Goal: Information Seeking & Learning: Learn about a topic

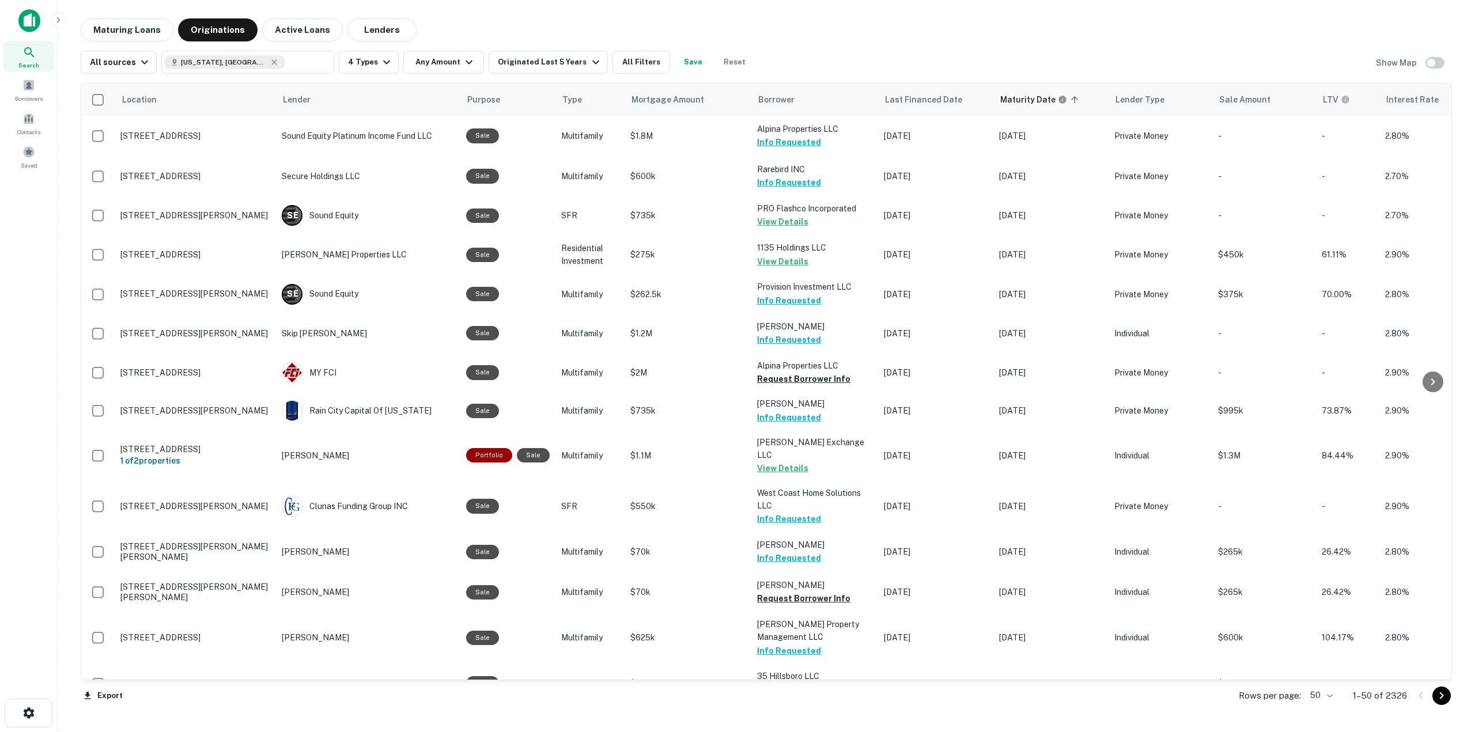
click at [40, 59] on div "Search" at bounding box center [28, 56] width 51 height 31
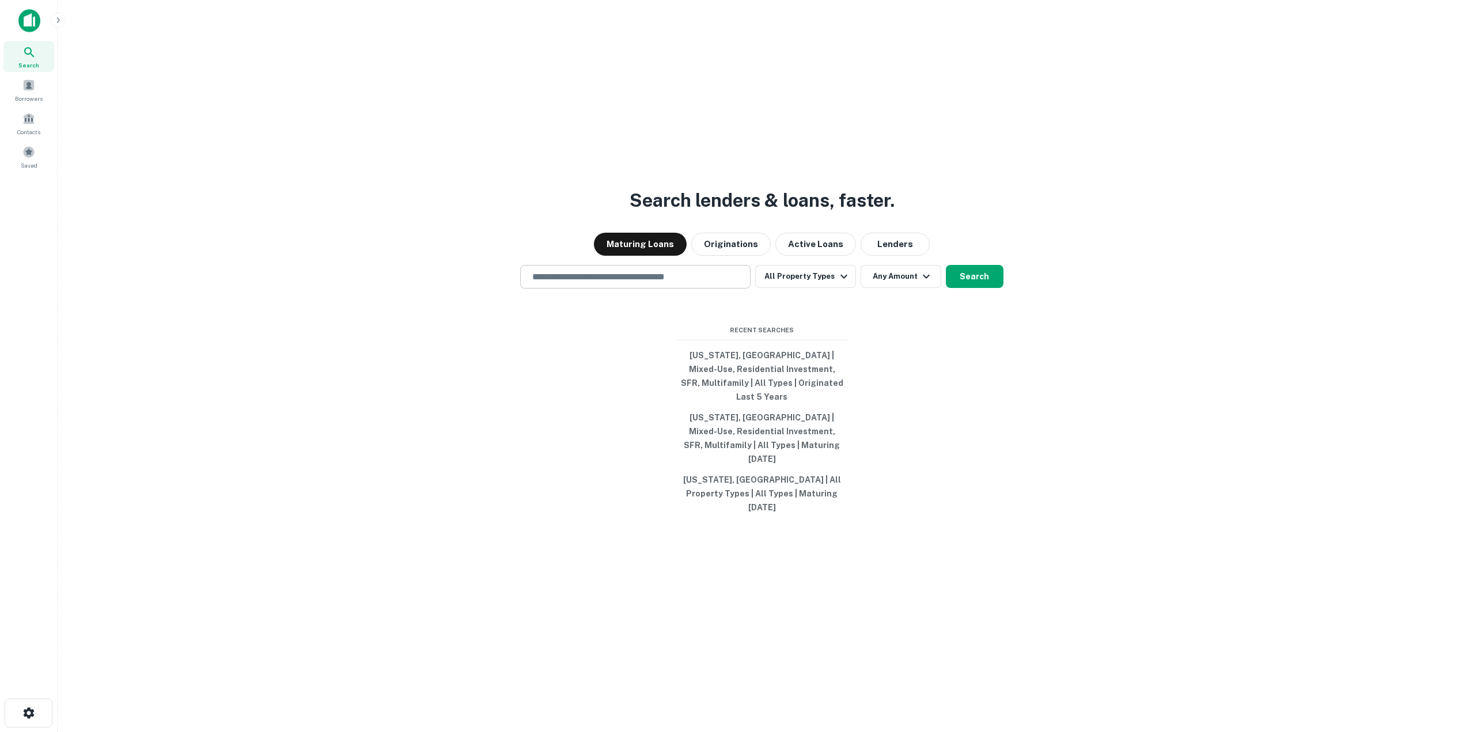
click at [666, 283] on input "text" at bounding box center [636, 276] width 220 height 13
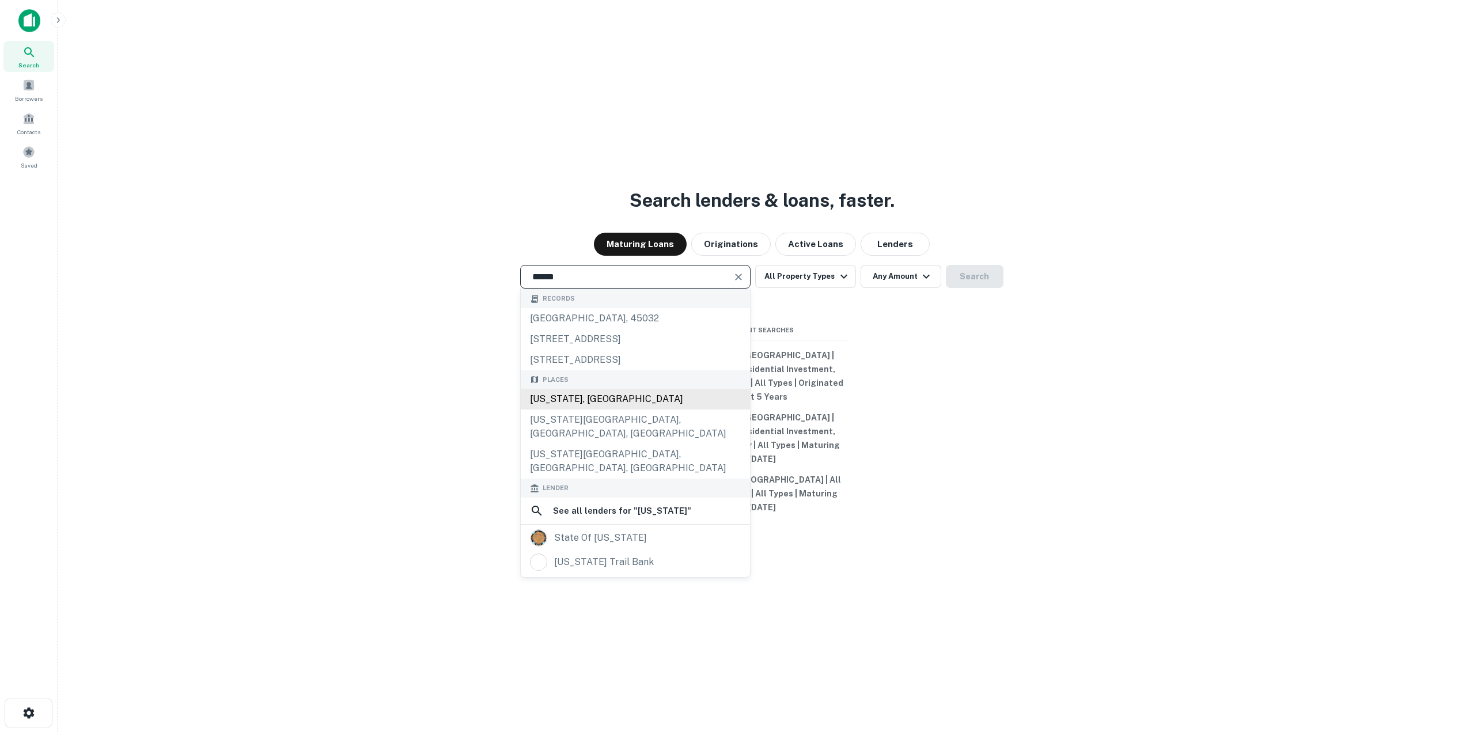
click at [634, 410] on div "[US_STATE], [GEOGRAPHIC_DATA]" at bounding box center [635, 399] width 229 height 21
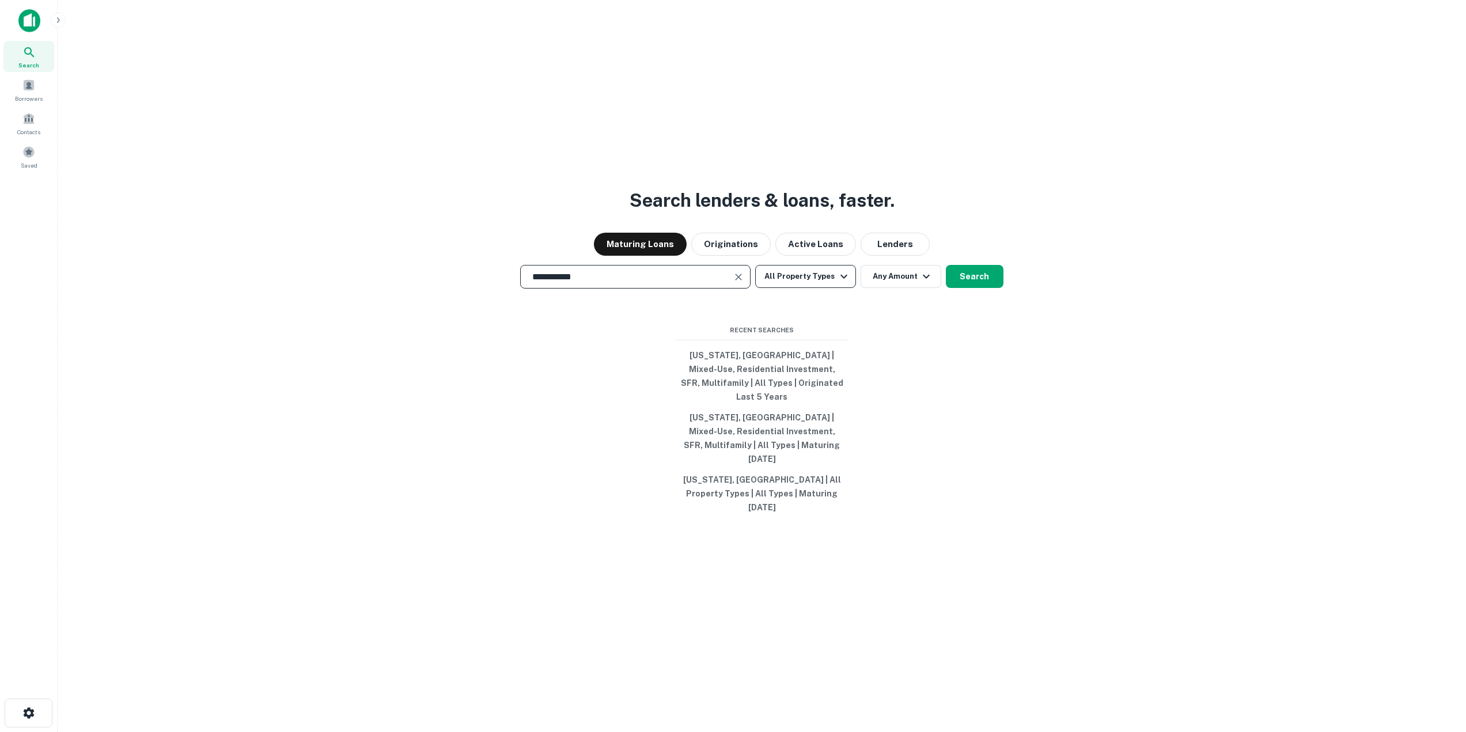
type input "**********"
click at [815, 288] on button "All Property Types" at bounding box center [805, 276] width 100 height 23
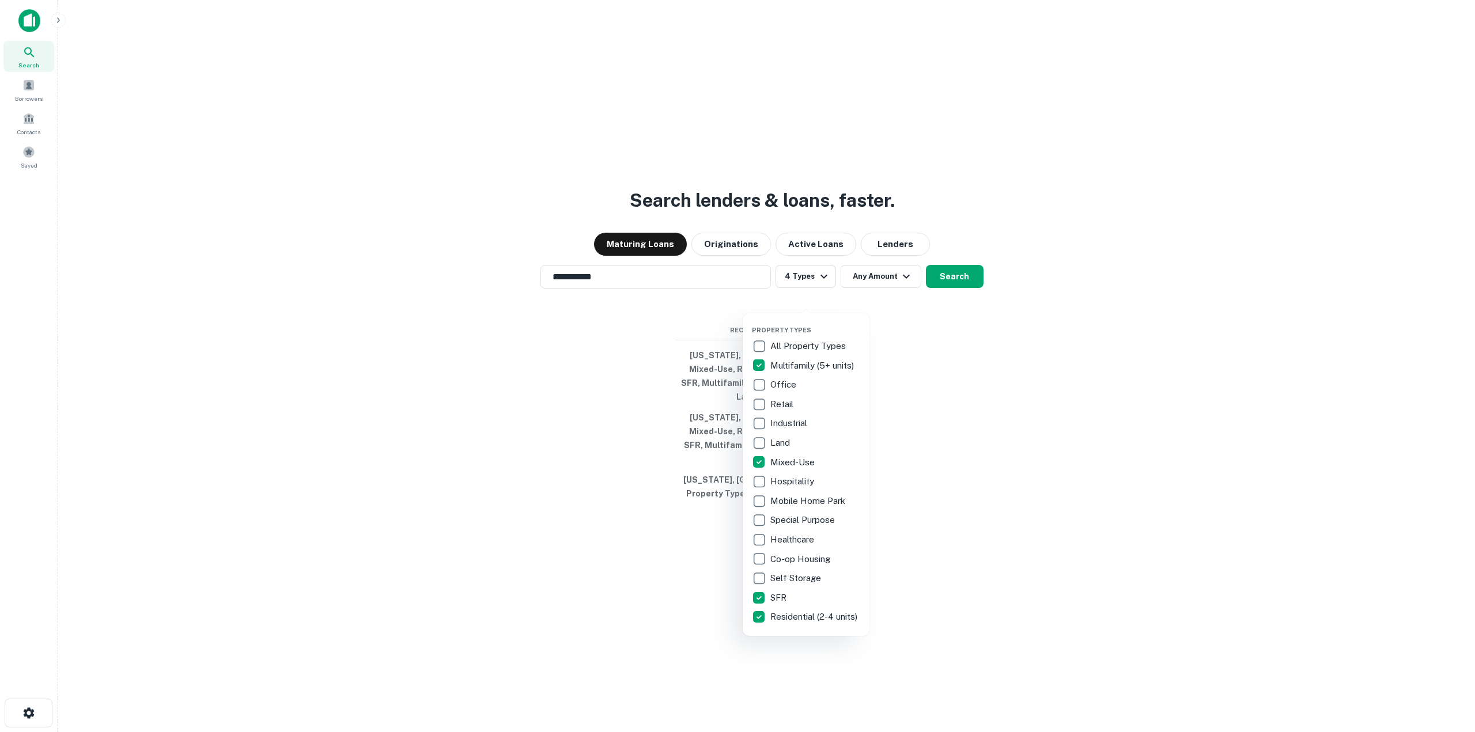
click at [879, 286] on div at bounding box center [737, 366] width 1475 height 732
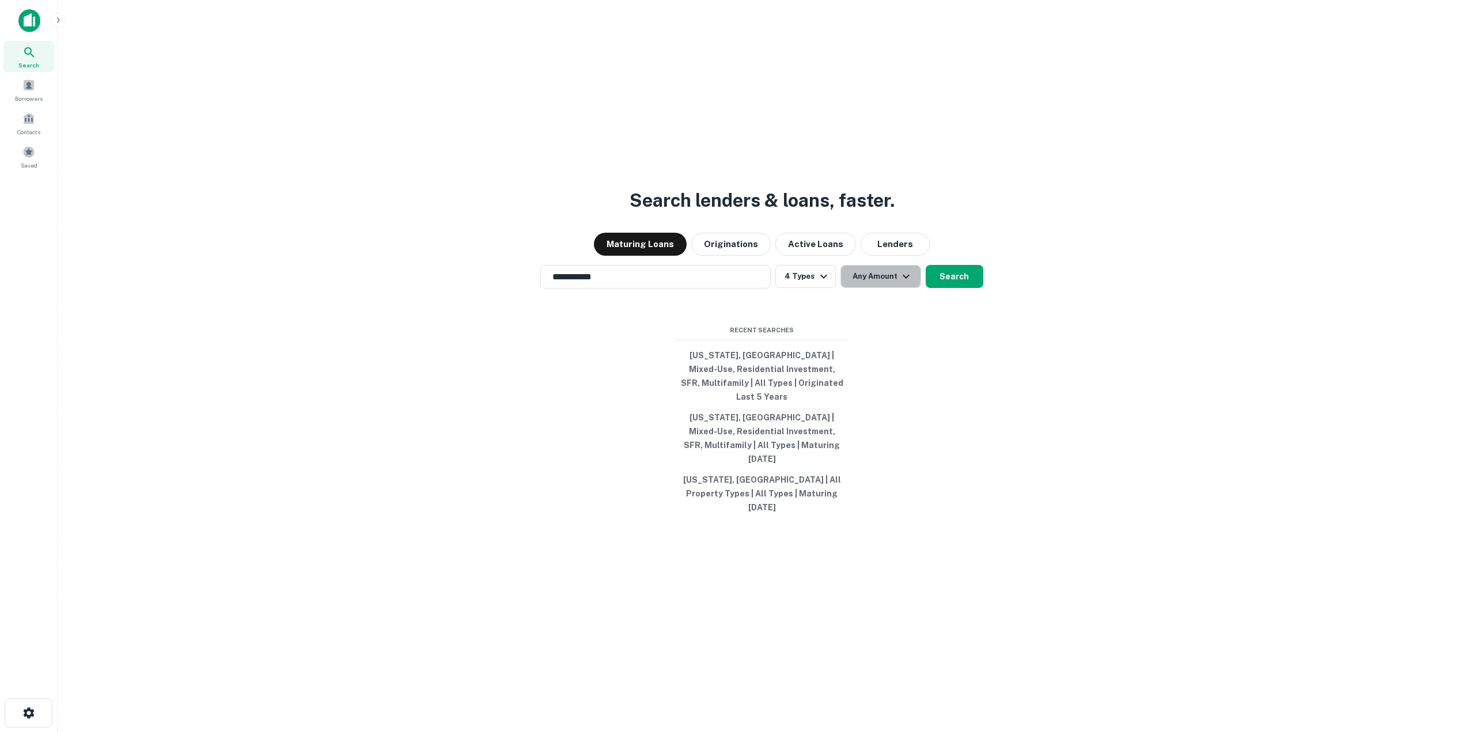
click at [880, 288] on button "Any Amount" at bounding box center [881, 276] width 81 height 23
click at [880, 301] on div at bounding box center [737, 366] width 1475 height 732
click at [867, 288] on button "Any Amount" at bounding box center [881, 276] width 81 height 23
click at [867, 300] on div at bounding box center [737, 366] width 1475 height 732
click at [964, 288] on button "Search" at bounding box center [955, 276] width 58 height 23
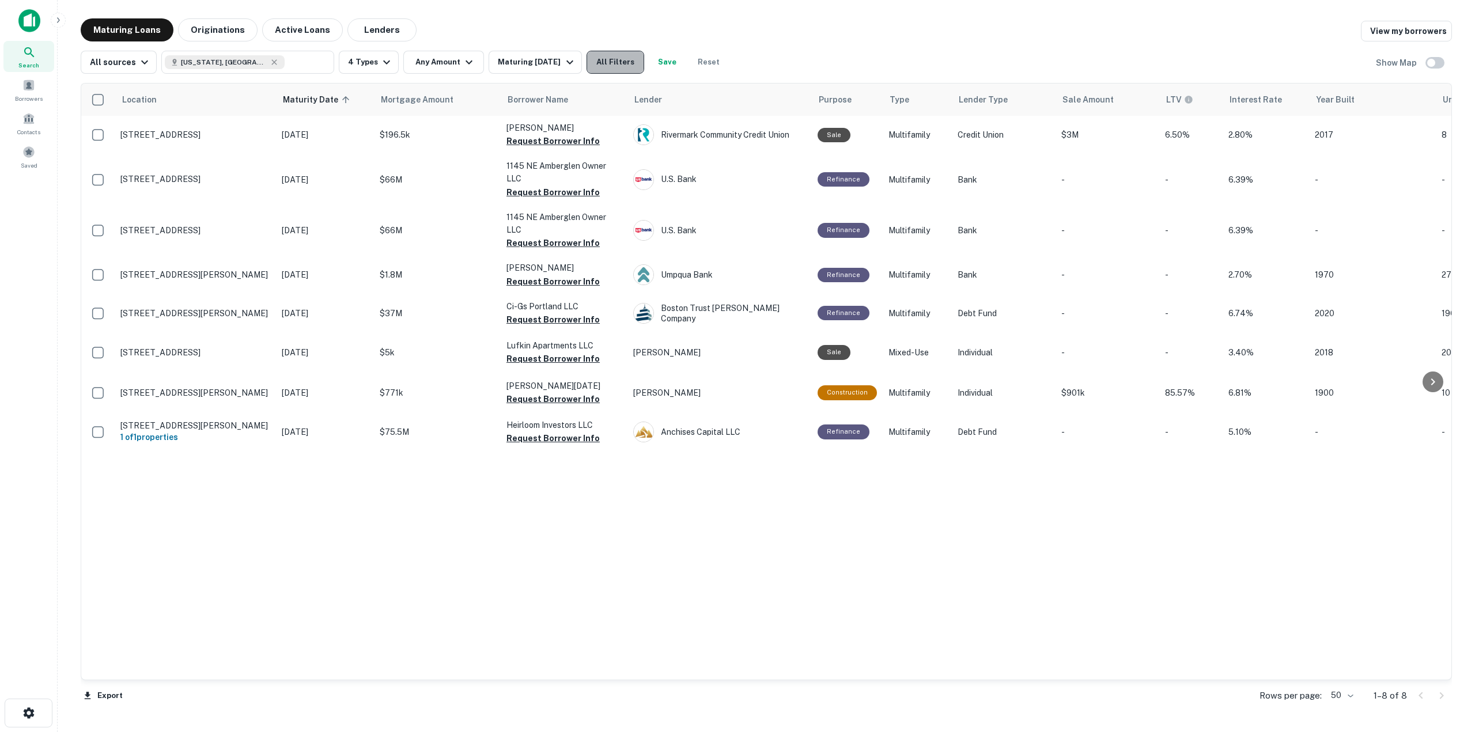
click at [612, 62] on button "All Filters" at bounding box center [616, 62] width 58 height 23
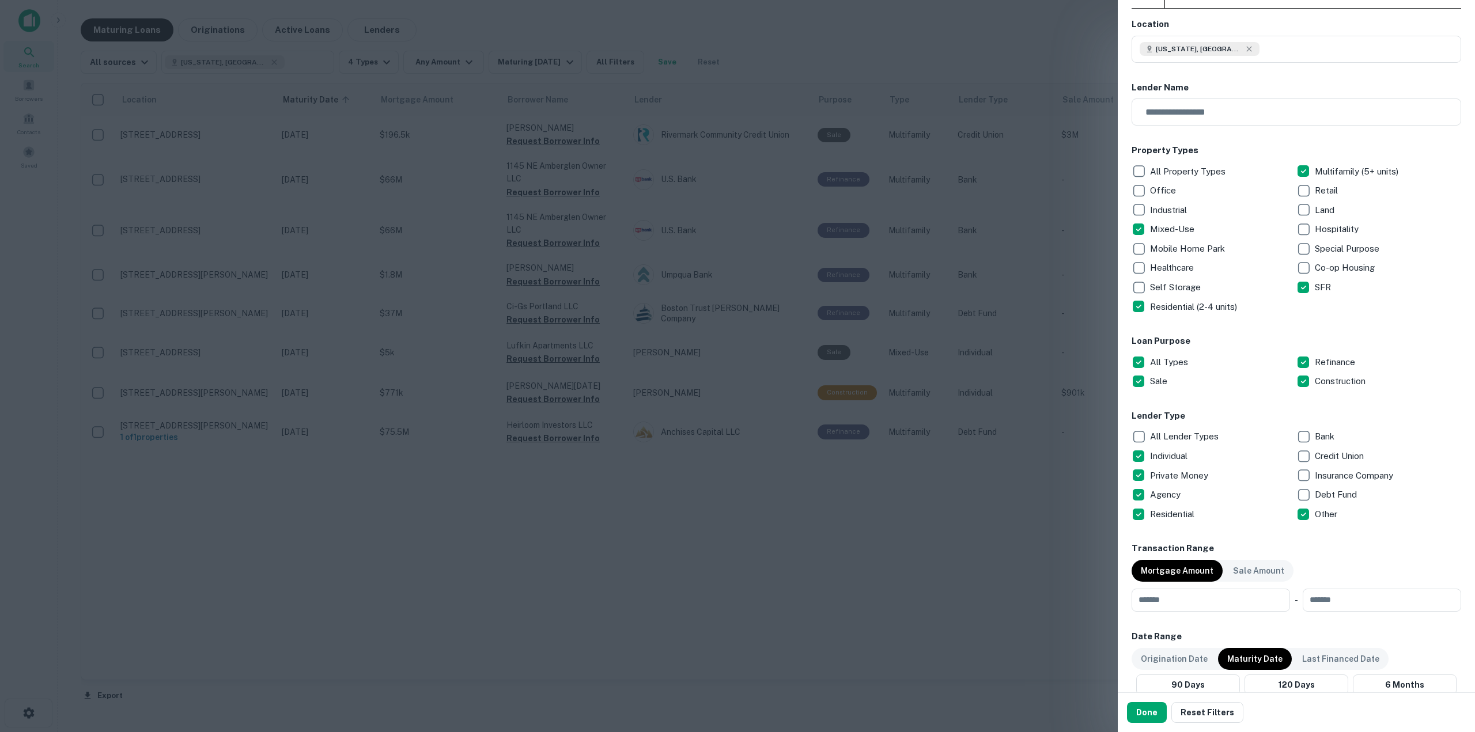
scroll to position [173, 0]
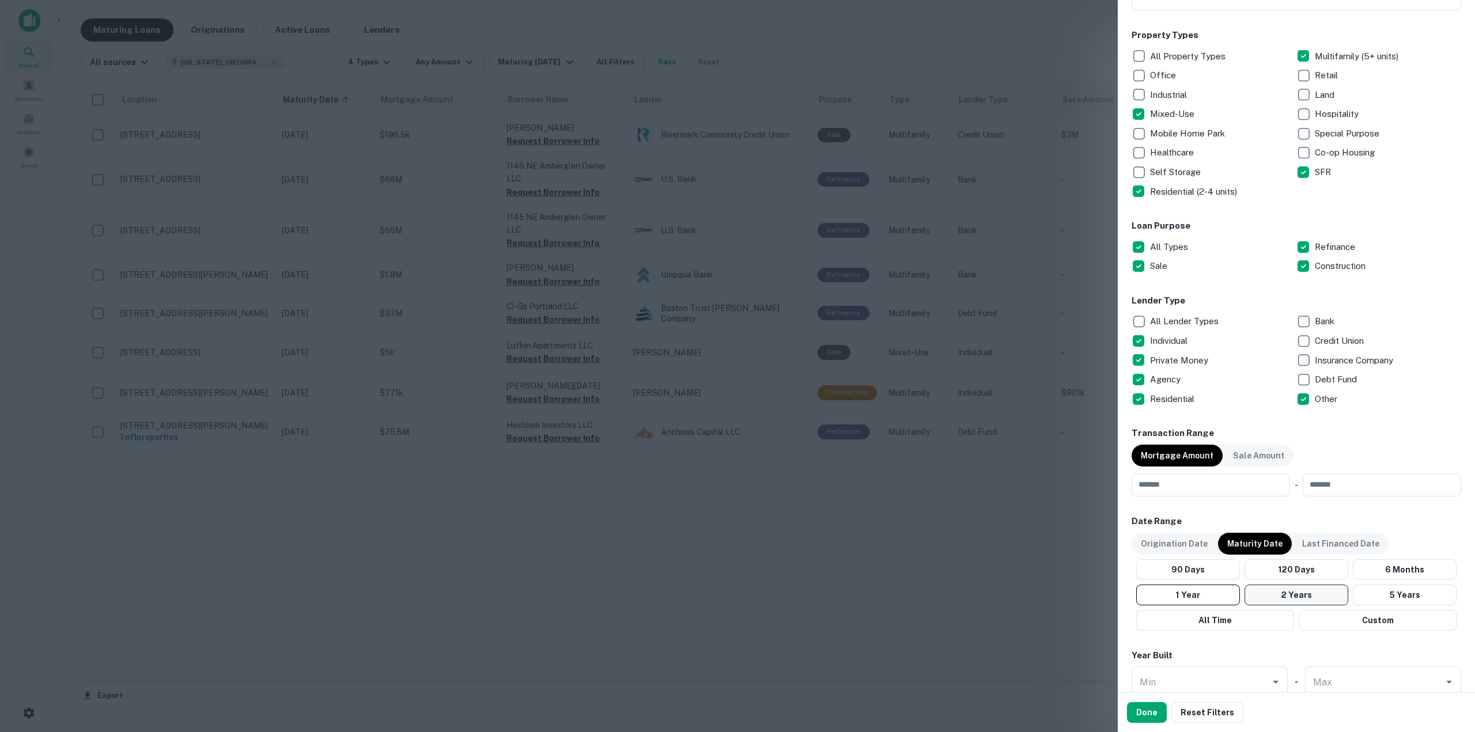
click at [1308, 588] on button "2 Years" at bounding box center [1297, 595] width 104 height 21
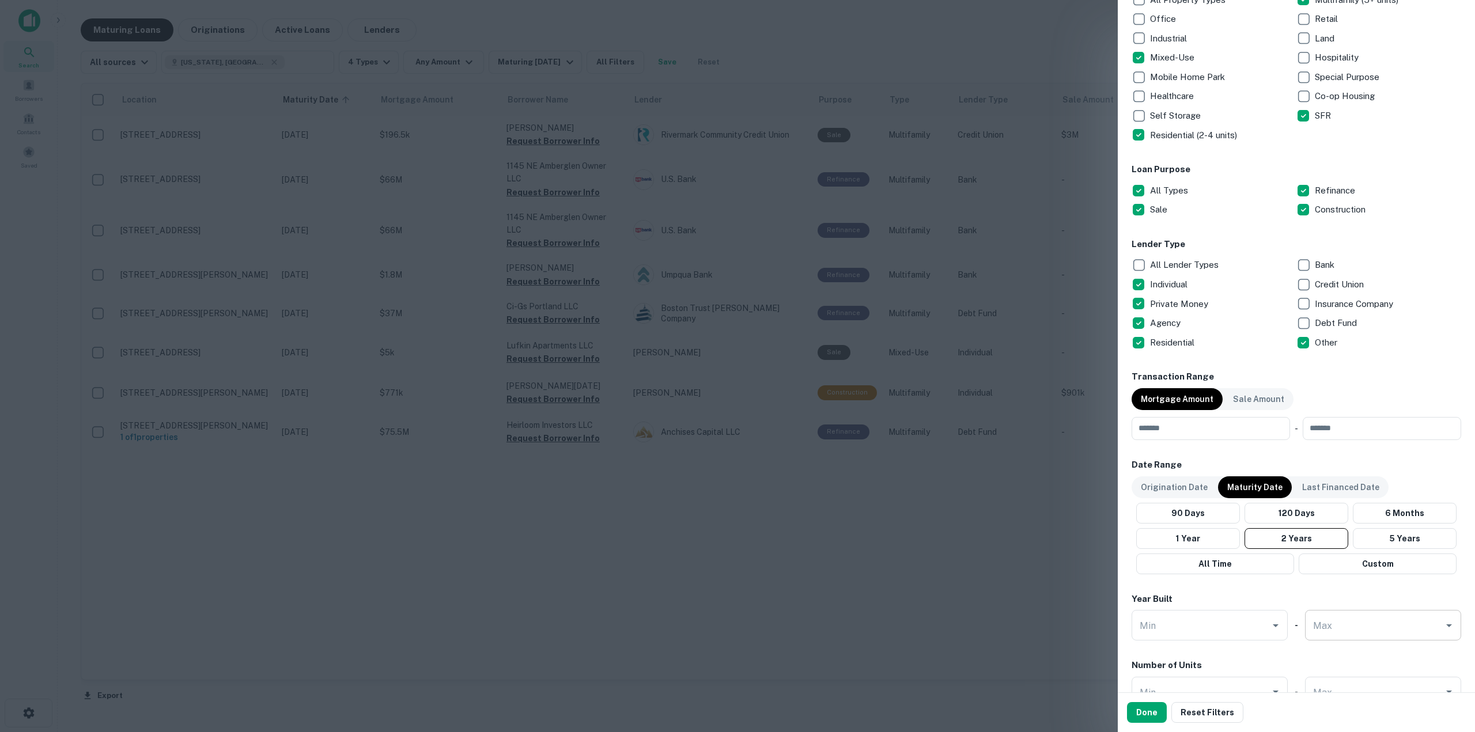
scroll to position [288, 0]
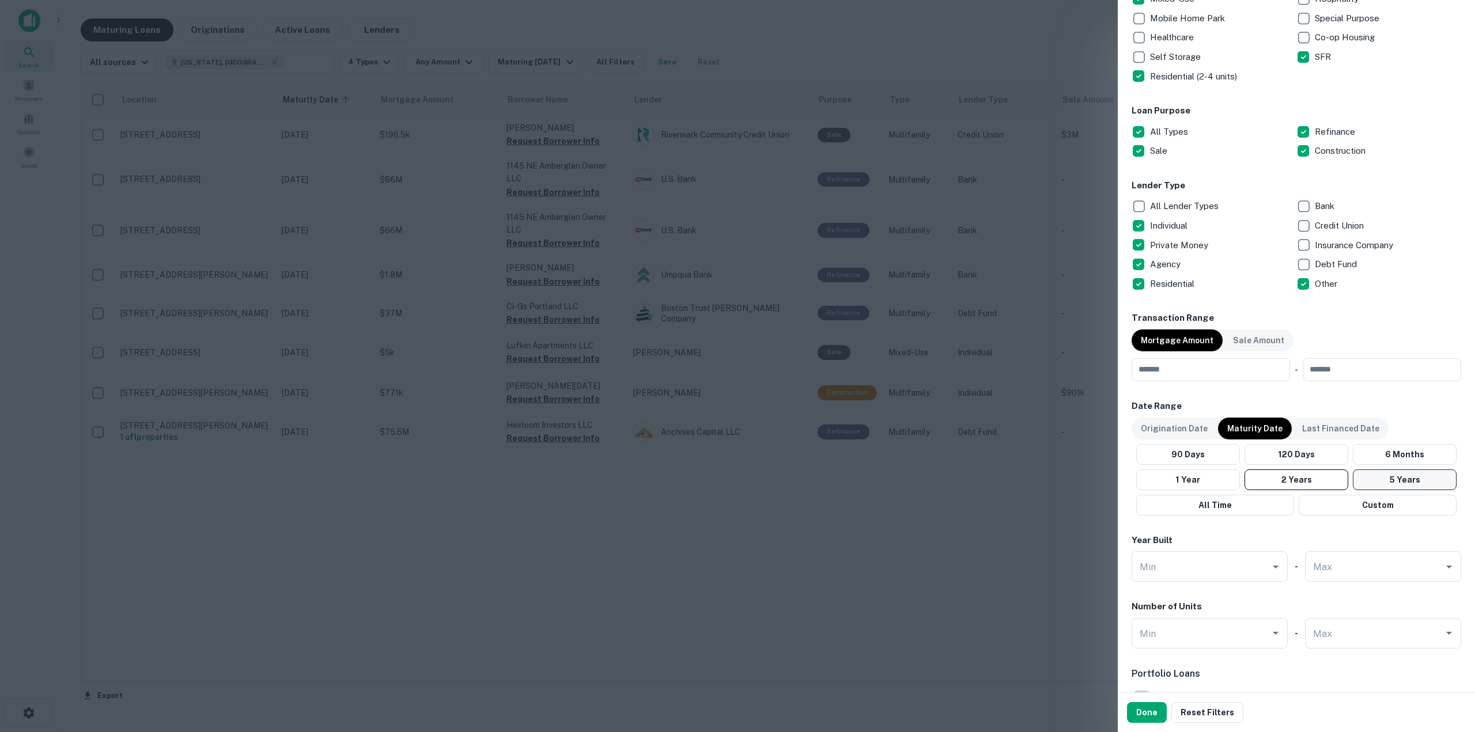
click at [1368, 480] on button "5 Years" at bounding box center [1405, 480] width 104 height 21
click at [1145, 713] on button "Done" at bounding box center [1147, 712] width 40 height 21
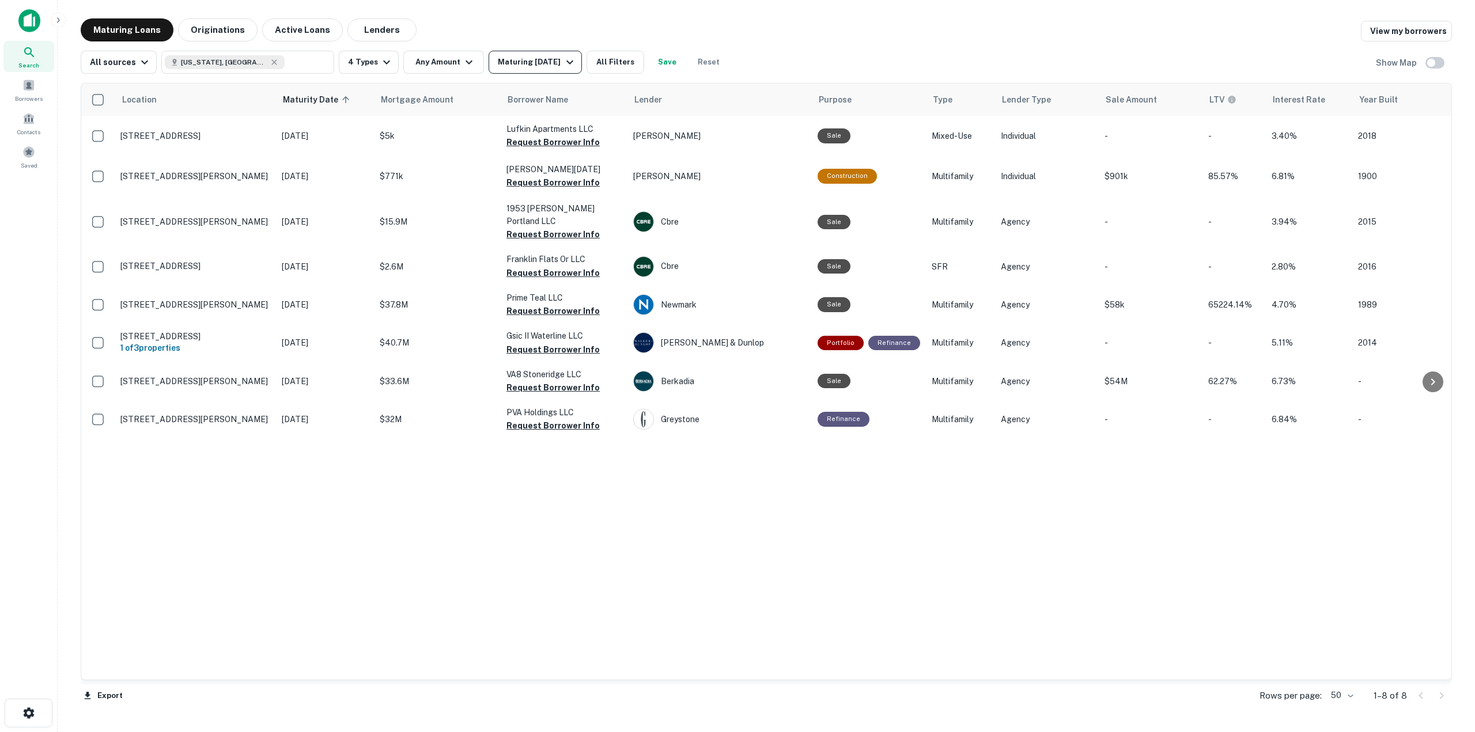
click at [555, 66] on div "Maturing [DATE]" at bounding box center [537, 62] width 78 height 14
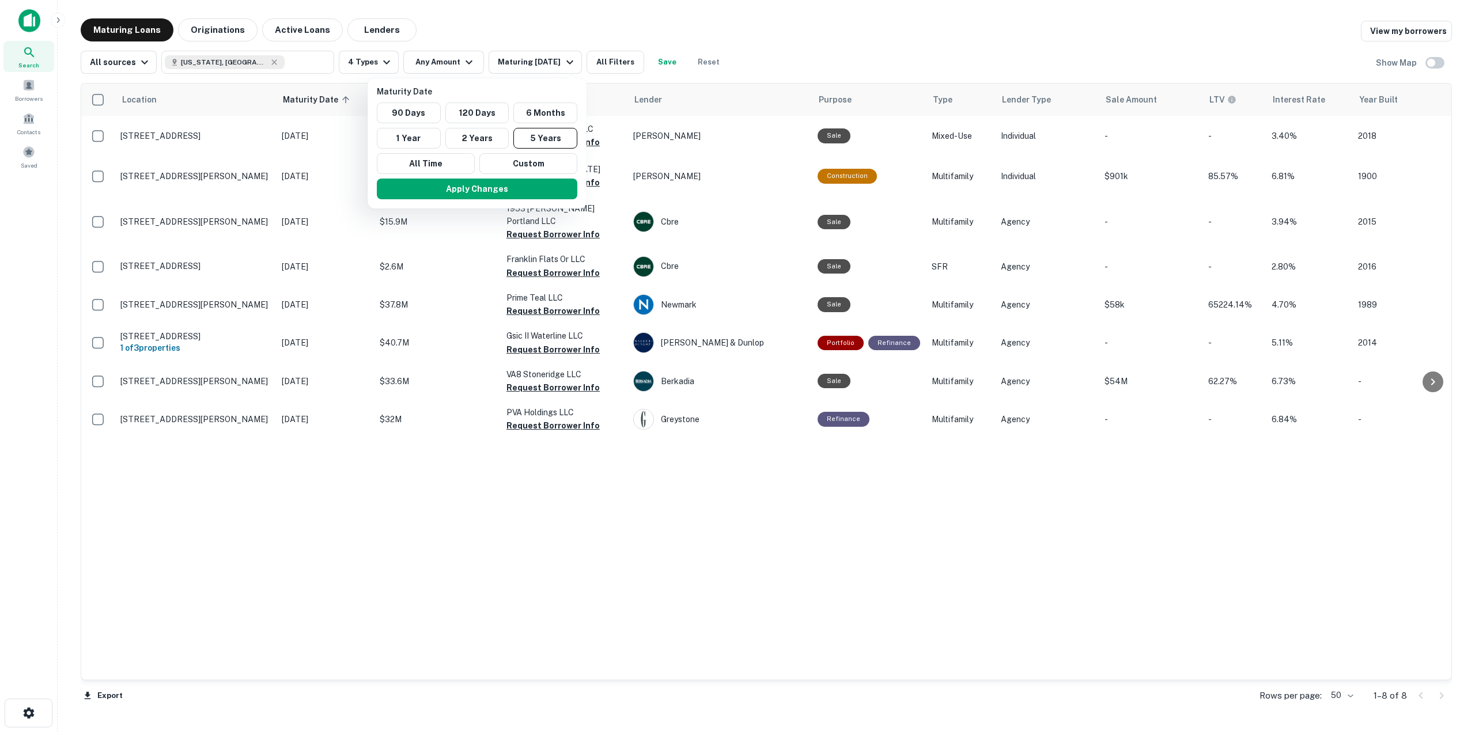
click at [625, 67] on div at bounding box center [737, 366] width 1475 height 732
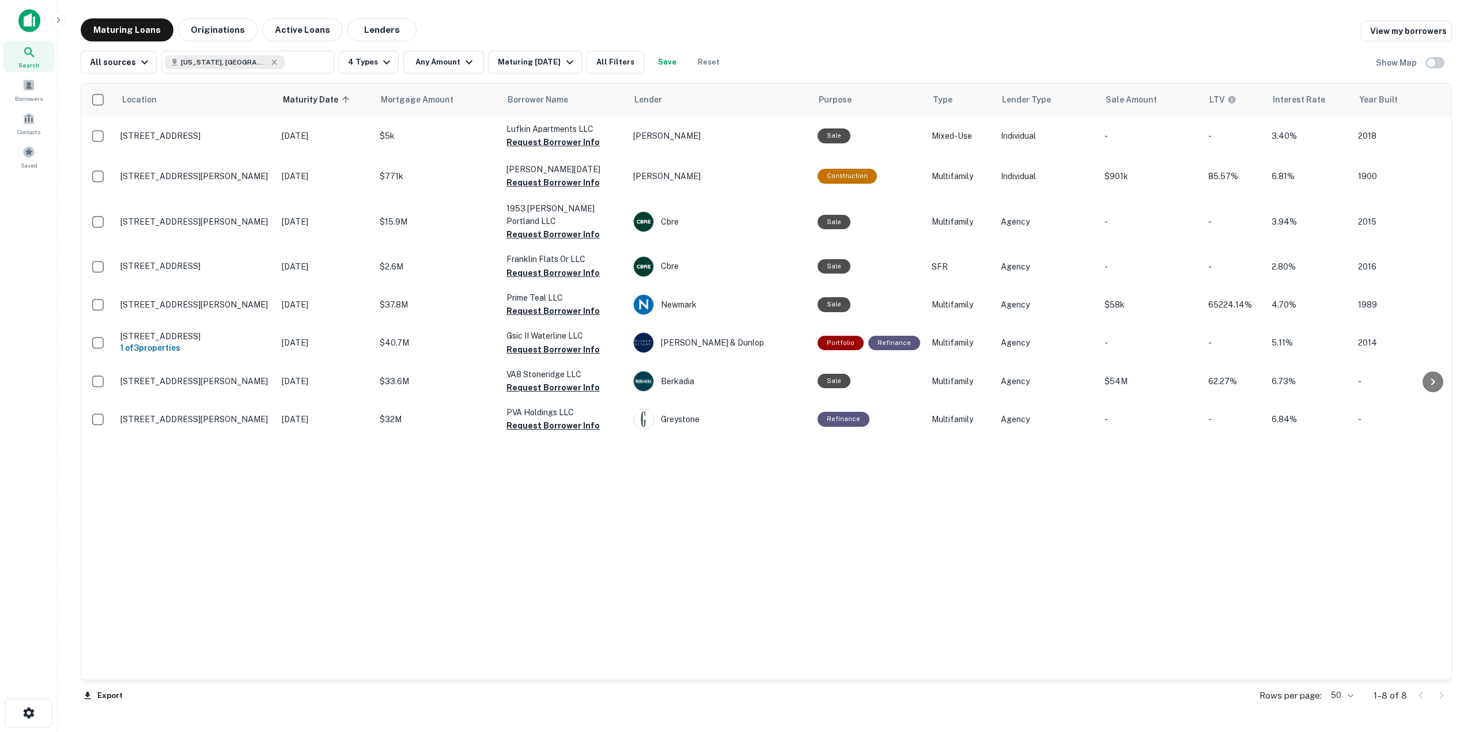
click at [625, 67] on button "All Filters" at bounding box center [616, 62] width 58 height 23
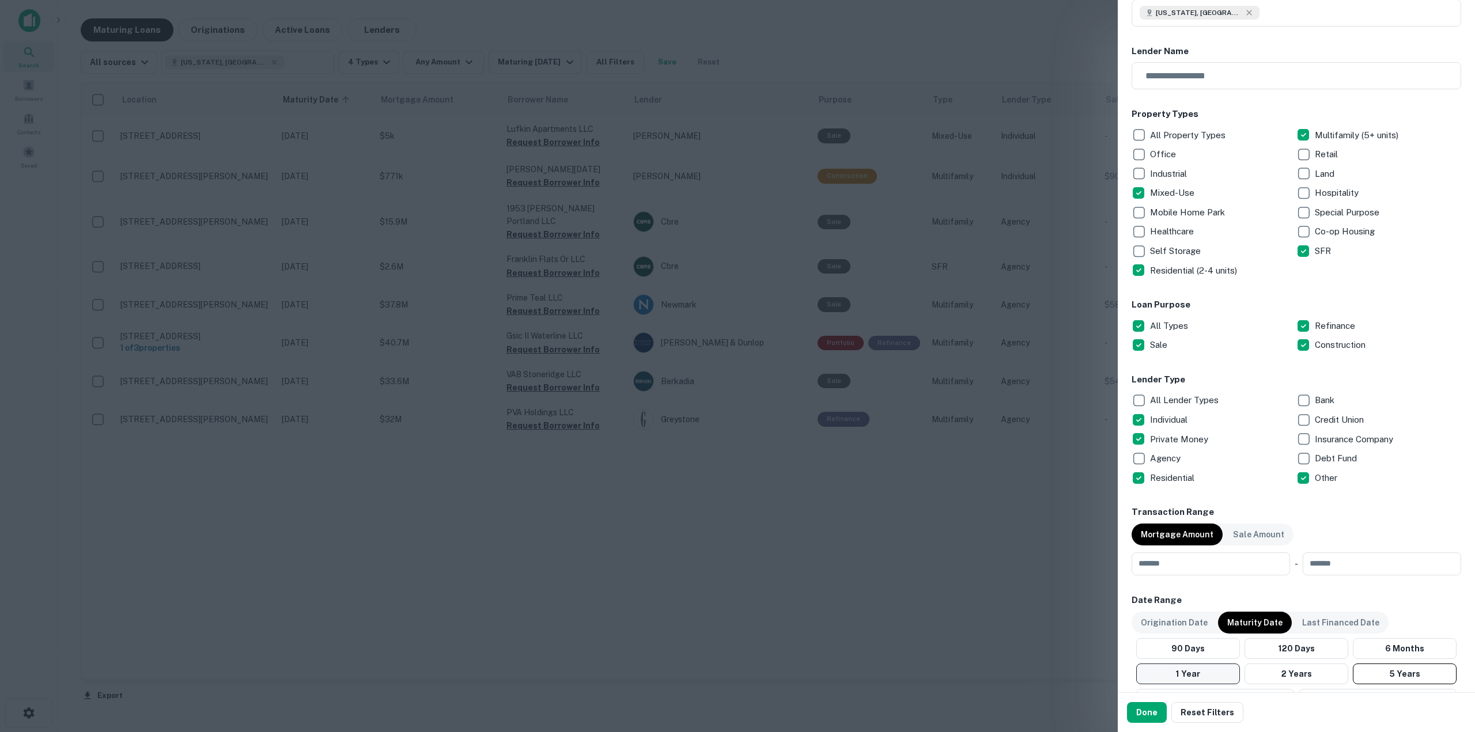
scroll to position [173, 0]
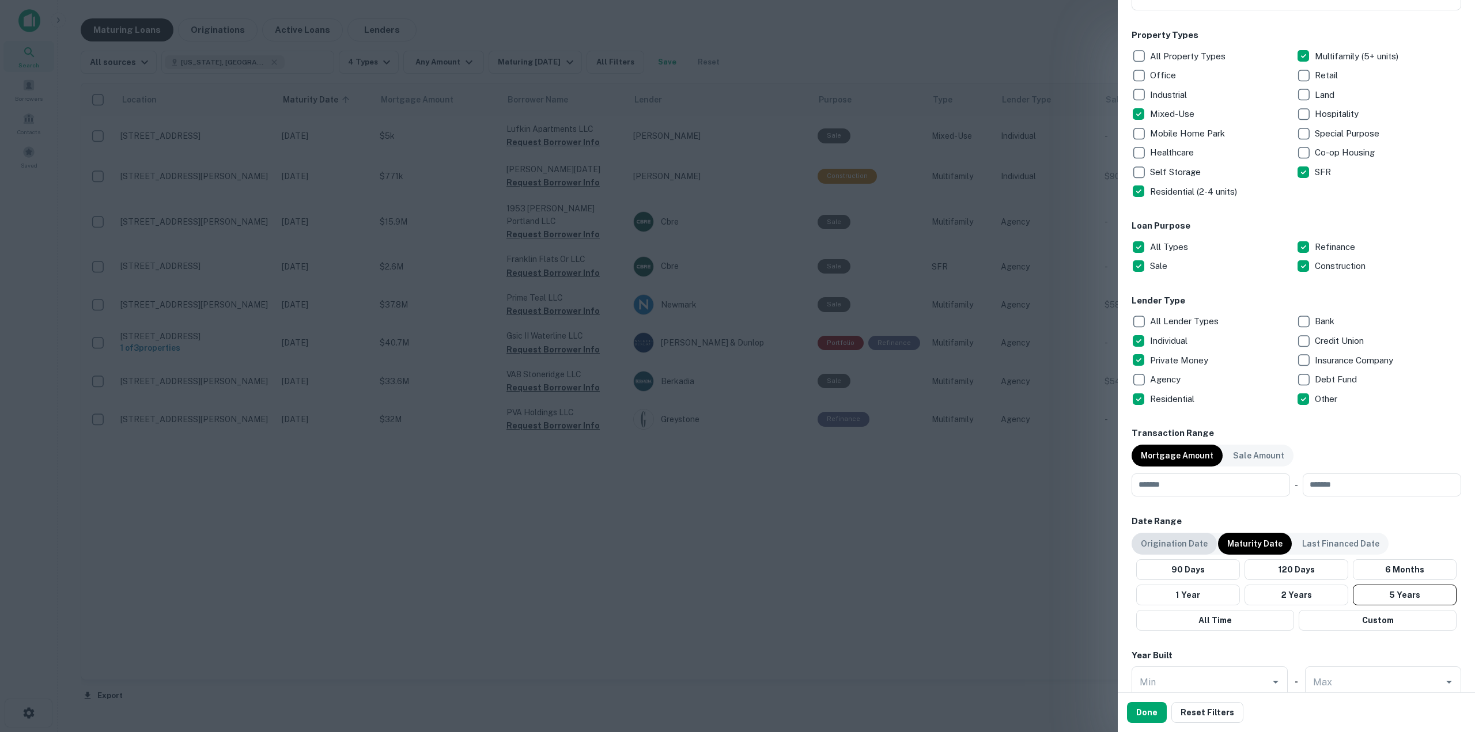
click at [1175, 551] on div "Origination Date" at bounding box center [1174, 544] width 85 height 22
click at [1320, 606] on div "Origination Date Maturity Date Last Financed Date 90 Days 120 Days 6 Months 1 Y…" at bounding box center [1297, 582] width 330 height 98
click at [1313, 595] on button "2 Year" at bounding box center [1296, 595] width 107 height 21
click at [1143, 708] on button "Done" at bounding box center [1147, 712] width 40 height 21
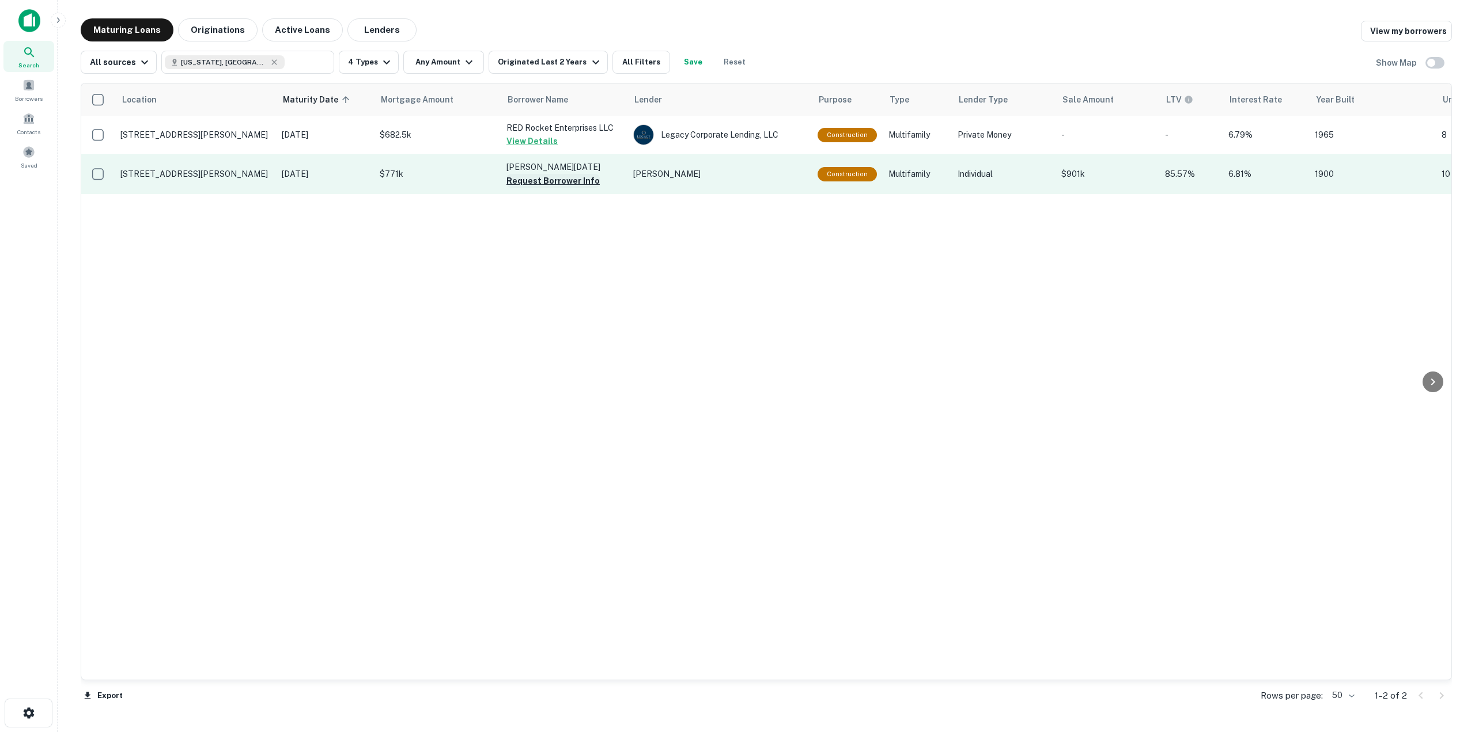
click at [538, 177] on button "Request Borrower Info" at bounding box center [552, 181] width 93 height 14
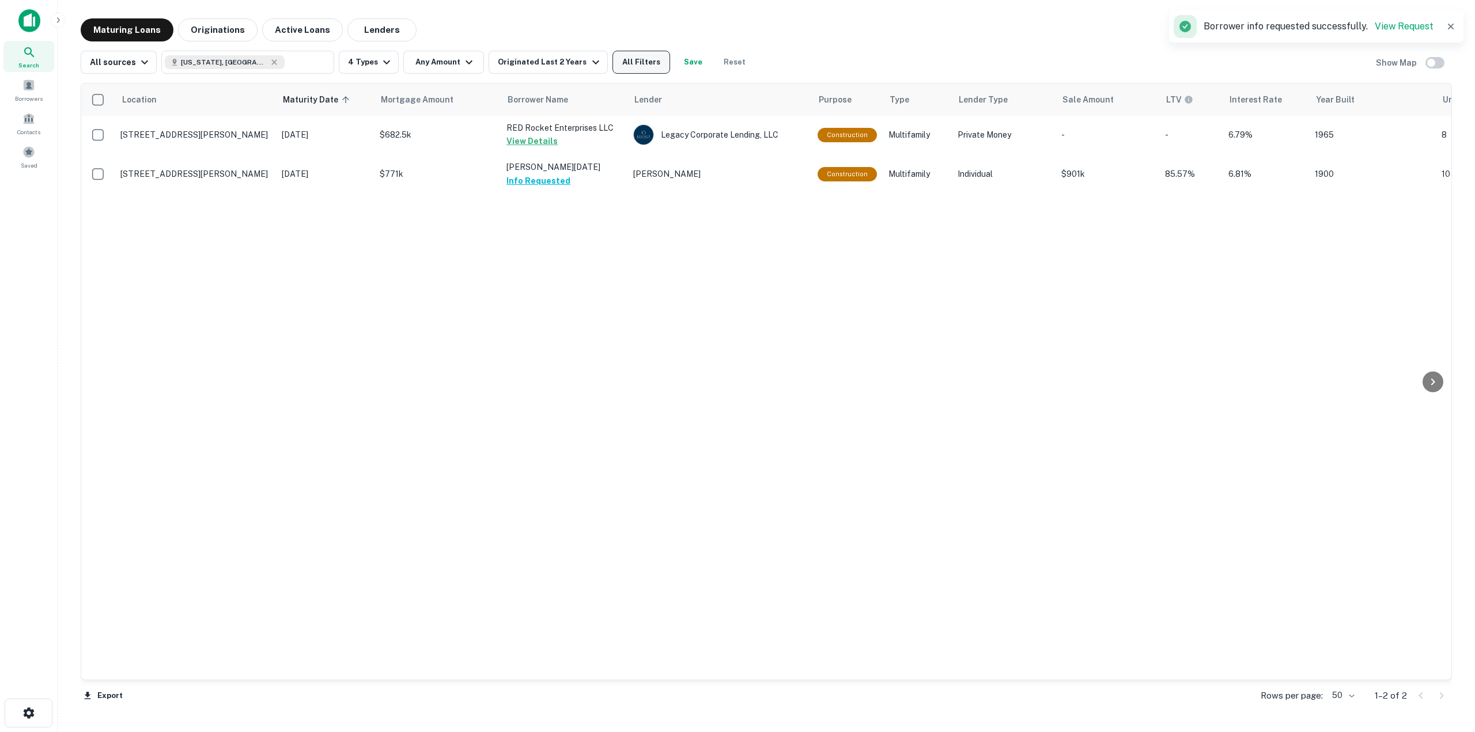
click at [653, 65] on button "All Filters" at bounding box center [642, 62] width 58 height 23
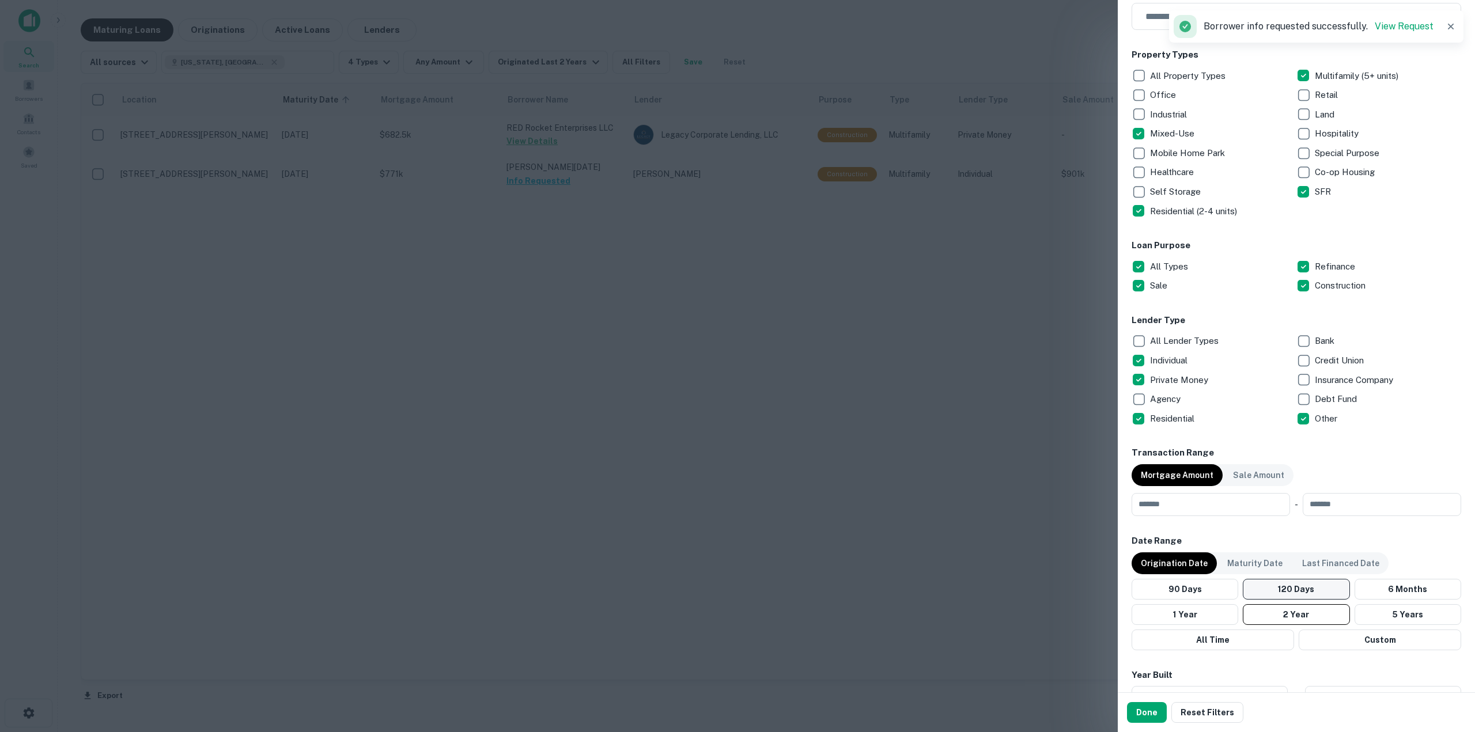
scroll to position [173, 0]
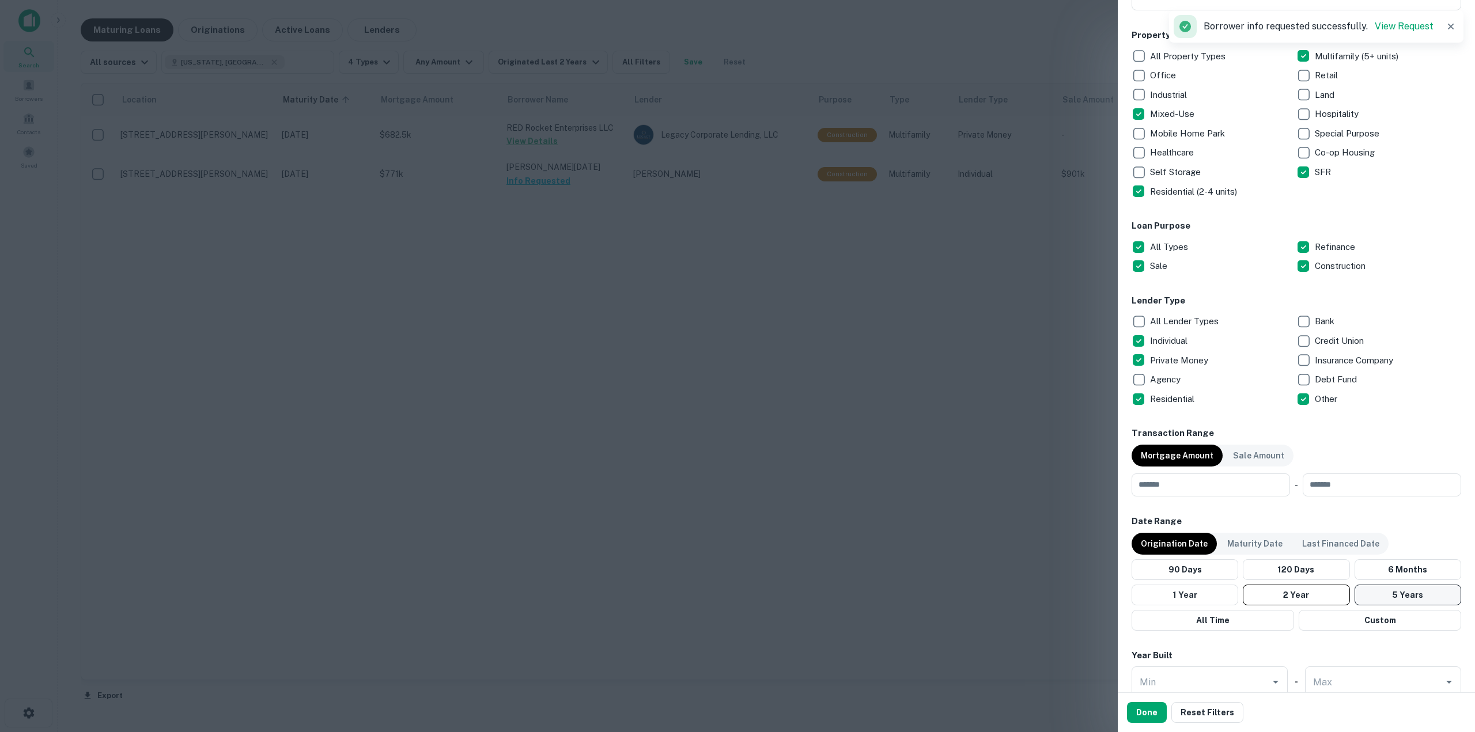
click at [1384, 599] on button "5 Years" at bounding box center [1408, 595] width 107 height 21
click at [1231, 542] on p "Maturity Date" at bounding box center [1254, 544] width 55 height 13
click at [1140, 701] on div "Done Reset Filters" at bounding box center [1296, 712] width 357 height 39
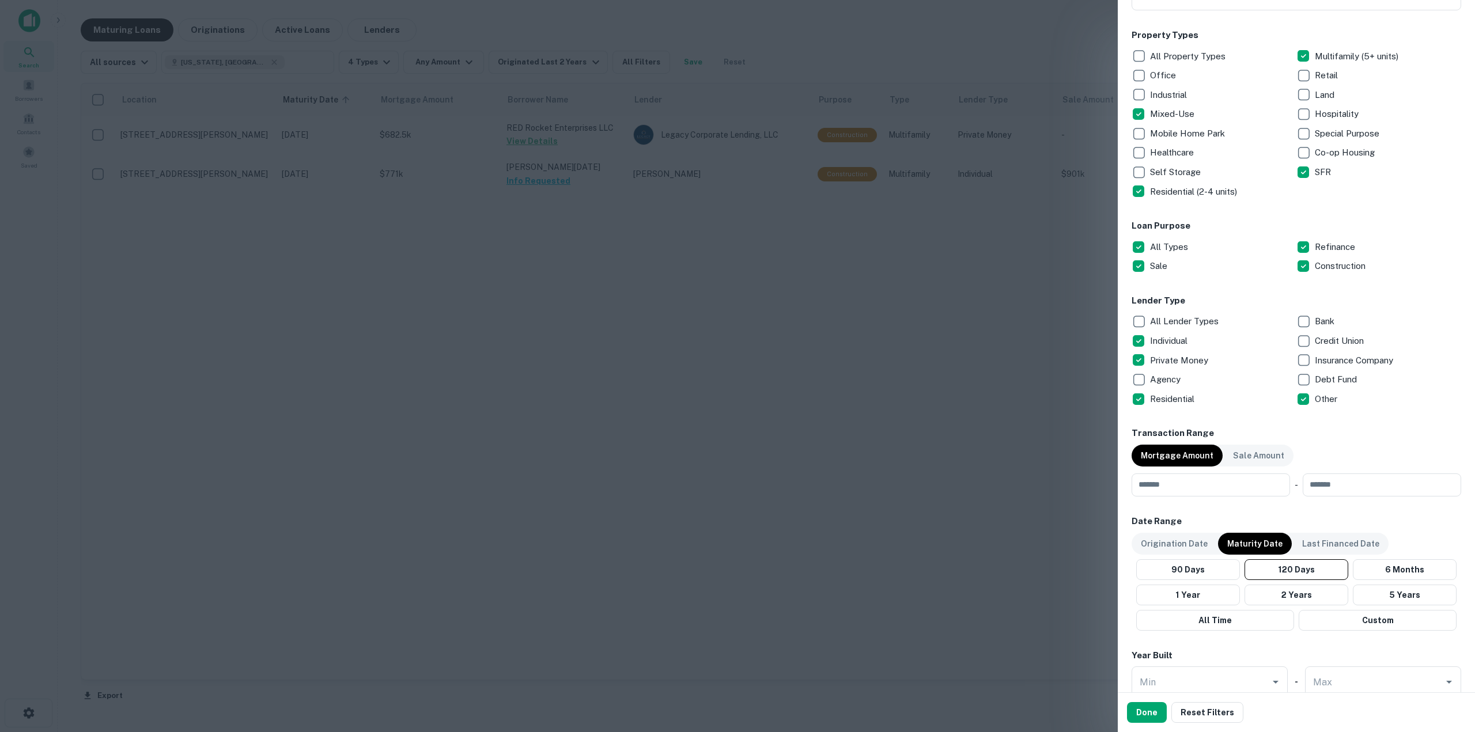
click at [1141, 712] on button "Done" at bounding box center [1147, 712] width 40 height 21
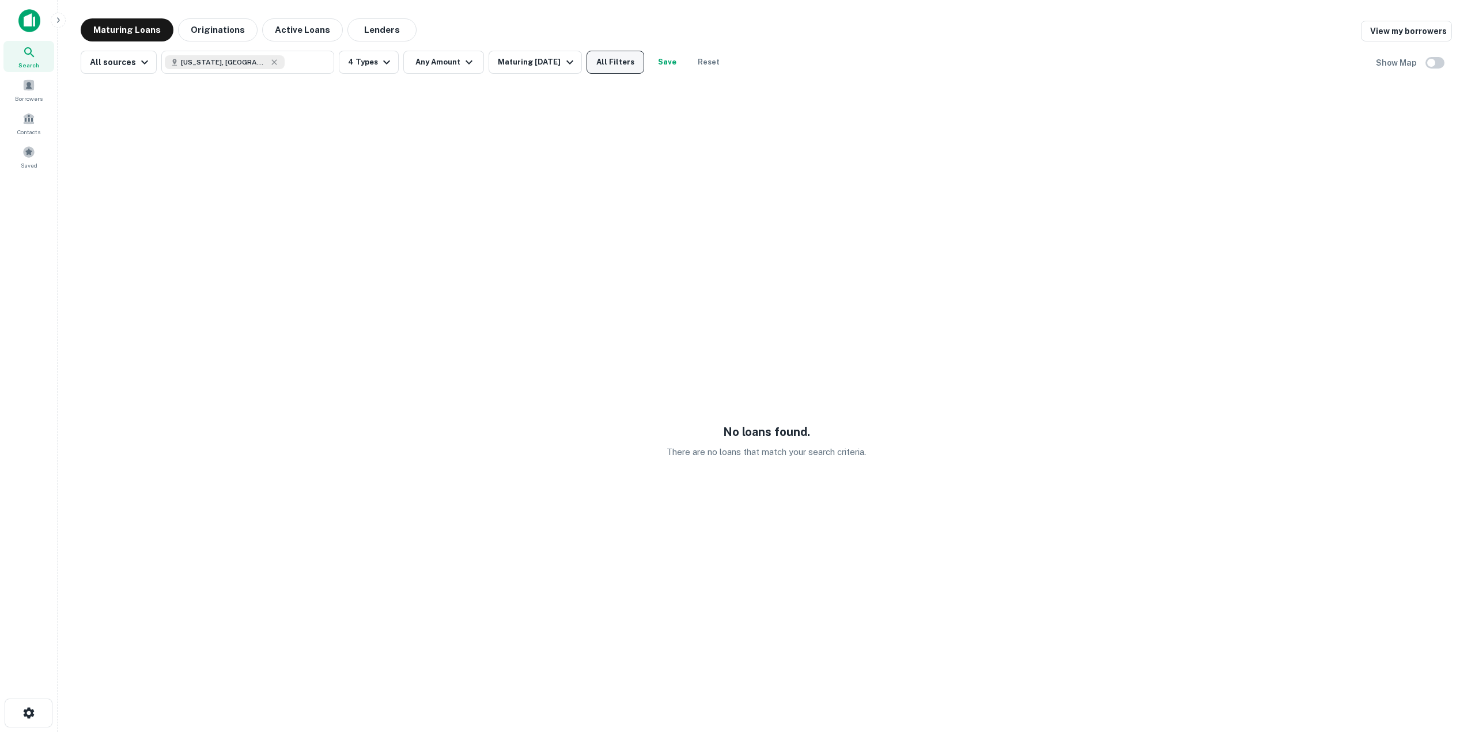
click at [638, 66] on button "All Filters" at bounding box center [616, 62] width 58 height 23
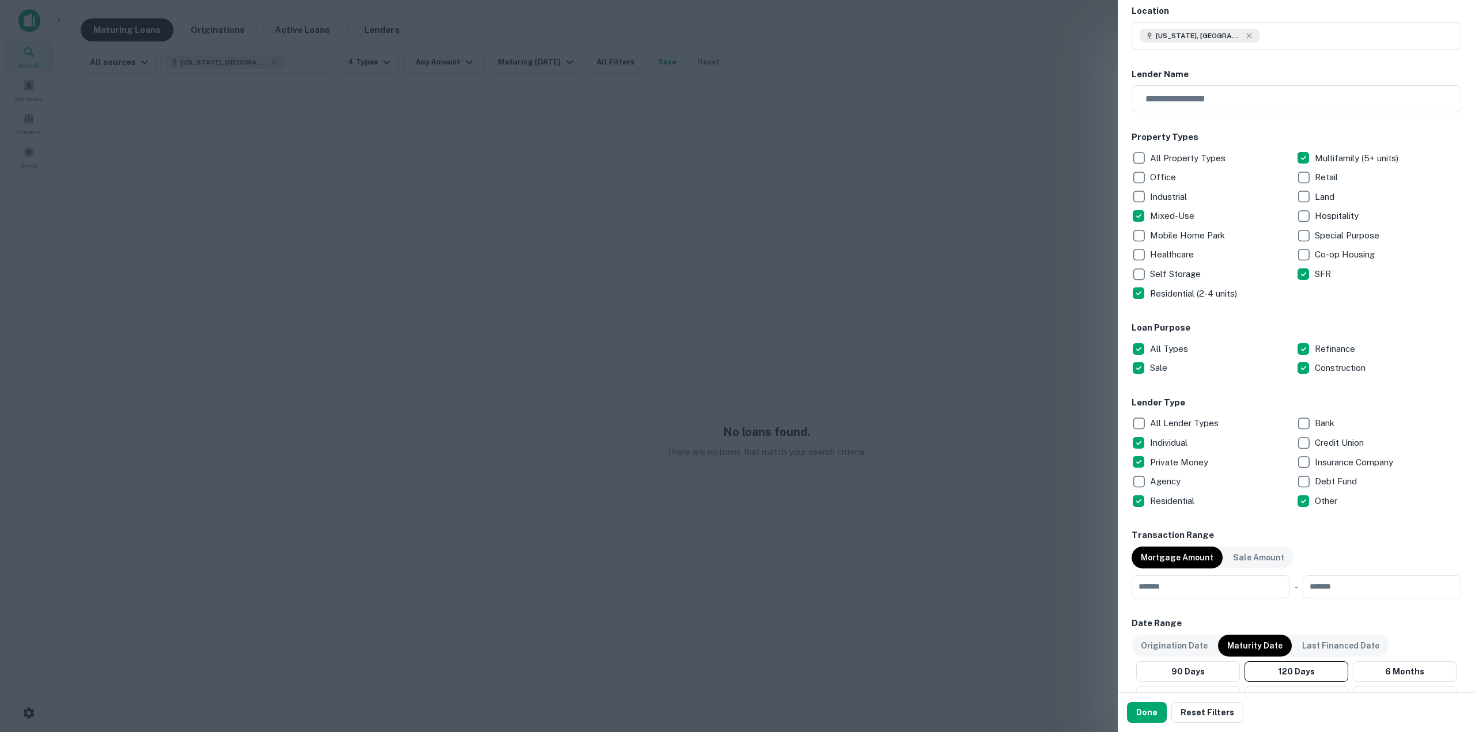
scroll to position [173, 0]
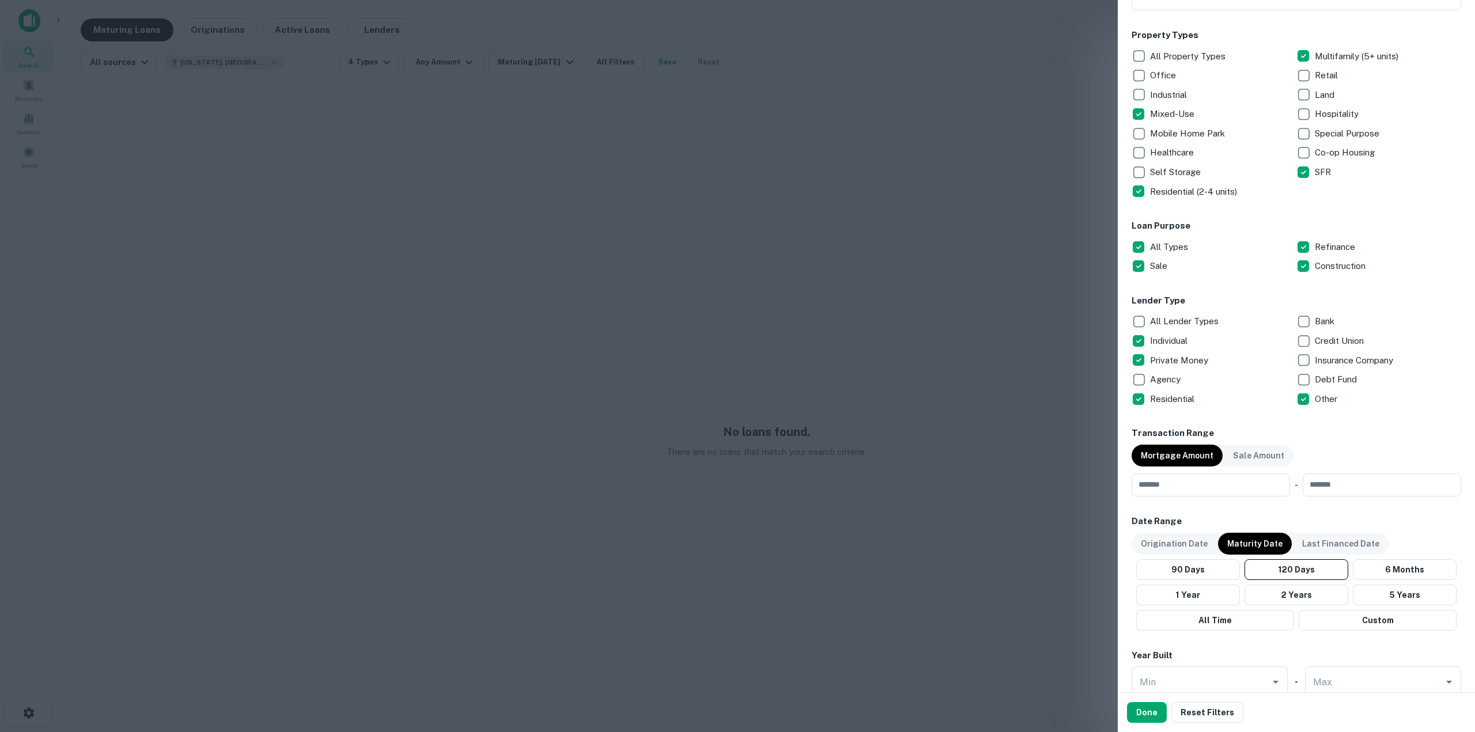
click at [1363, 584] on div "90 Days 120 Days 6 Months 1 Year 2 Years 5 Years All Time Custom" at bounding box center [1297, 595] width 330 height 71
click at [1370, 592] on button "5 Years" at bounding box center [1405, 595] width 104 height 21
click at [1159, 716] on button "Done" at bounding box center [1147, 712] width 40 height 21
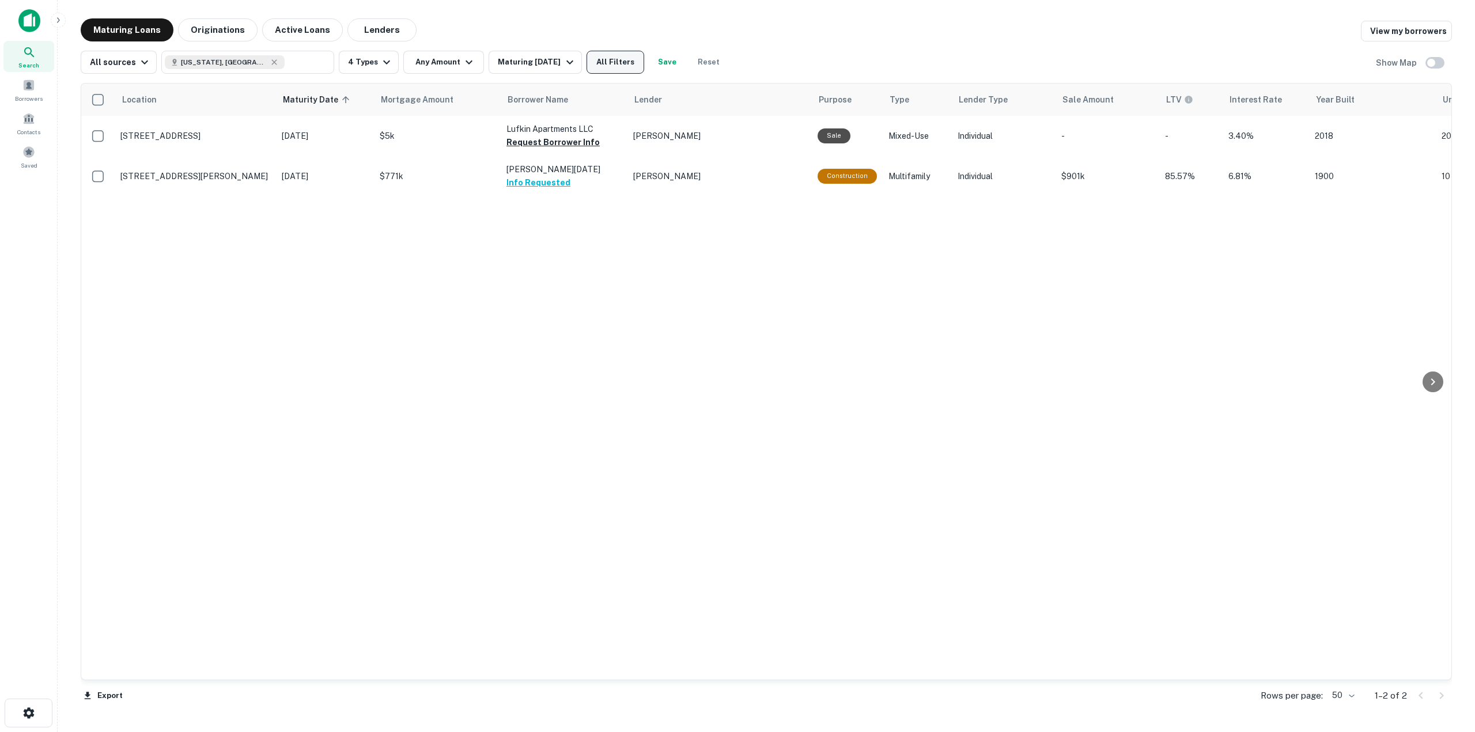
click at [622, 71] on button "All Filters" at bounding box center [616, 62] width 58 height 23
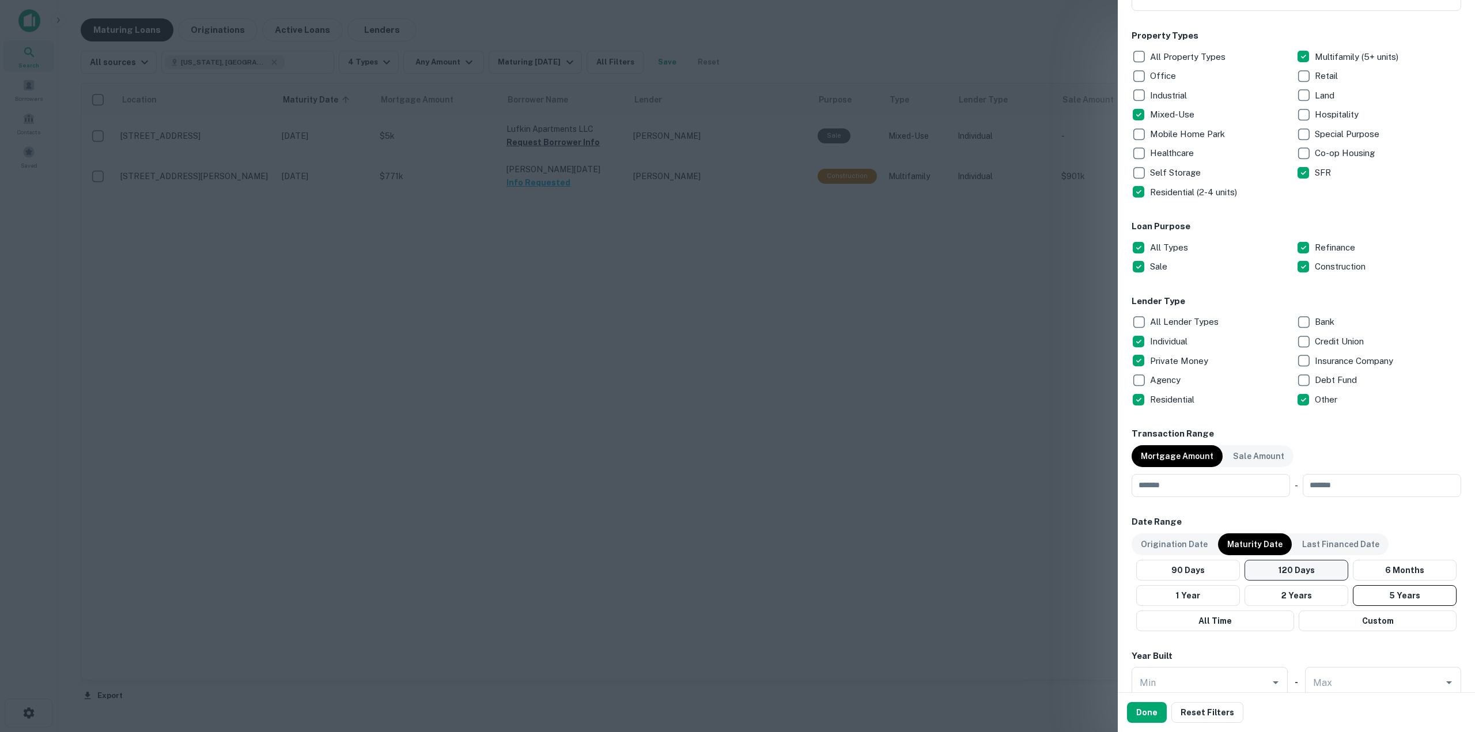
scroll to position [173, 0]
click at [1175, 553] on div "Origination Date" at bounding box center [1174, 544] width 85 height 22
click at [1377, 585] on button "5 Years" at bounding box center [1408, 595] width 107 height 21
click at [1129, 705] on button "Done" at bounding box center [1147, 712] width 40 height 21
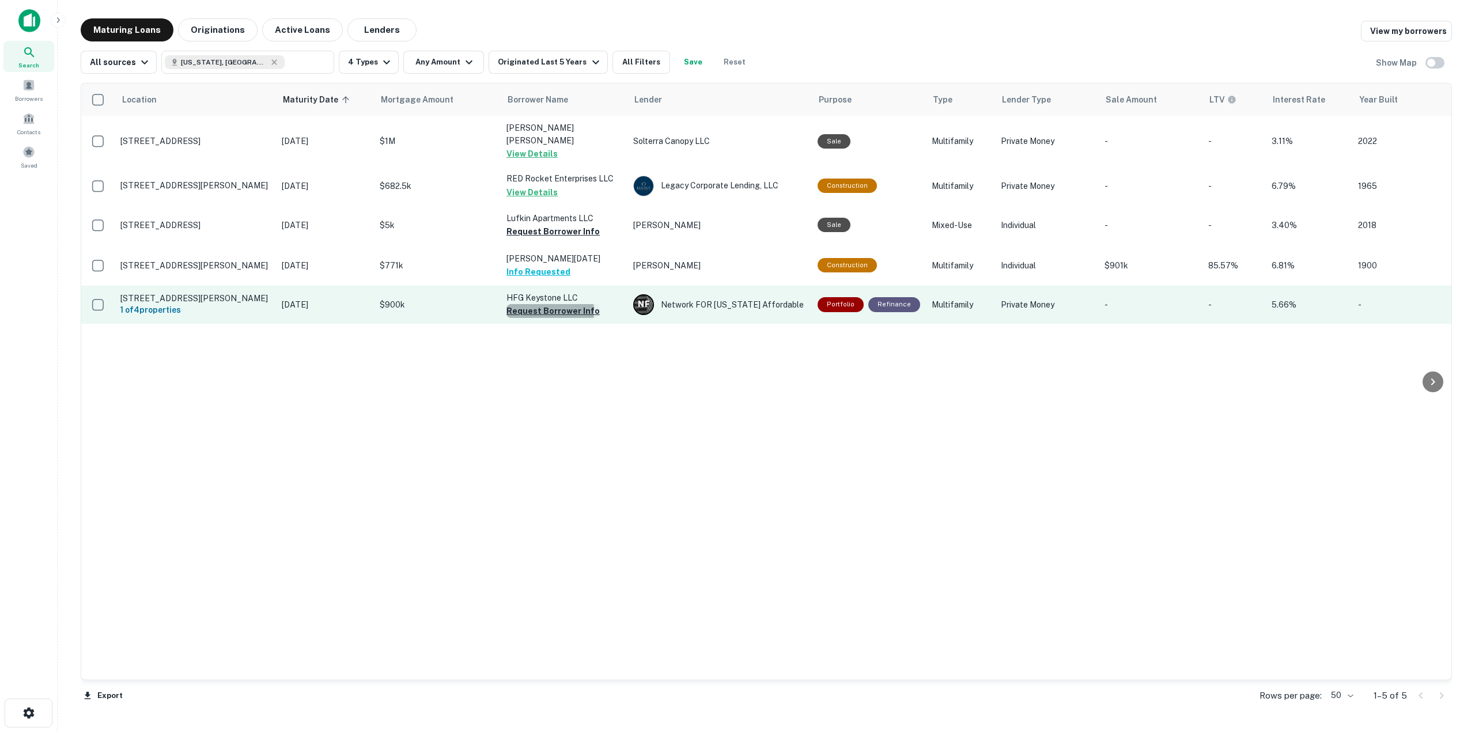
click at [531, 304] on button "Request Borrower Info" at bounding box center [552, 311] width 93 height 14
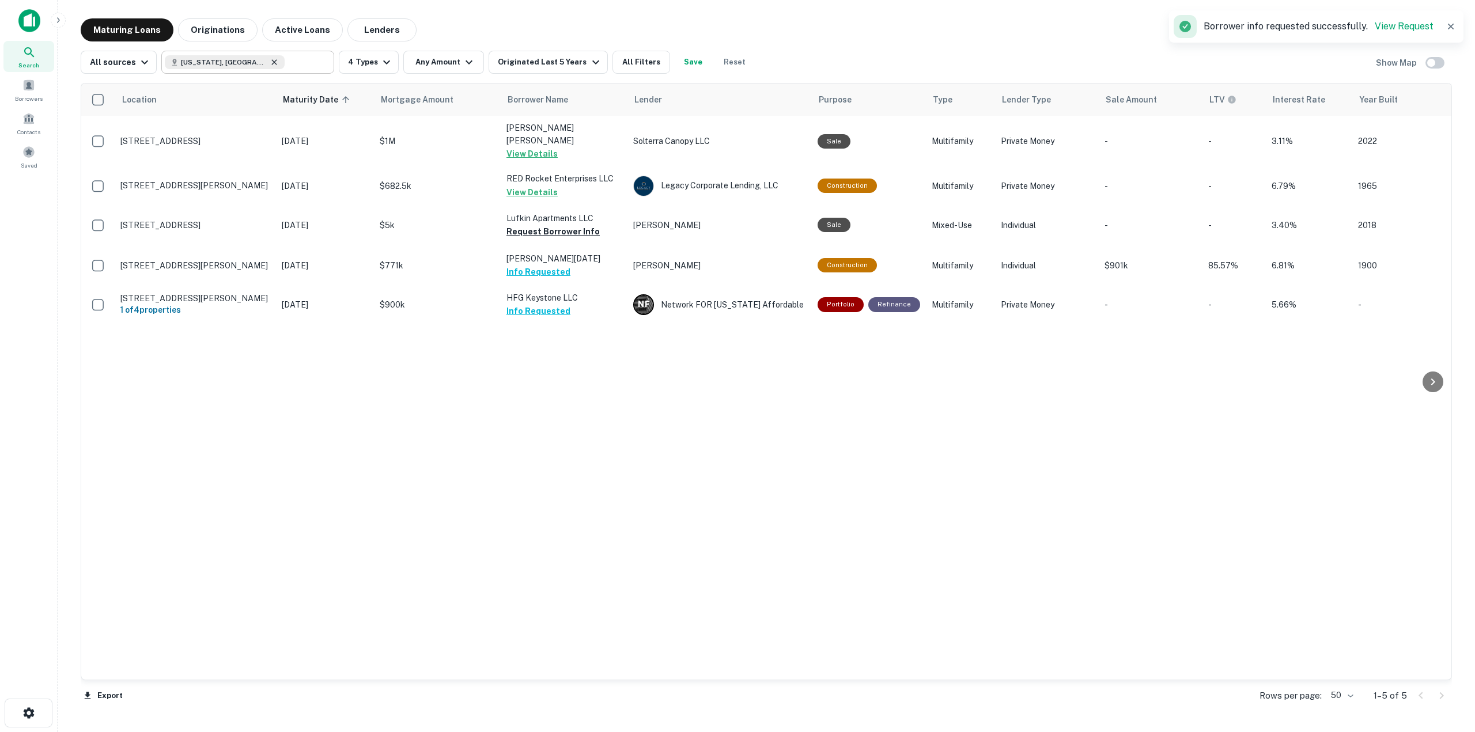
click at [272, 63] on icon at bounding box center [274, 61] width 5 height 5
type input "**********"
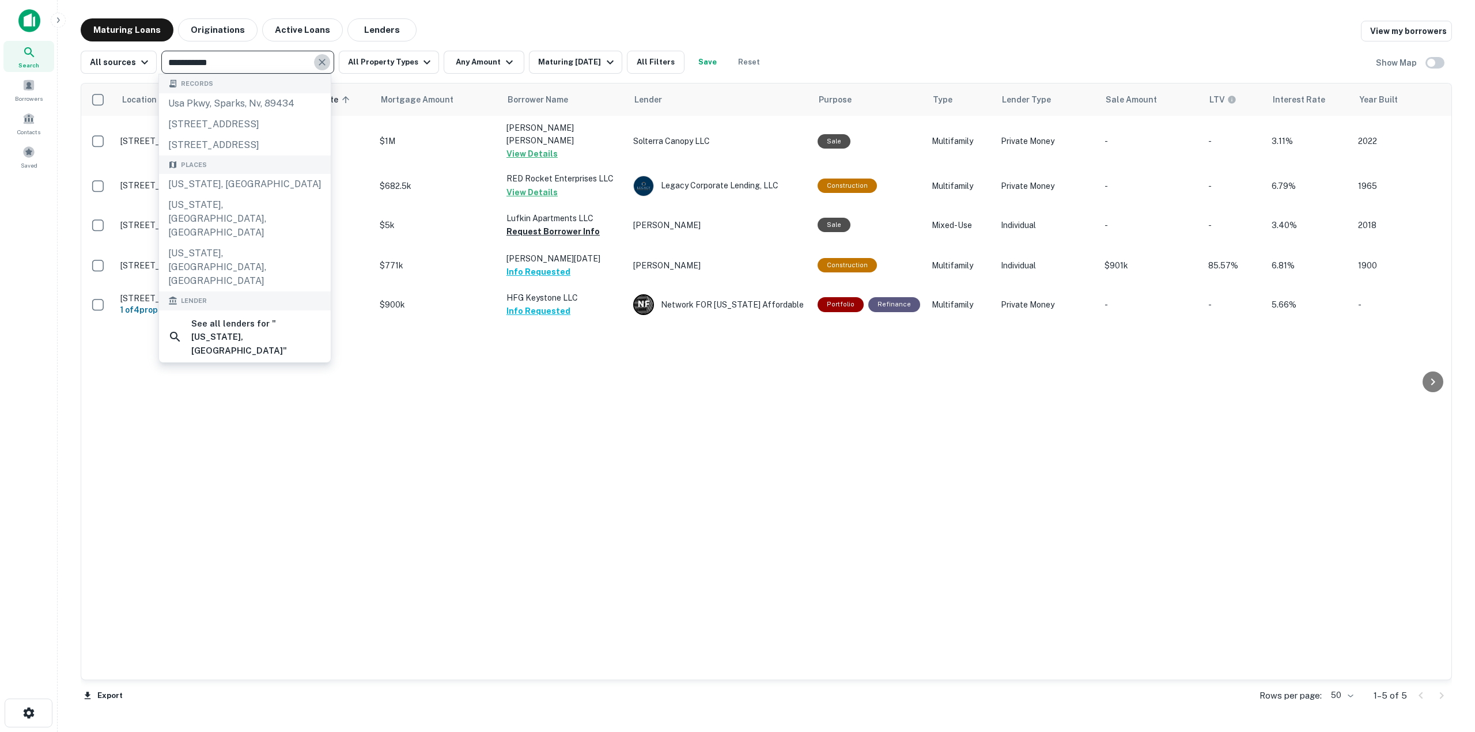
click at [319, 59] on icon "Clear" at bounding box center [322, 62] width 12 height 12
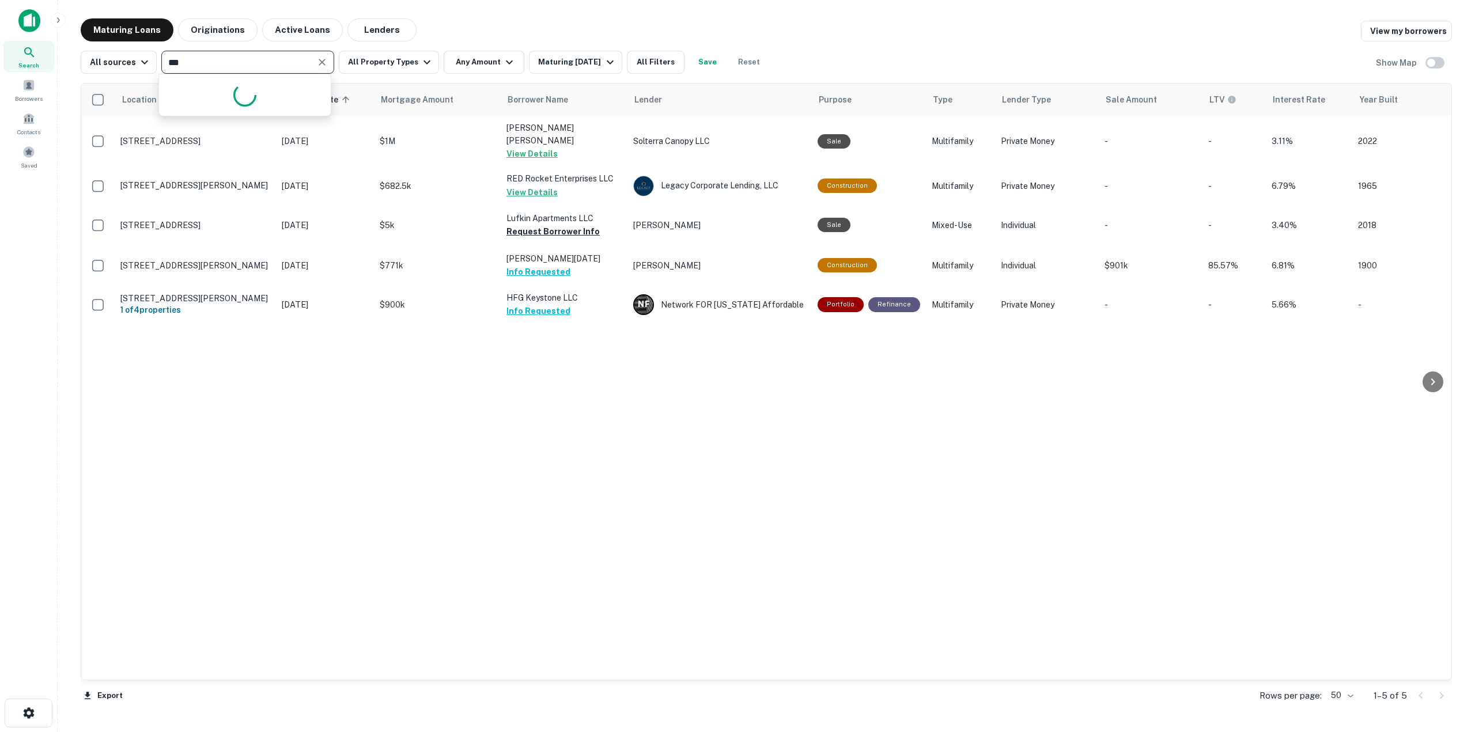
type input "****"
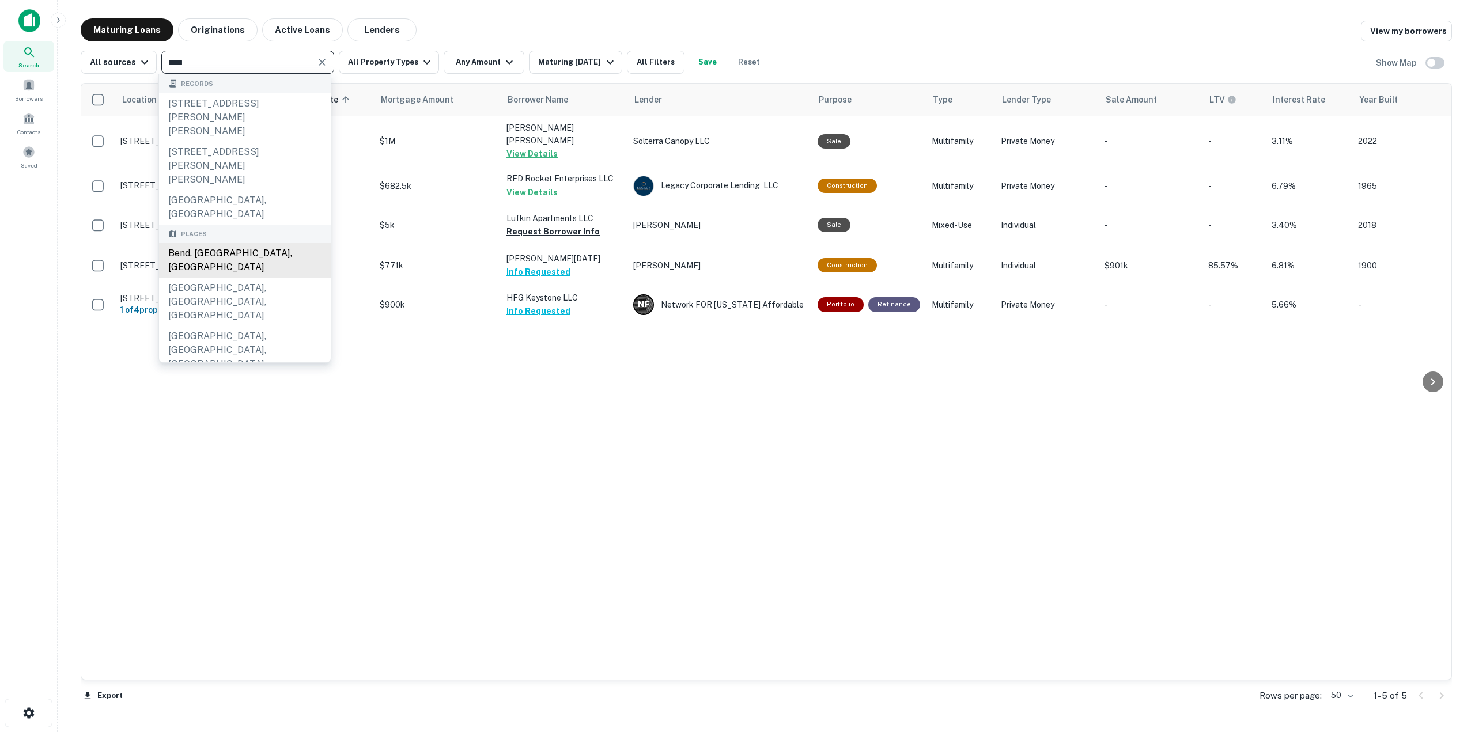
click at [235, 243] on div "Bend, [GEOGRAPHIC_DATA], [GEOGRAPHIC_DATA]" at bounding box center [245, 260] width 172 height 35
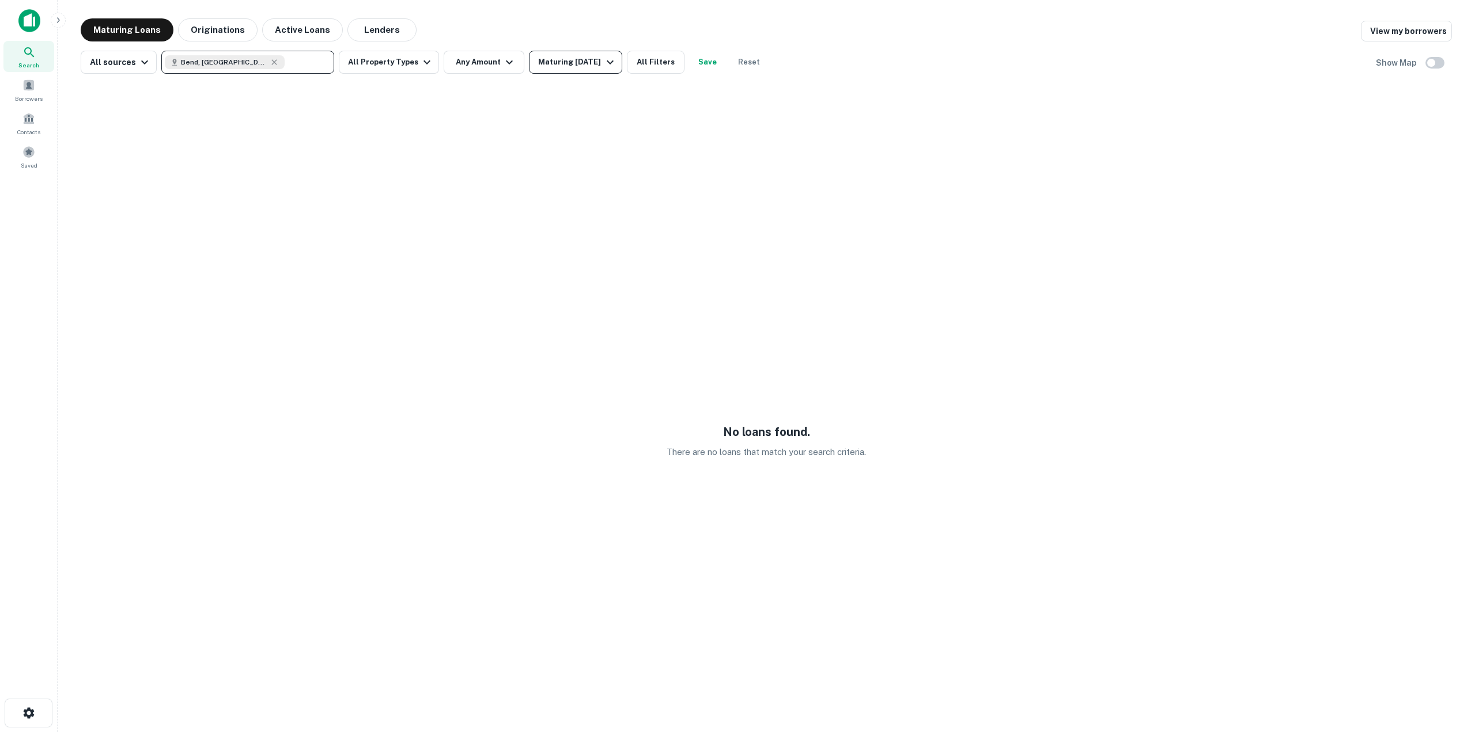
click at [608, 61] on div "Maturing [DATE]" at bounding box center [577, 62] width 78 height 14
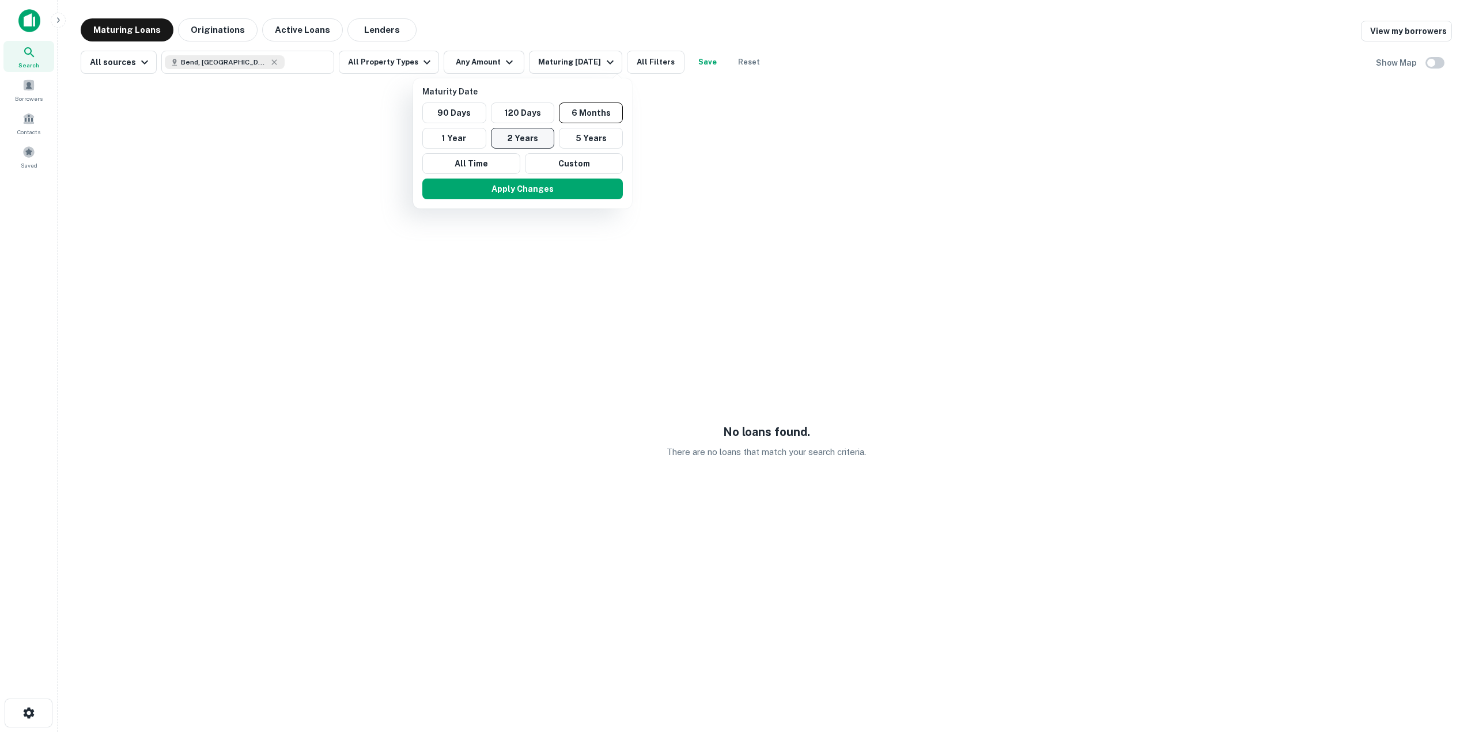
click at [547, 141] on button "2 Years" at bounding box center [523, 138] width 64 height 21
click at [534, 190] on button "Apply Changes" at bounding box center [515, 189] width 201 height 21
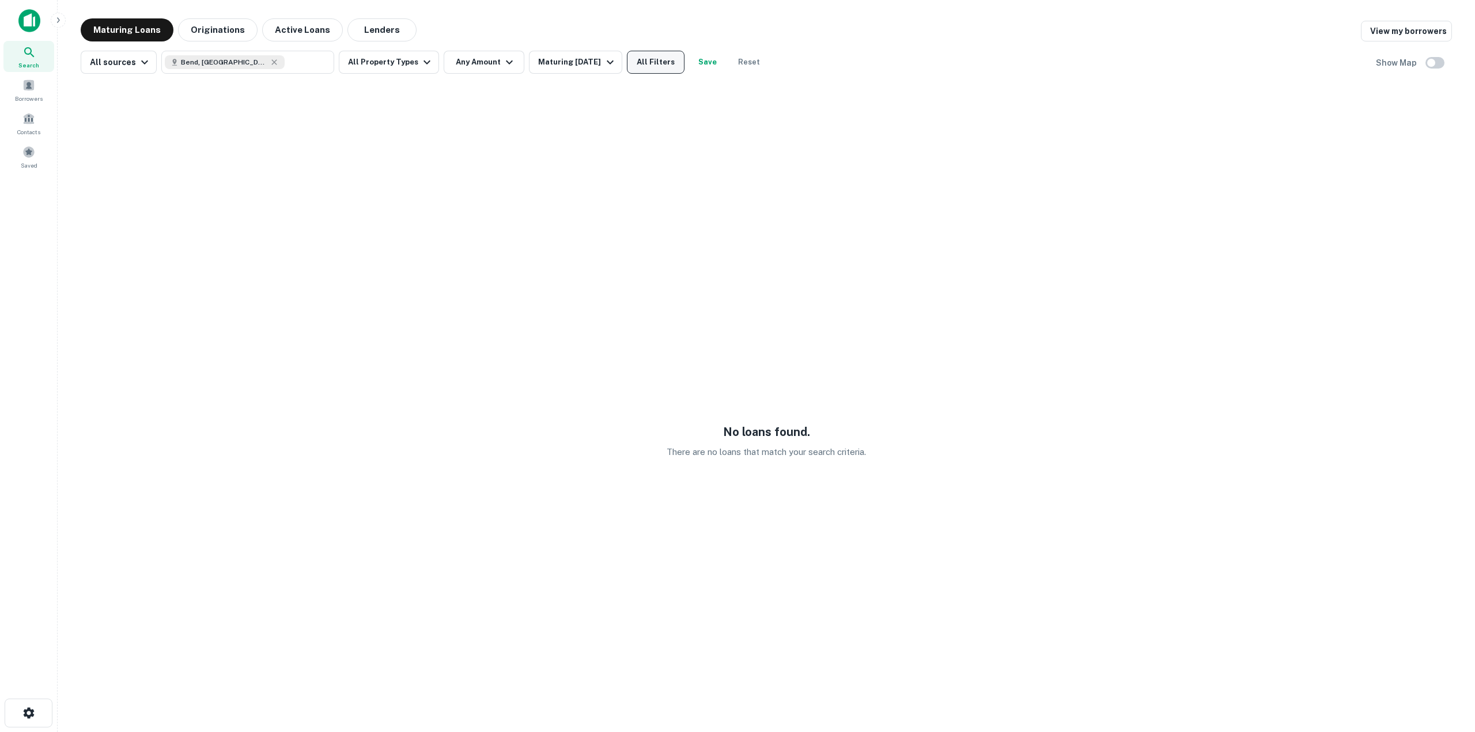
click at [648, 65] on button "All Filters" at bounding box center [656, 62] width 58 height 23
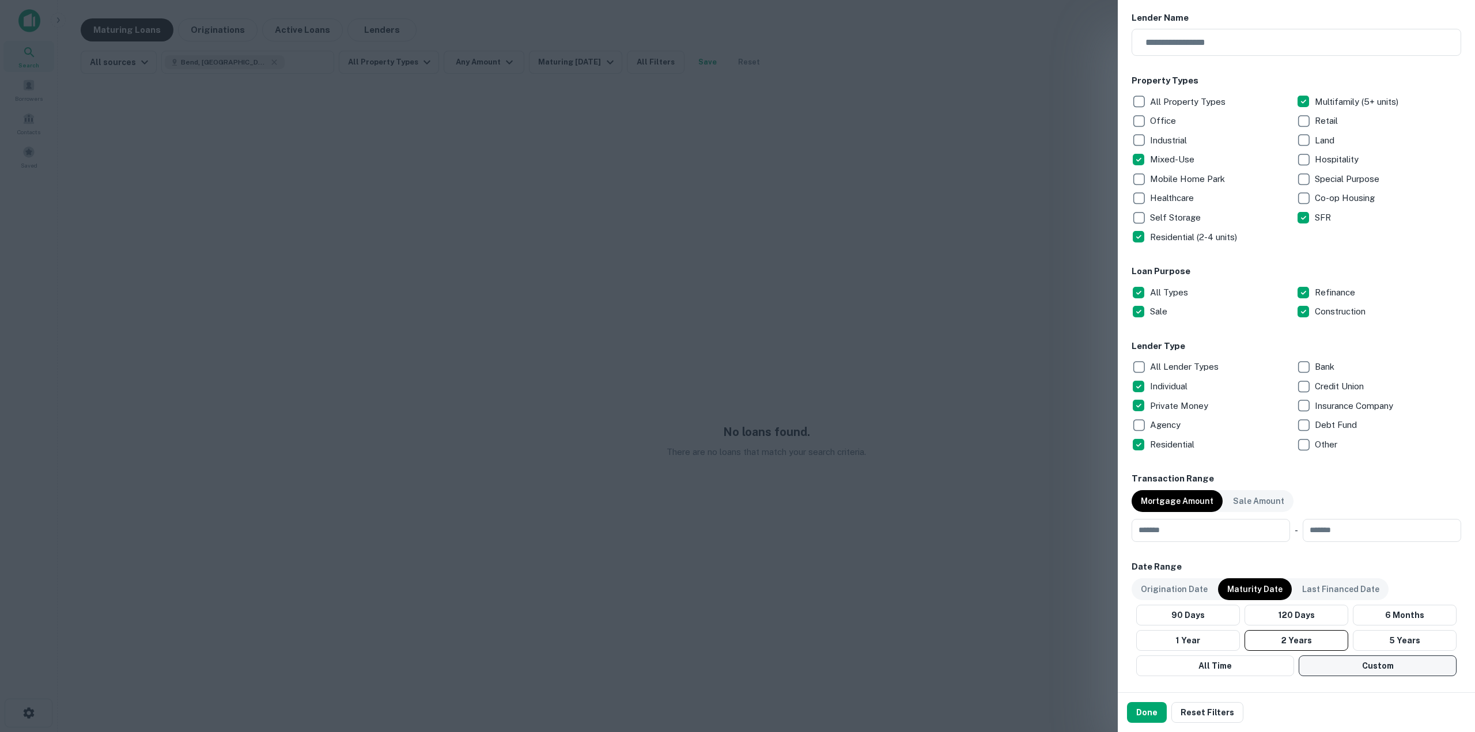
scroll to position [230, 0]
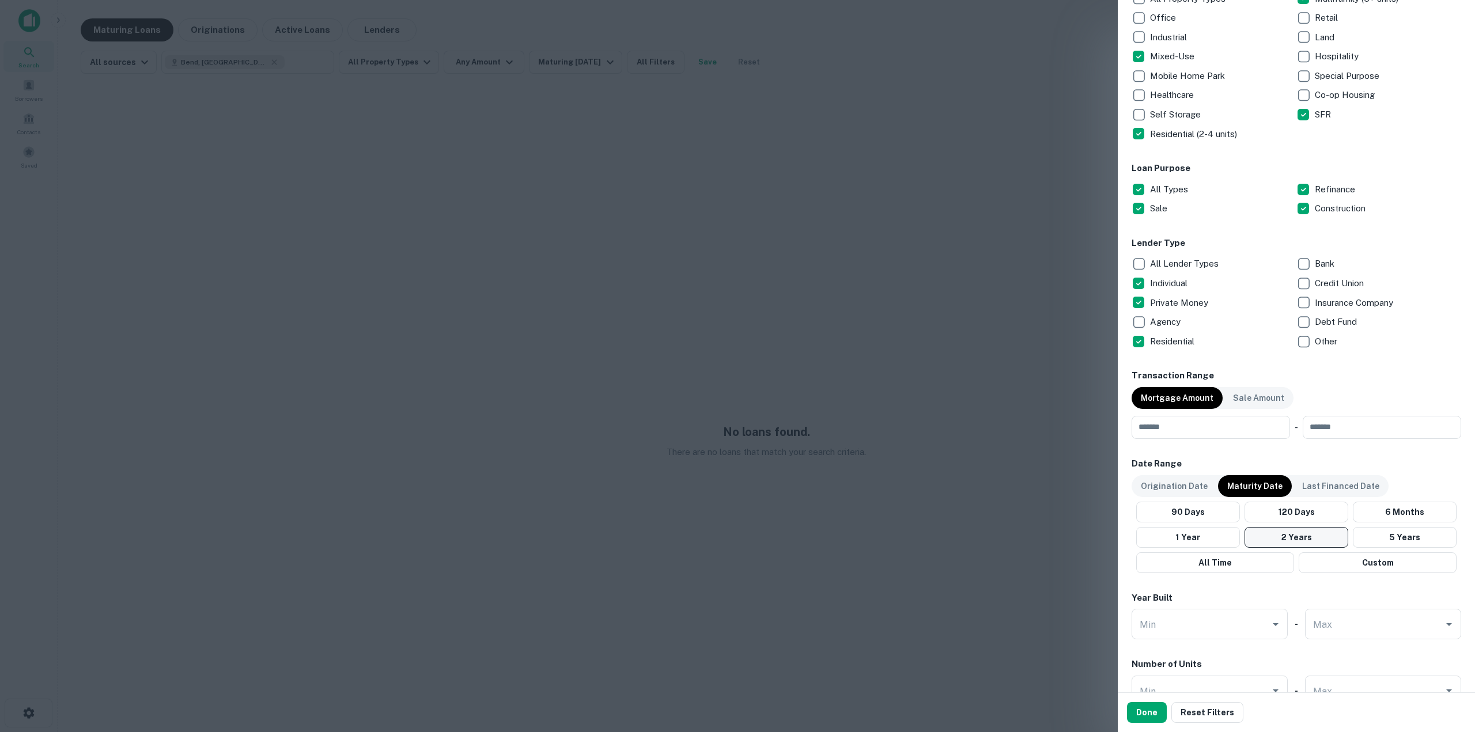
click at [1316, 530] on button "2 Years" at bounding box center [1297, 537] width 104 height 21
click at [1313, 536] on button "2 Years" at bounding box center [1297, 537] width 104 height 21
click at [1177, 491] on p "Origination Date" at bounding box center [1174, 486] width 67 height 13
click at [1285, 527] on button "2 Year" at bounding box center [1296, 537] width 107 height 21
click at [1146, 716] on button "Done" at bounding box center [1147, 712] width 40 height 21
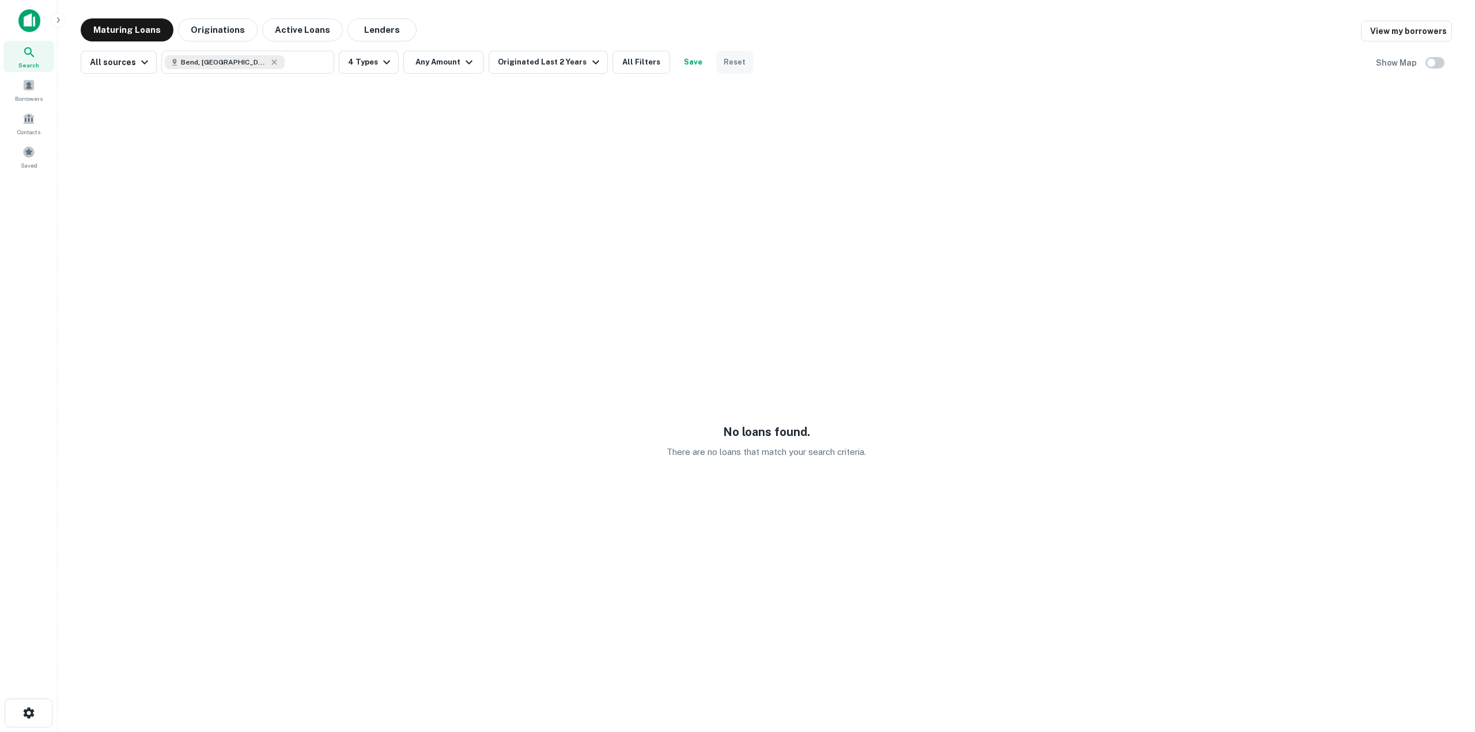
click at [721, 59] on button "Reset" at bounding box center [734, 62] width 37 height 23
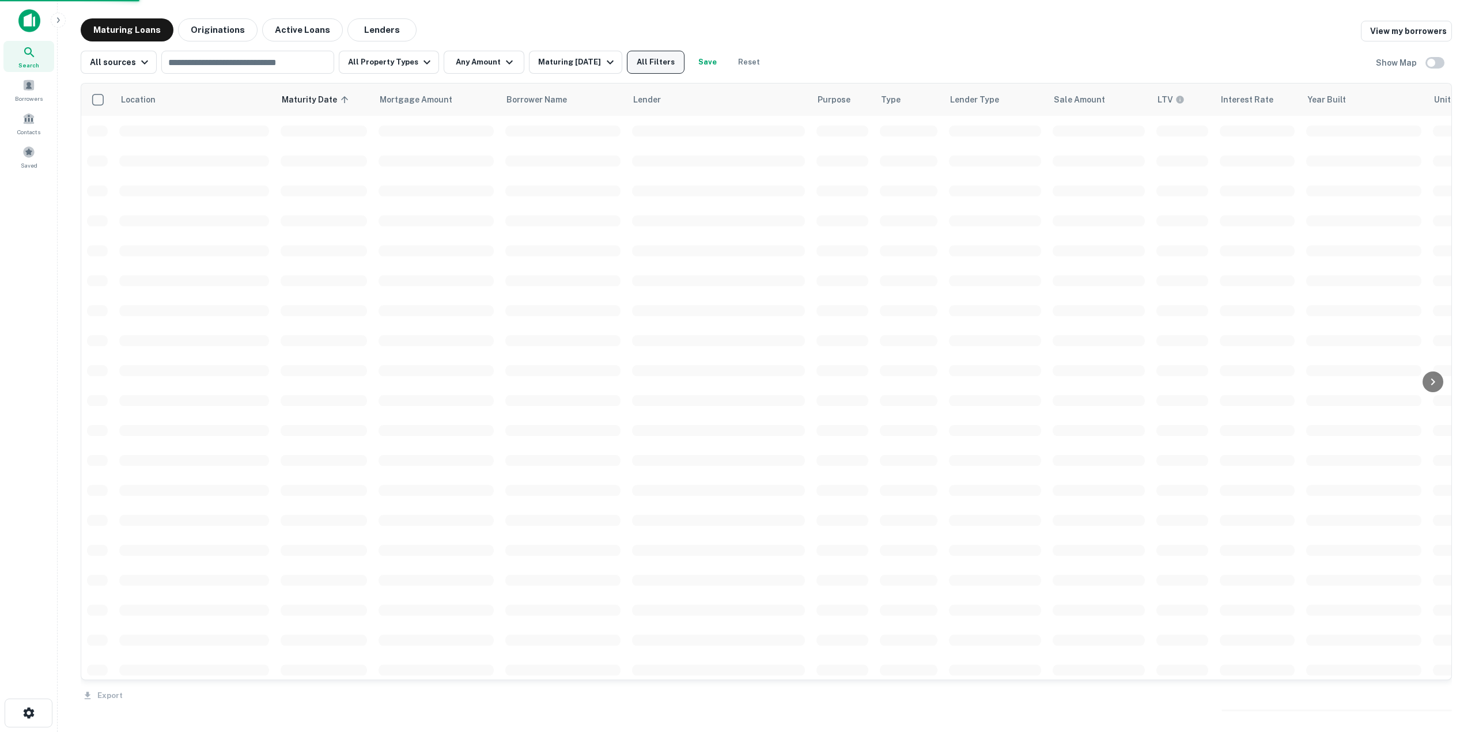
click at [642, 59] on button "All Filters" at bounding box center [656, 62] width 58 height 23
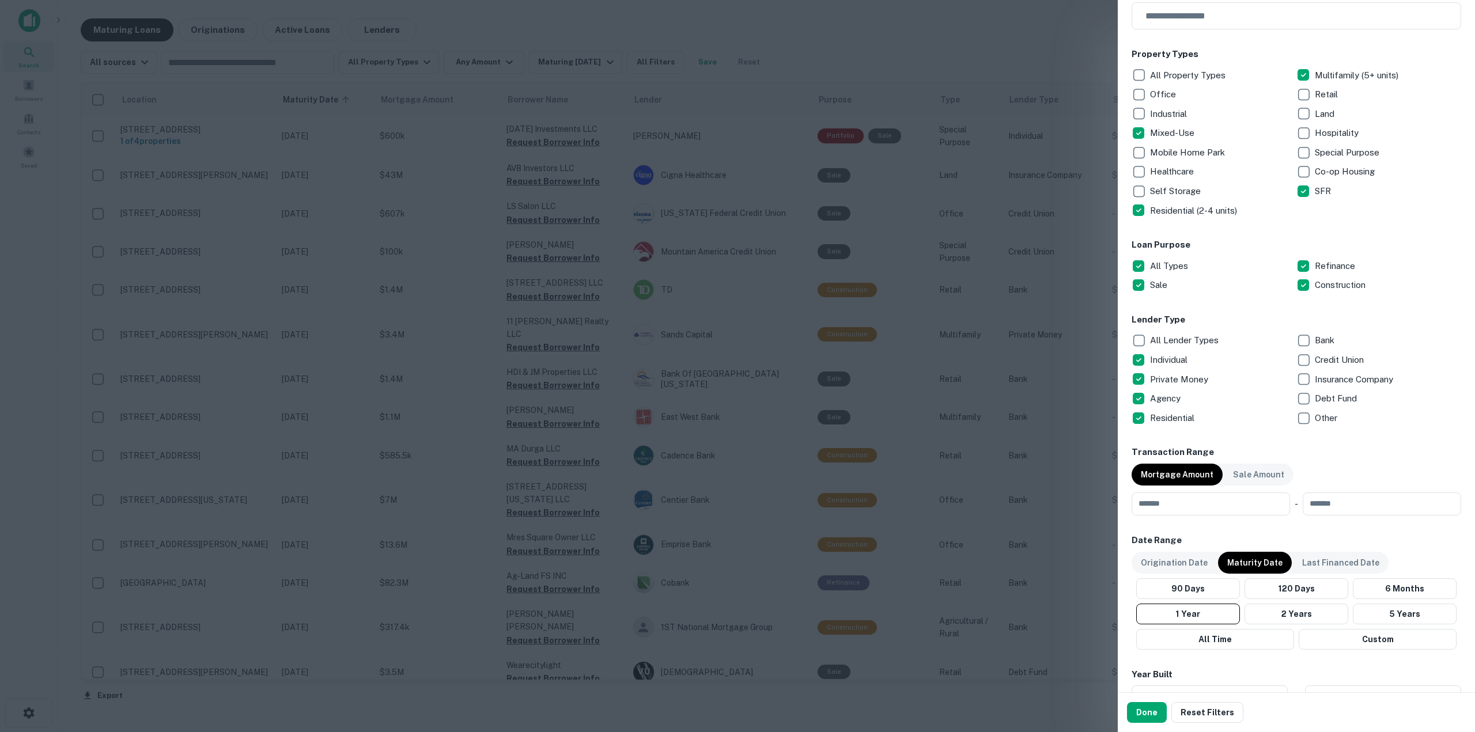
scroll to position [173, 0]
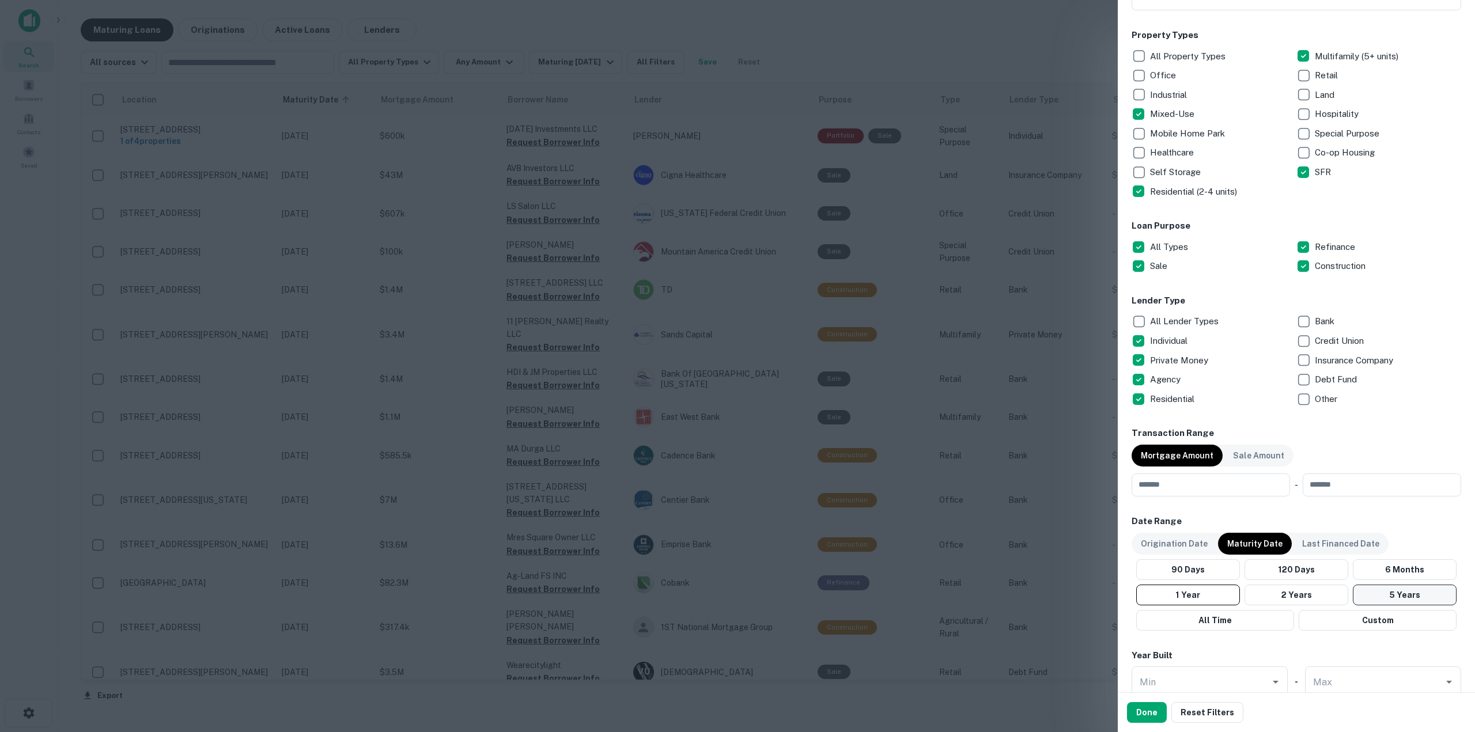
click at [1370, 585] on button "5 Years" at bounding box center [1405, 595] width 104 height 21
click at [1199, 546] on p "Origination Date" at bounding box center [1174, 544] width 67 height 13
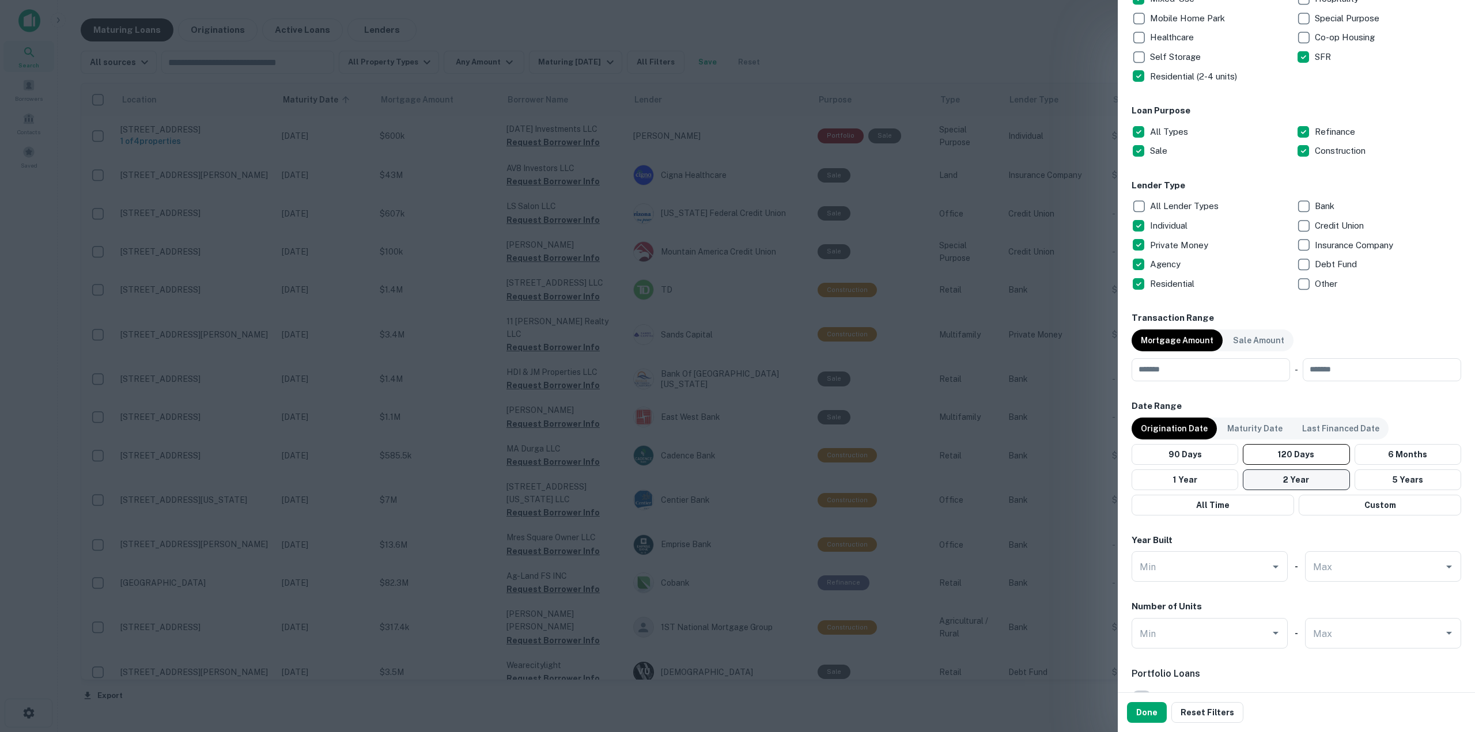
click at [1319, 474] on button "2 Year" at bounding box center [1296, 480] width 107 height 21
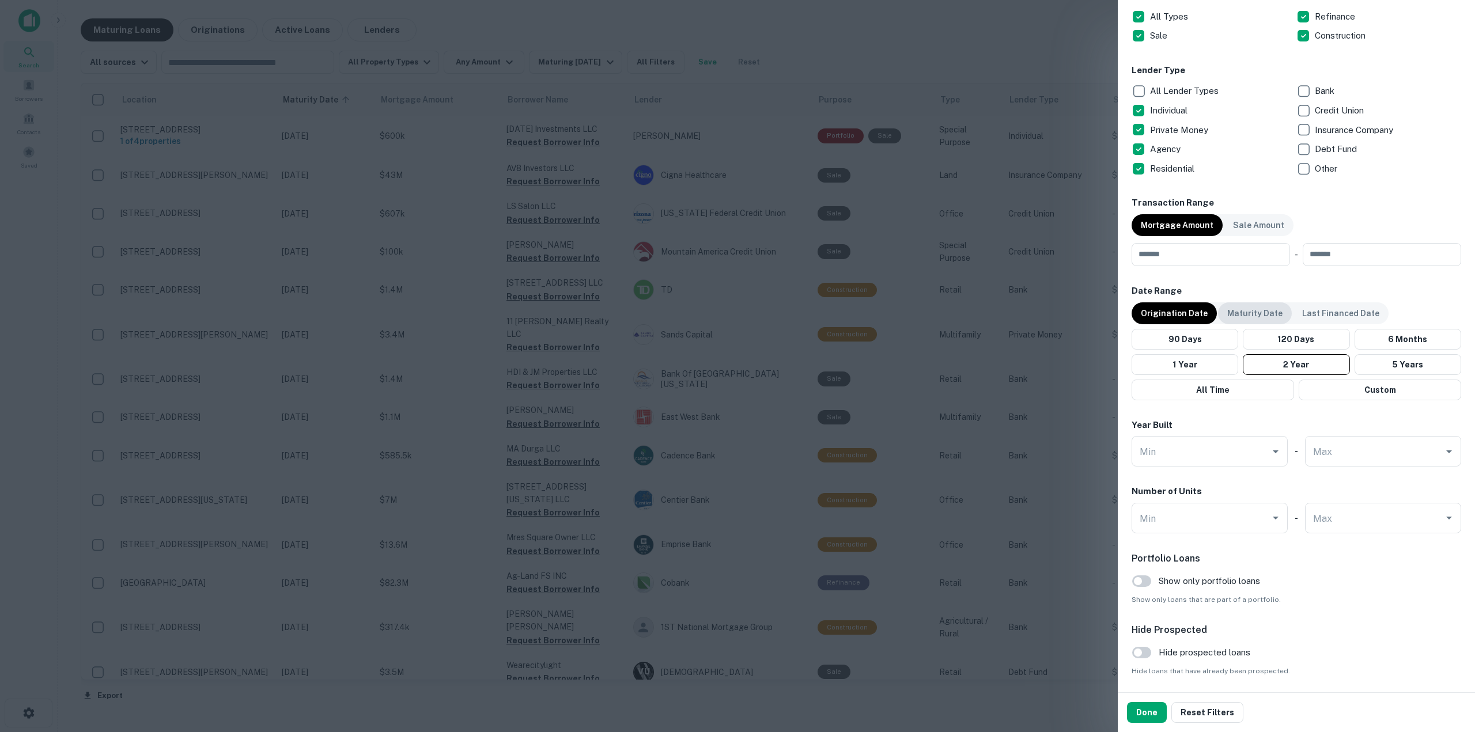
click at [1240, 316] on p "Maturity Date" at bounding box center [1254, 313] width 55 height 13
click at [1281, 359] on button "2 Years" at bounding box center [1297, 364] width 104 height 21
click at [1147, 715] on button "Done" at bounding box center [1147, 712] width 40 height 21
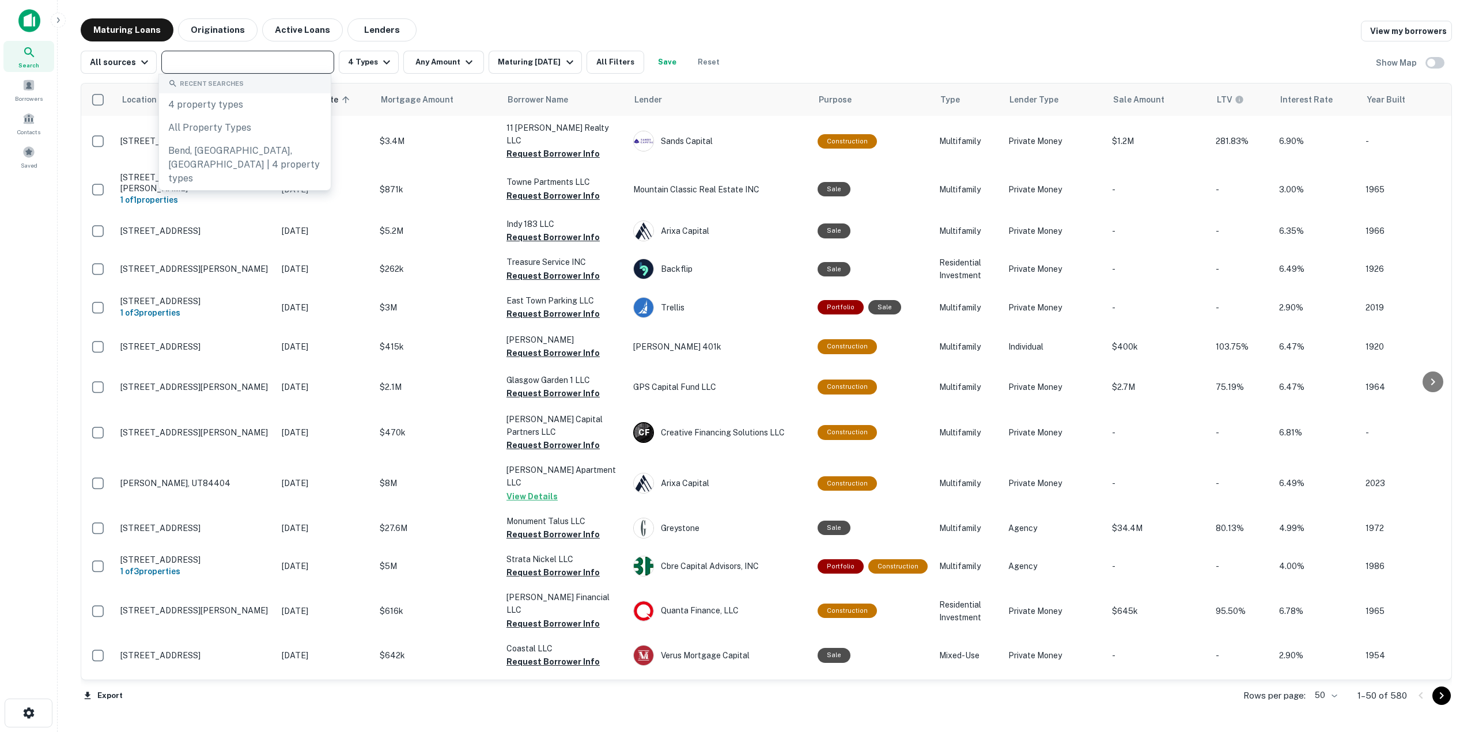
click at [219, 59] on input "text" at bounding box center [247, 62] width 164 height 16
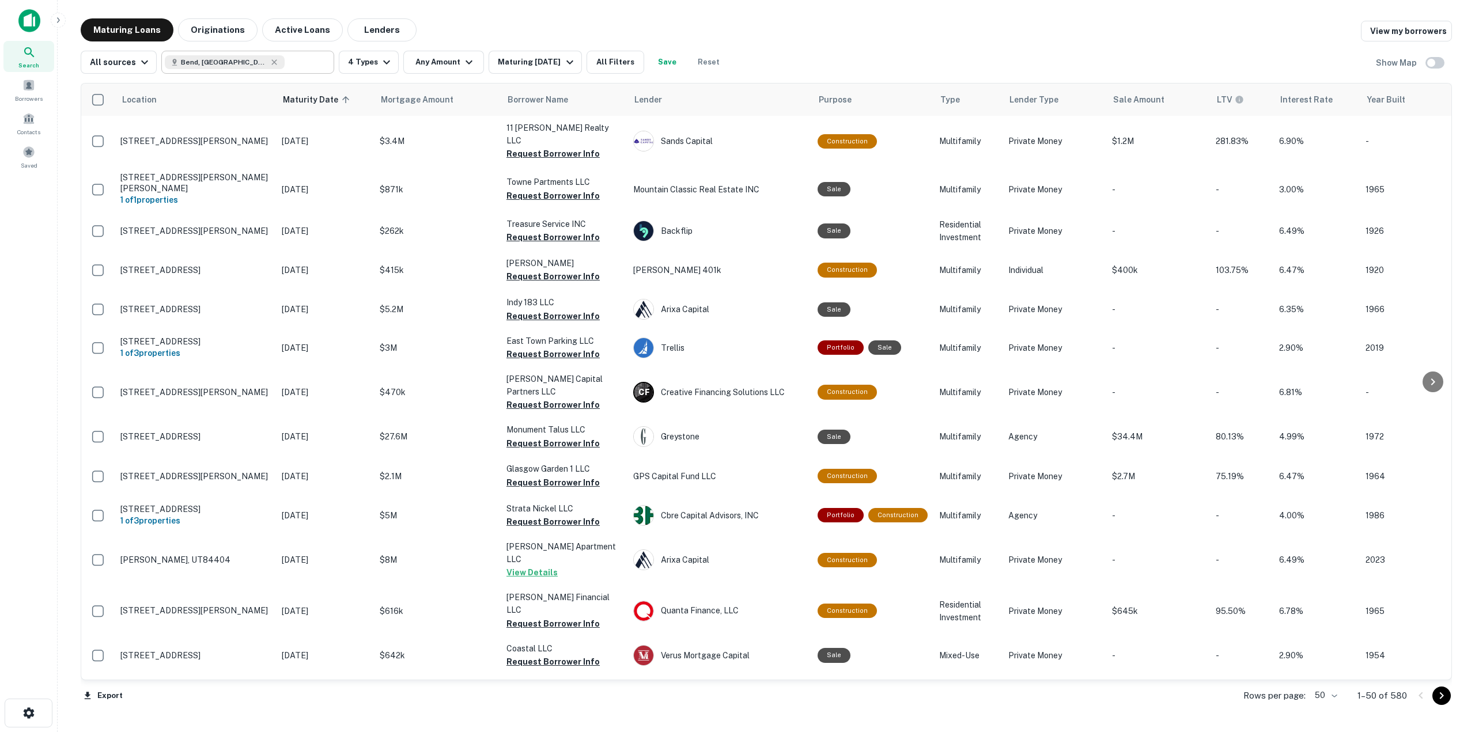
click at [295, 60] on input "text" at bounding box center [307, 62] width 44 height 16
type input "**********"
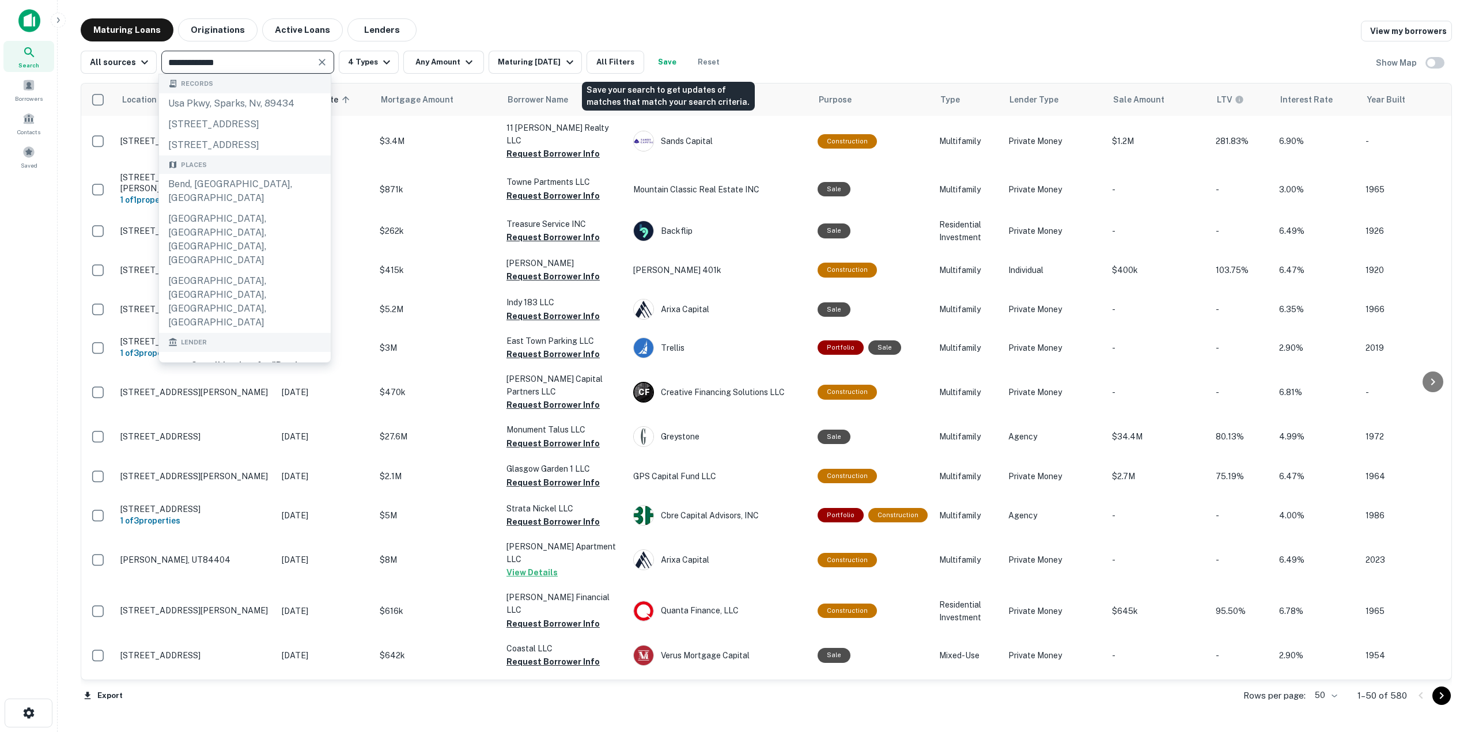
click at [667, 64] on button "Save" at bounding box center [667, 62] width 37 height 23
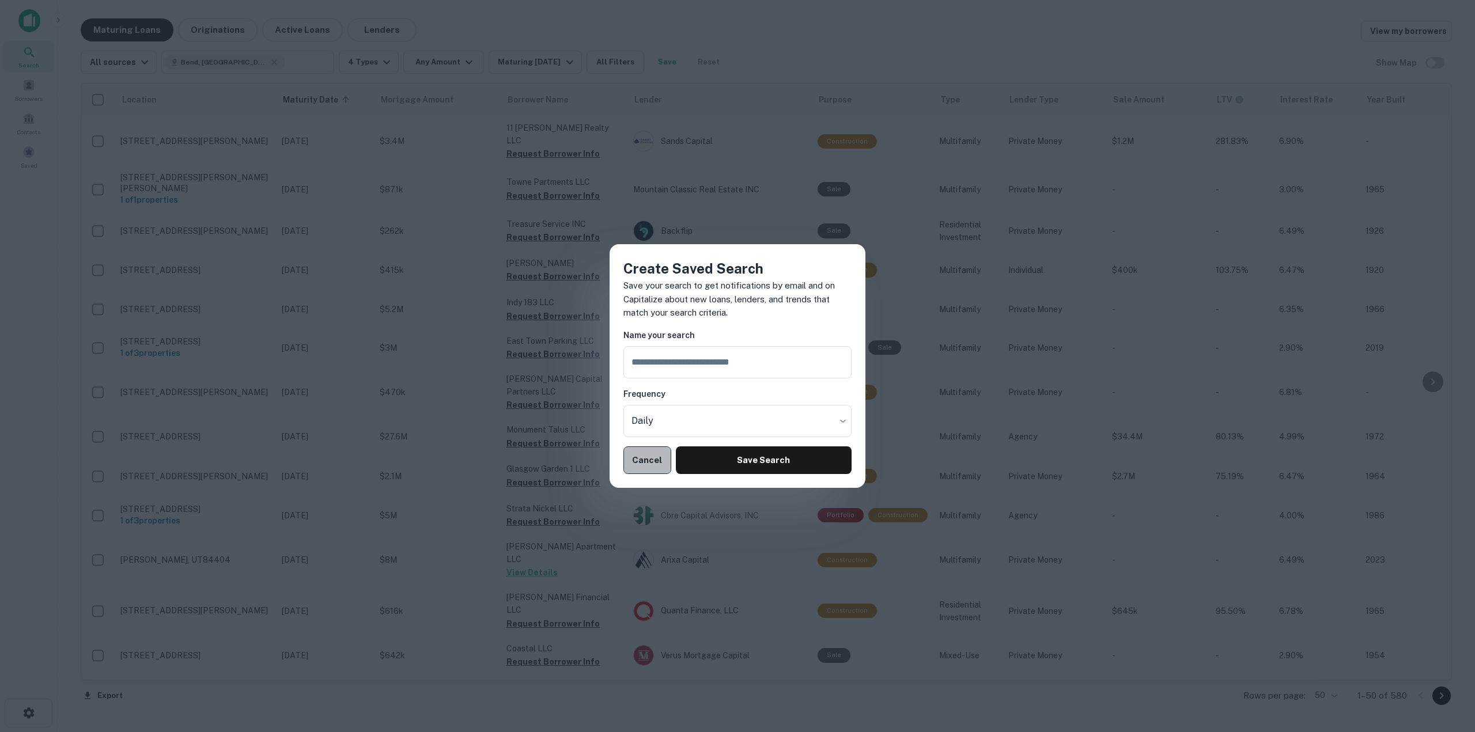
click at [651, 460] on button "Cancel" at bounding box center [647, 461] width 48 height 28
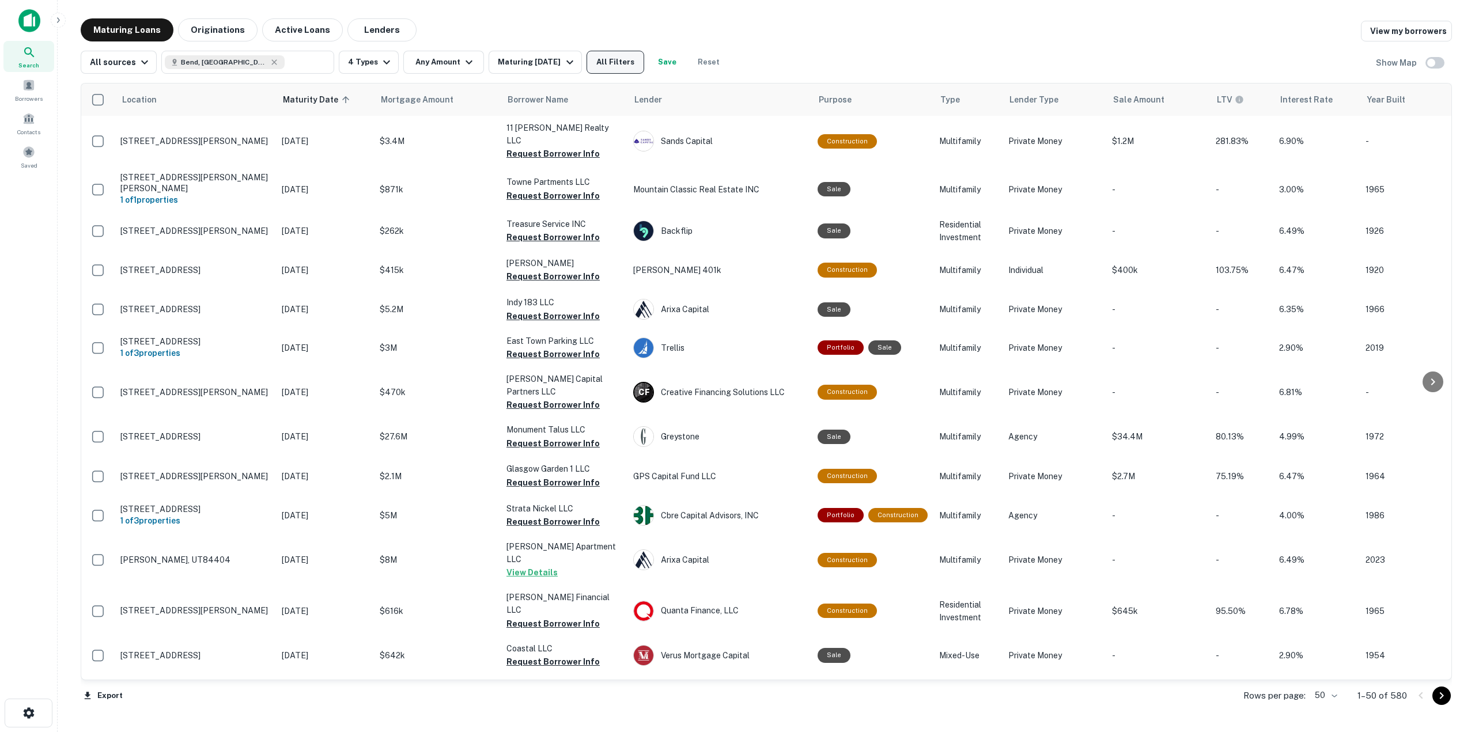
click at [622, 62] on button "All Filters" at bounding box center [616, 62] width 58 height 23
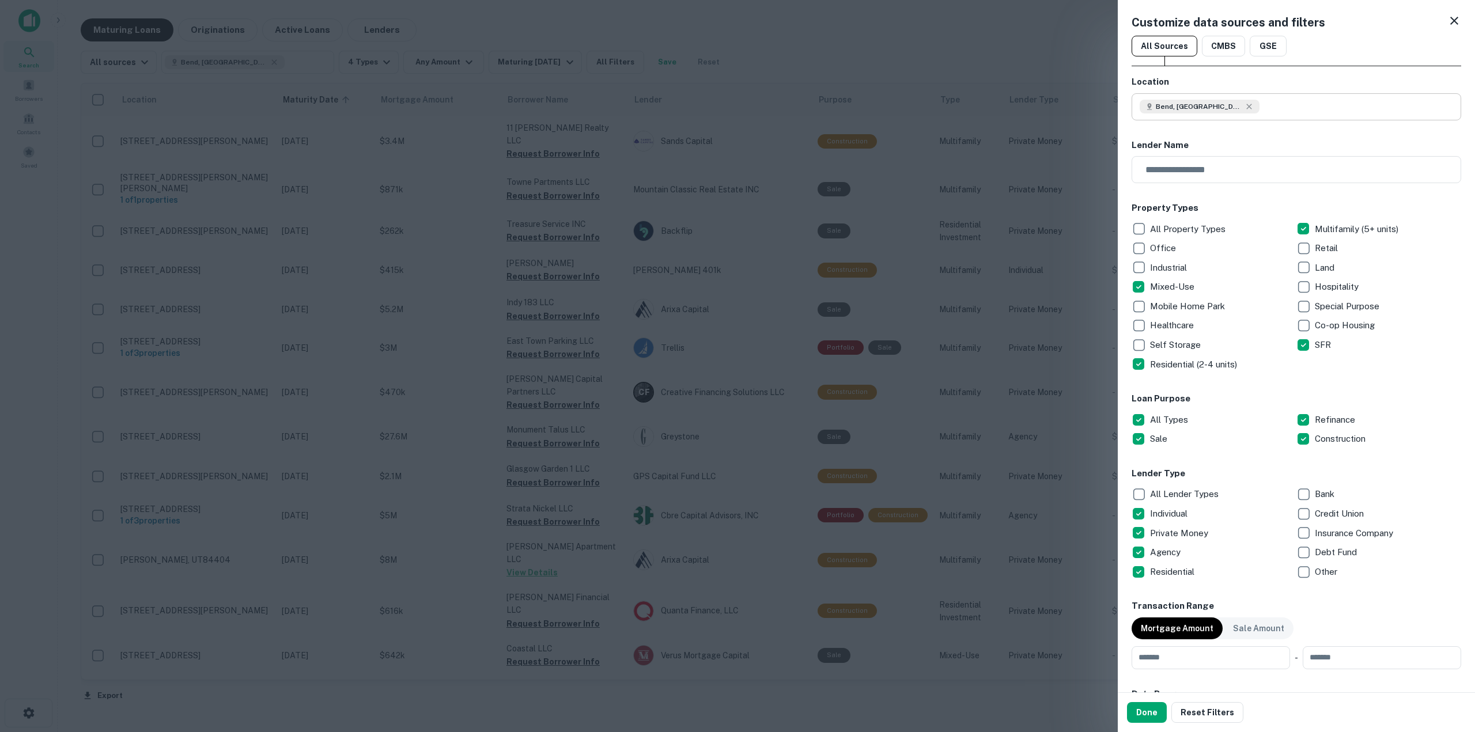
type input "**********"
click at [1229, 112] on input "**********" at bounding box center [1301, 106] width 322 height 27
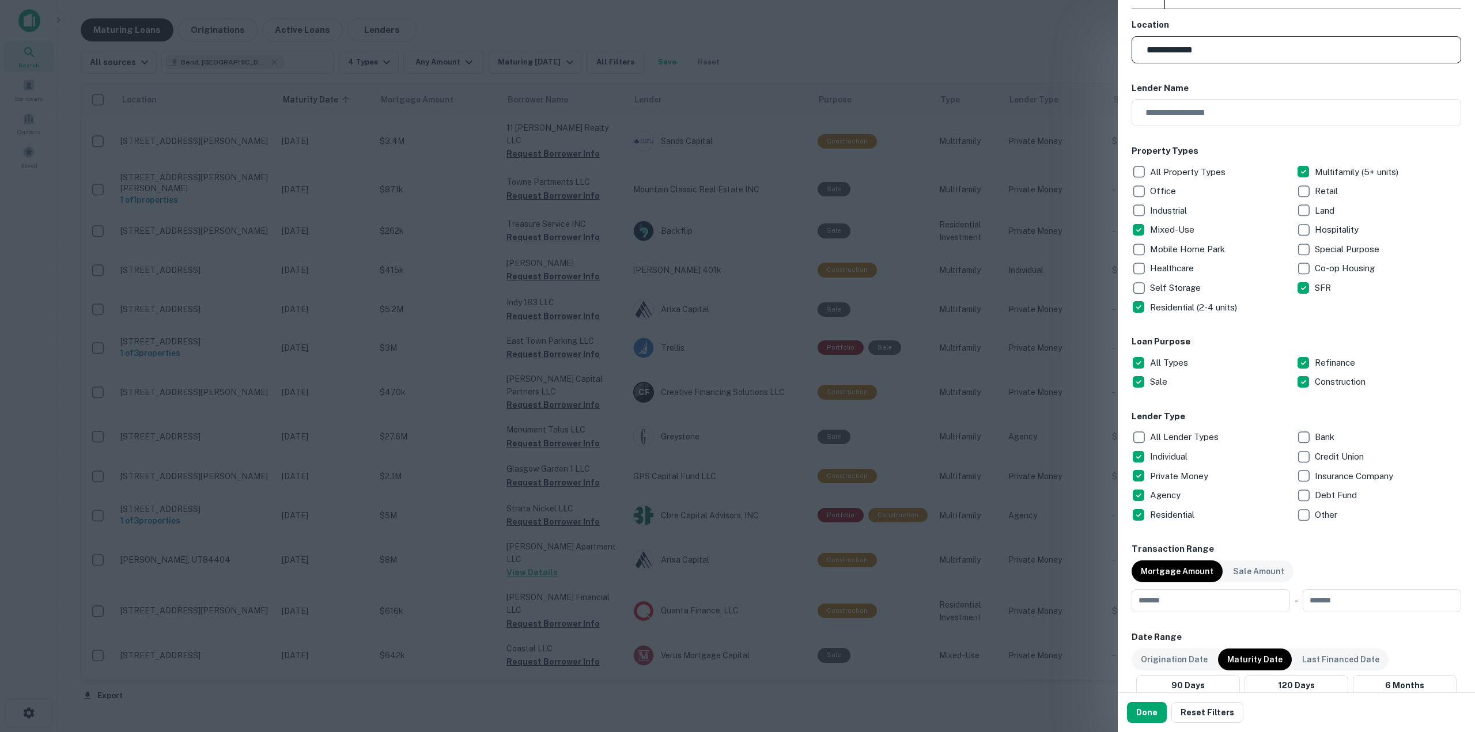
scroll to position [173, 0]
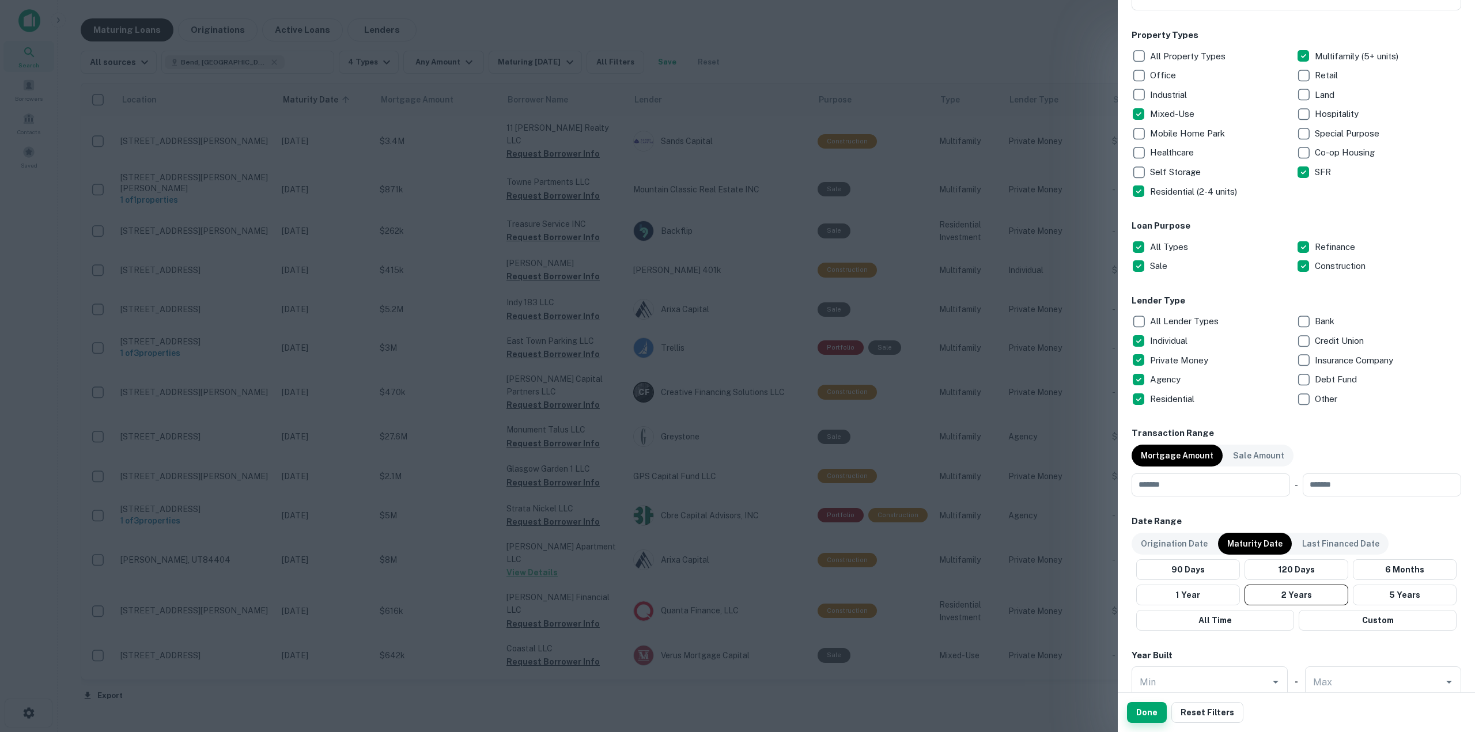
click at [1143, 710] on button "Done" at bounding box center [1147, 712] width 40 height 21
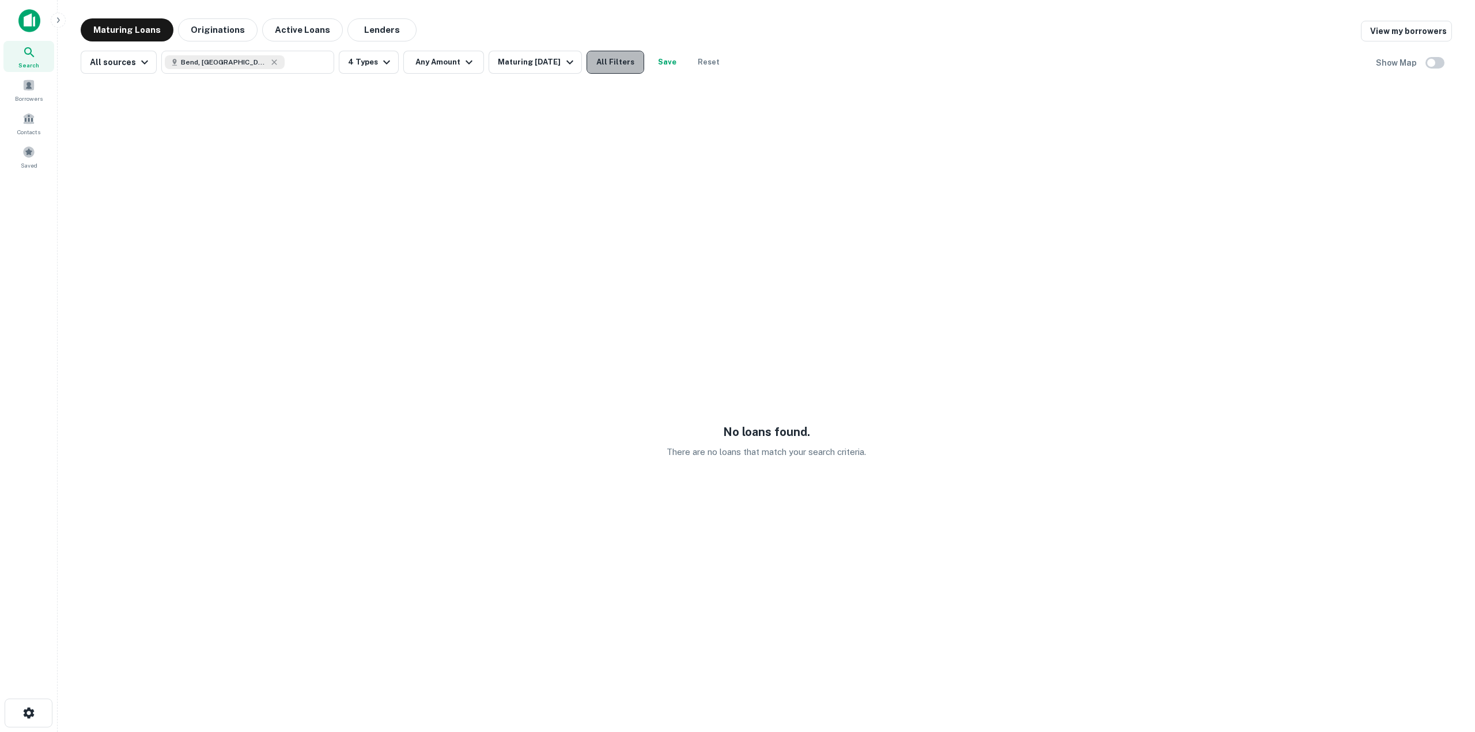
click at [635, 62] on button "All Filters" at bounding box center [616, 62] width 58 height 23
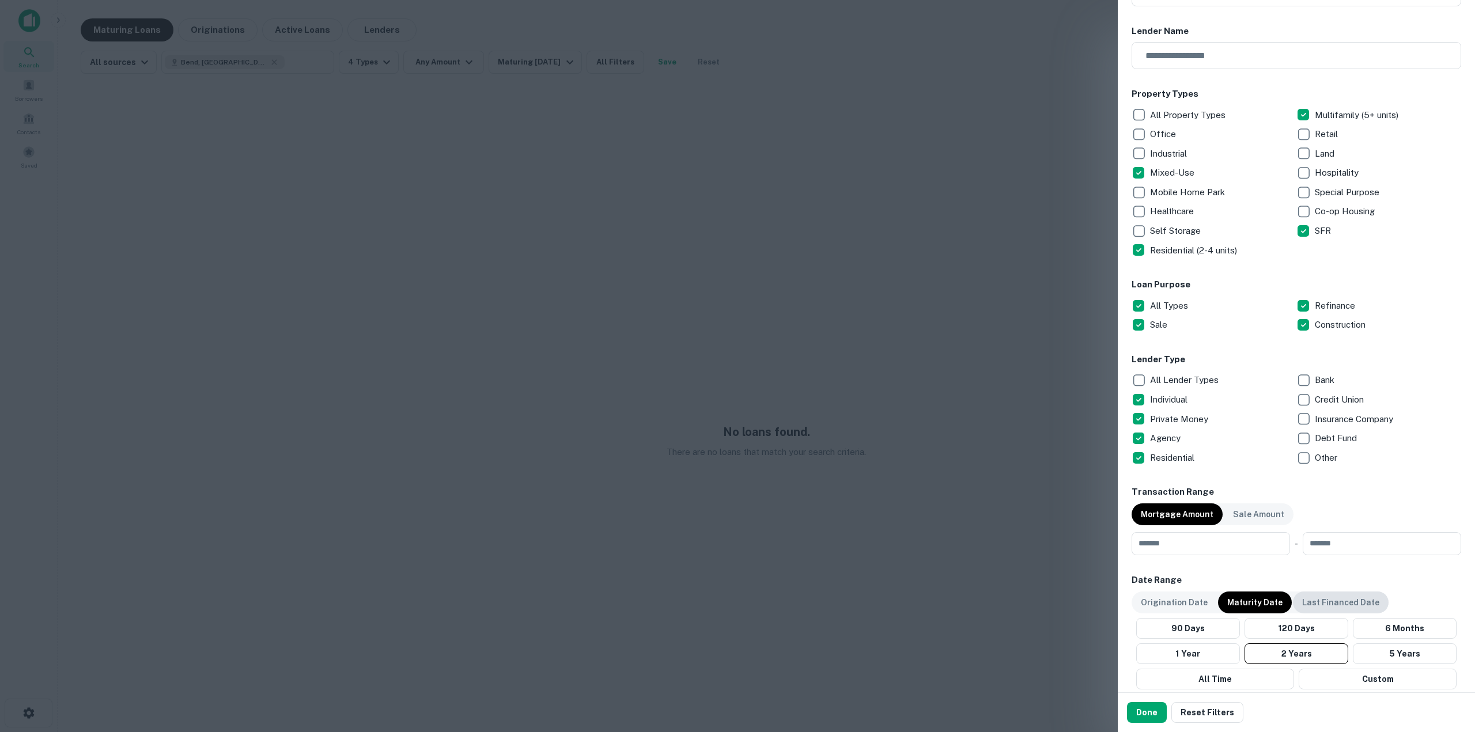
scroll to position [115, 0]
click at [1166, 601] on p "Origination Date" at bounding box center [1174, 601] width 67 height 13
click at [1359, 638] on div "Origination Date Maturity Date Last Financed Date 90 Days 120 Days 6 Months 1 Y…" at bounding box center [1297, 640] width 330 height 98
click at [1361, 647] on button "5 Years" at bounding box center [1408, 652] width 107 height 21
click at [1154, 711] on button "Done" at bounding box center [1147, 712] width 40 height 21
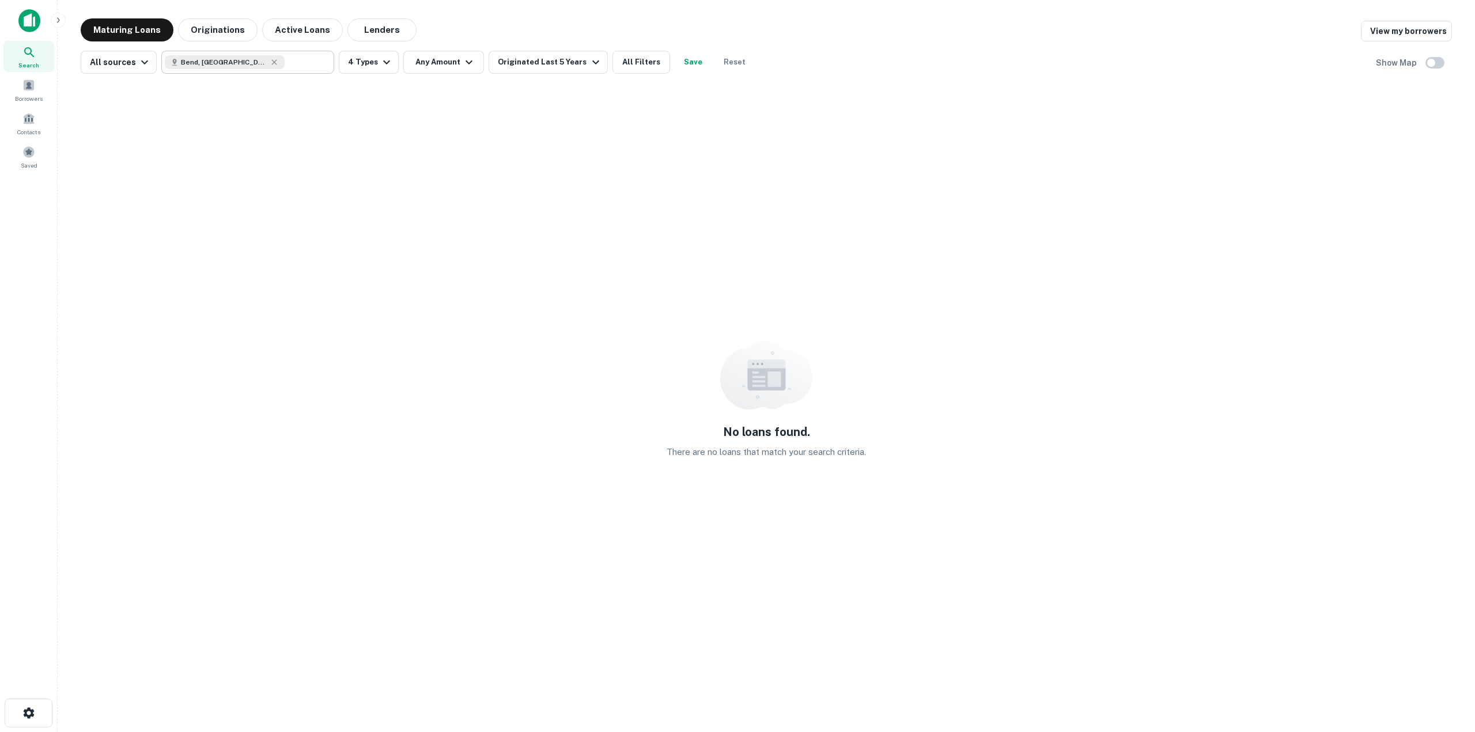
type input "**********"
click at [311, 66] on div "**********" at bounding box center [247, 62] width 173 height 23
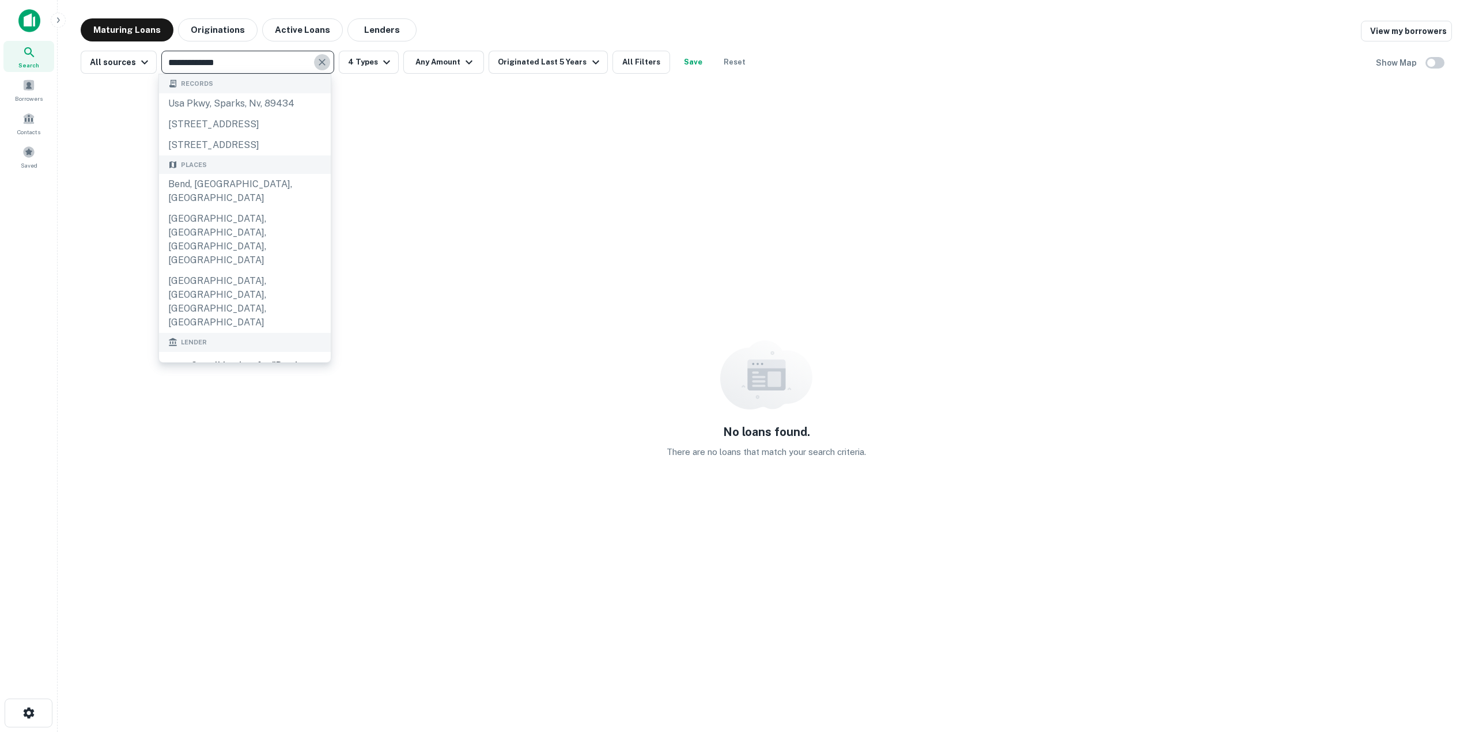
click at [319, 65] on icon "Clear" at bounding box center [322, 62] width 7 height 7
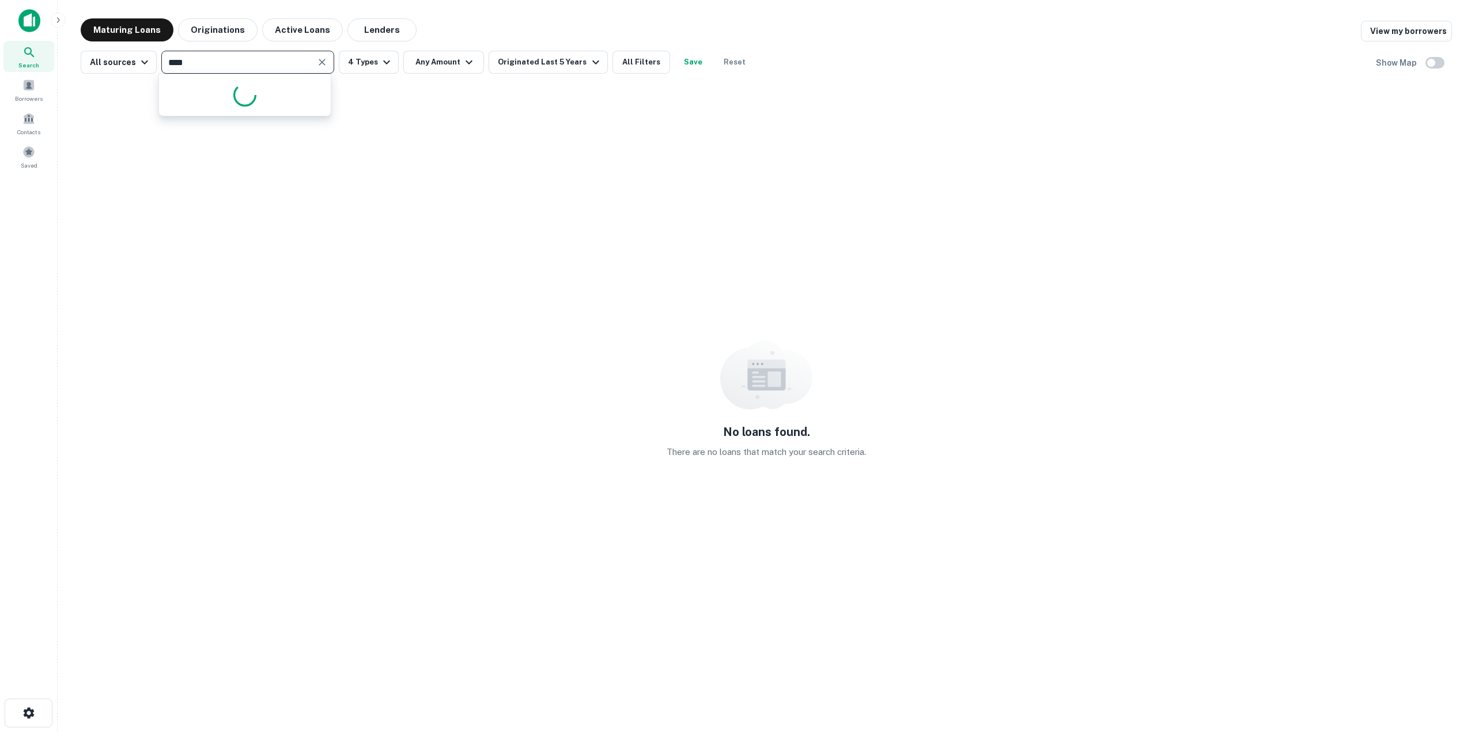
type input "*****"
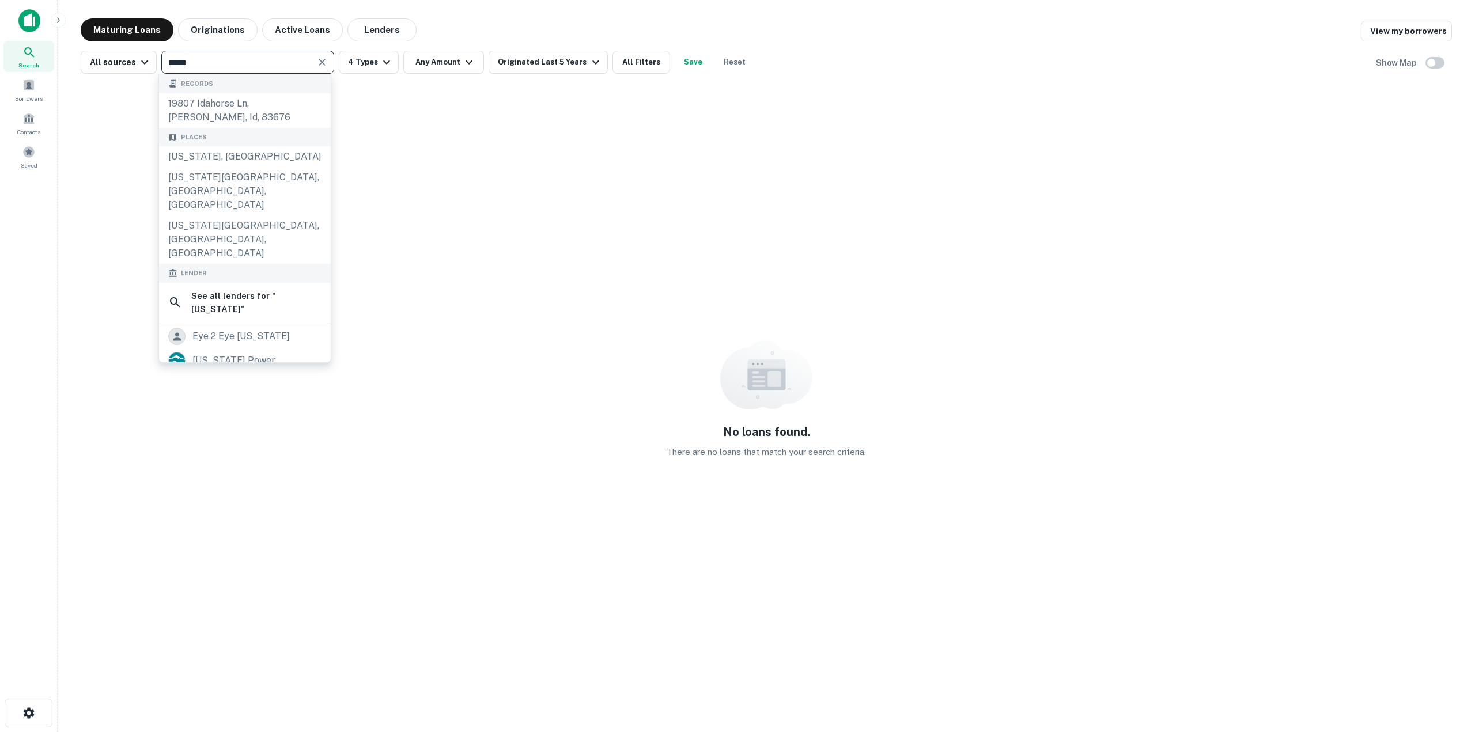
click at [280, 153] on div "[US_STATE], [GEOGRAPHIC_DATA]" at bounding box center [245, 156] width 172 height 21
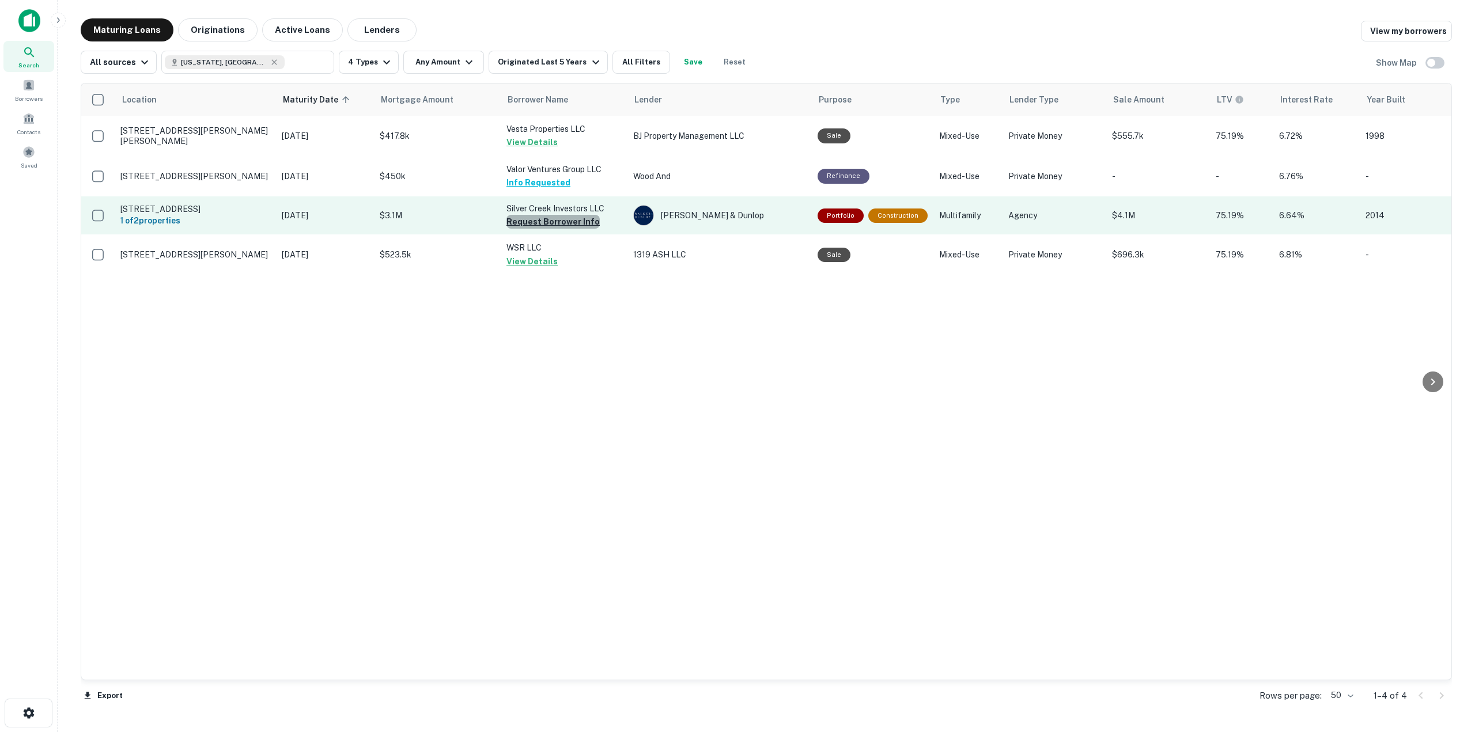
click at [572, 222] on button "Request Borrower Info" at bounding box center [552, 222] width 93 height 14
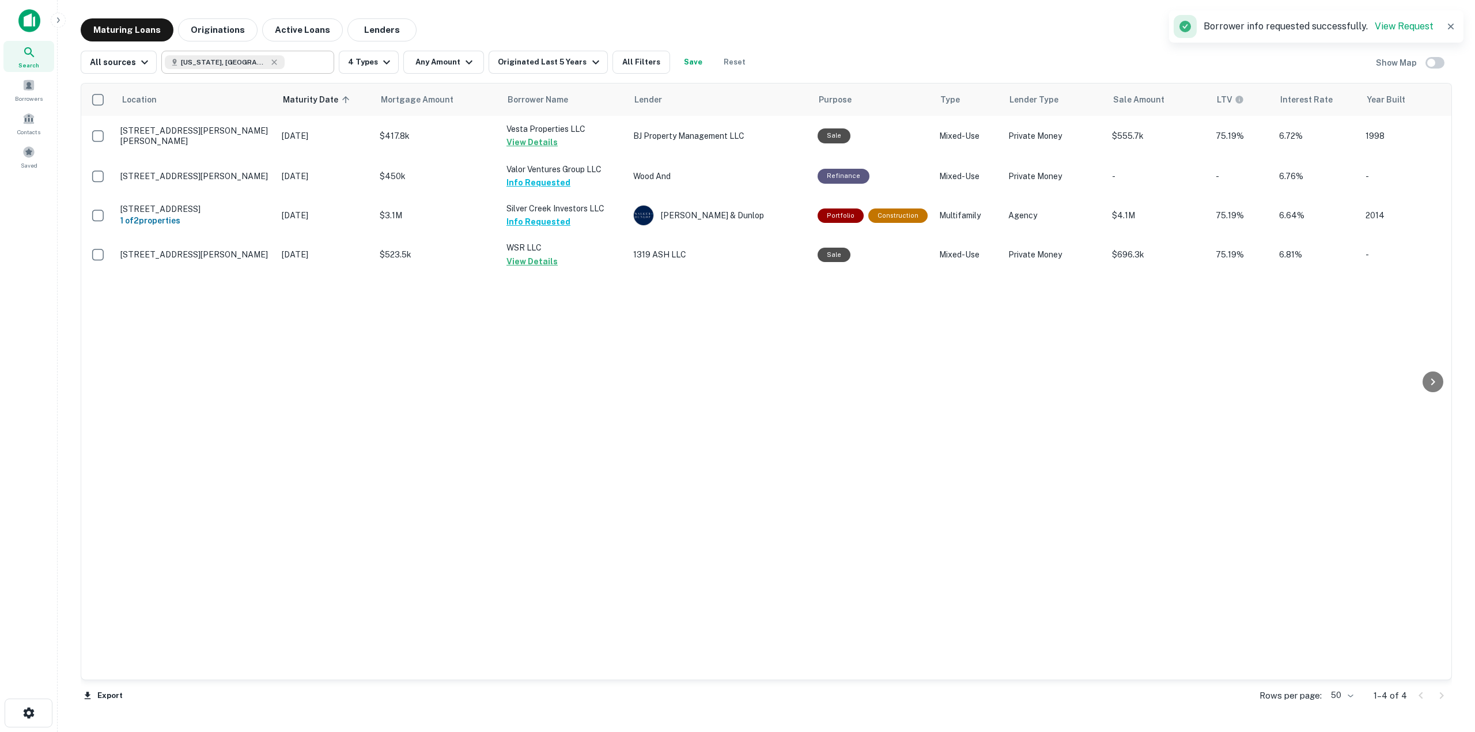
type input "**********"
click at [237, 66] on input "**********" at bounding box center [238, 62] width 147 height 16
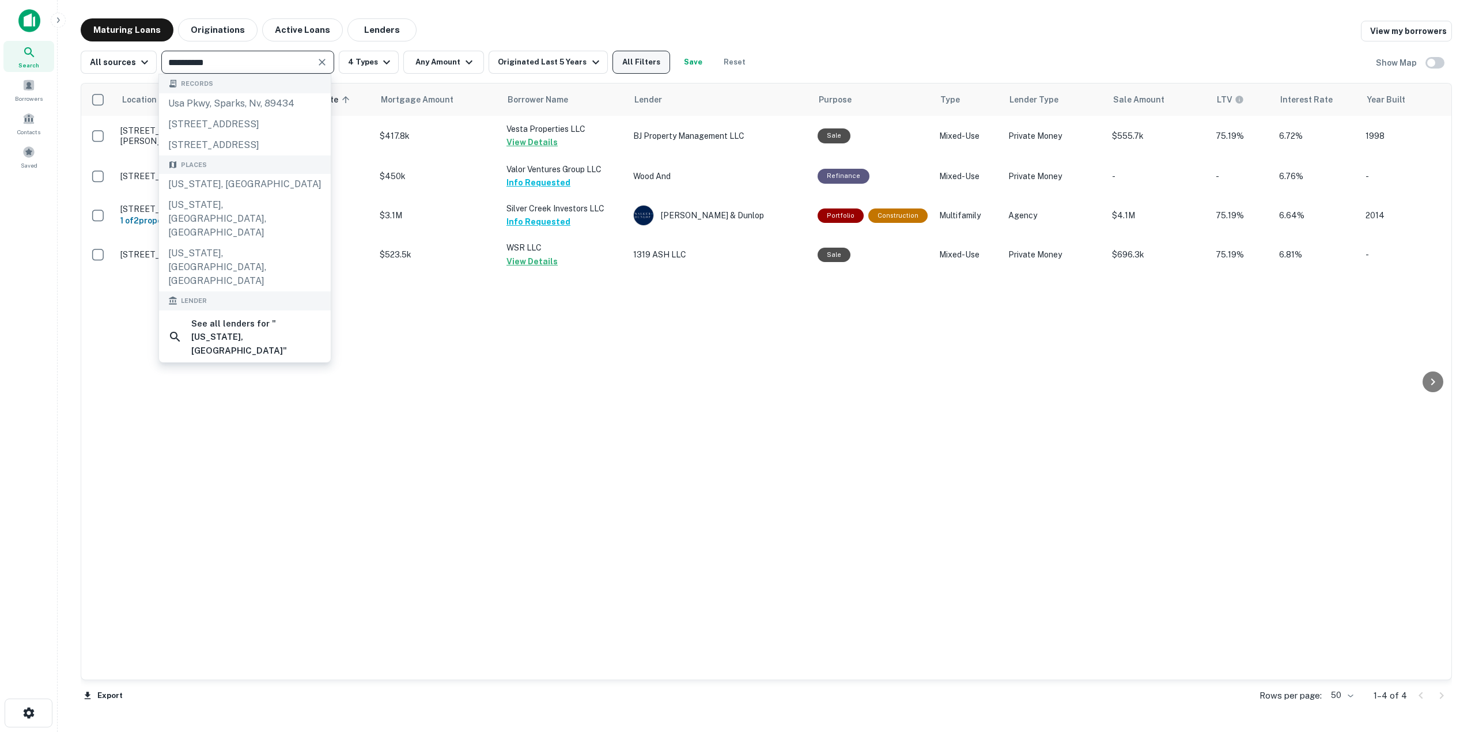
click at [633, 60] on button "All Filters" at bounding box center [642, 62] width 58 height 23
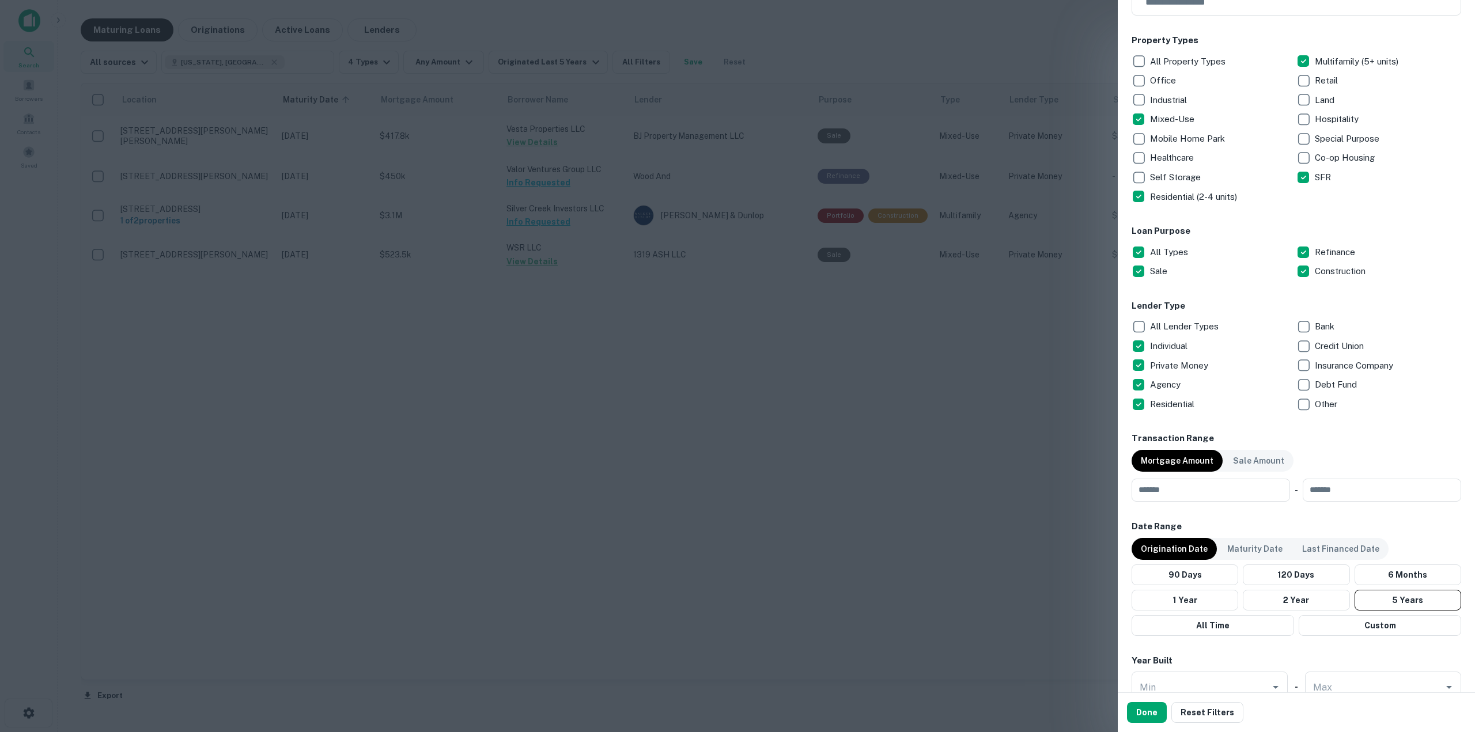
scroll to position [230, 0]
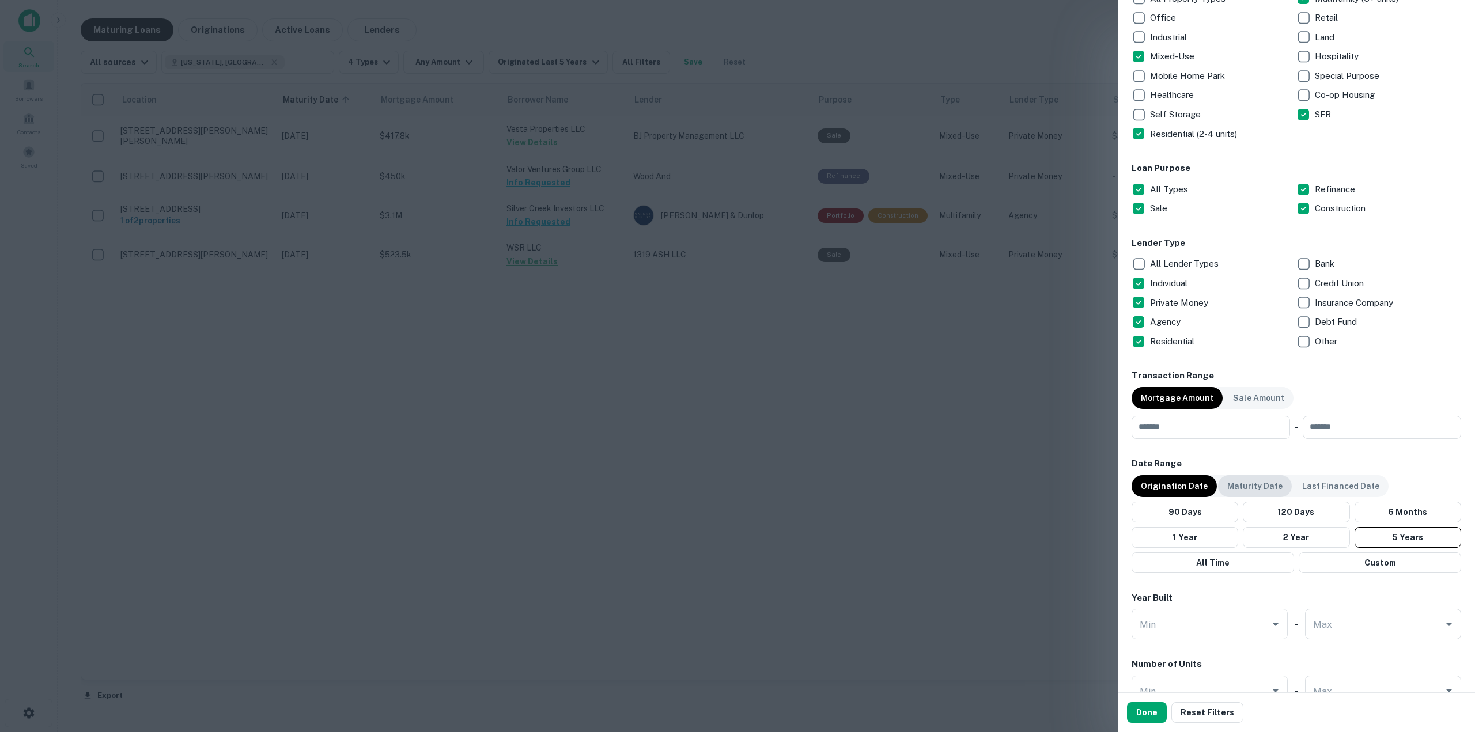
click at [1264, 481] on p "Maturity Date" at bounding box center [1254, 486] width 55 height 13
click at [1395, 524] on div "90 Days 120 Days 6 Months 1 Year 2 Years 5 Years All Time Custom" at bounding box center [1297, 537] width 330 height 71
click at [1395, 530] on button "5 Years" at bounding box center [1405, 537] width 104 height 21
click at [1150, 713] on button "Done" at bounding box center [1147, 712] width 40 height 21
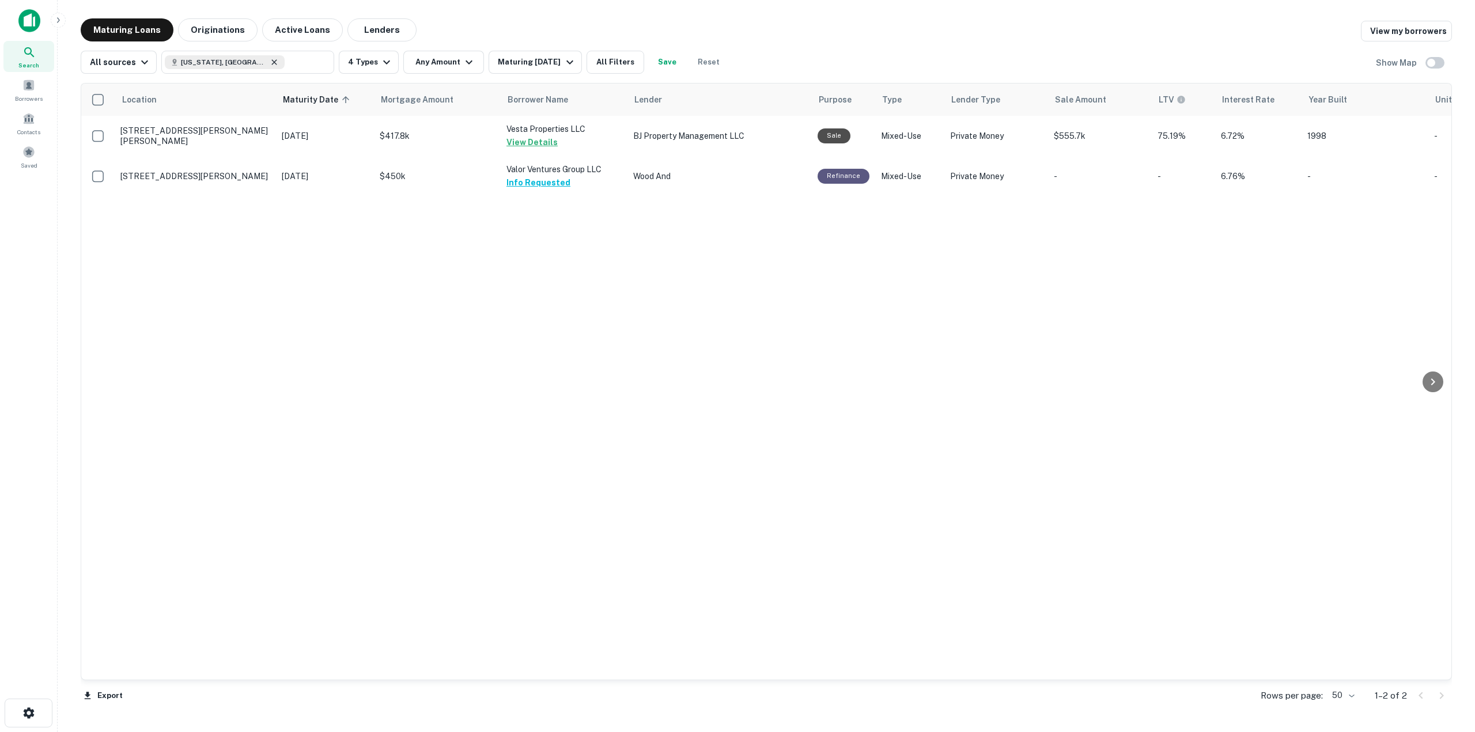
click at [270, 62] on icon at bounding box center [274, 62] width 9 height 9
type input "**********"
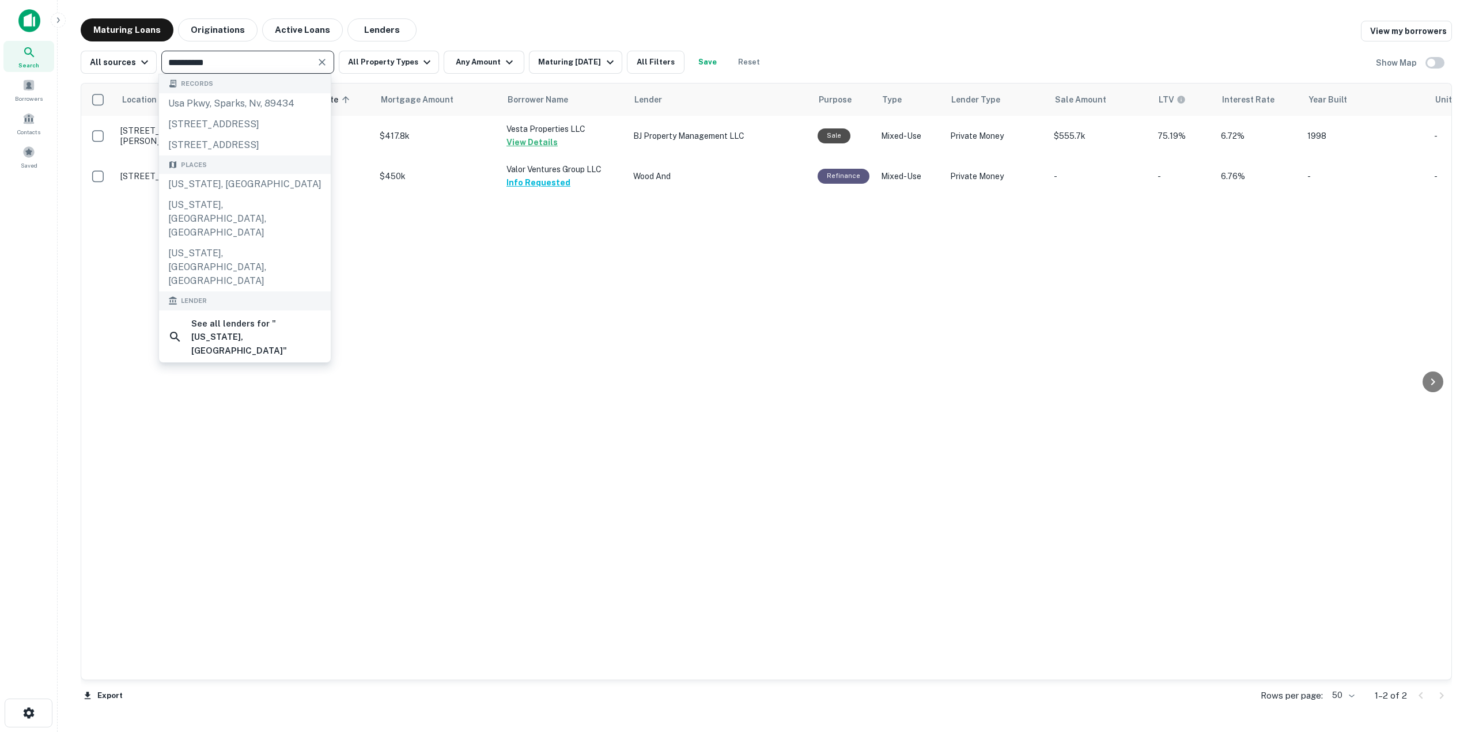
click at [321, 61] on icon "Clear" at bounding box center [322, 62] width 12 height 12
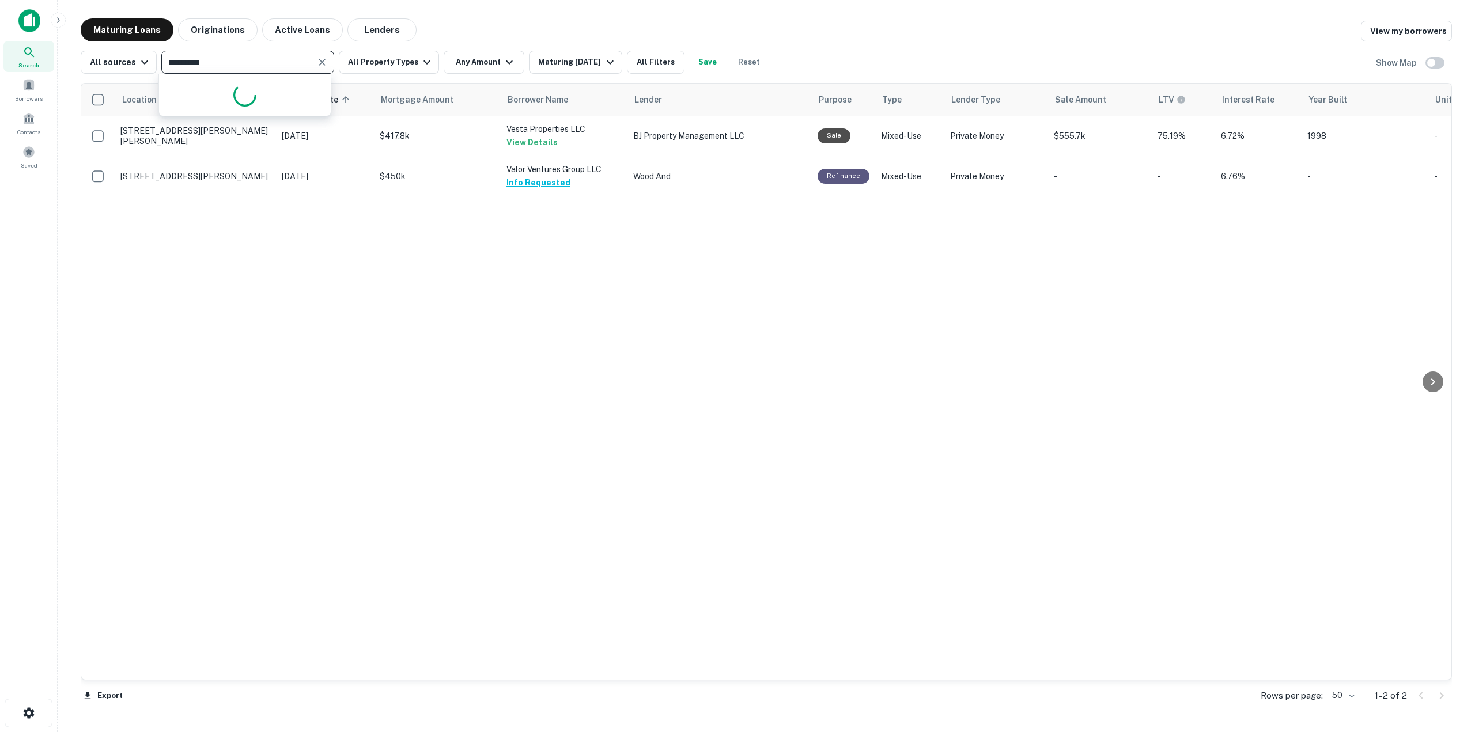
type input "**********"
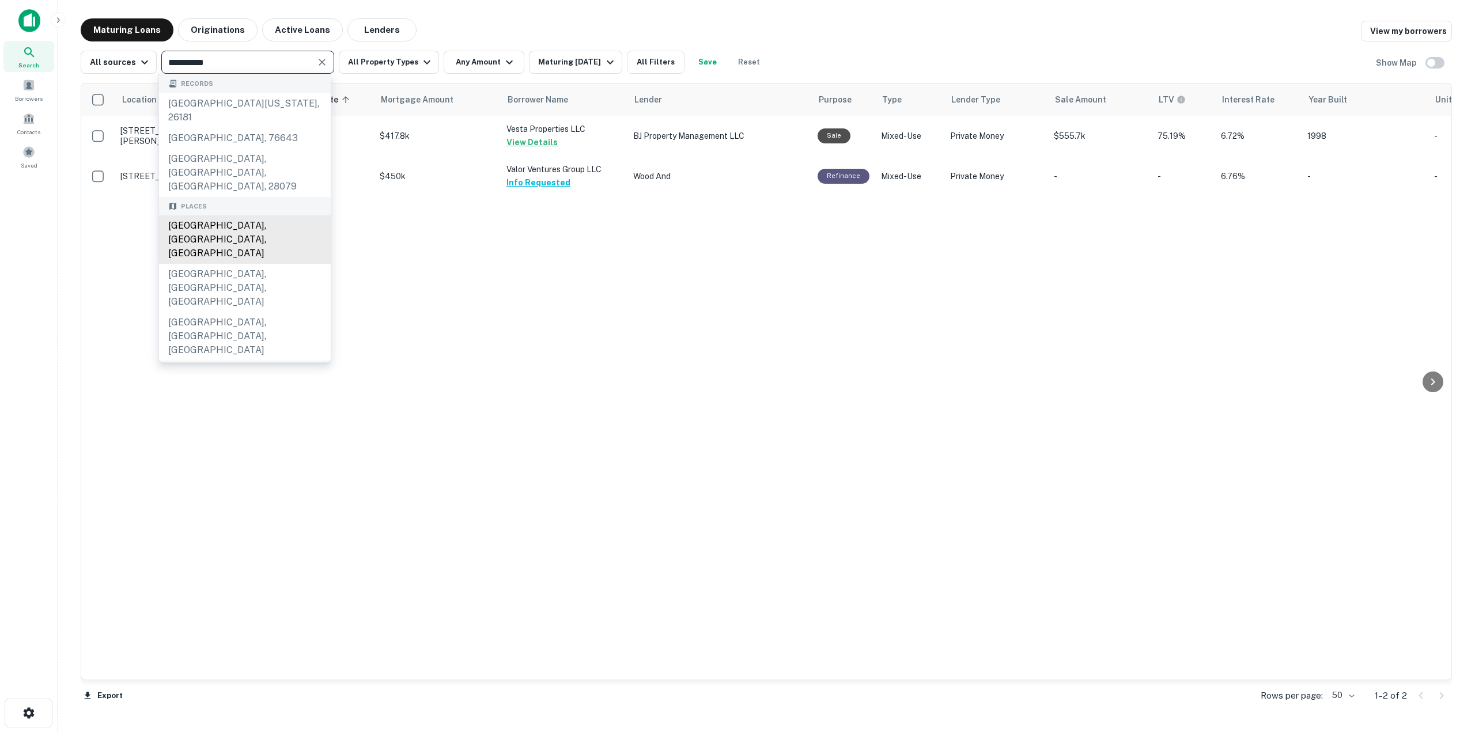
click at [231, 216] on div "[GEOGRAPHIC_DATA], [GEOGRAPHIC_DATA], [GEOGRAPHIC_DATA]" at bounding box center [245, 240] width 172 height 48
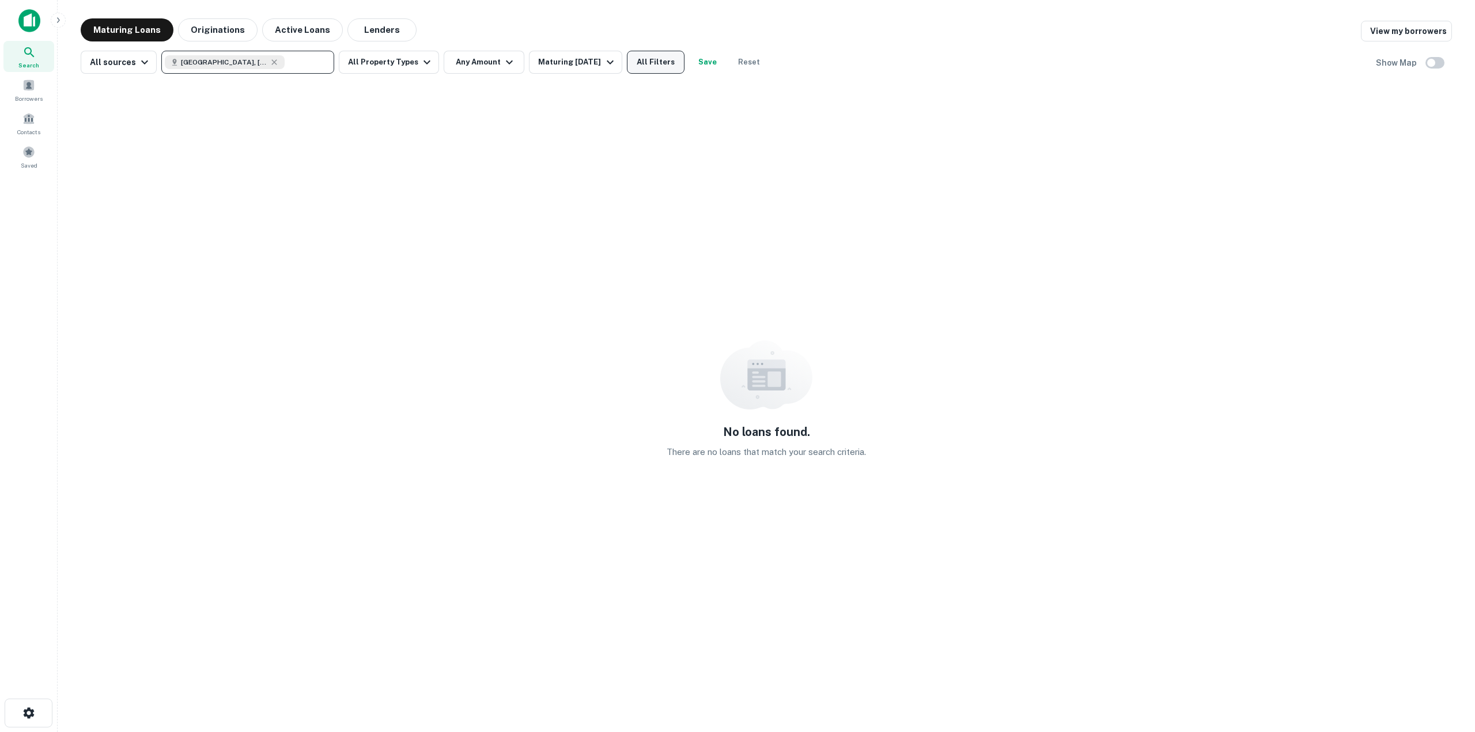
click at [666, 62] on button "All Filters" at bounding box center [656, 62] width 58 height 23
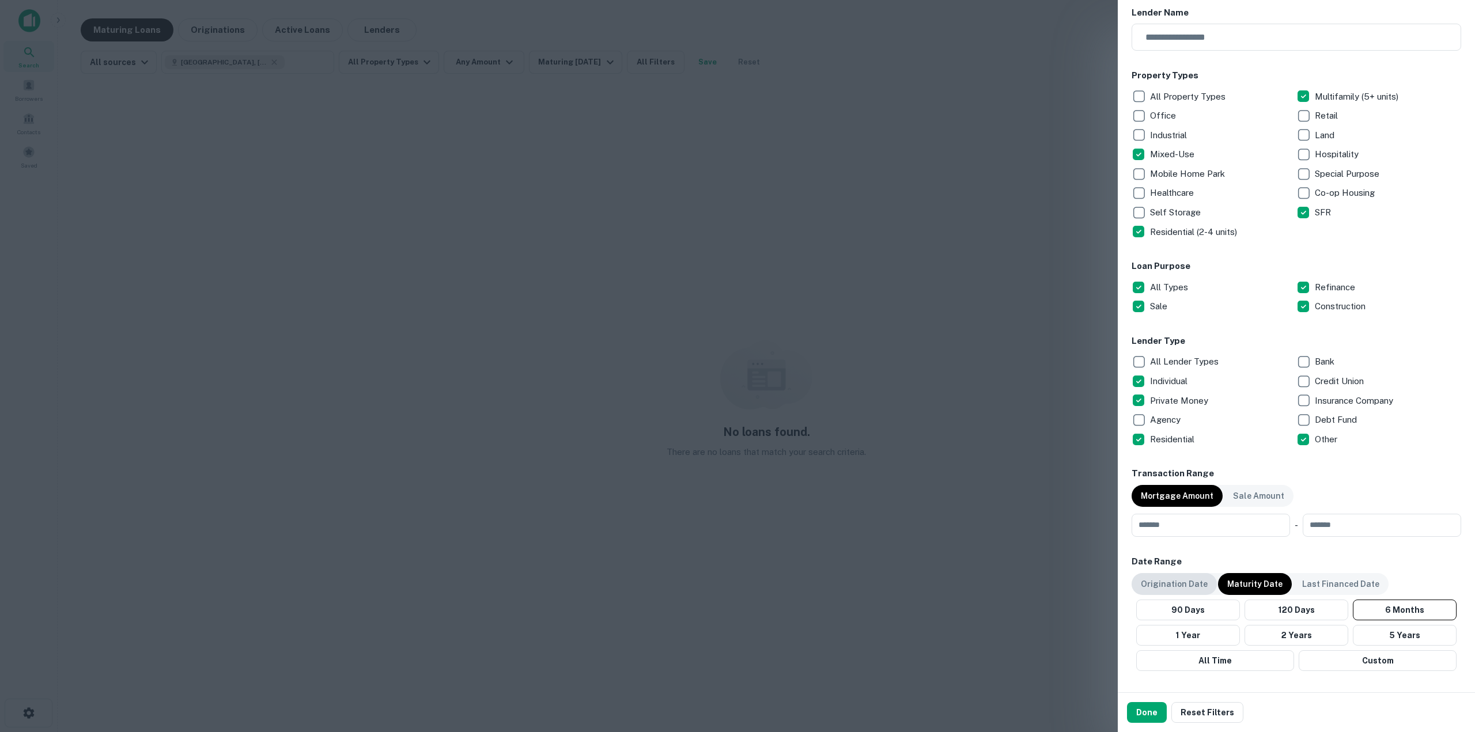
scroll to position [230, 0]
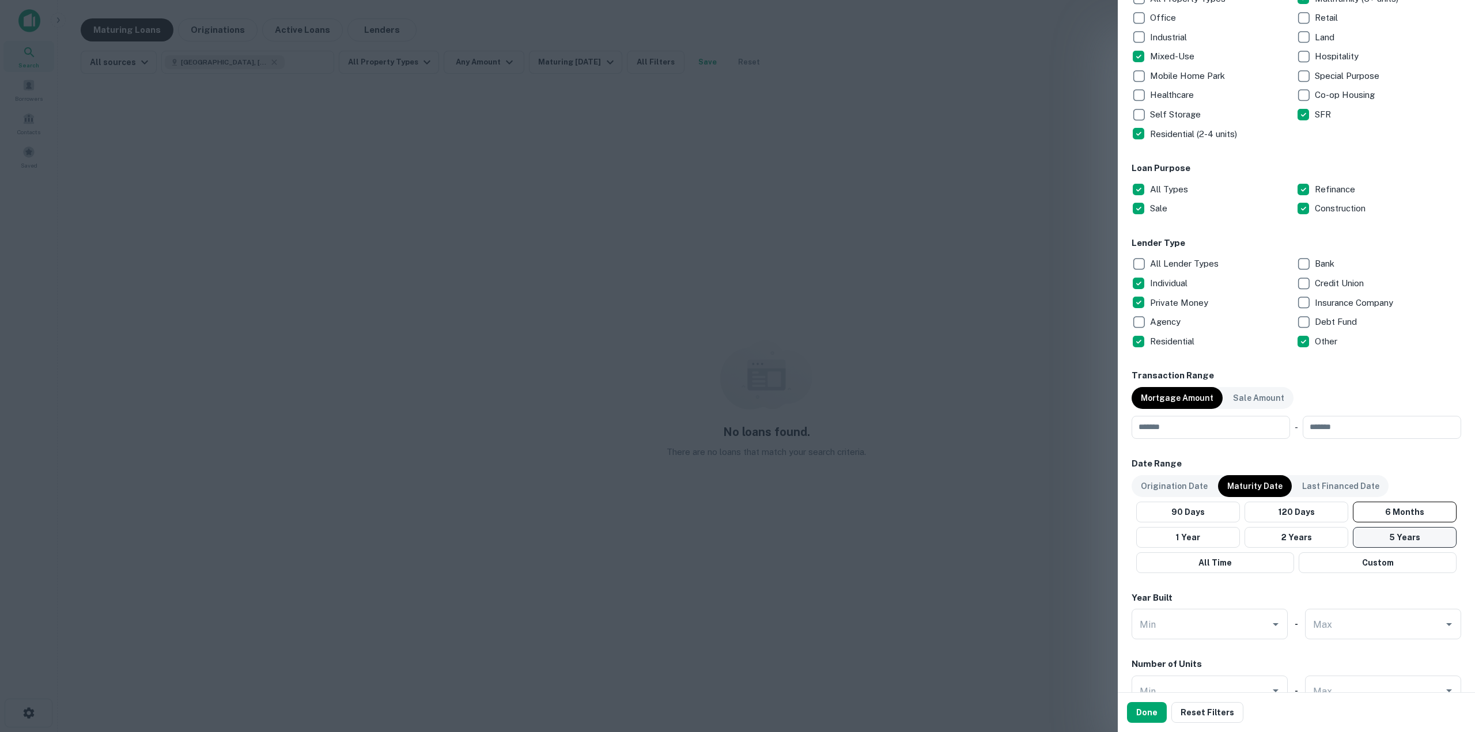
click at [1369, 536] on button "5 Years" at bounding box center [1405, 537] width 104 height 21
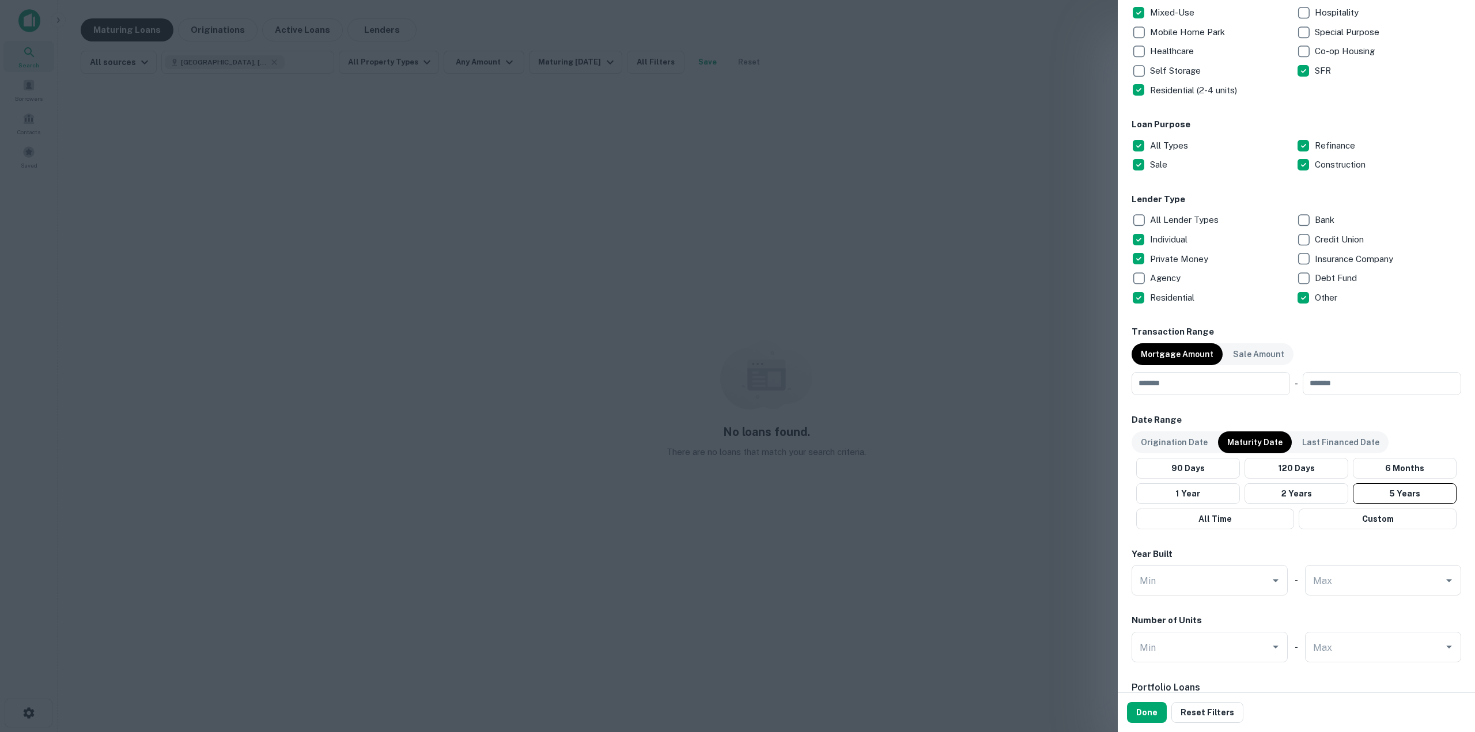
scroll to position [346, 0]
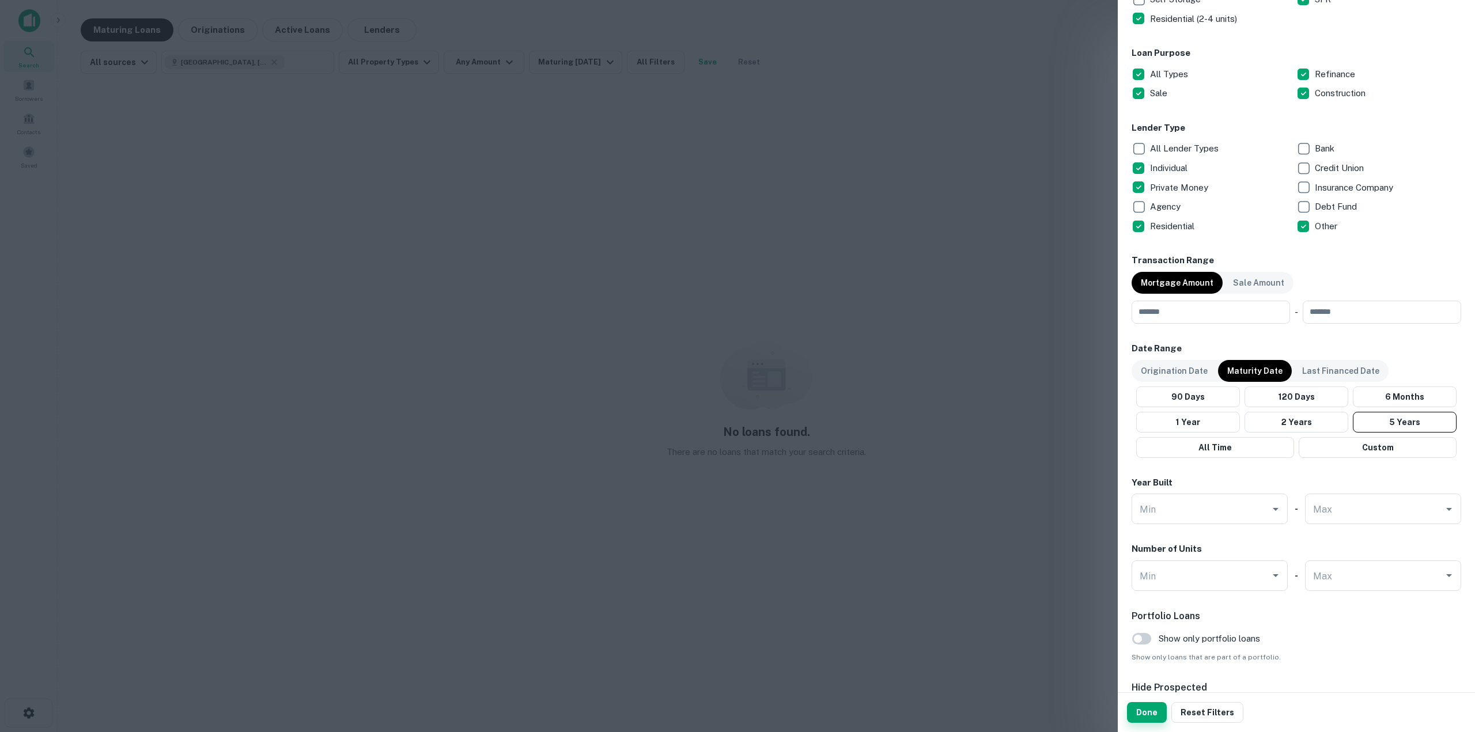
click at [1142, 707] on button "Done" at bounding box center [1147, 712] width 40 height 21
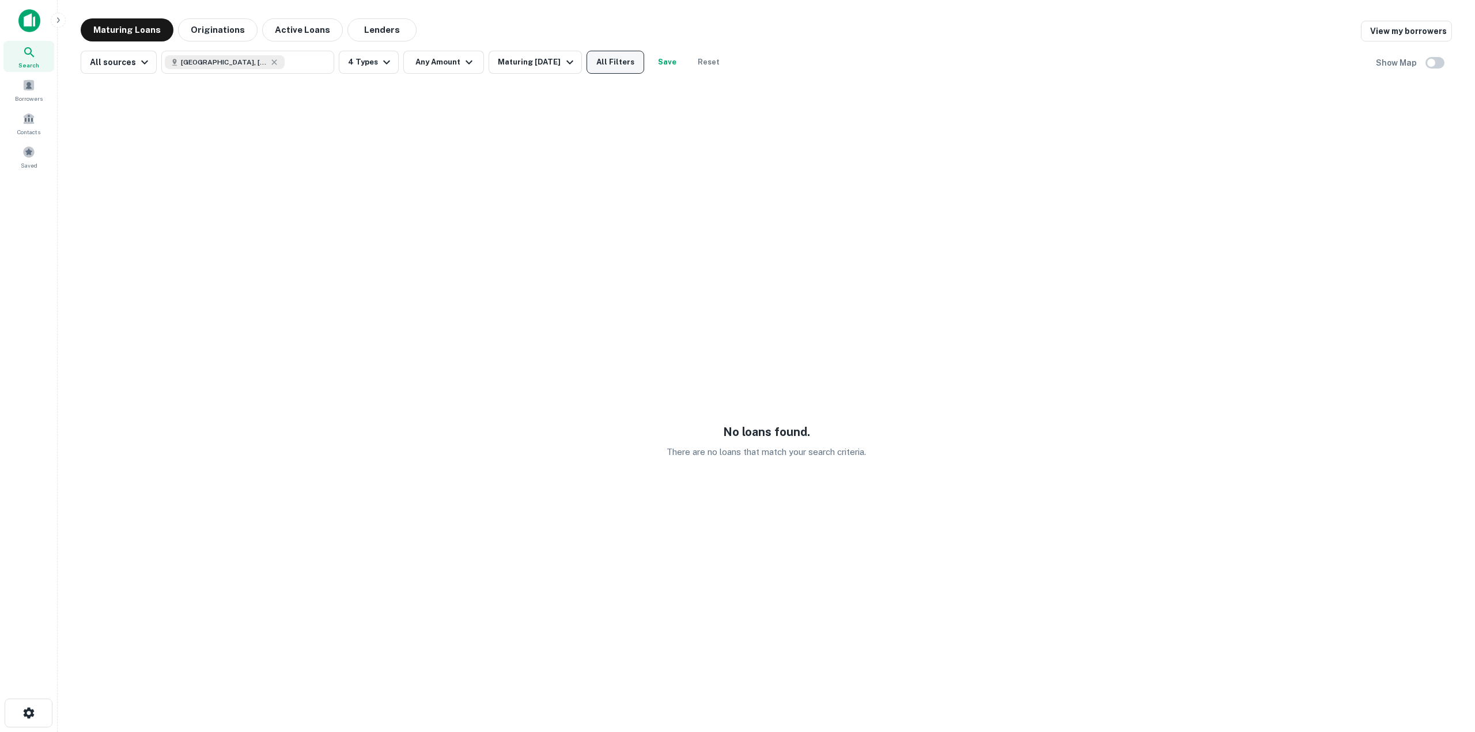
click at [628, 63] on button "All Filters" at bounding box center [616, 62] width 58 height 23
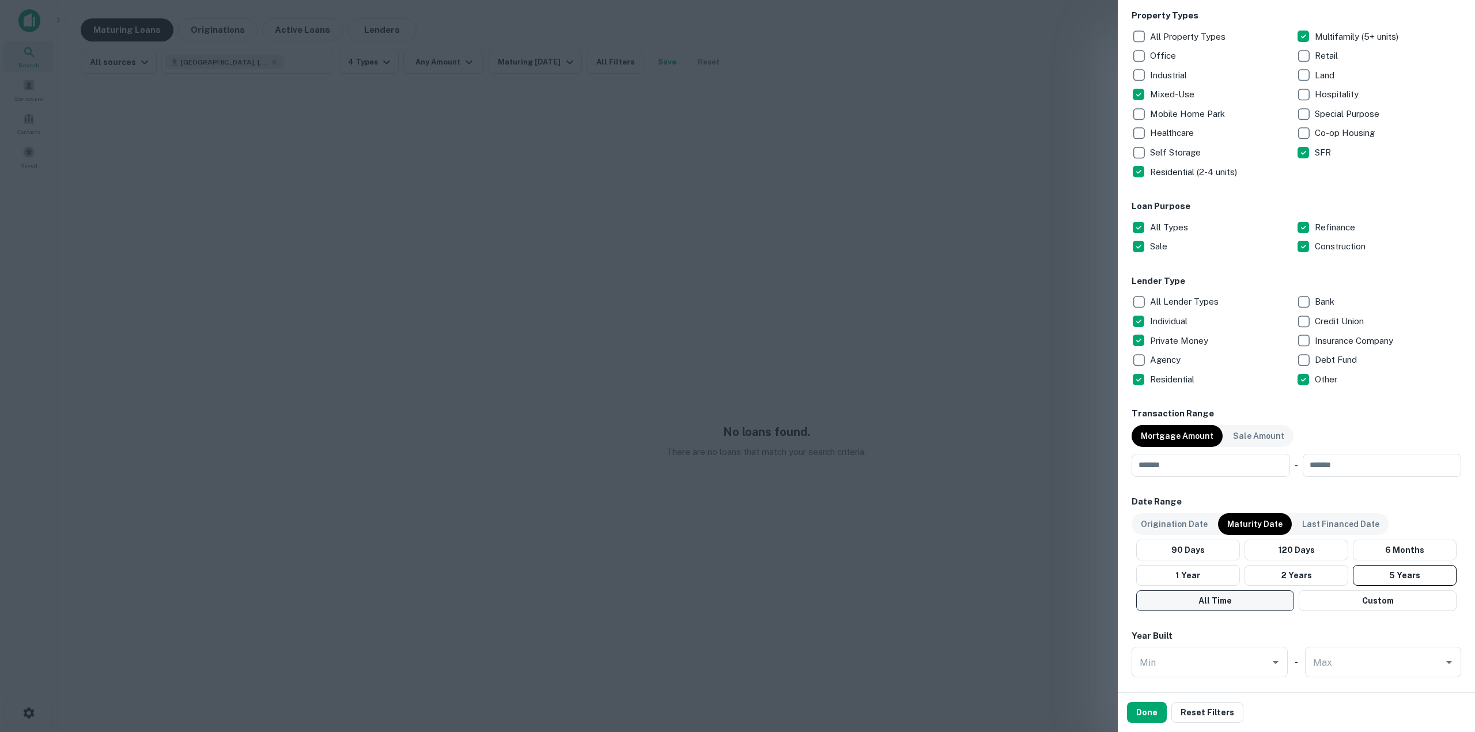
scroll to position [288, 0]
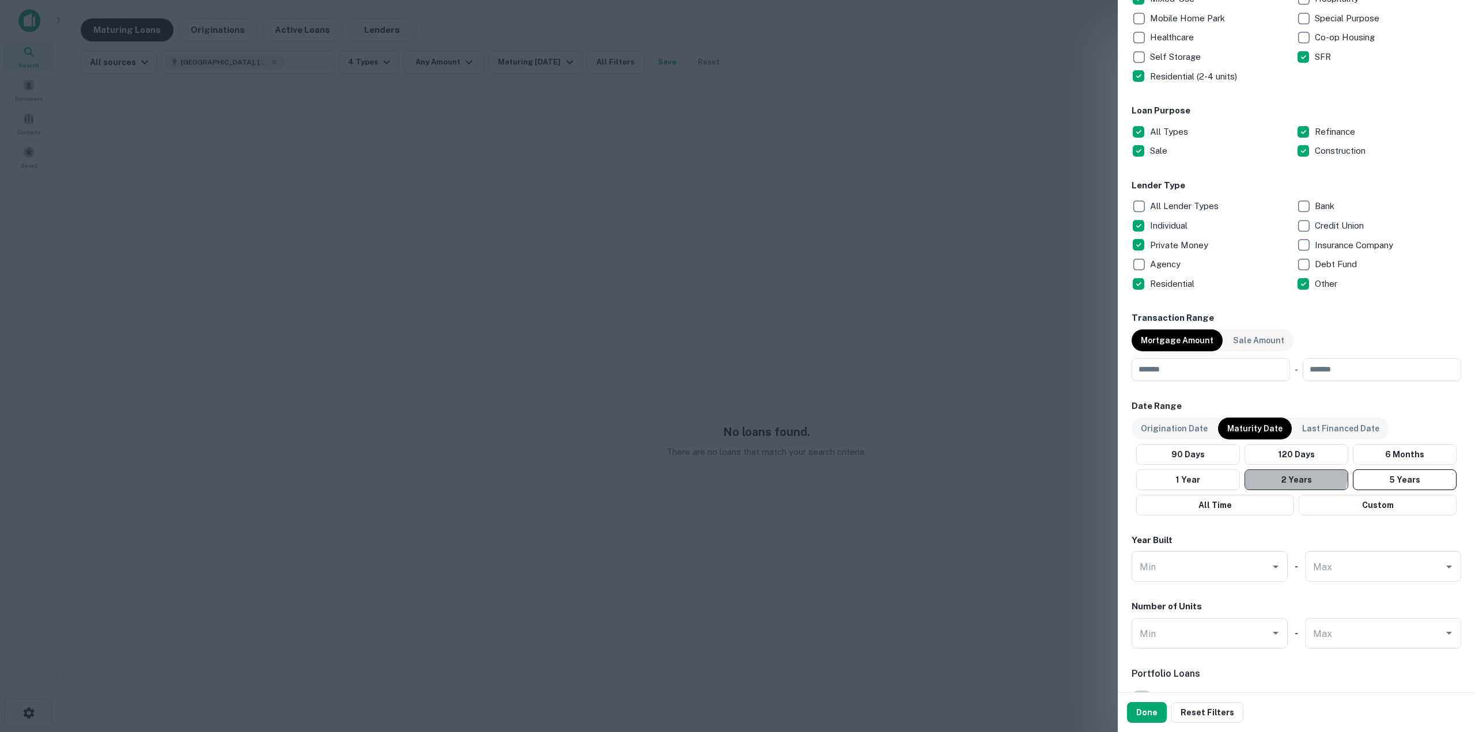
click at [1286, 471] on button "2 Years" at bounding box center [1297, 480] width 104 height 21
click at [1158, 424] on p "Origination Date" at bounding box center [1174, 428] width 67 height 13
click at [1379, 478] on button "5 Years" at bounding box center [1408, 480] width 107 height 21
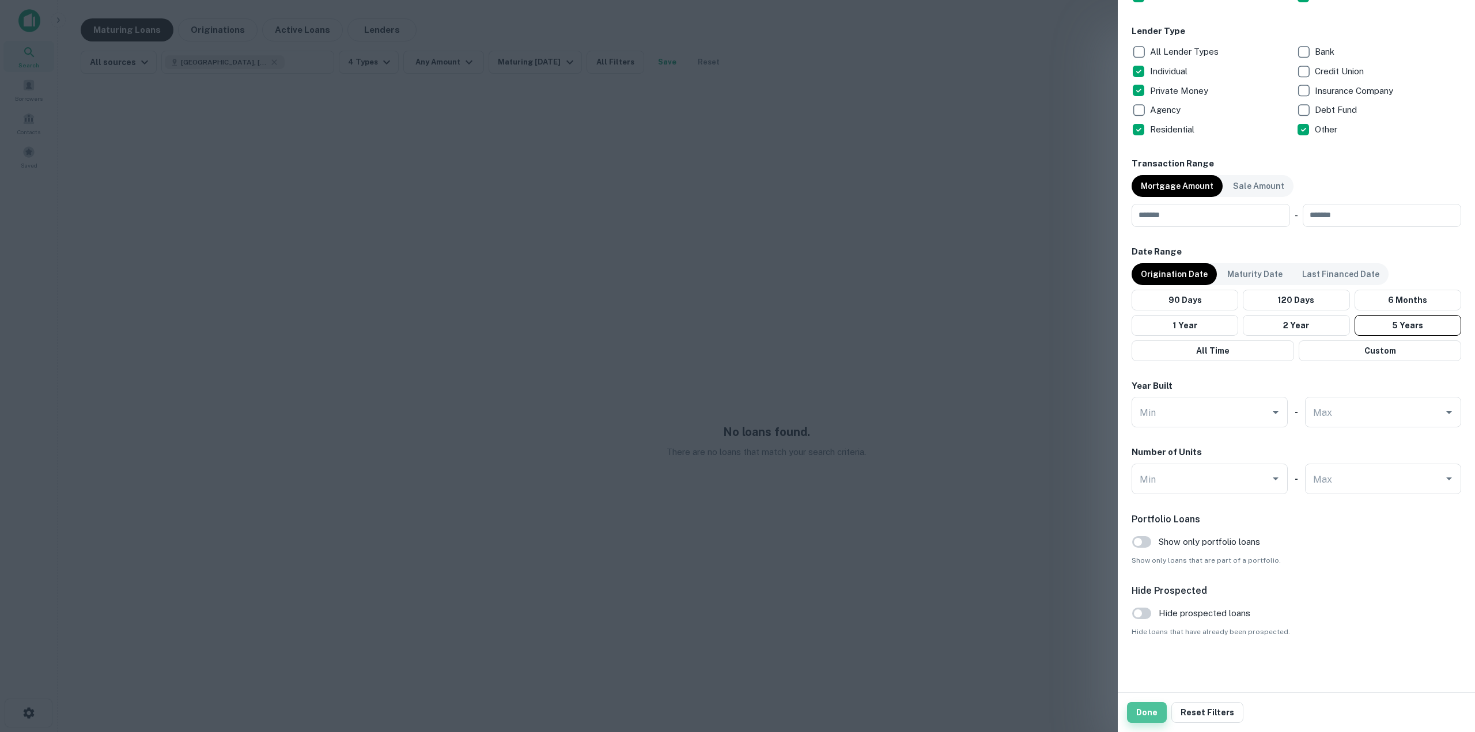
click at [1162, 713] on button "Done" at bounding box center [1147, 712] width 40 height 21
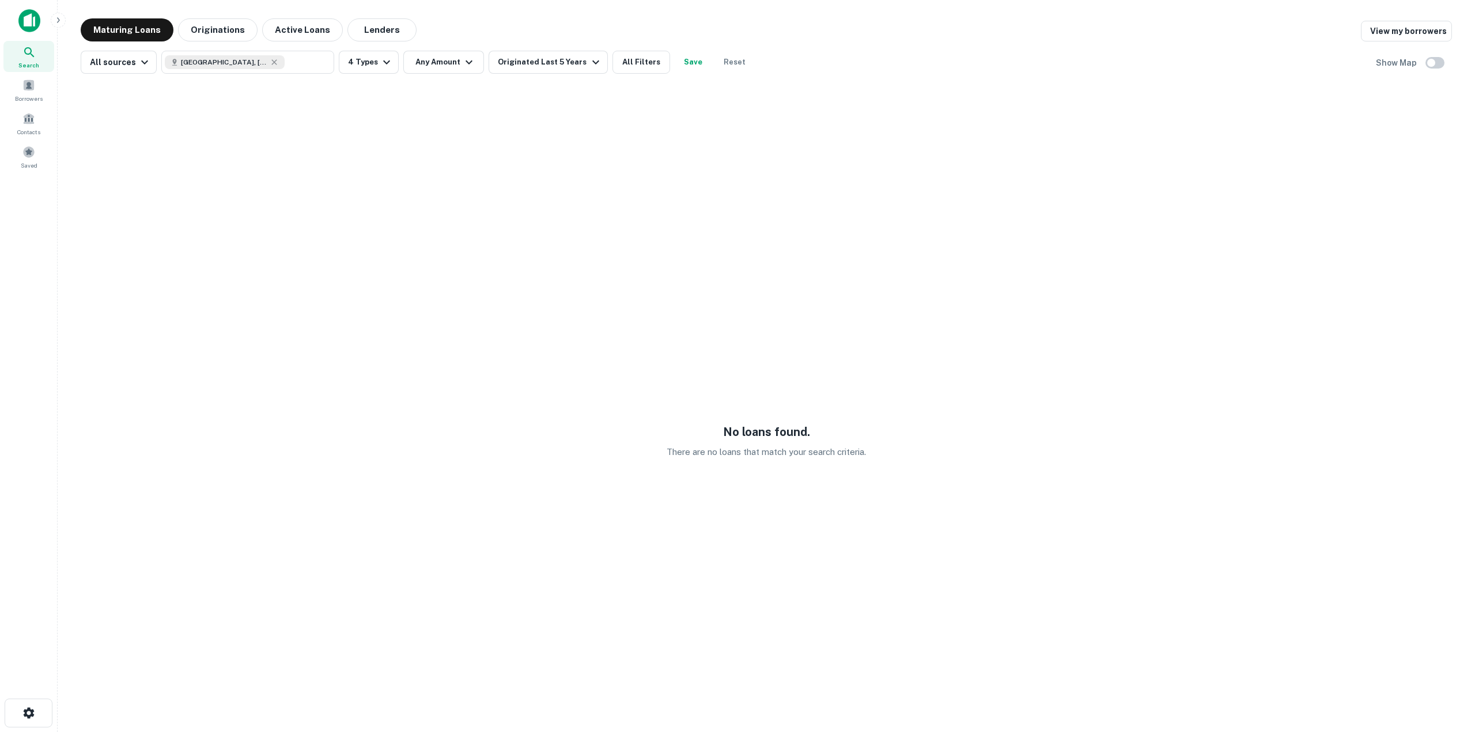
click at [663, 66] on div "All sources [GEOGRAPHIC_DATA], [GEOGRAPHIC_DATA], [GEOGRAPHIC_DATA] ​ 4 Types A…" at bounding box center [417, 62] width 672 height 23
click at [658, 65] on button "All Filters" at bounding box center [642, 62] width 58 height 23
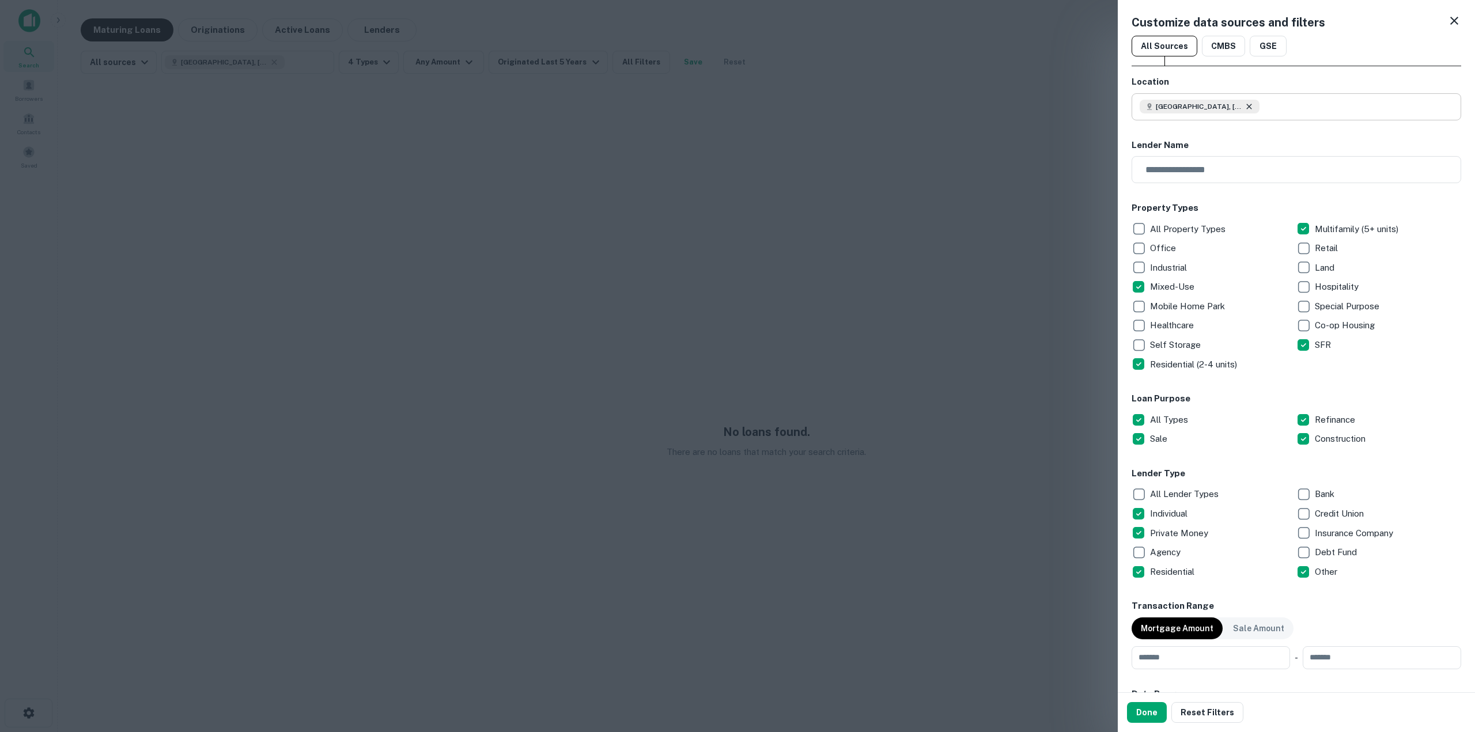
click at [1245, 107] on icon at bounding box center [1249, 106] width 9 height 9
click at [1198, 100] on input "text" at bounding box center [1301, 106] width 322 height 27
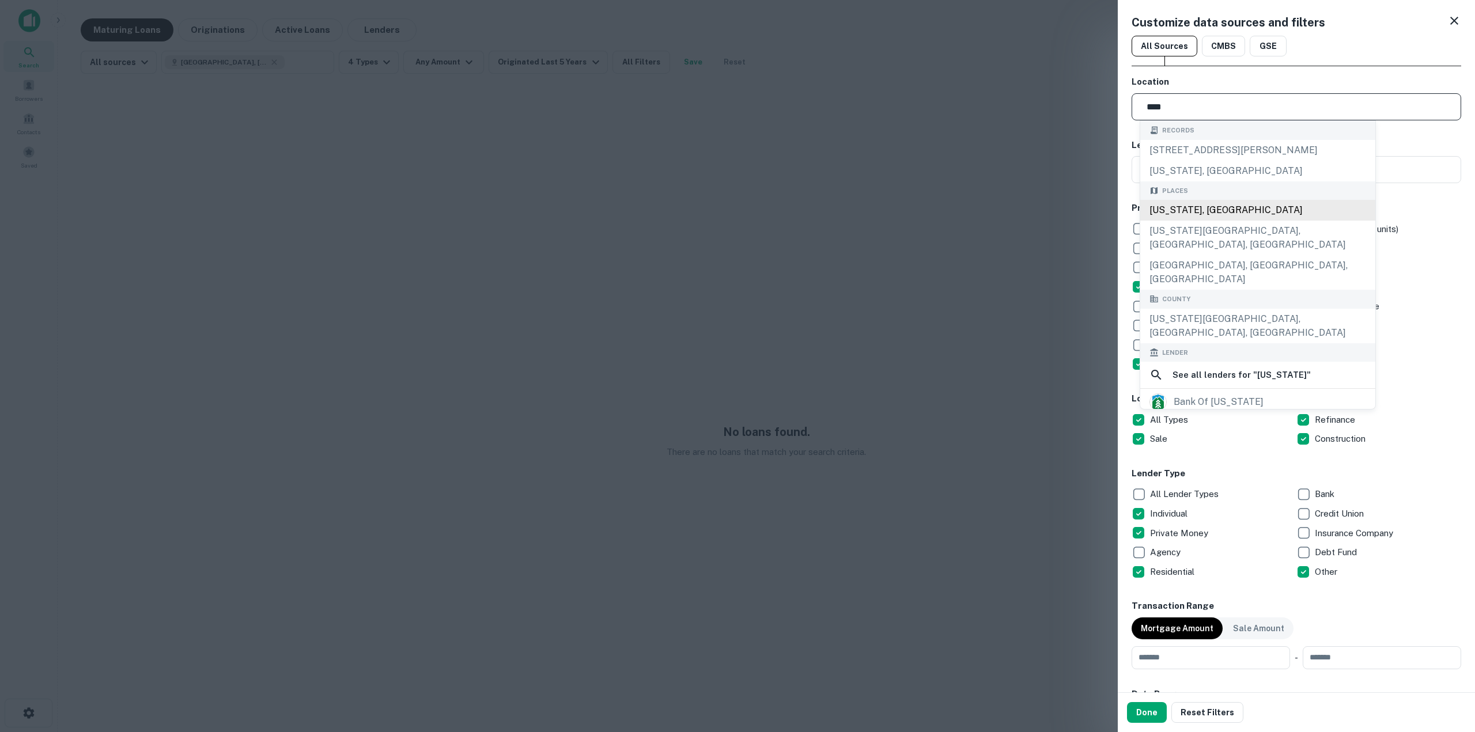
click at [1275, 207] on div "[US_STATE], [GEOGRAPHIC_DATA]" at bounding box center [1257, 210] width 235 height 21
type input "*********"
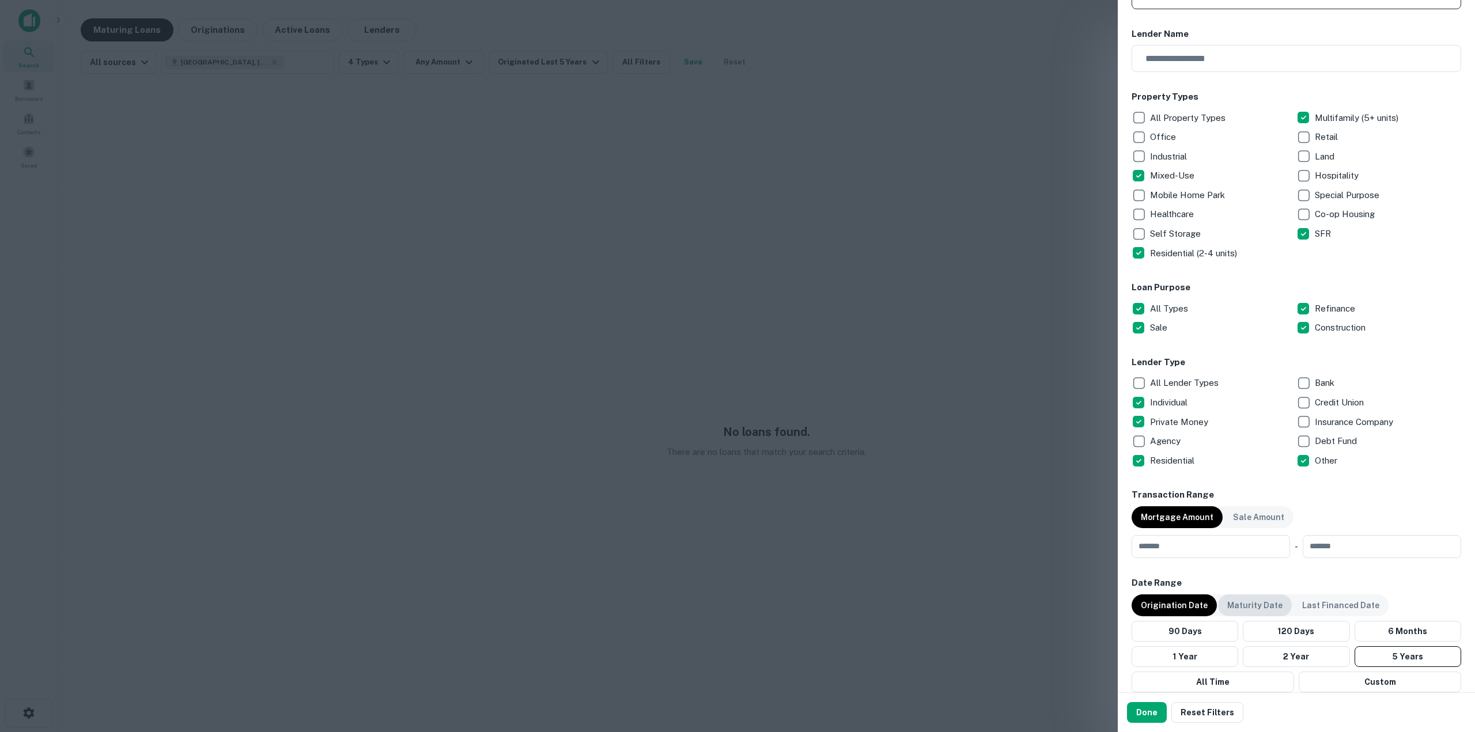
scroll to position [115, 0]
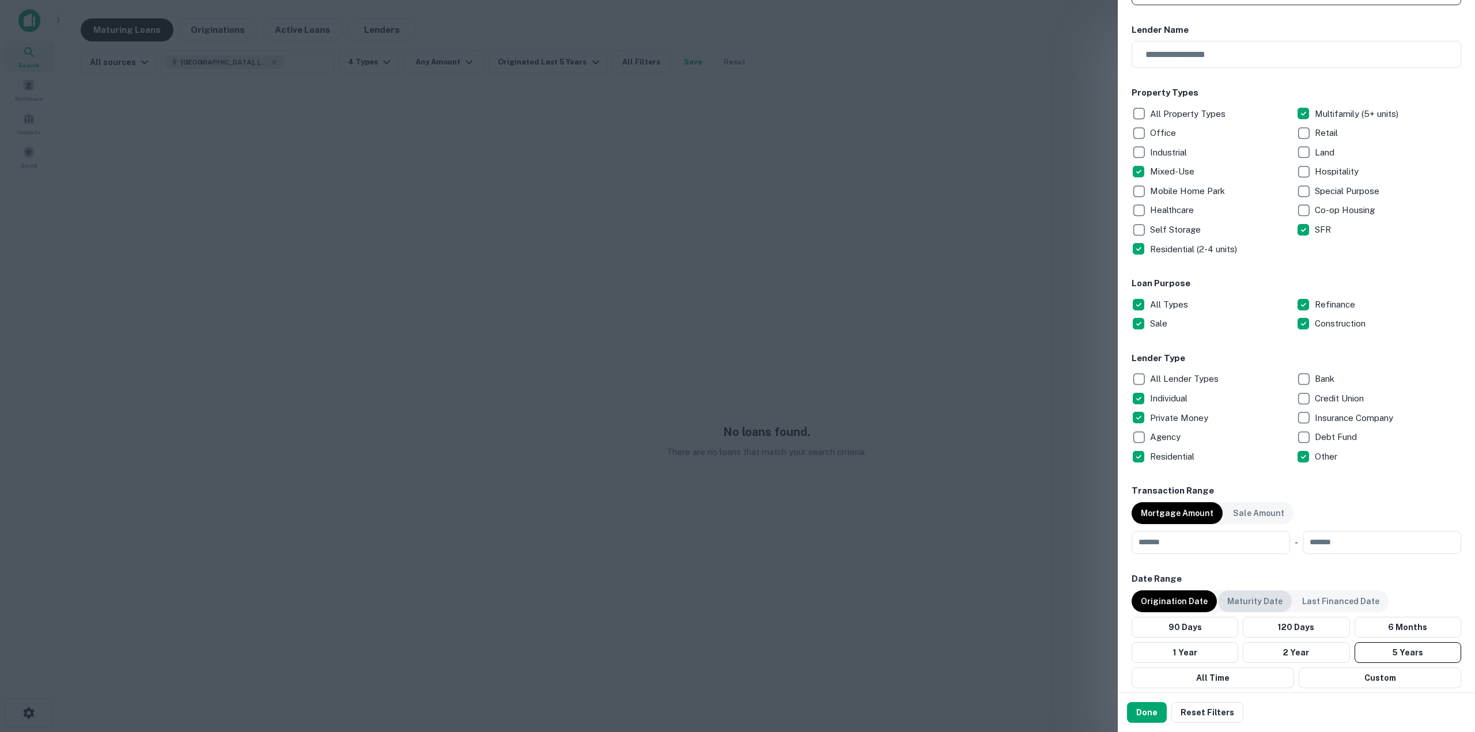
click at [1264, 606] on p "Maturity Date" at bounding box center [1254, 601] width 55 height 13
click at [1275, 636] on button "120 Days" at bounding box center [1297, 627] width 104 height 21
click at [1281, 660] on button "2 Years" at bounding box center [1297, 652] width 104 height 21
click at [1137, 722] on button "Done" at bounding box center [1147, 712] width 40 height 21
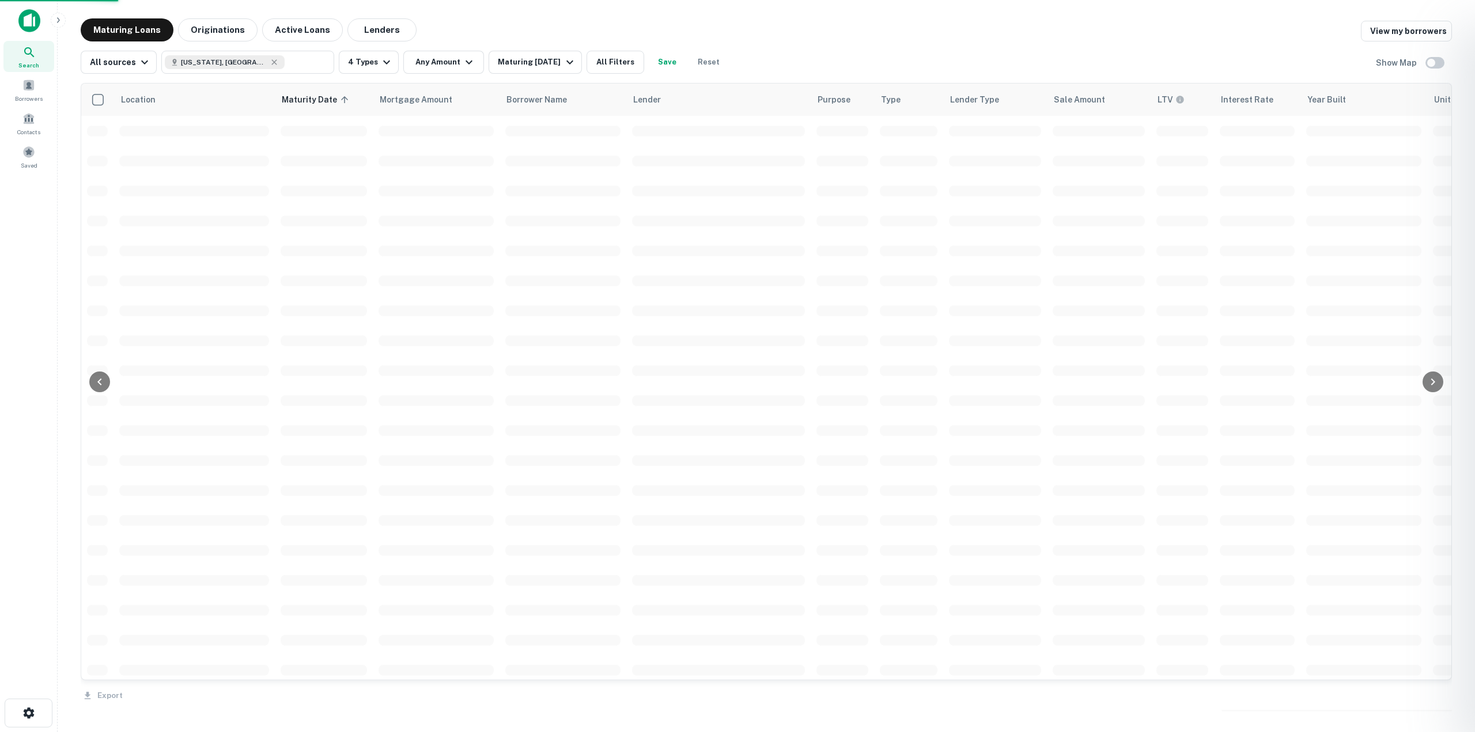
click at [1137, 713] on div at bounding box center [737, 366] width 1475 height 732
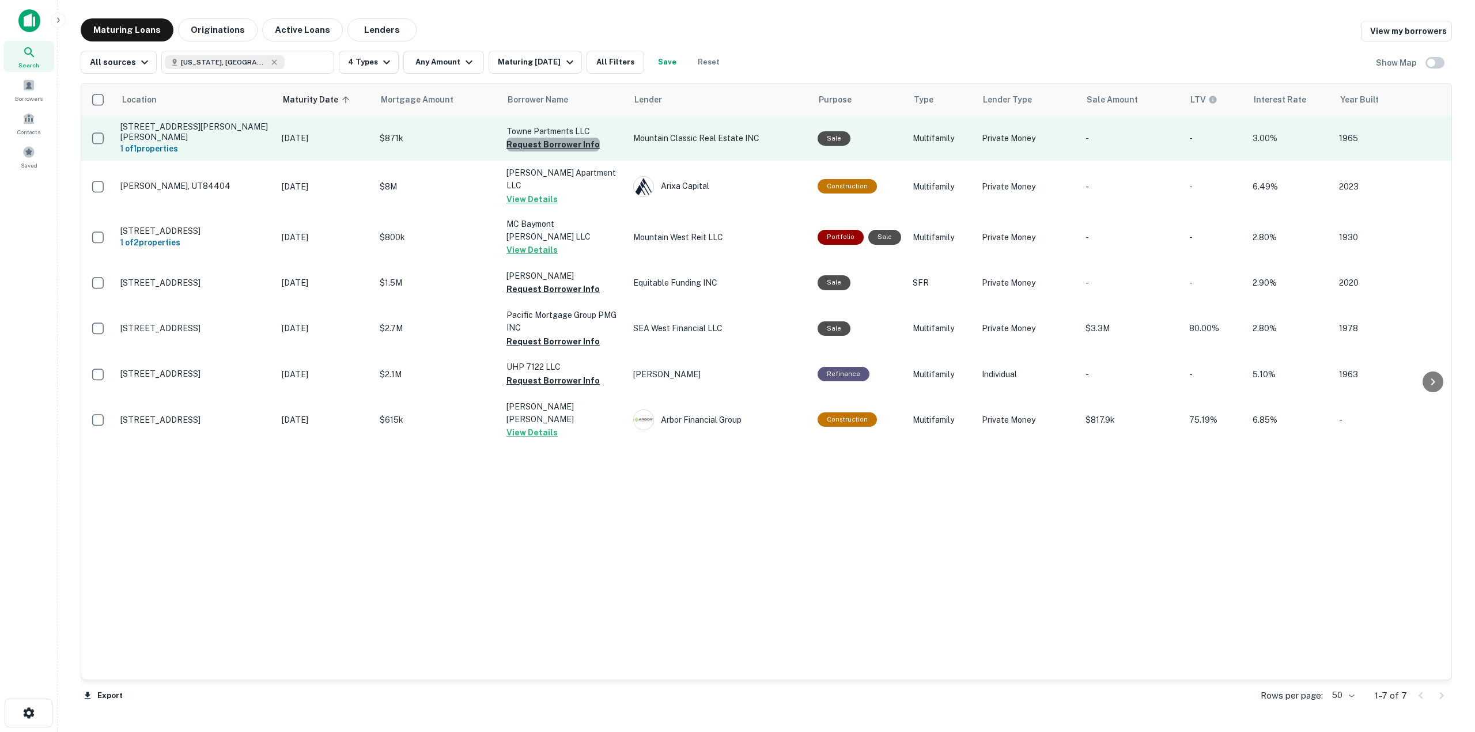
click at [573, 139] on button "Request Borrower Info" at bounding box center [552, 145] width 93 height 14
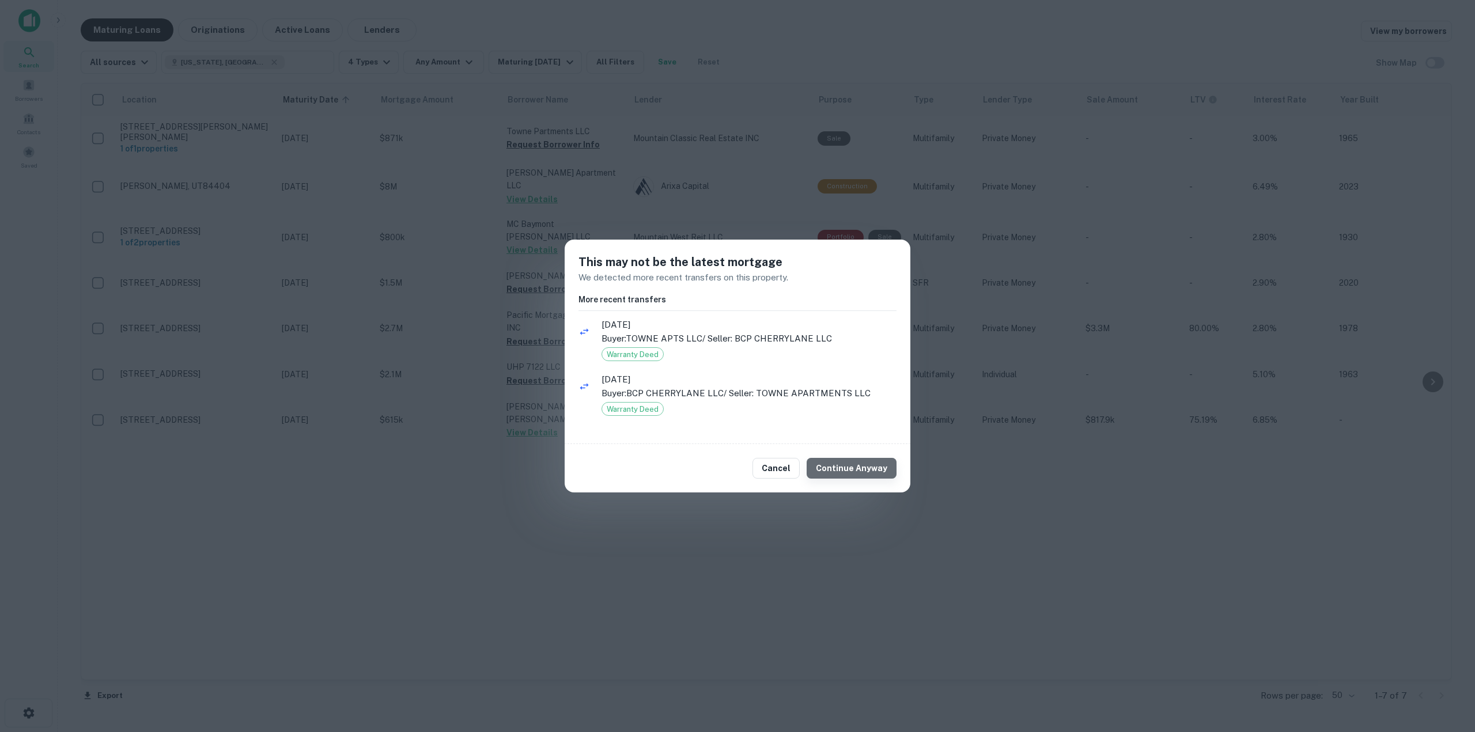
click at [875, 478] on button "Continue Anyway" at bounding box center [852, 468] width 90 height 21
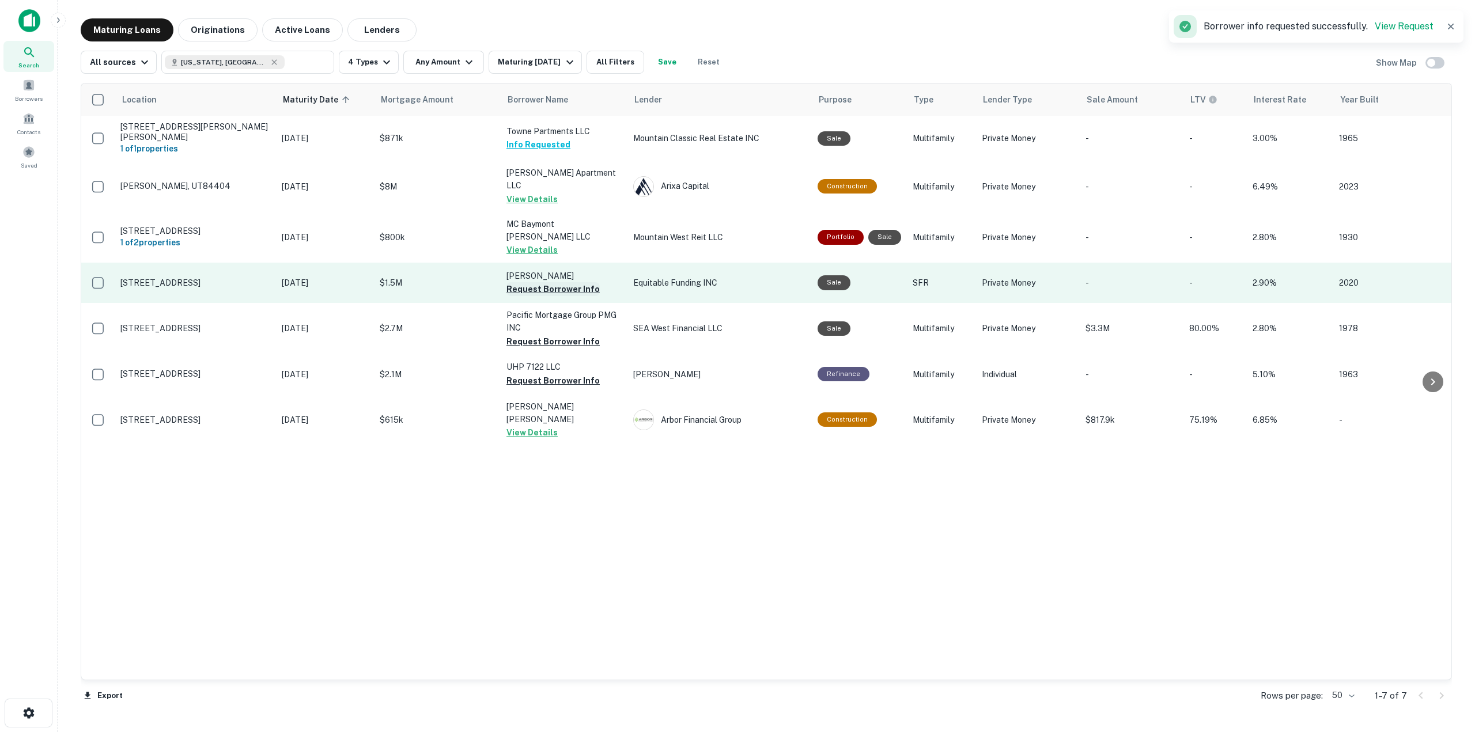
click at [550, 282] on button "Request Borrower Info" at bounding box center [552, 289] width 93 height 14
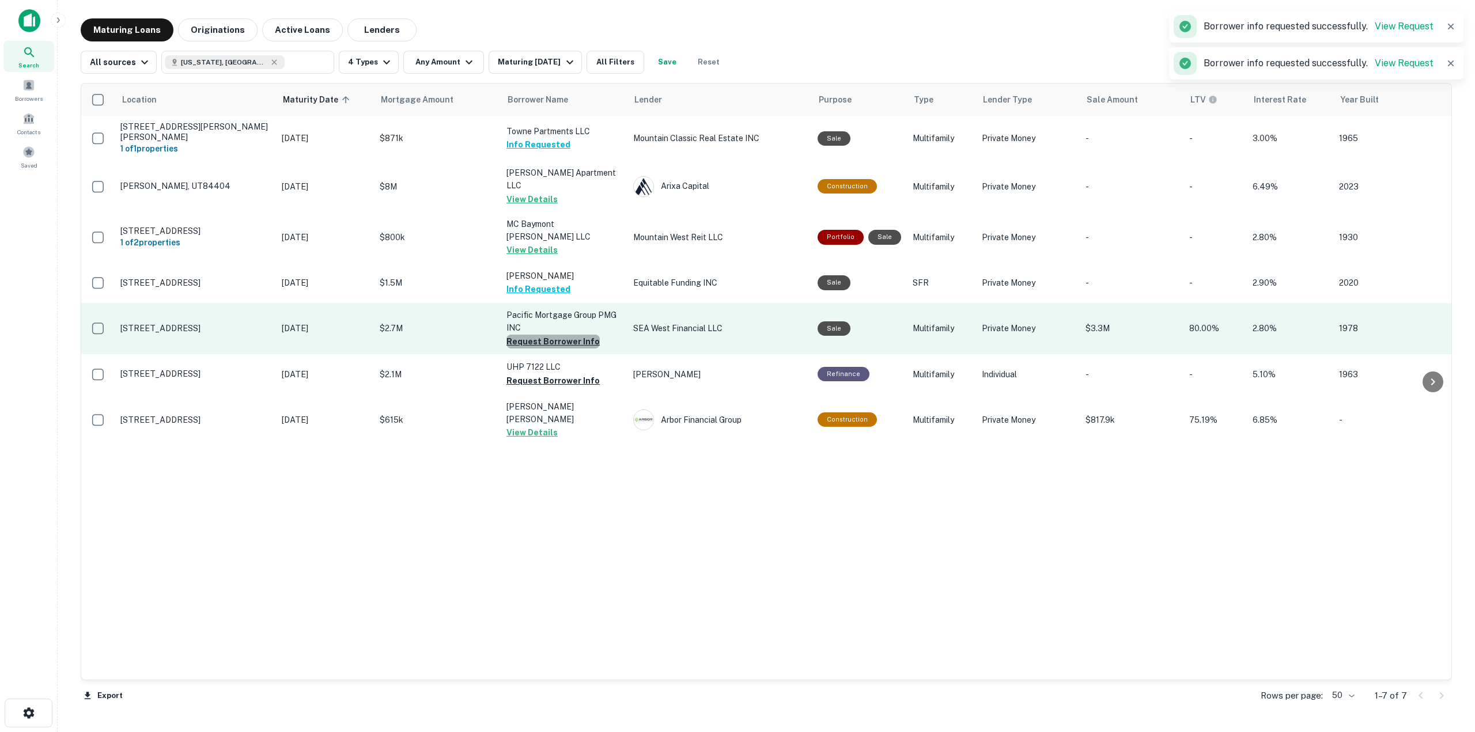
click at [563, 335] on button "Request Borrower Info" at bounding box center [552, 342] width 93 height 14
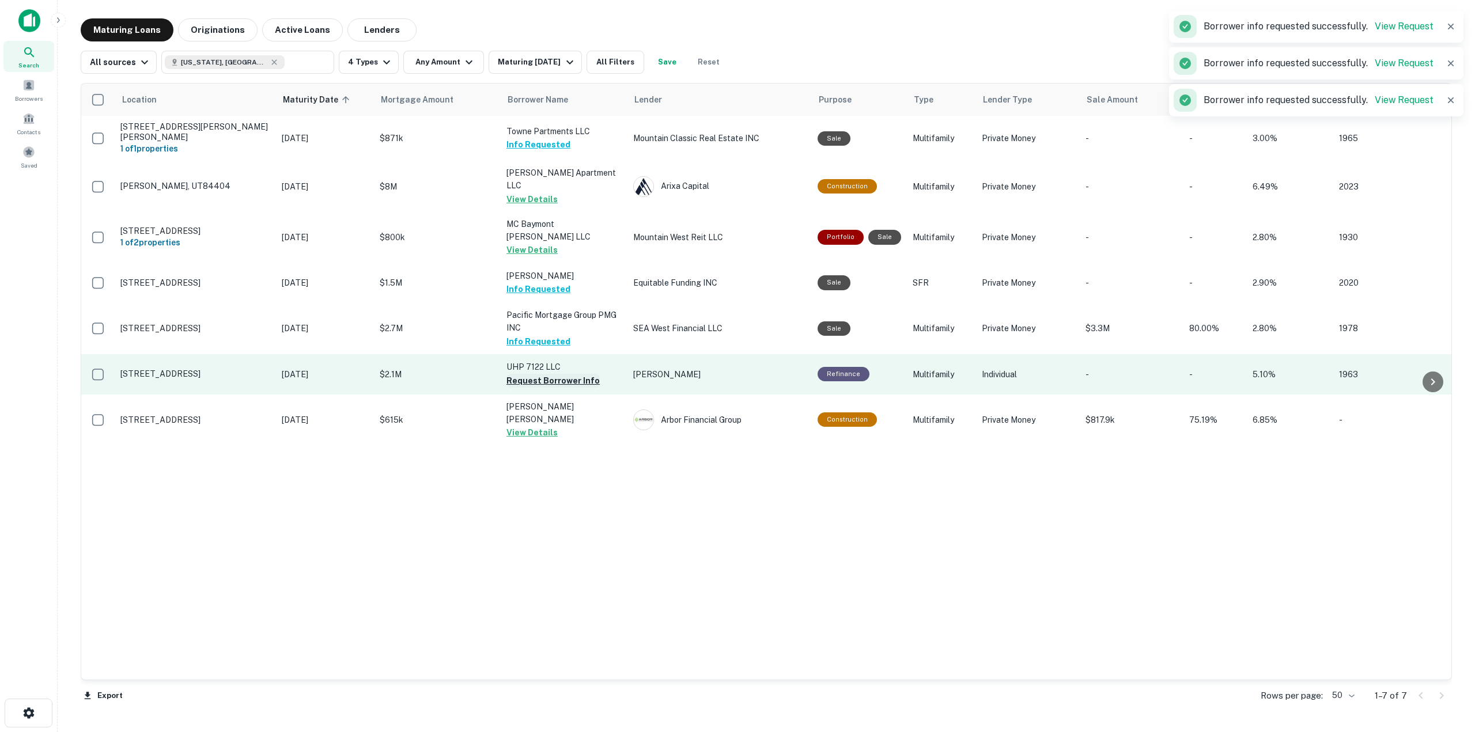
click at [566, 374] on button "Request Borrower Info" at bounding box center [552, 381] width 93 height 14
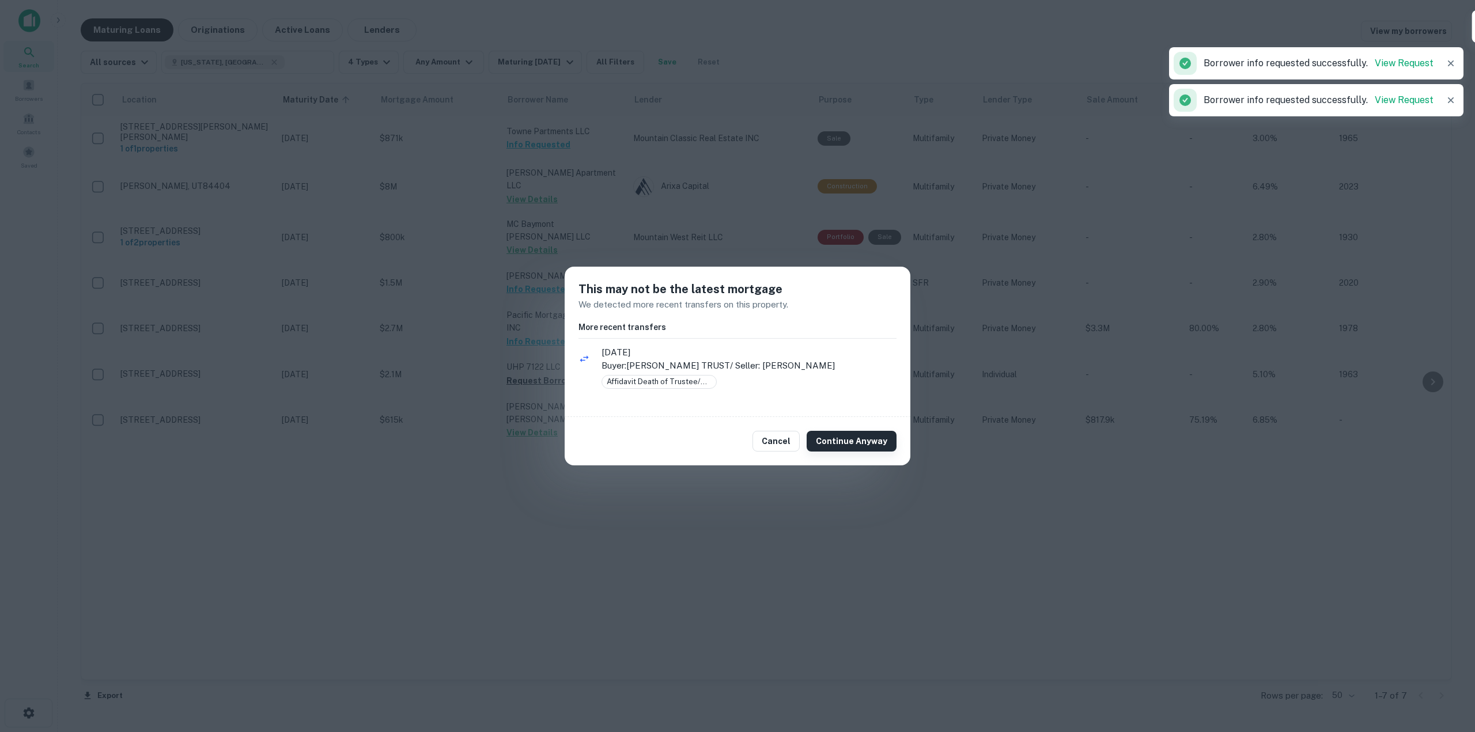
click at [859, 445] on button "Continue Anyway" at bounding box center [852, 441] width 90 height 21
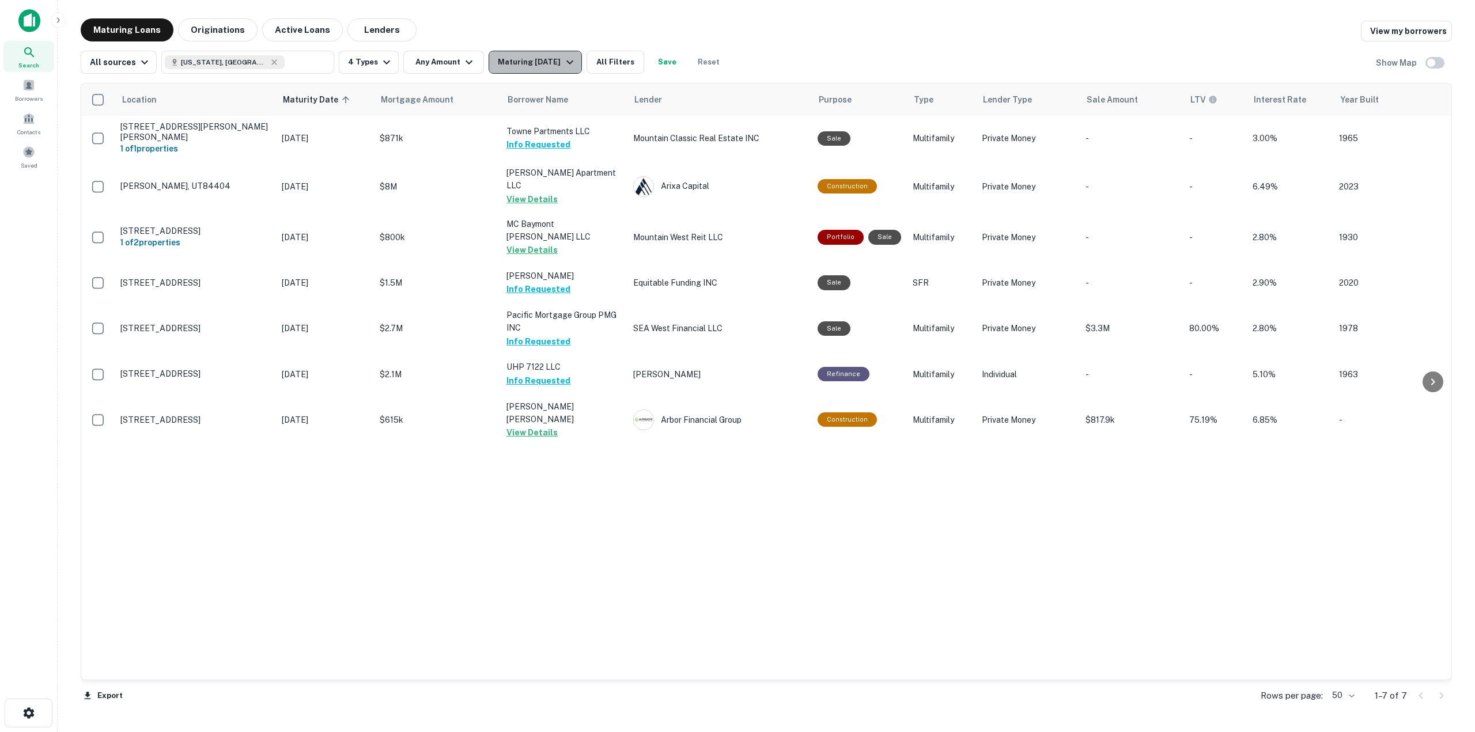
click at [528, 65] on div "Maturing [DATE]" at bounding box center [537, 62] width 78 height 14
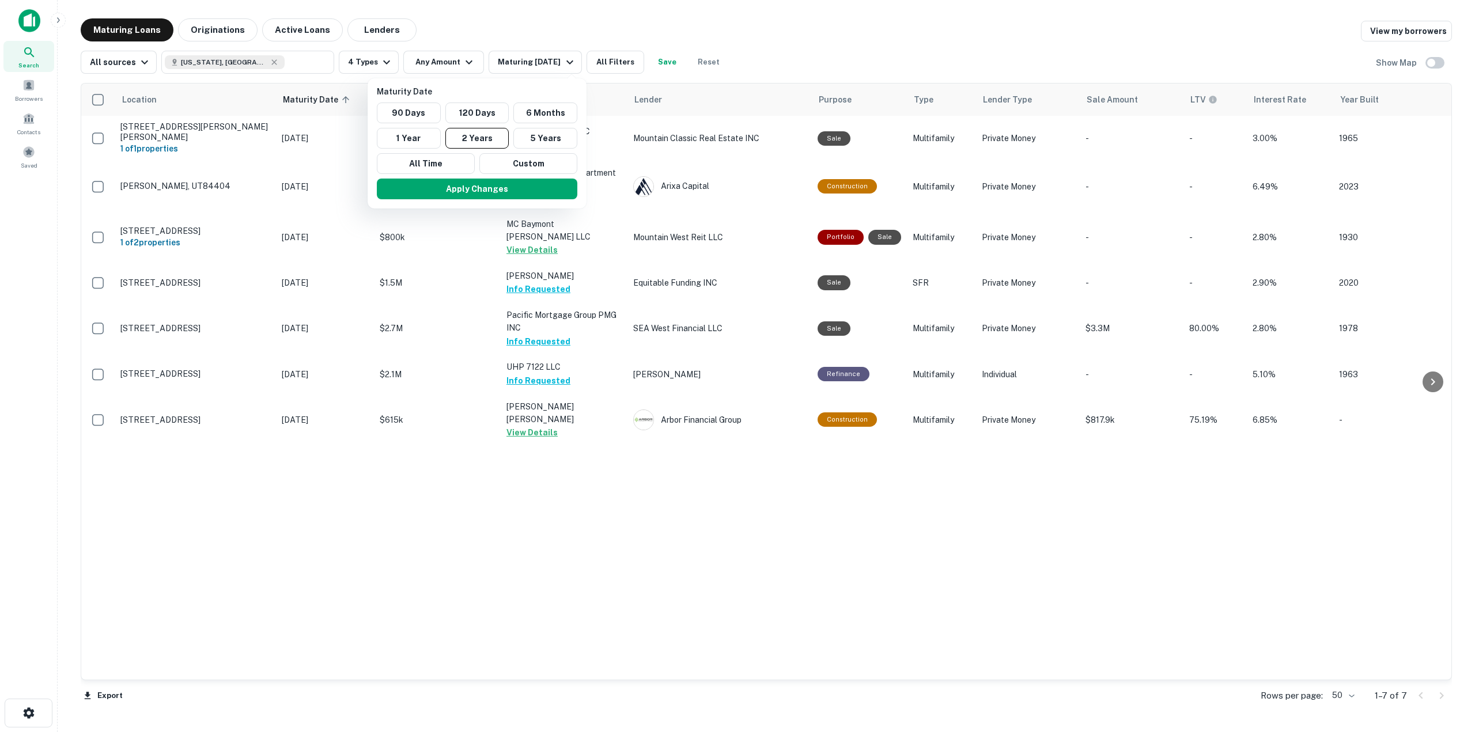
click at [534, 141] on button "5 Years" at bounding box center [545, 138] width 64 height 21
click at [507, 195] on button "Apply Changes" at bounding box center [477, 189] width 201 height 21
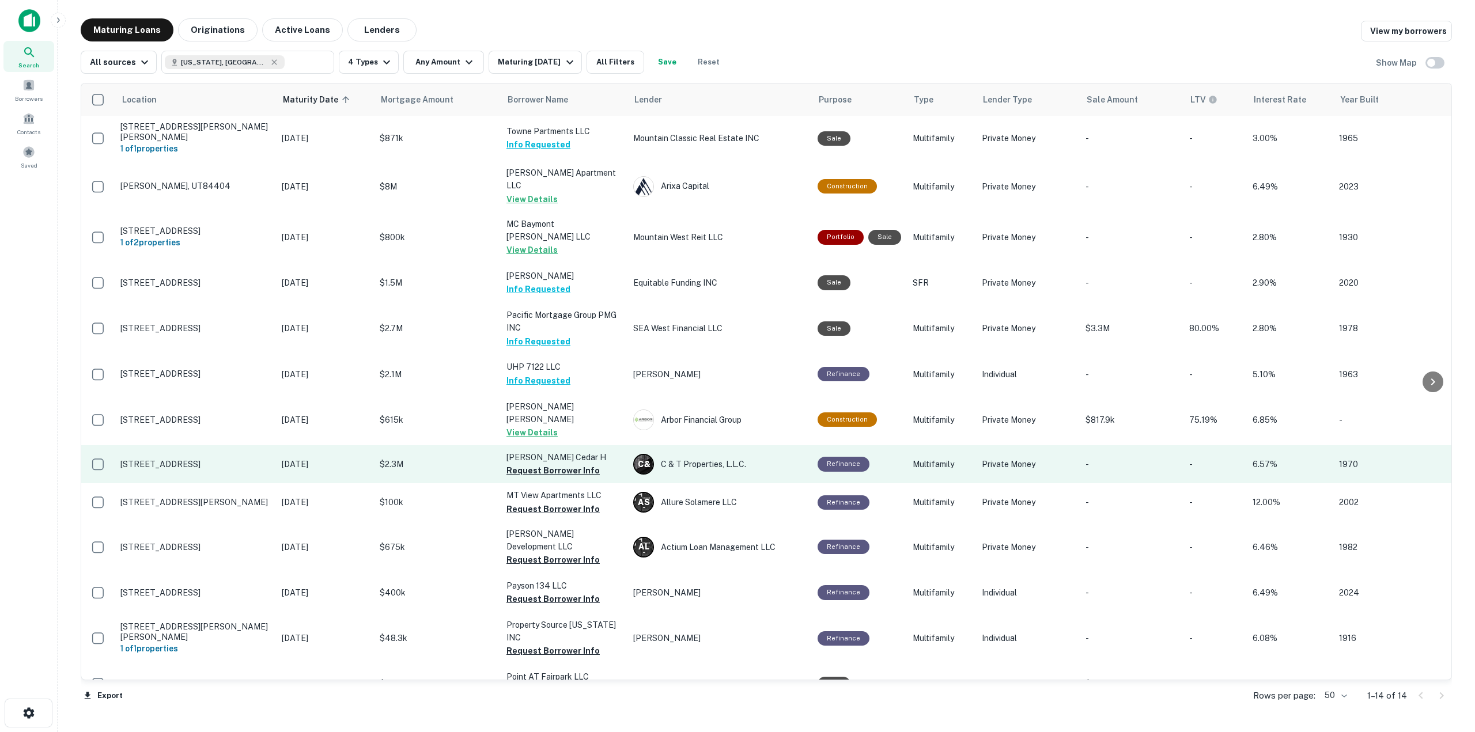
scroll to position [7, 0]
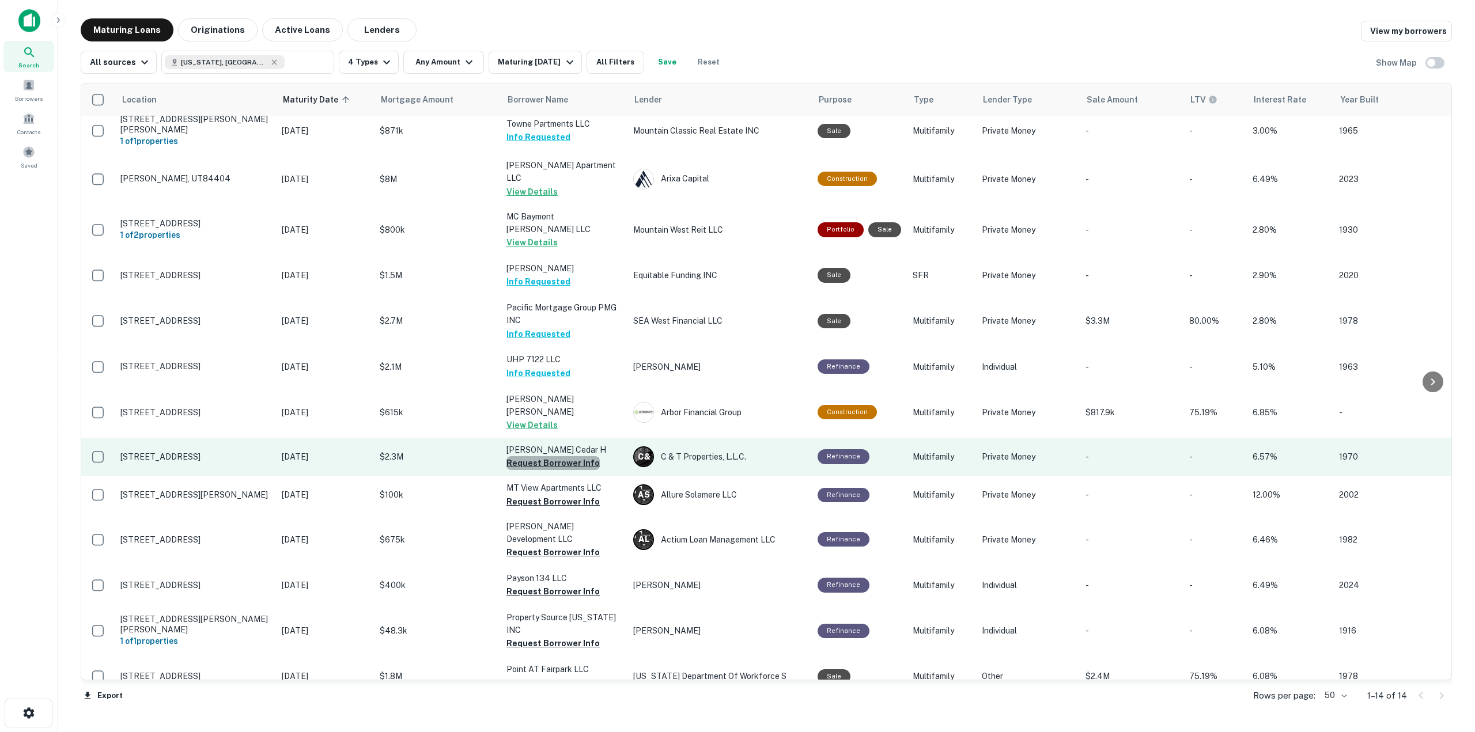
click at [553, 456] on button "Request Borrower Info" at bounding box center [552, 463] width 93 height 14
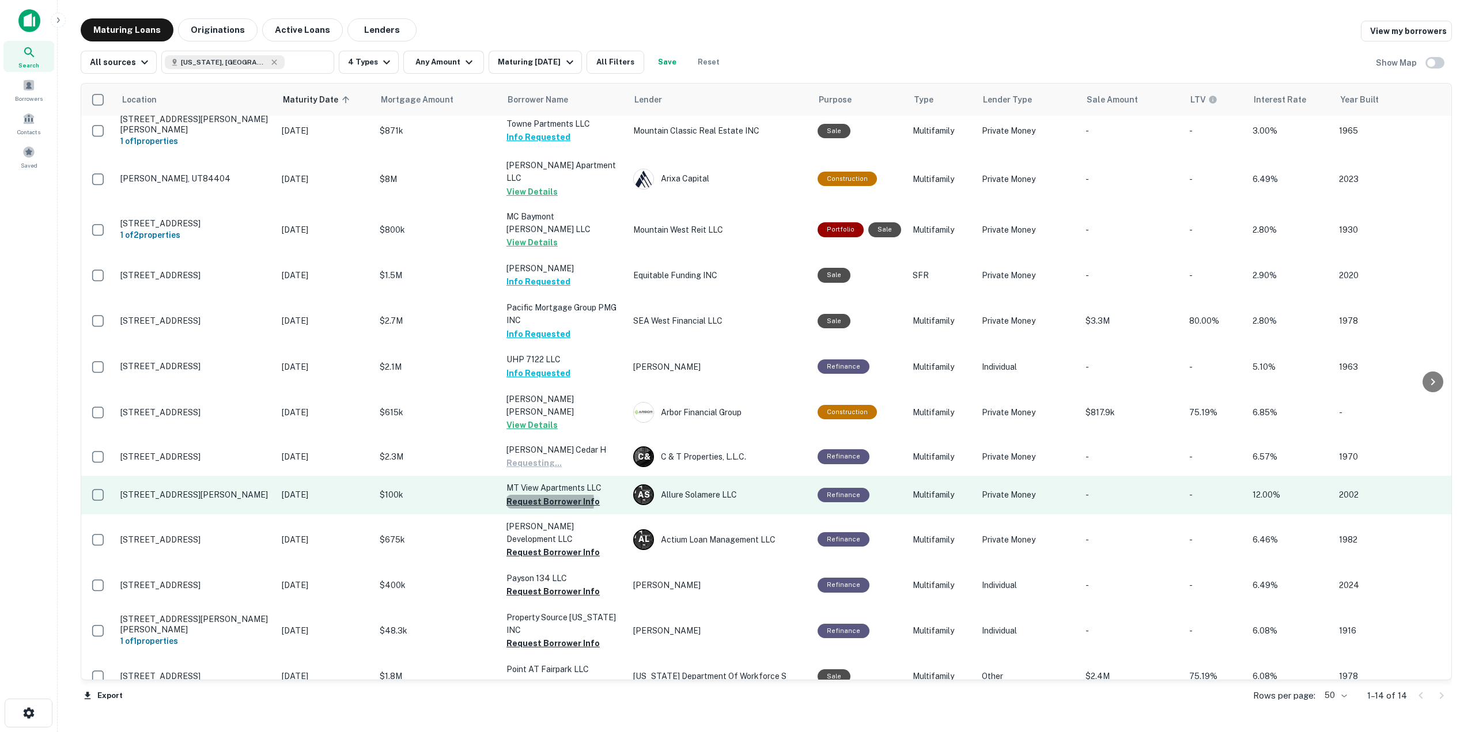
click at [546, 495] on button "Request Borrower Info" at bounding box center [552, 502] width 93 height 14
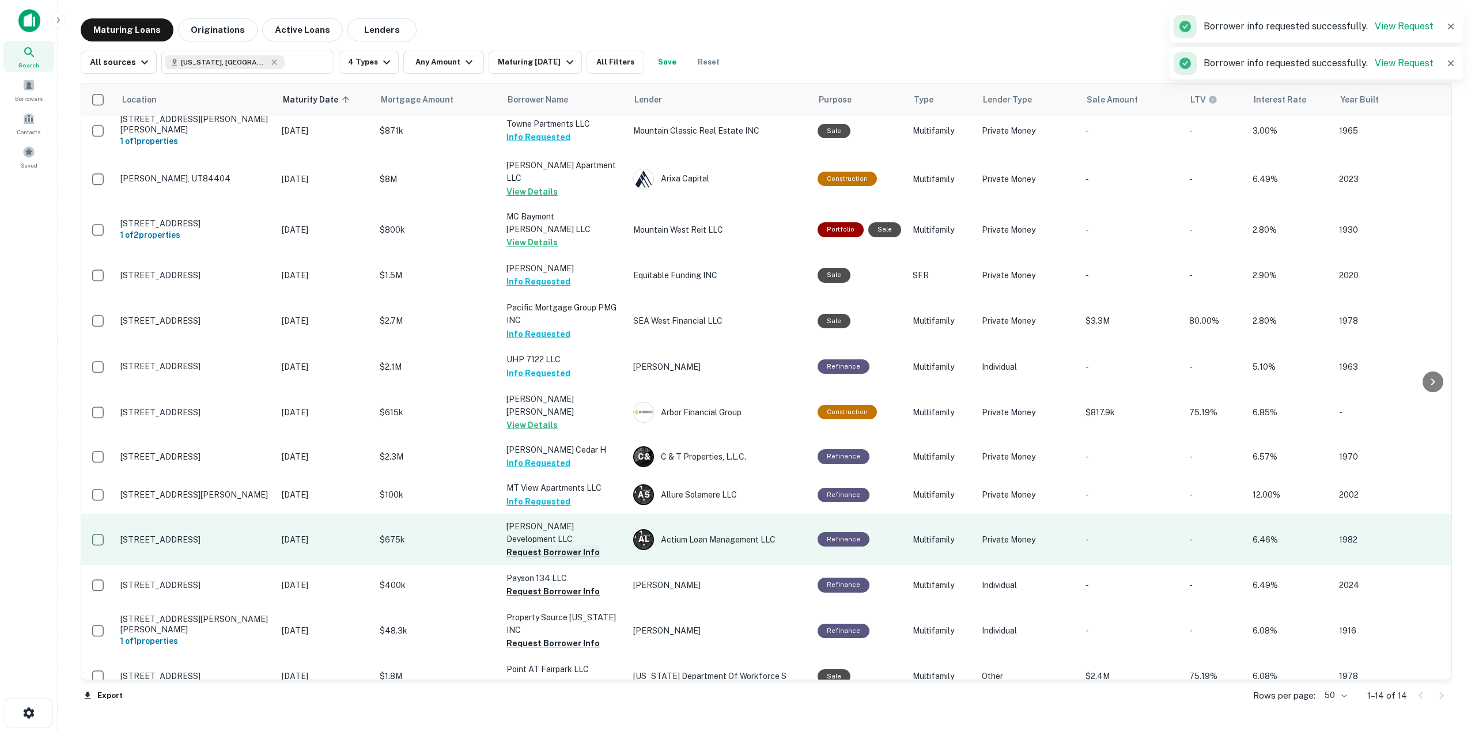
click at [551, 546] on button "Request Borrower Info" at bounding box center [552, 553] width 93 height 14
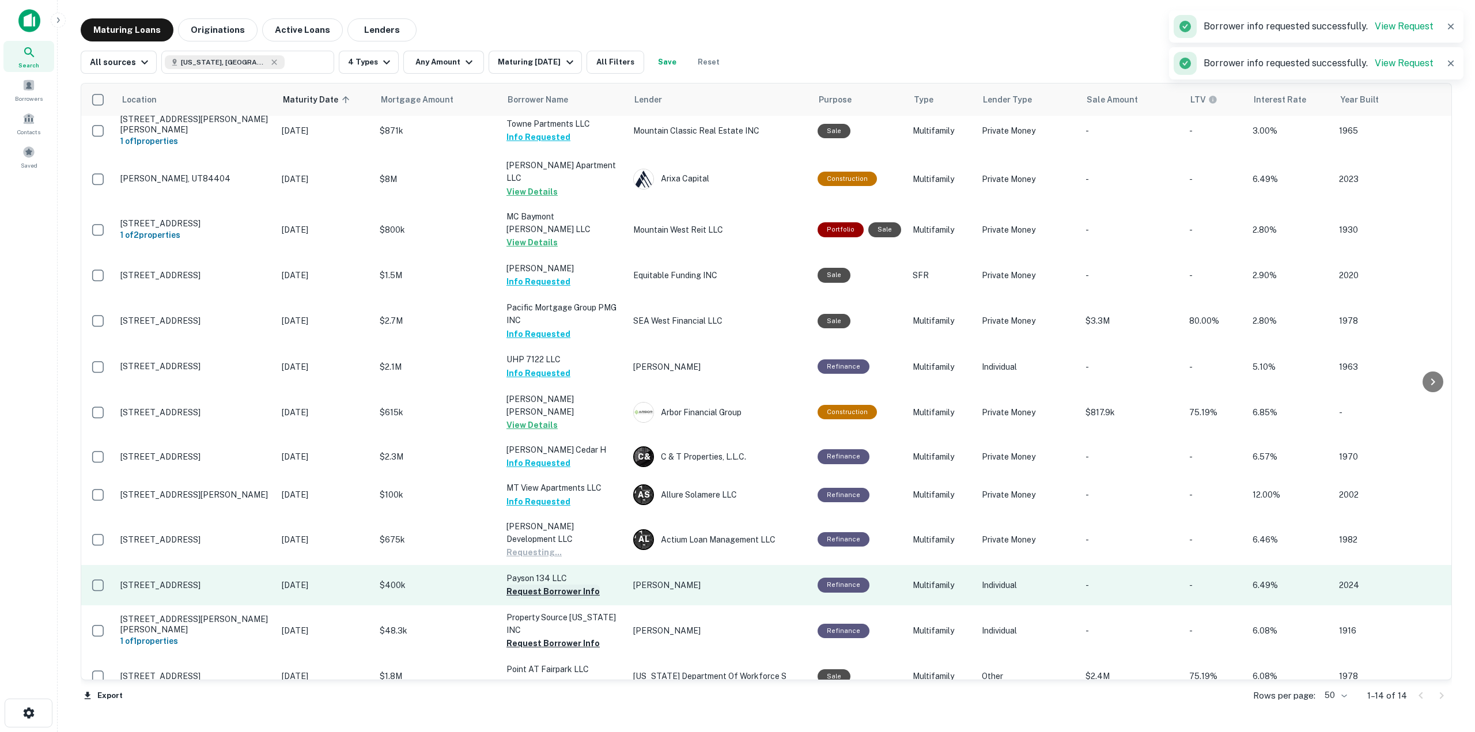
click at [551, 585] on button "Request Borrower Info" at bounding box center [552, 592] width 93 height 14
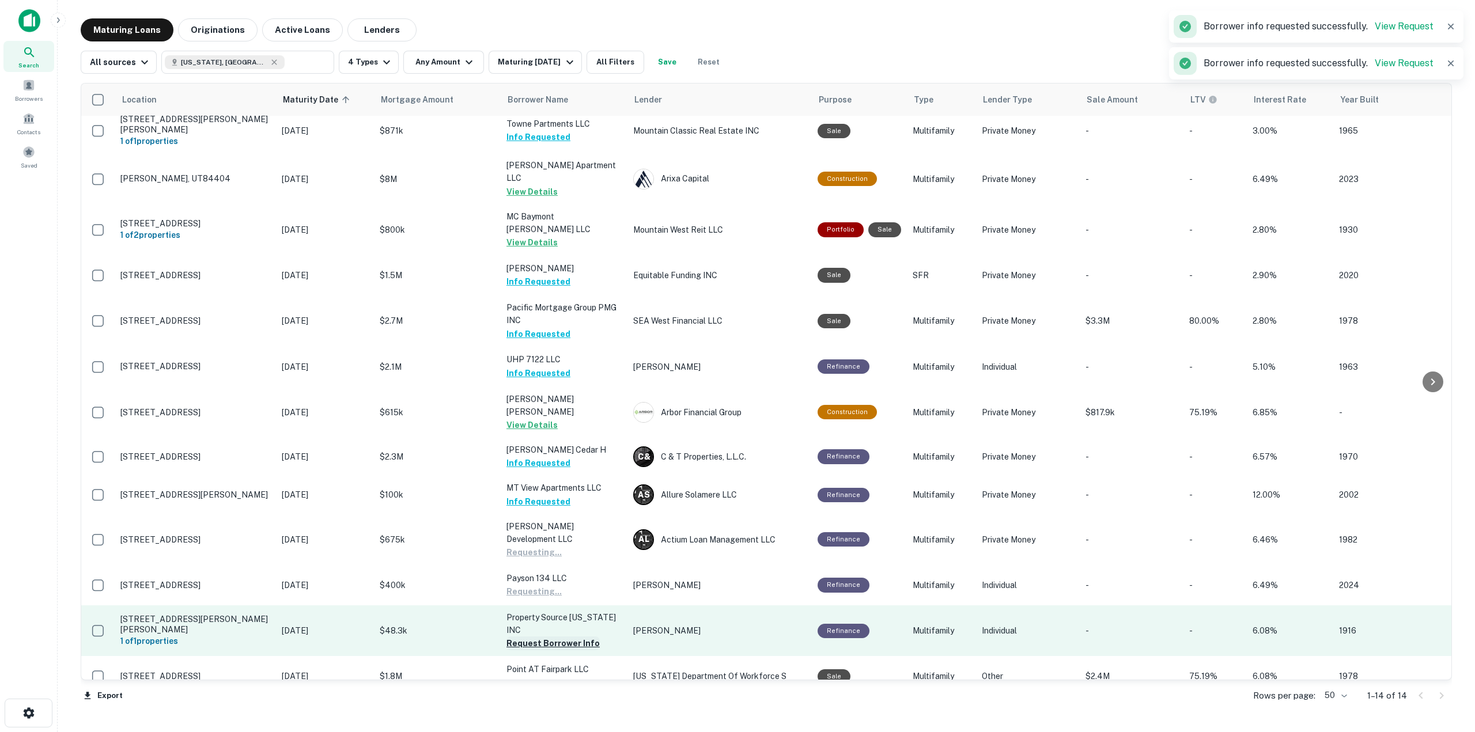
click at [565, 637] on button "Request Borrower Info" at bounding box center [552, 644] width 93 height 14
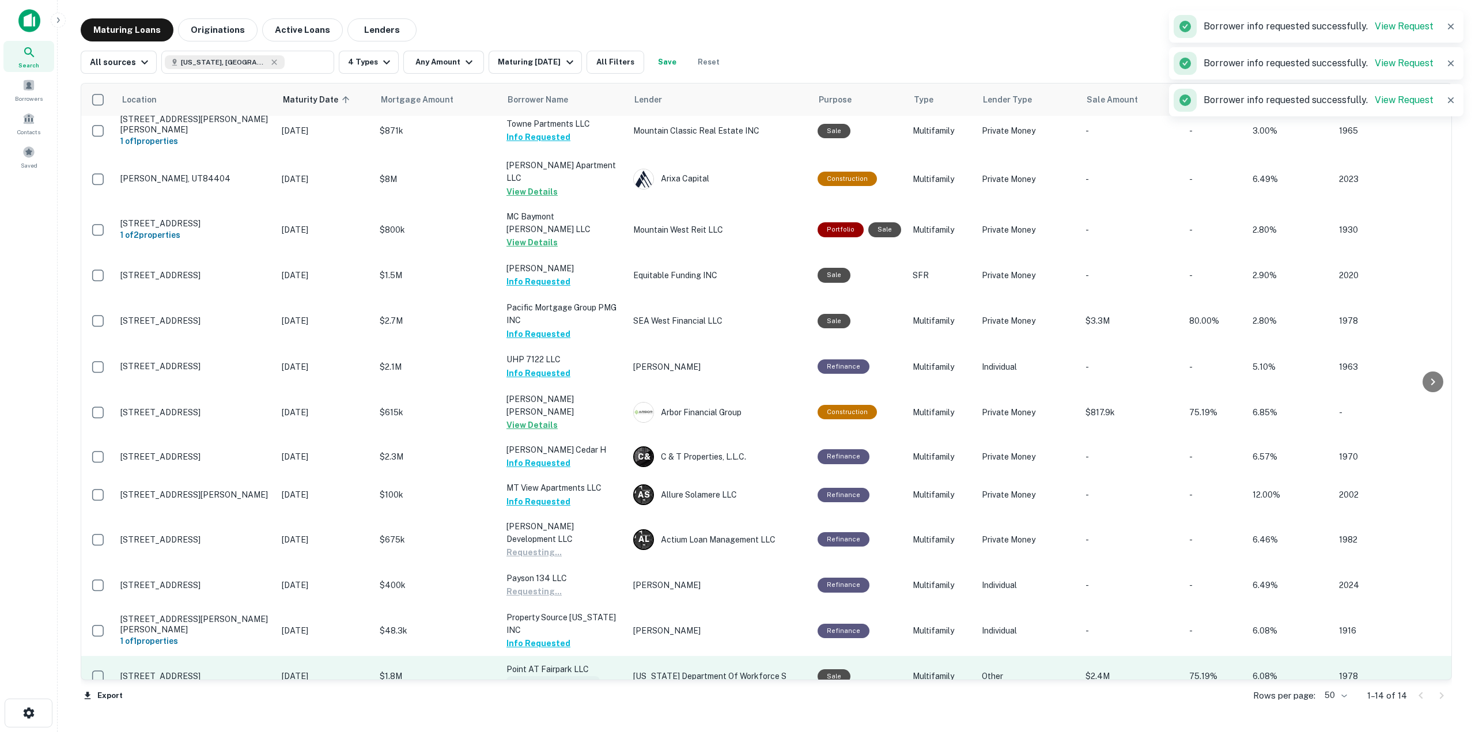
click at [556, 676] on button "Request Borrower Info" at bounding box center [552, 683] width 93 height 14
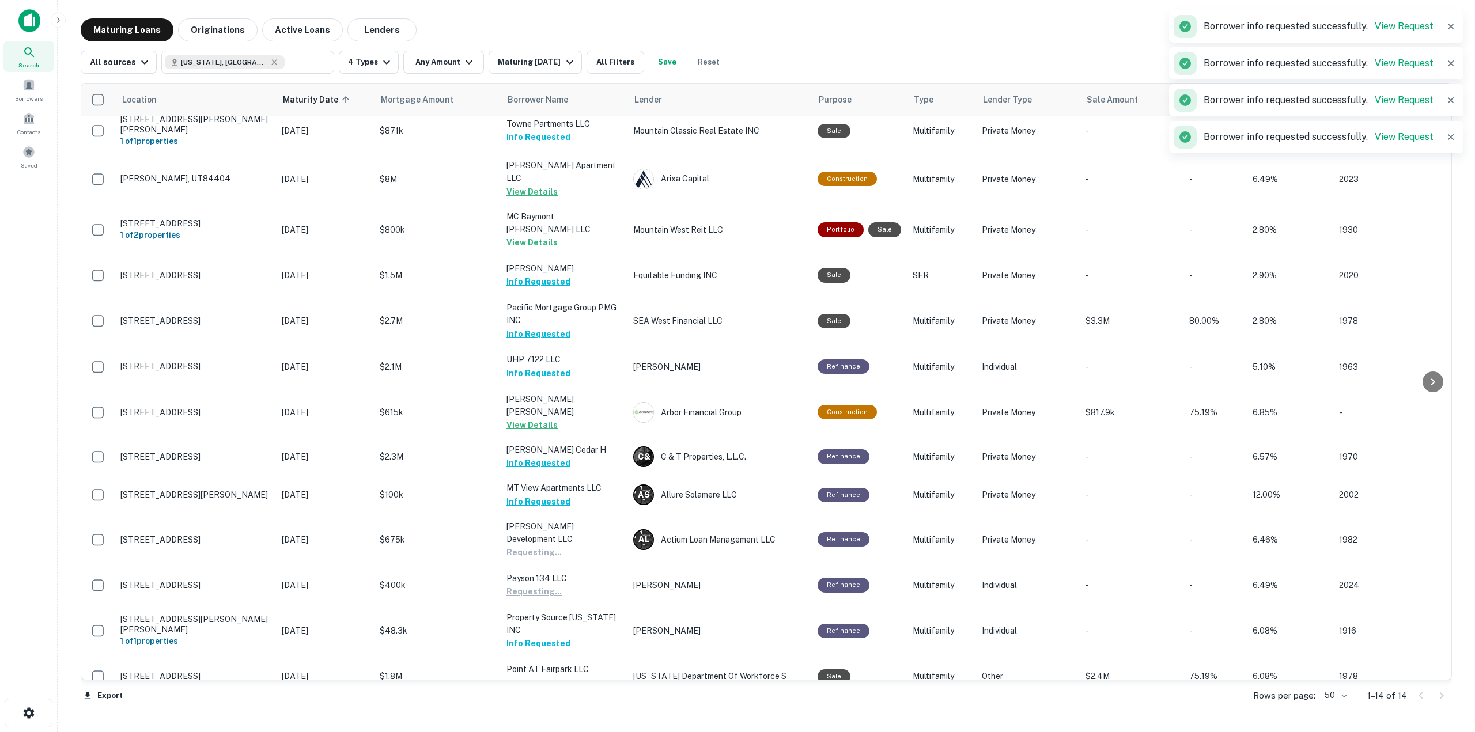
click at [560, 716] on button "Request Borrower Info" at bounding box center [552, 723] width 93 height 14
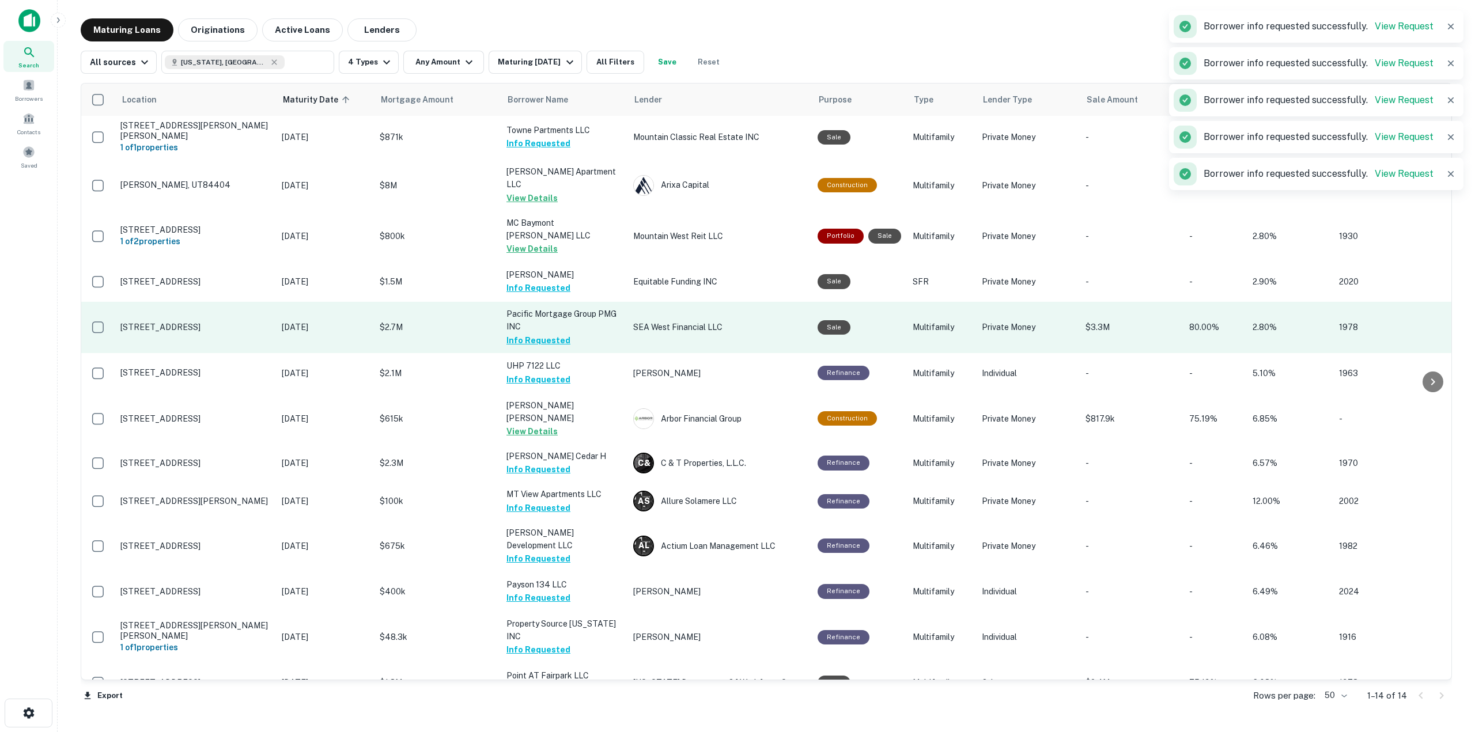
scroll to position [0, 0]
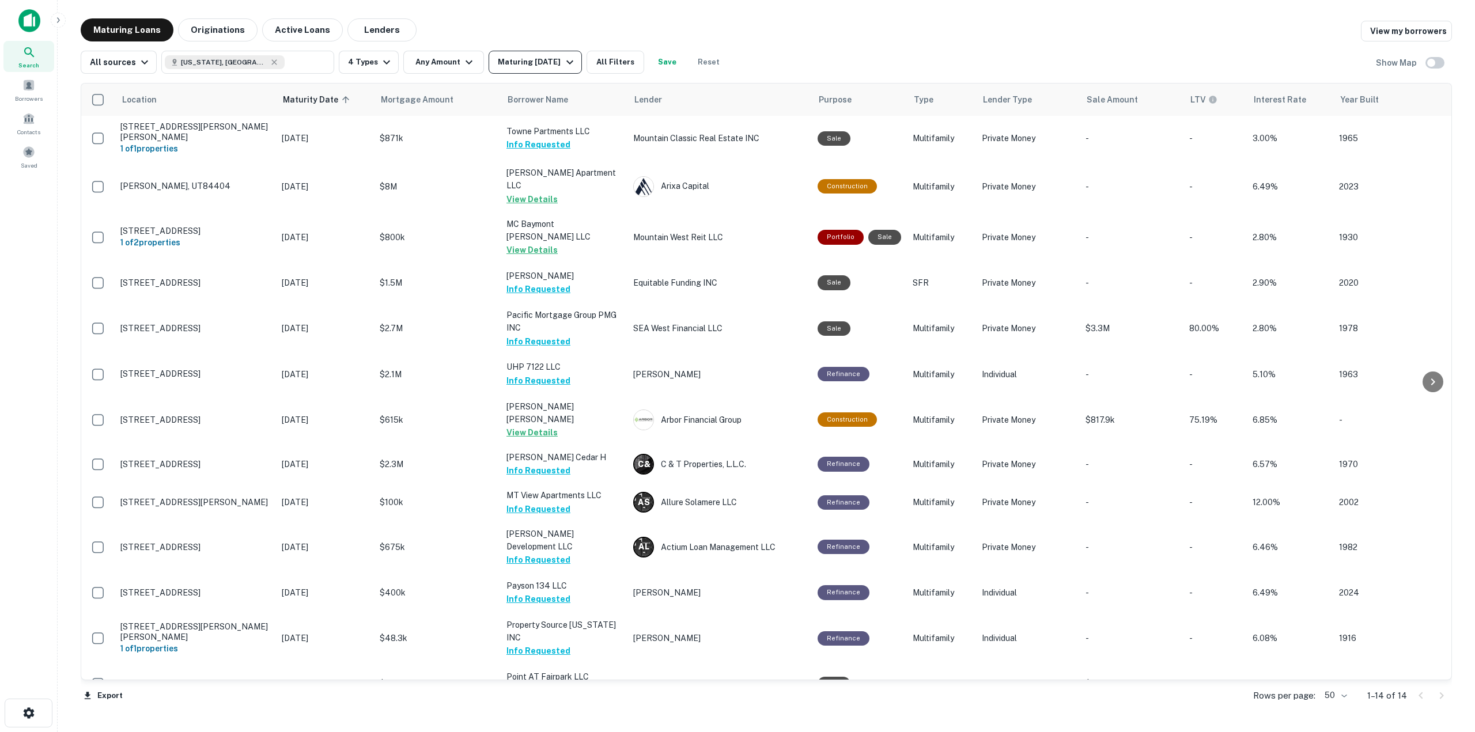
click at [570, 62] on icon "button" at bounding box center [570, 62] width 14 height 14
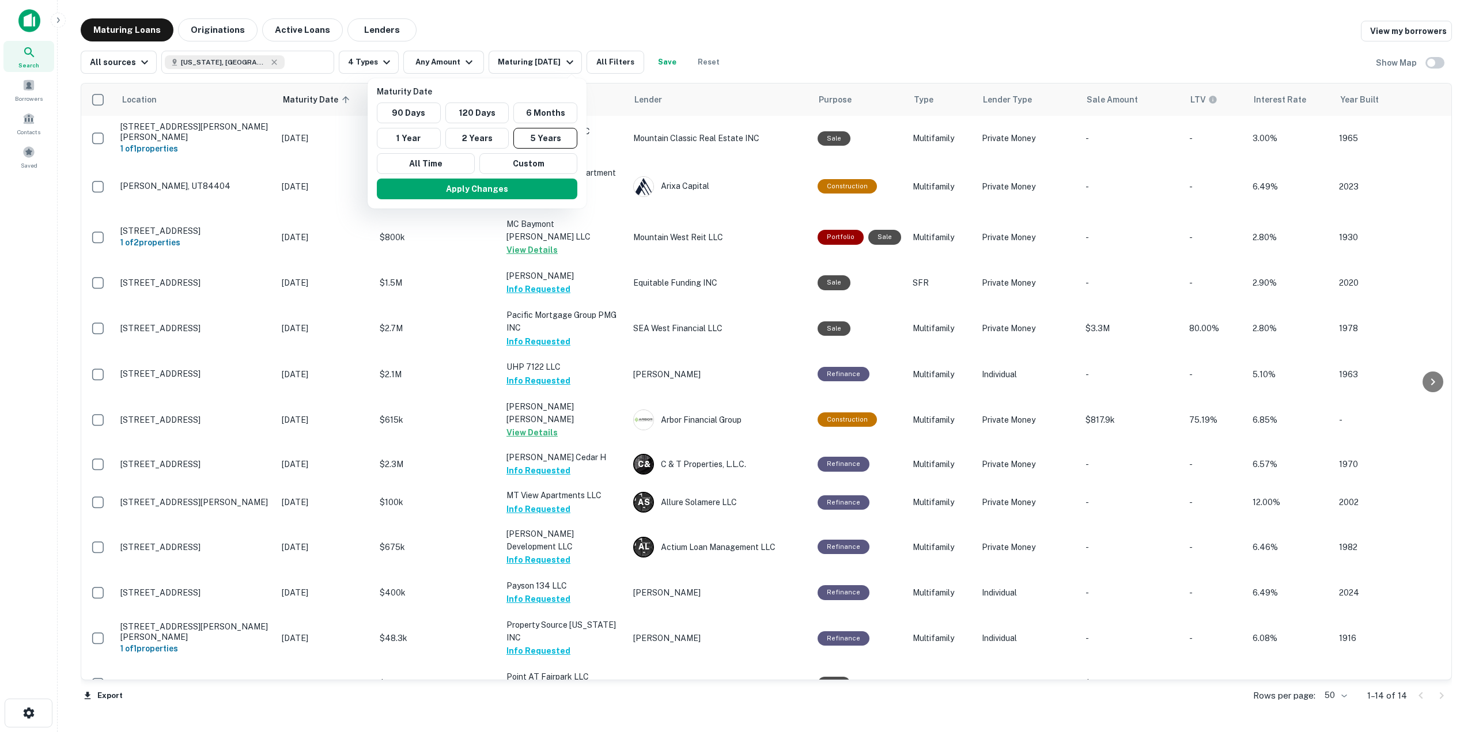
click at [236, 32] on div at bounding box center [737, 366] width 1475 height 732
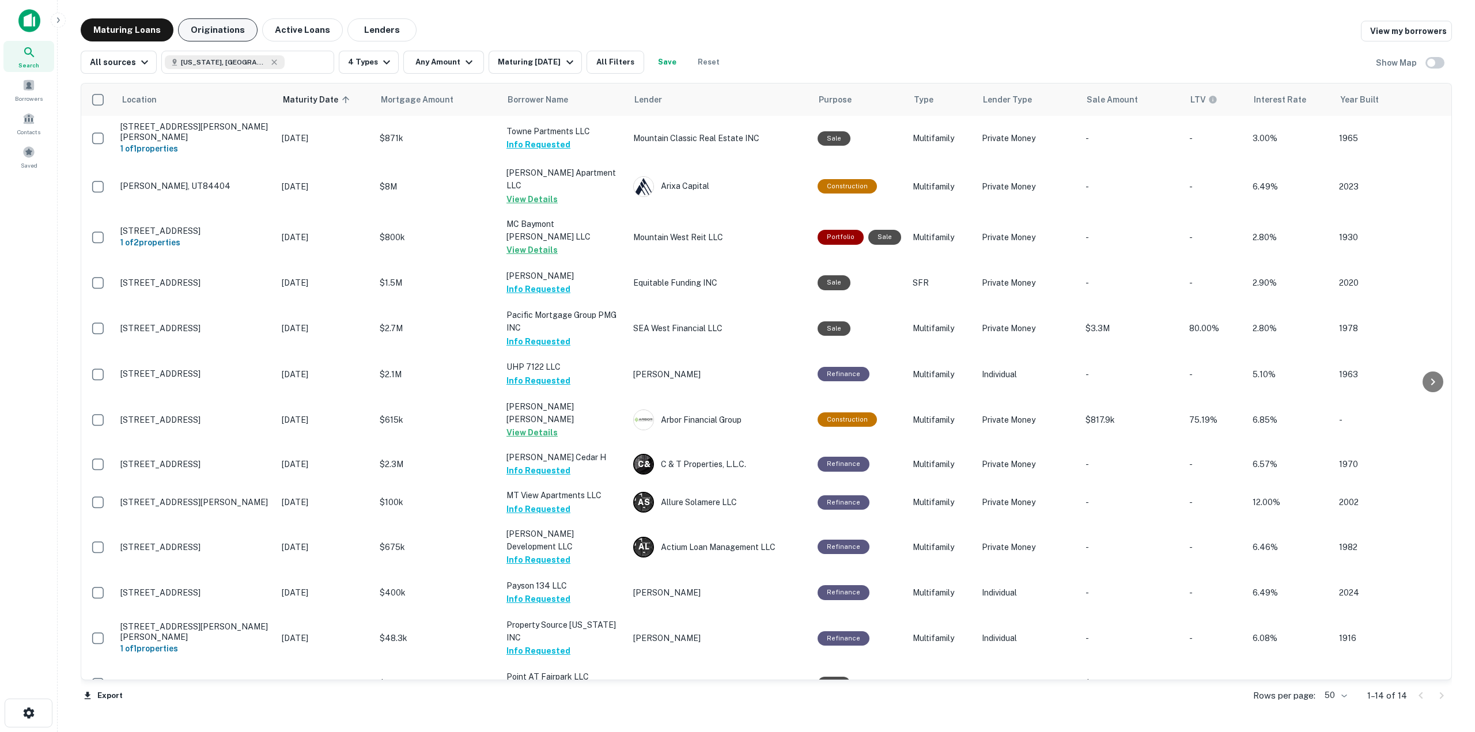
click at [229, 34] on button "Originations" at bounding box center [218, 29] width 80 height 23
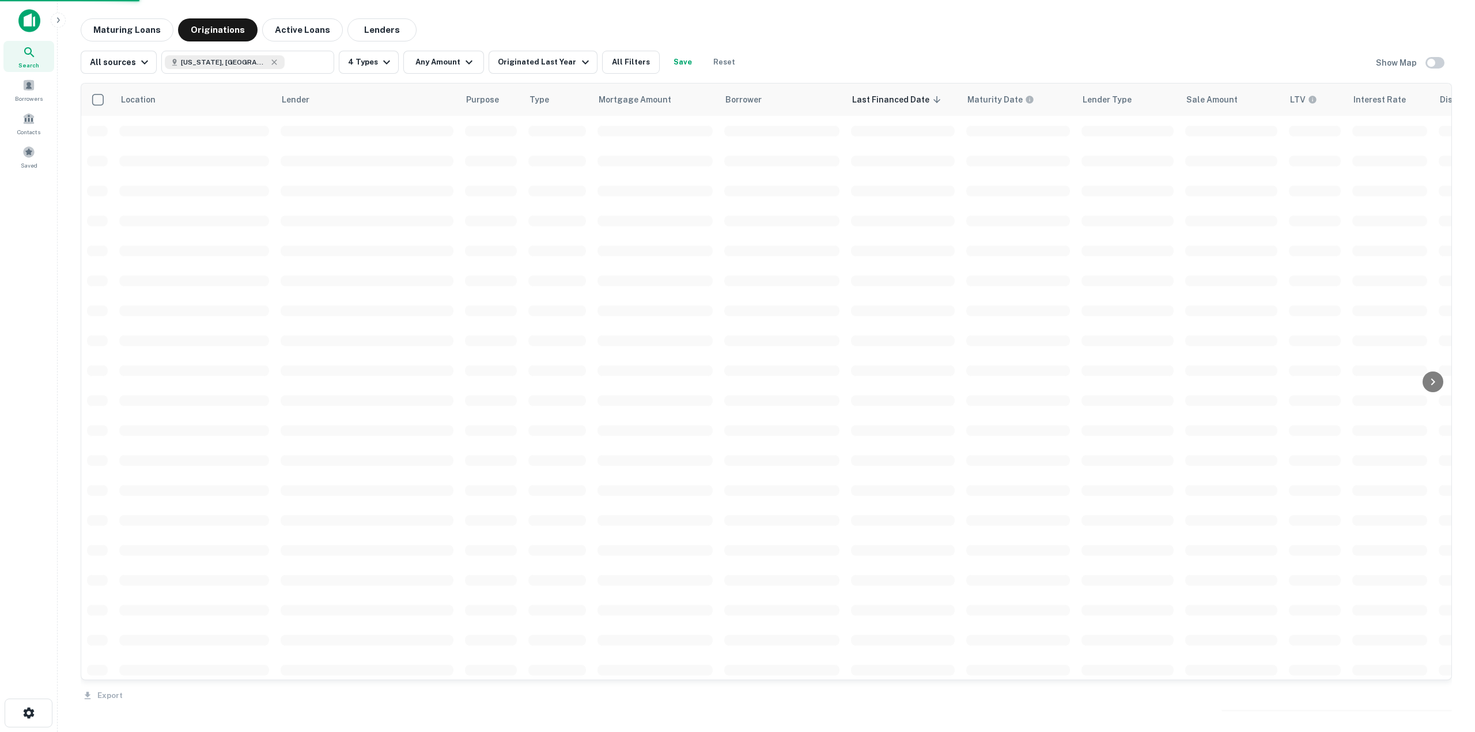
click at [569, 74] on div "Location Lender Purpose Type Mortgage Amount Borrower Last Financed Date sorted…" at bounding box center [766, 395] width 1371 height 642
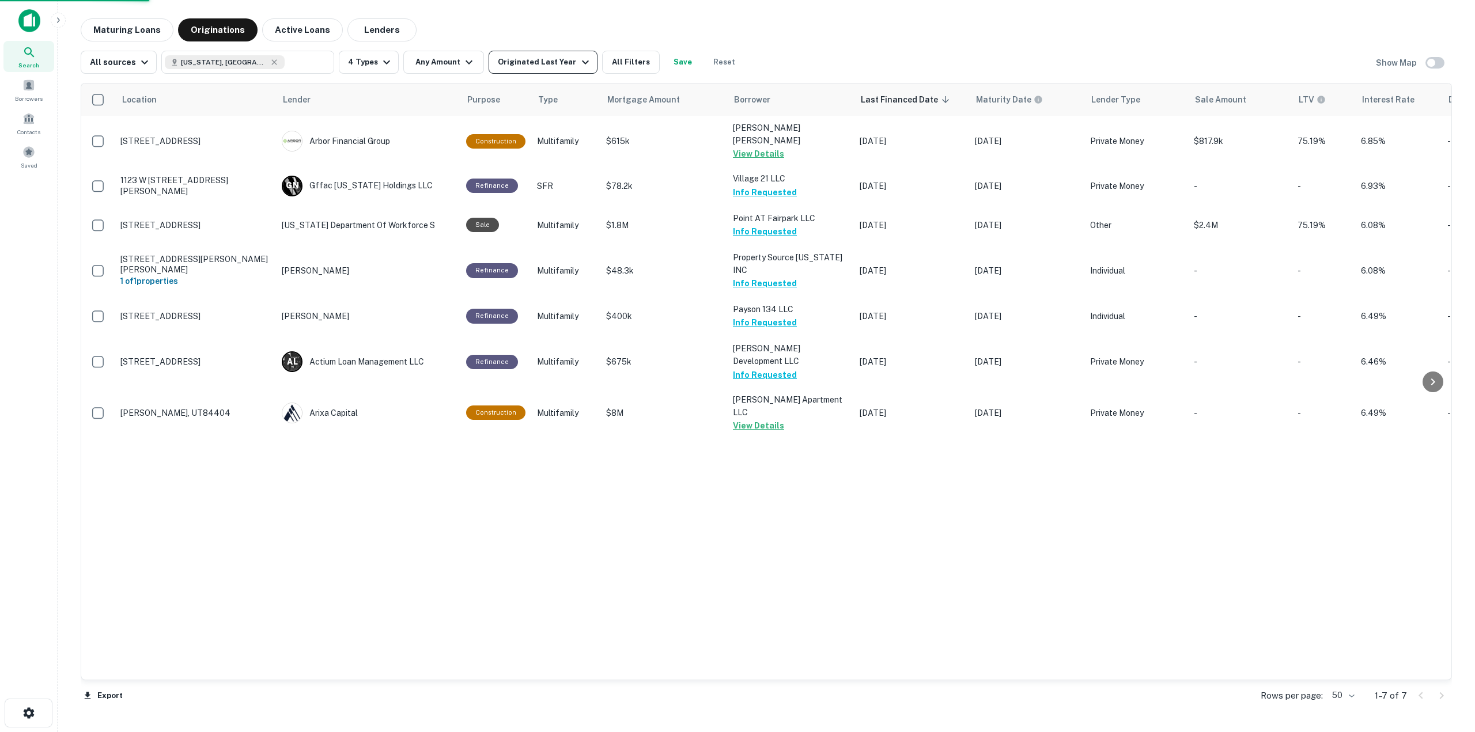
click at [579, 69] on icon "button" at bounding box center [586, 62] width 14 height 14
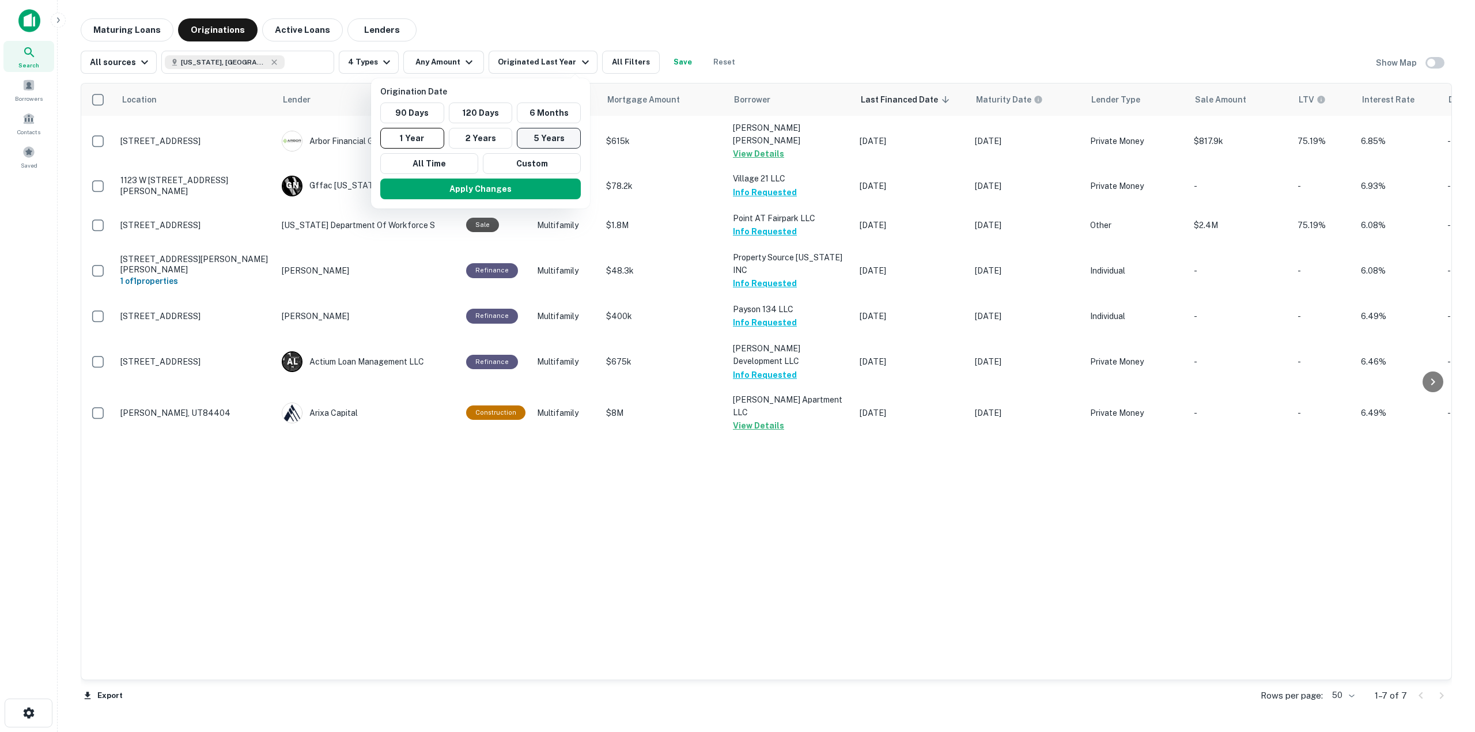
click at [538, 134] on button "5 Years" at bounding box center [549, 138] width 64 height 21
click at [532, 188] on button "Apply Changes" at bounding box center [491, 189] width 201 height 21
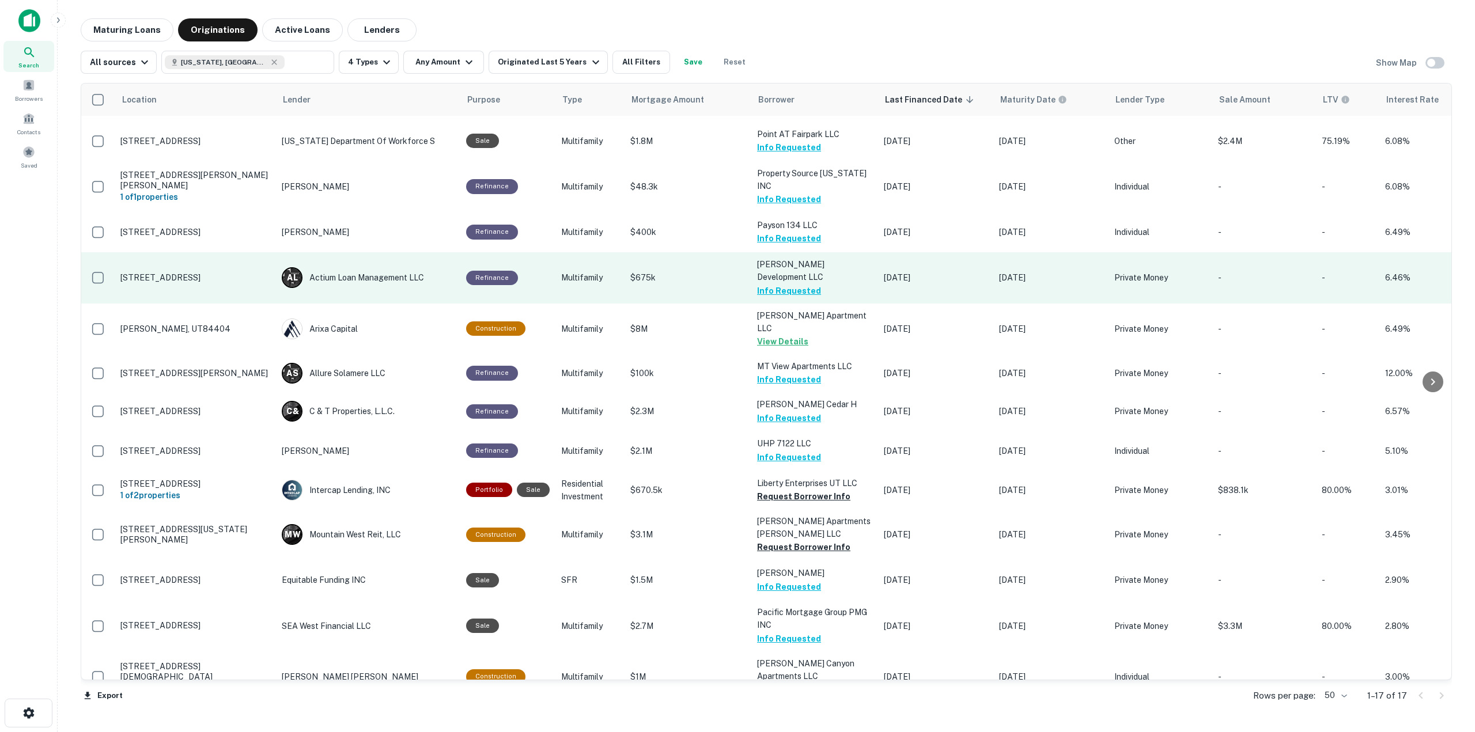
scroll to position [148, 0]
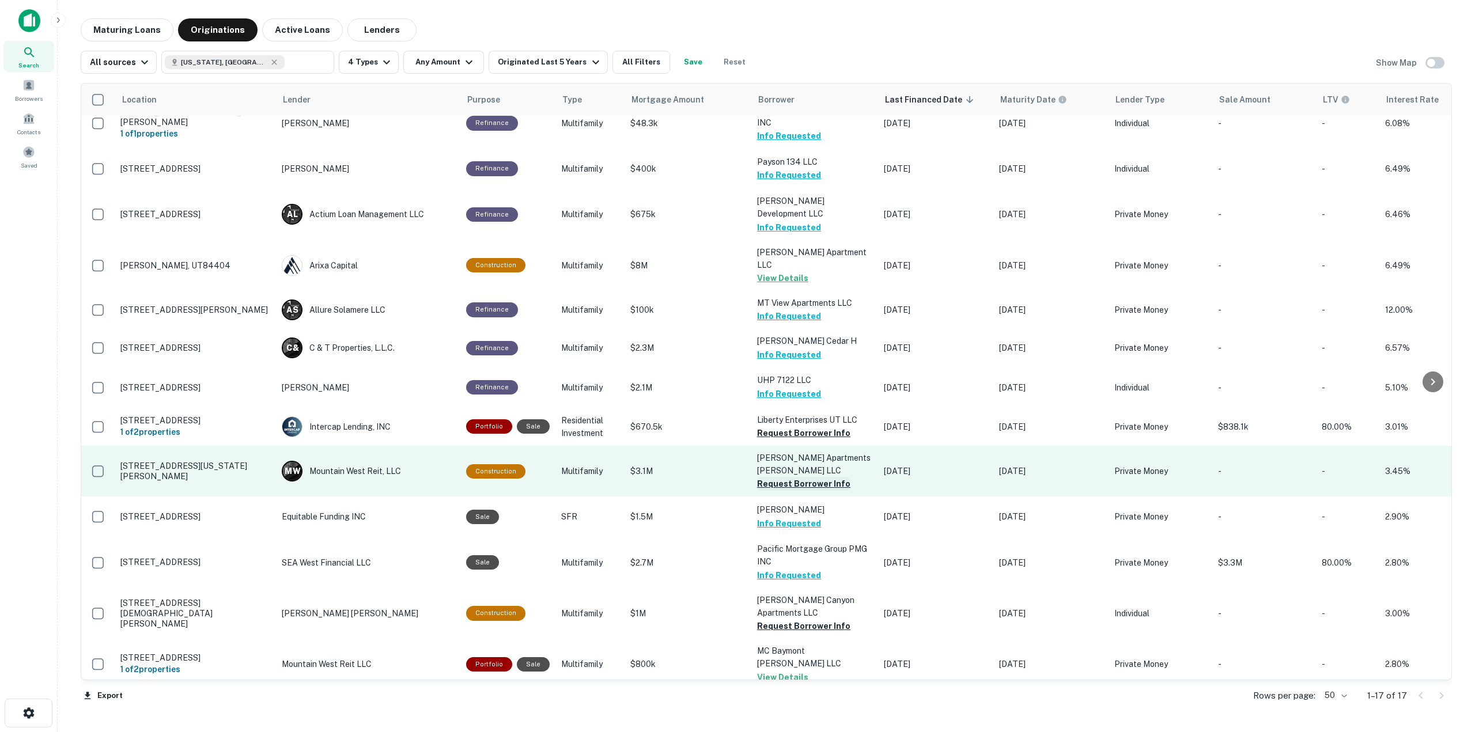
click at [781, 477] on button "Request Borrower Info" at bounding box center [803, 484] width 93 height 14
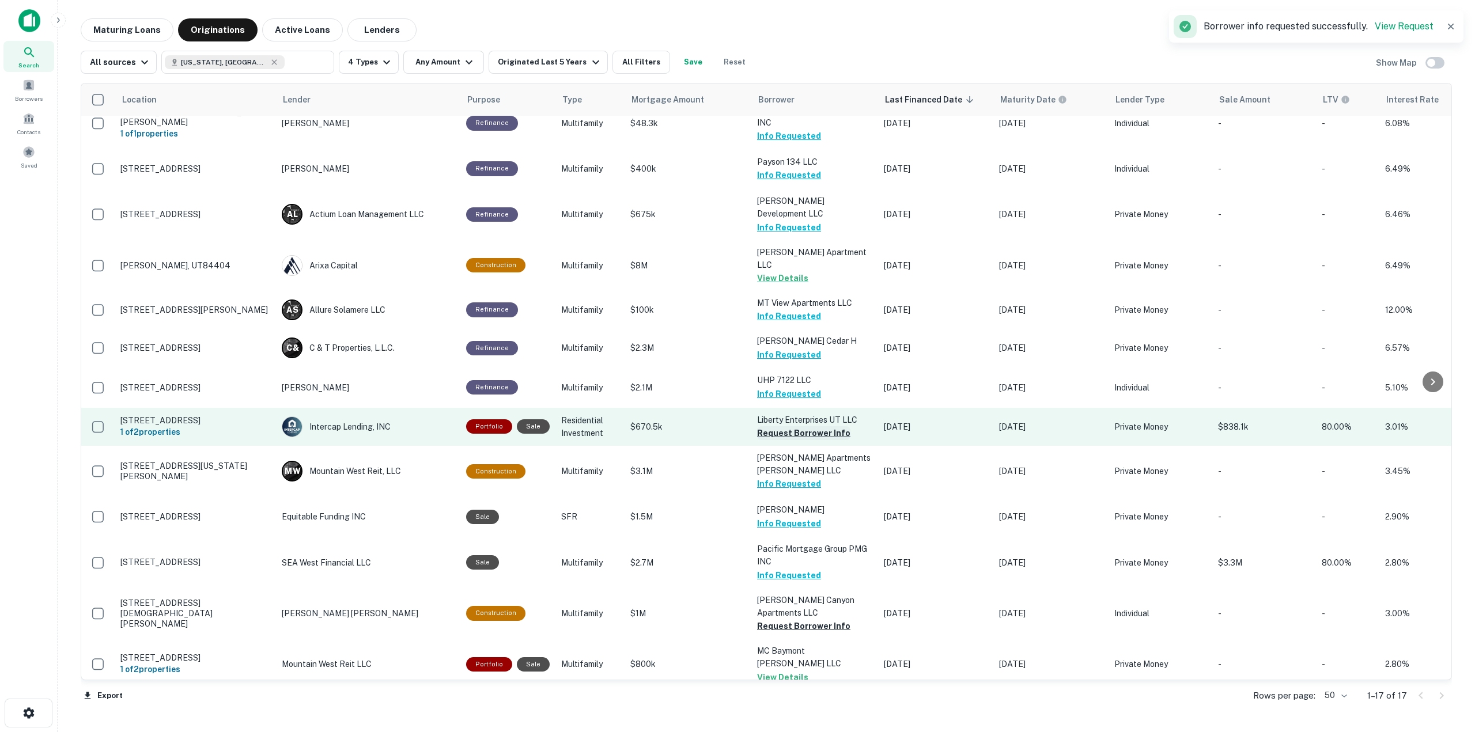
click at [781, 426] on button "Request Borrower Info" at bounding box center [803, 433] width 93 height 14
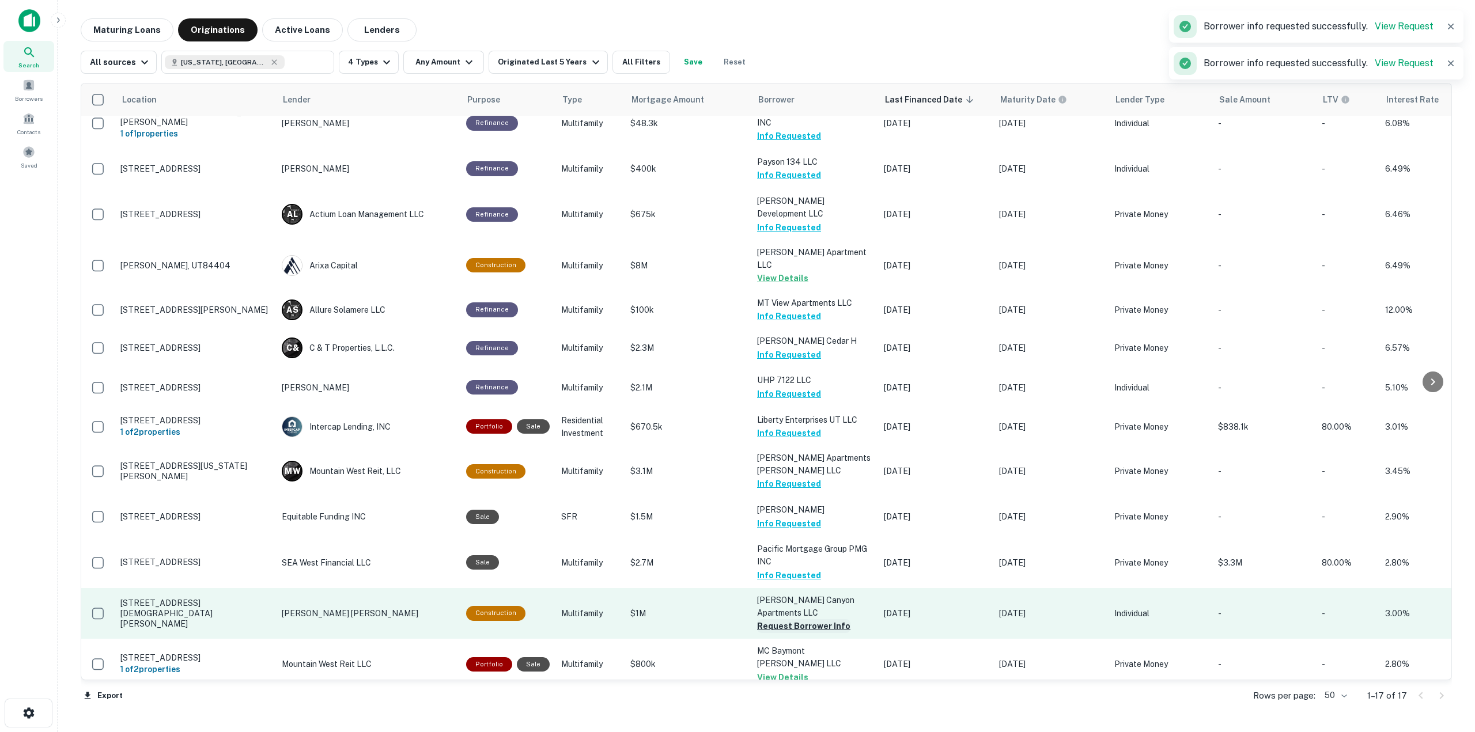
click at [784, 619] on button "Request Borrower Info" at bounding box center [803, 626] width 93 height 14
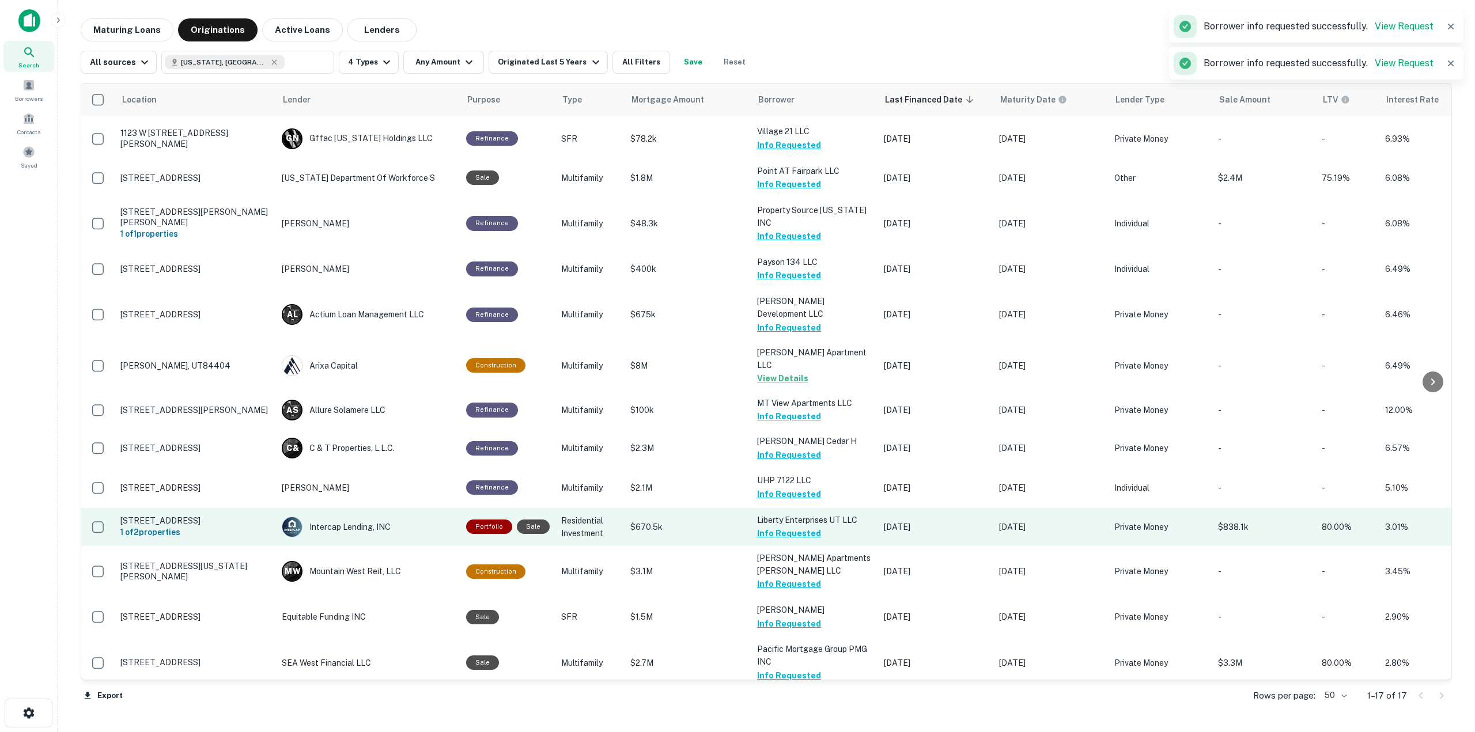
scroll to position [0, 0]
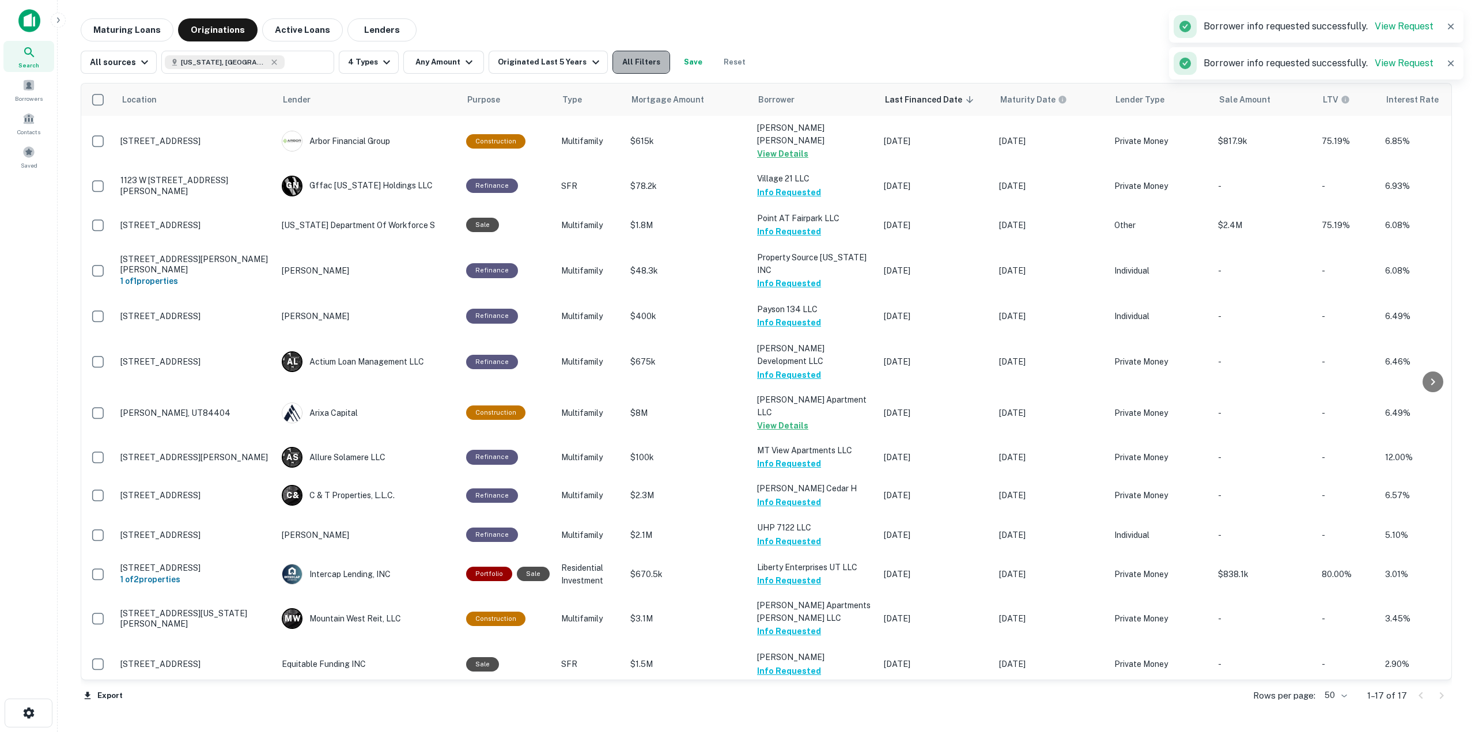
click at [621, 66] on button "All Filters" at bounding box center [642, 62] width 58 height 23
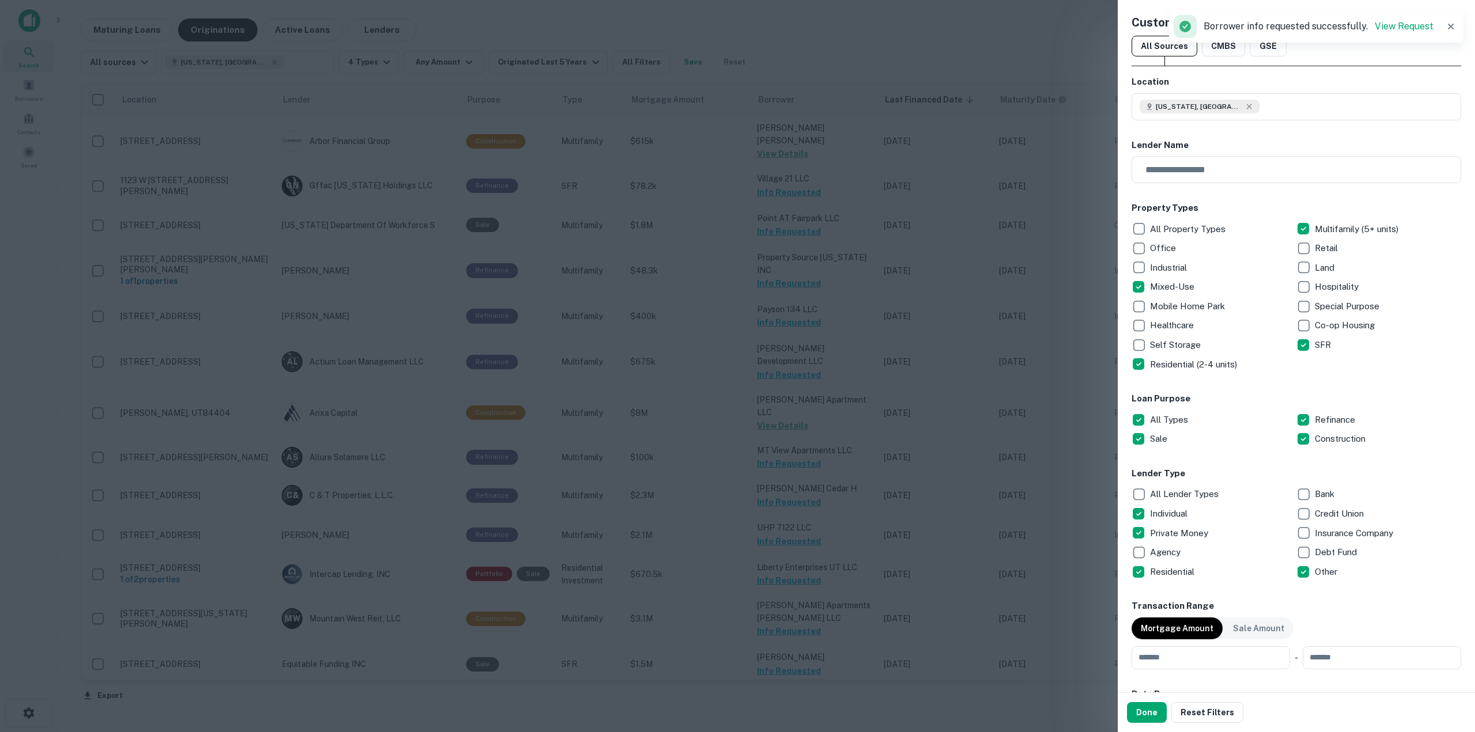
click at [575, 43] on div at bounding box center [737, 366] width 1475 height 732
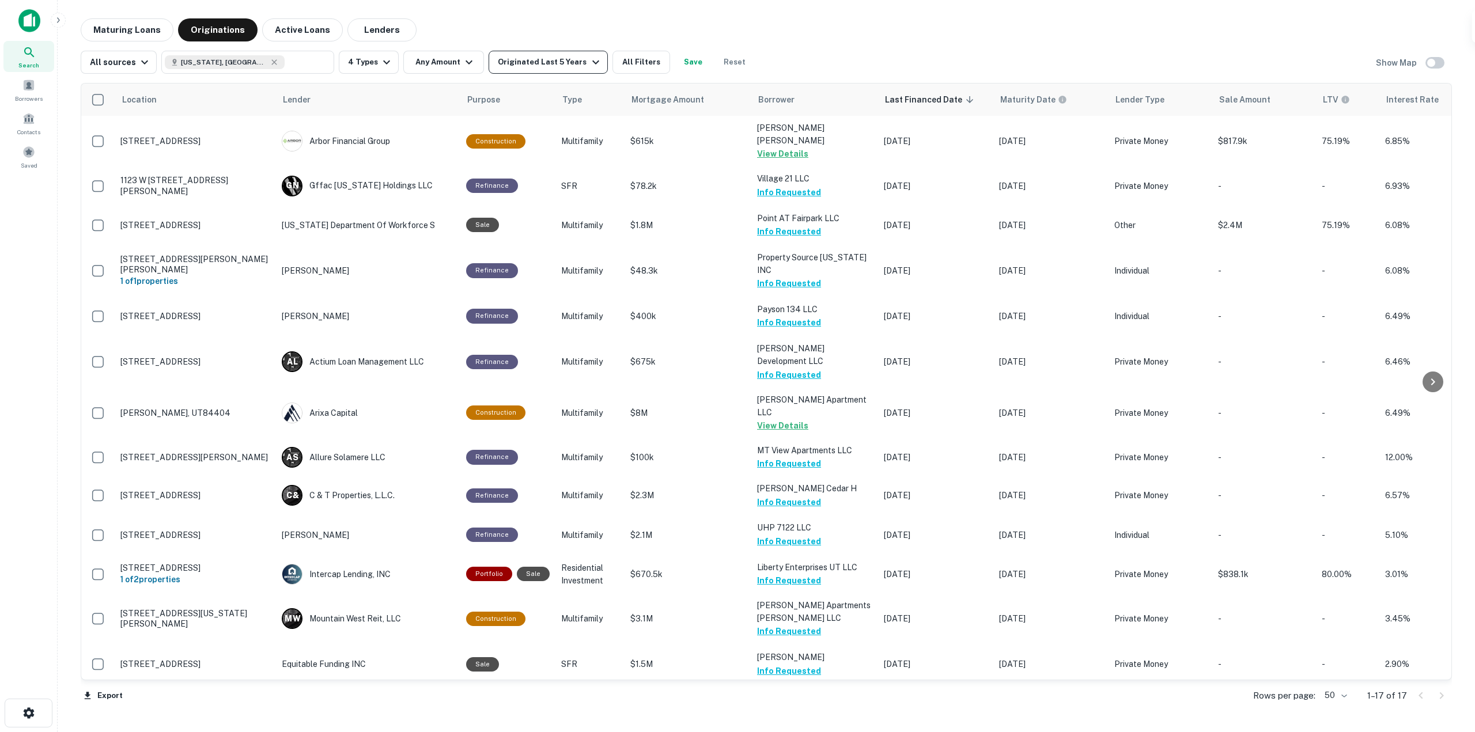
click at [575, 67] on div "Originated Last 5 Years" at bounding box center [550, 62] width 104 height 14
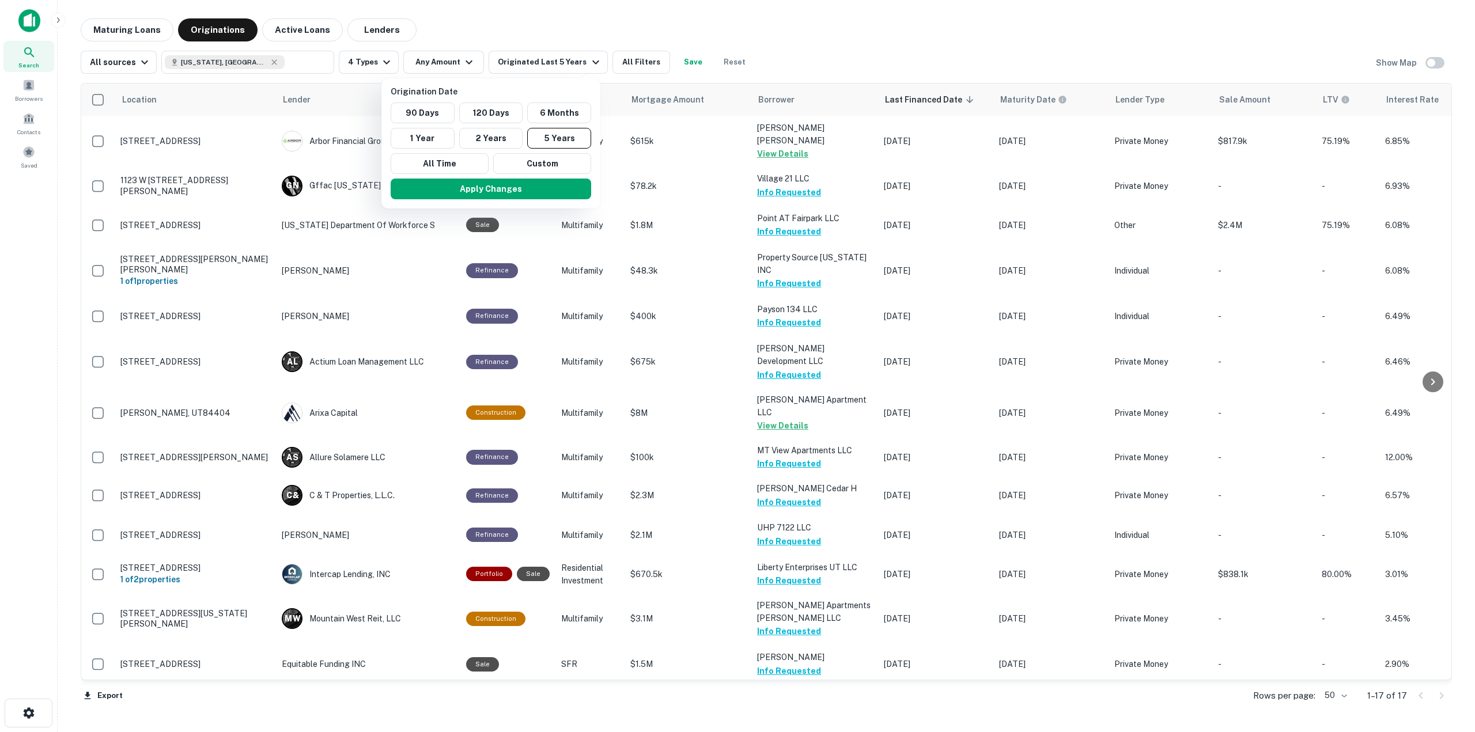
click at [114, 33] on div at bounding box center [737, 366] width 1475 height 732
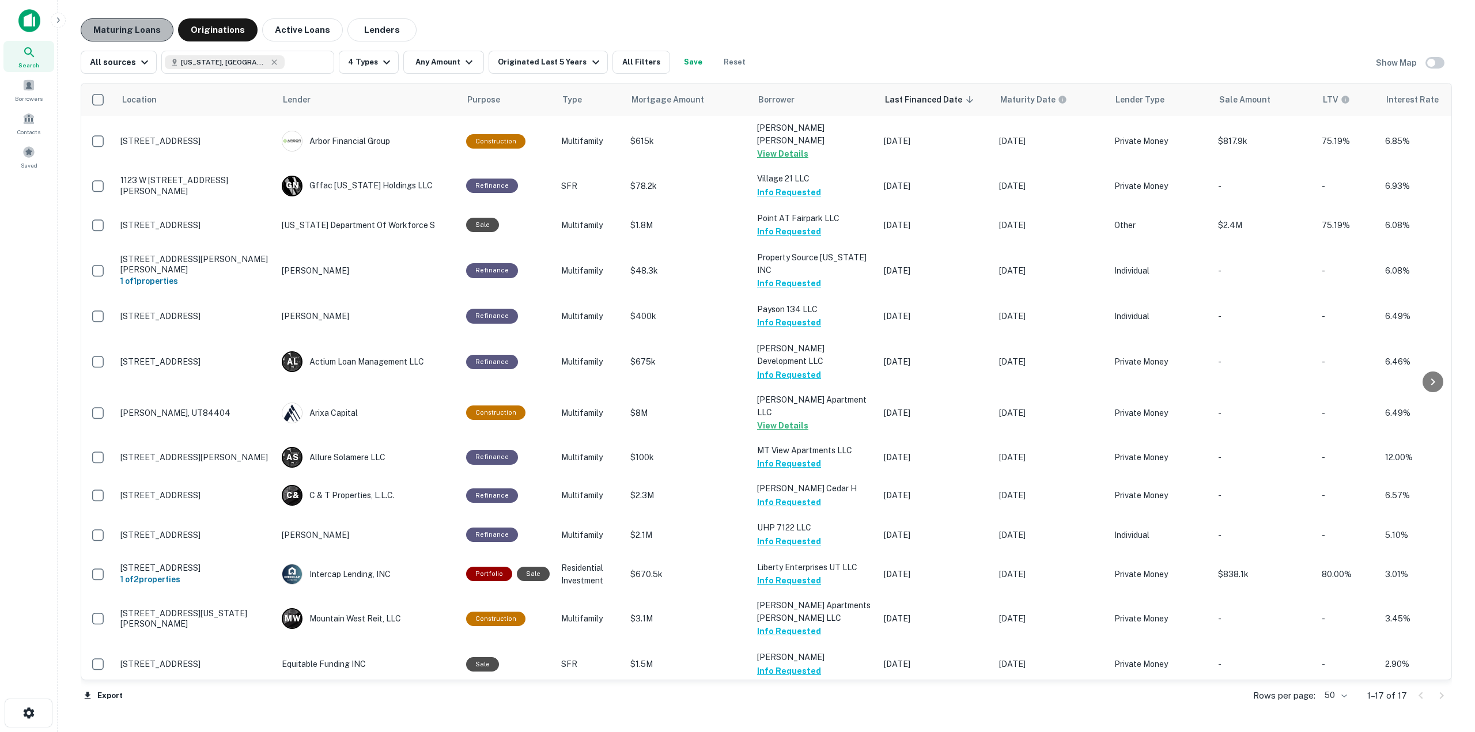
click at [129, 27] on button "Maturing Loans" at bounding box center [127, 29] width 93 height 23
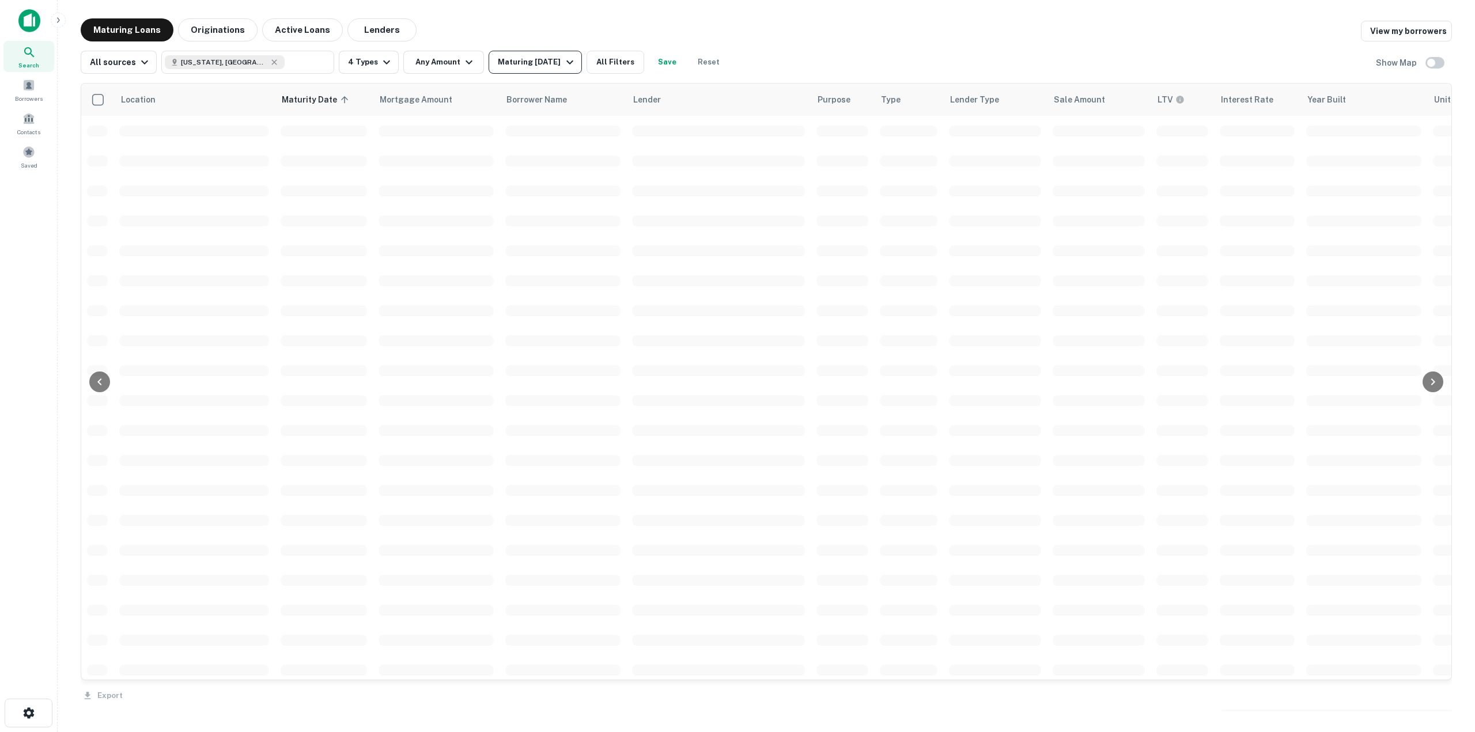
click at [555, 71] on button "Maturing [DATE]" at bounding box center [535, 62] width 93 height 23
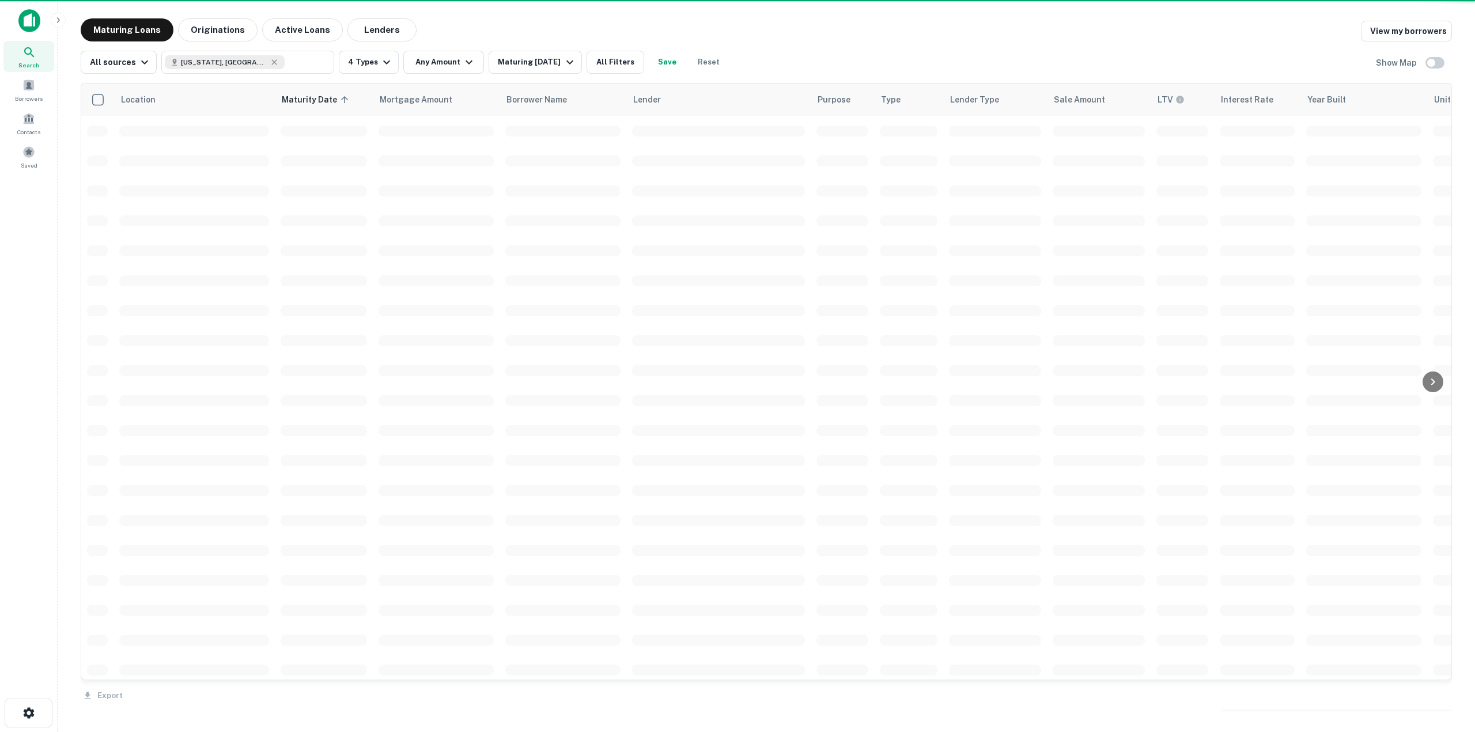
click at [549, 137] on button "Apply Changes" at bounding box center [499, 141] width 150 height 12
click at [540, 62] on div at bounding box center [737, 366] width 1475 height 732
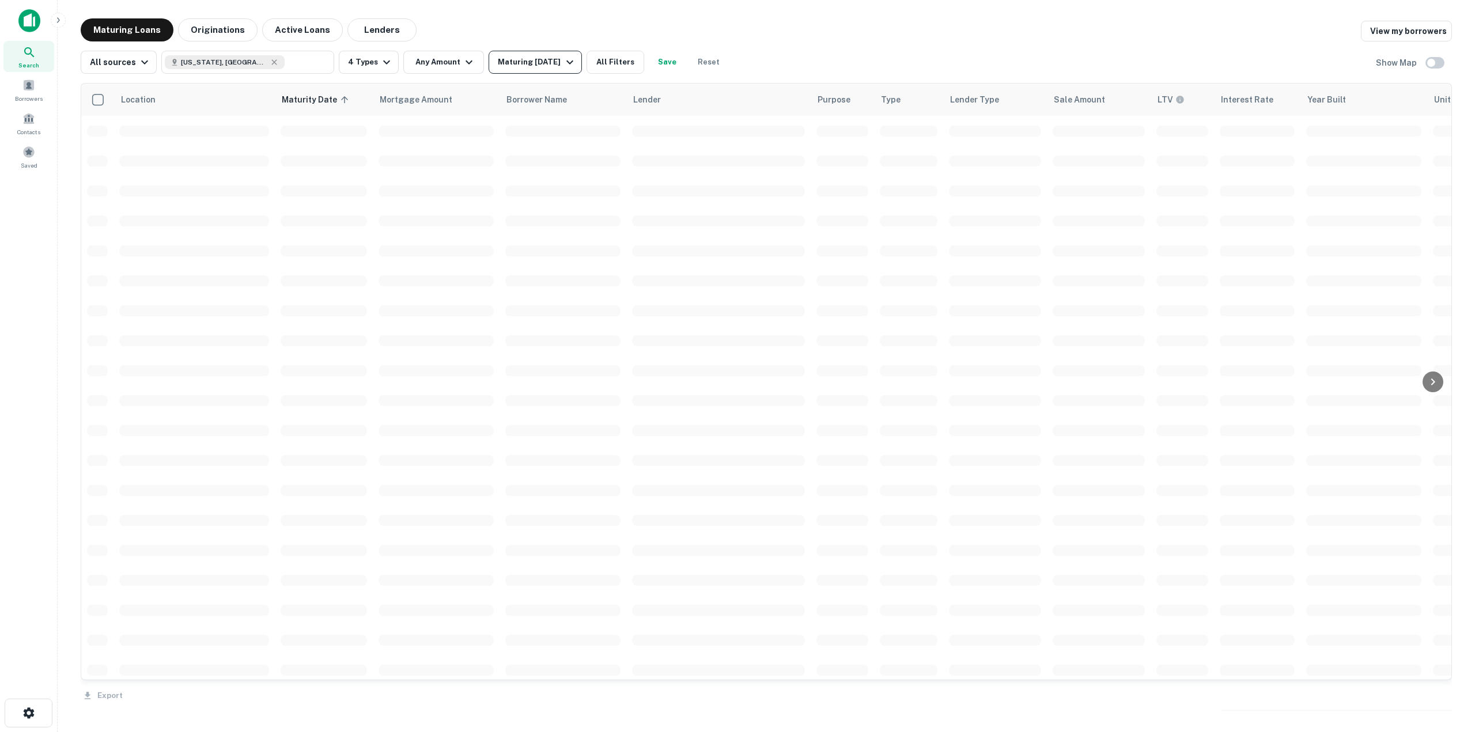
click at [563, 62] on icon "button" at bounding box center [570, 62] width 14 height 14
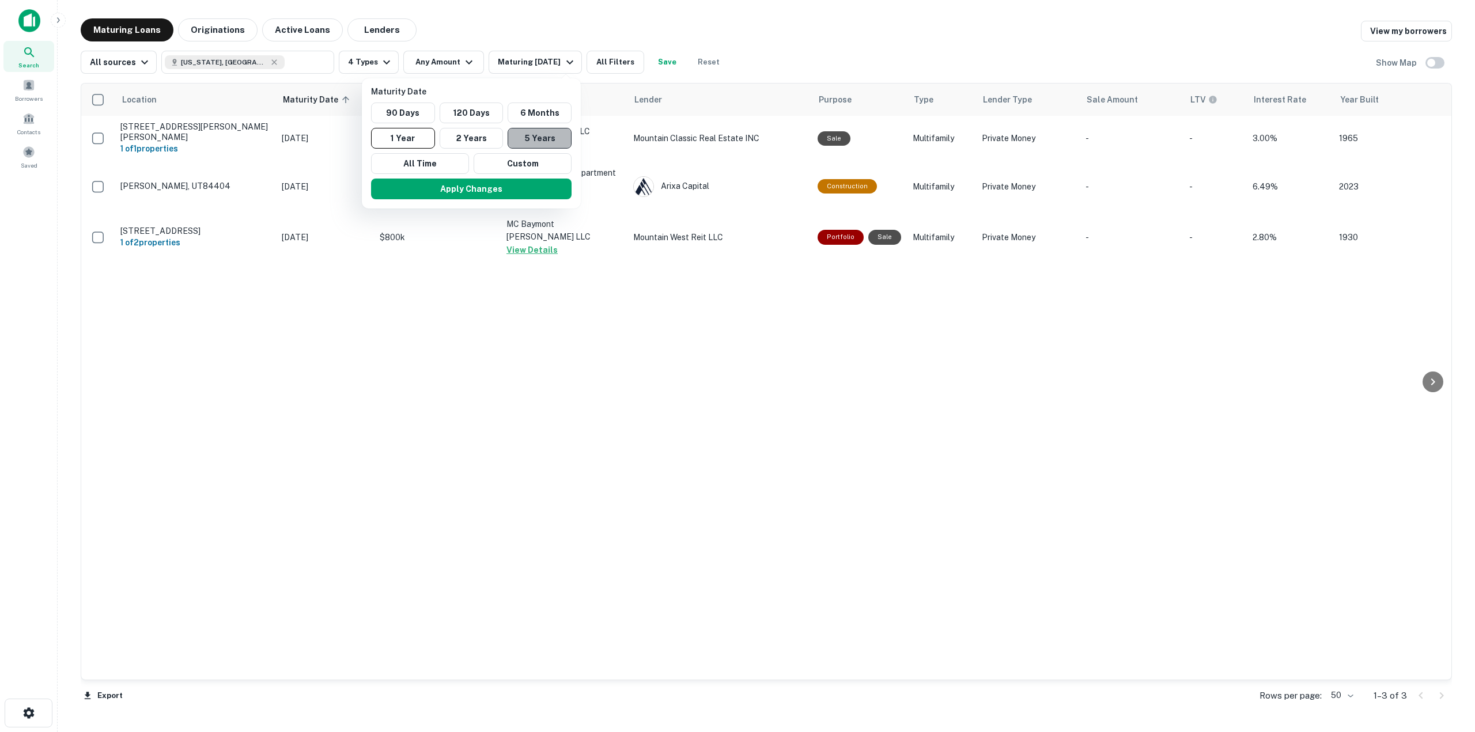
click at [534, 134] on button "5 Years" at bounding box center [540, 138] width 64 height 21
click at [519, 188] on button "Apply Changes" at bounding box center [477, 189] width 201 height 21
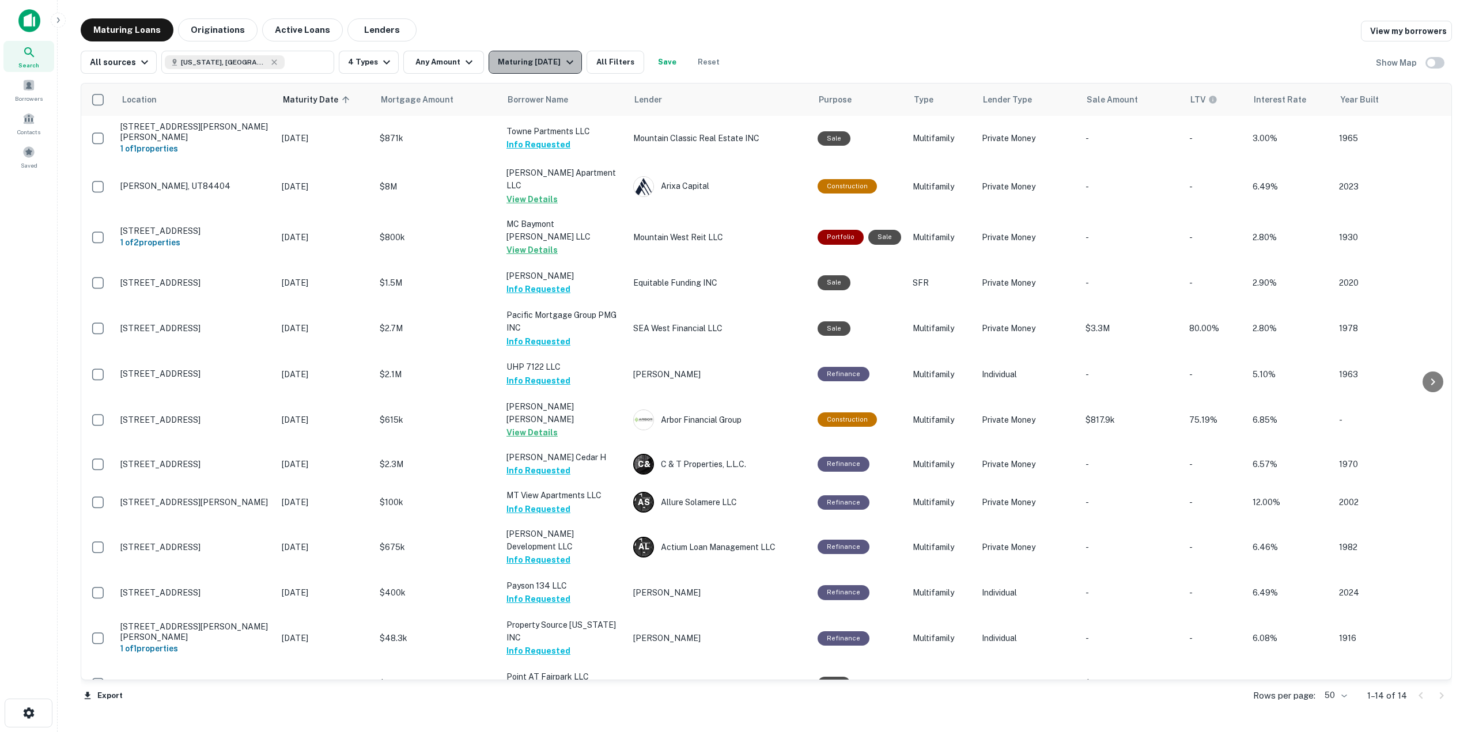
click at [527, 58] on div "Maturing [DATE]" at bounding box center [537, 62] width 78 height 14
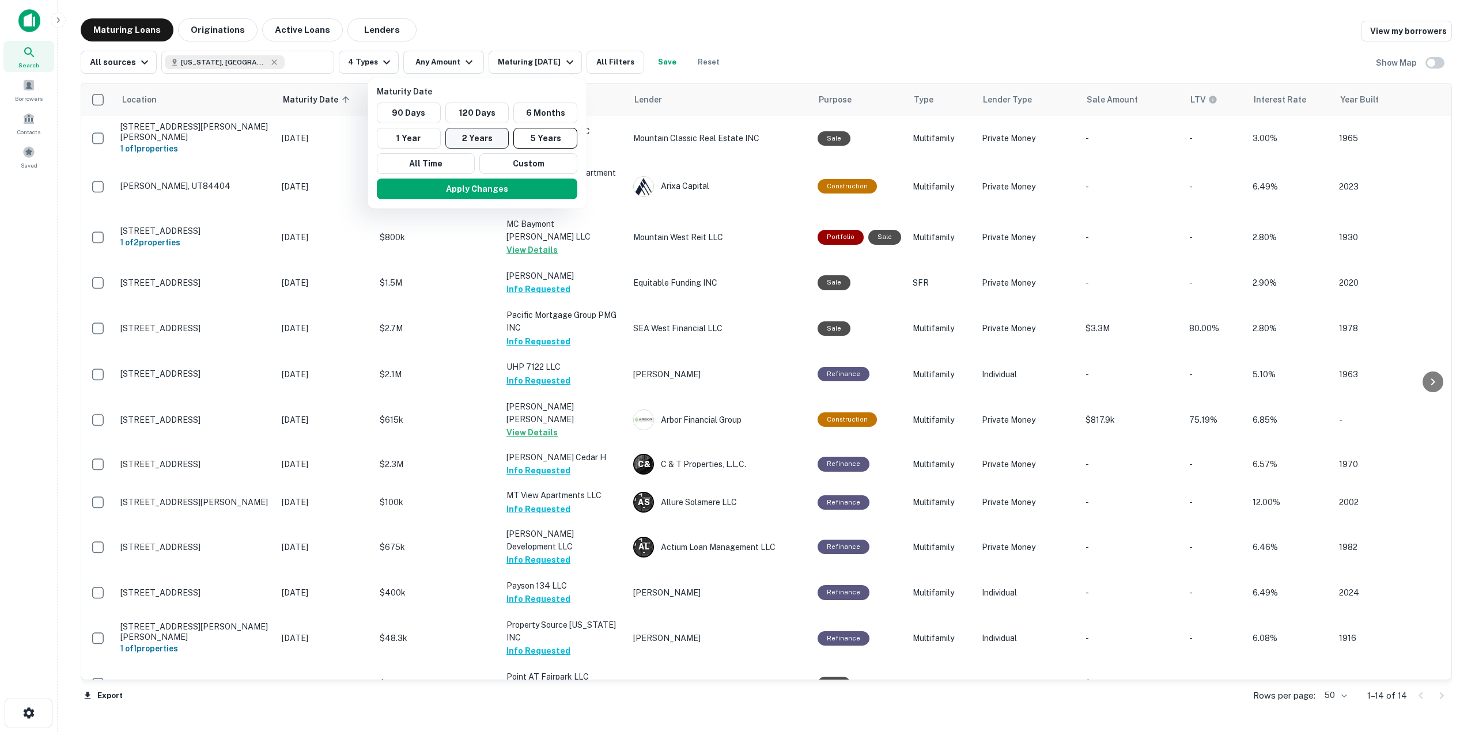
click at [489, 130] on button "2 Years" at bounding box center [477, 138] width 64 height 21
click at [483, 184] on button "Apply Changes" at bounding box center [477, 189] width 201 height 21
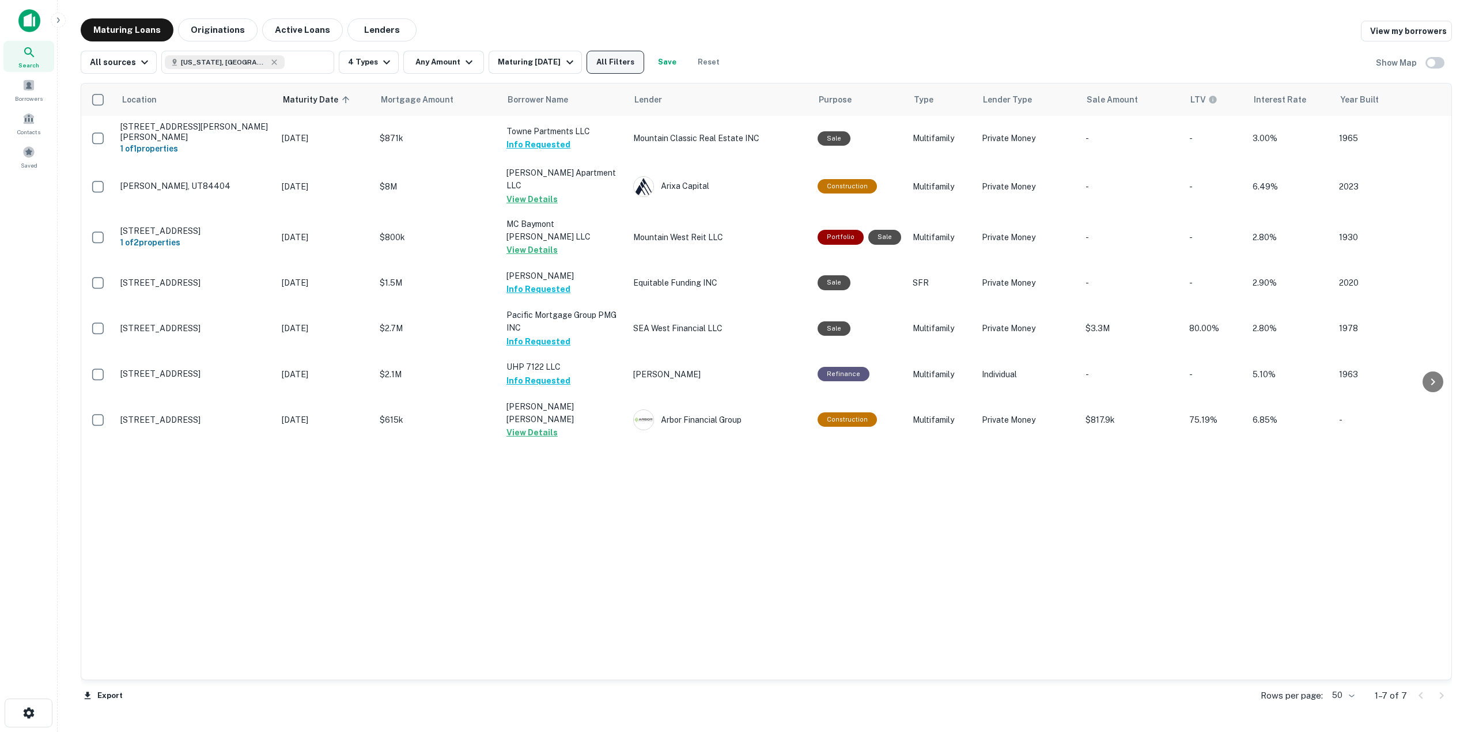
click at [634, 59] on button "All Filters" at bounding box center [616, 62] width 58 height 23
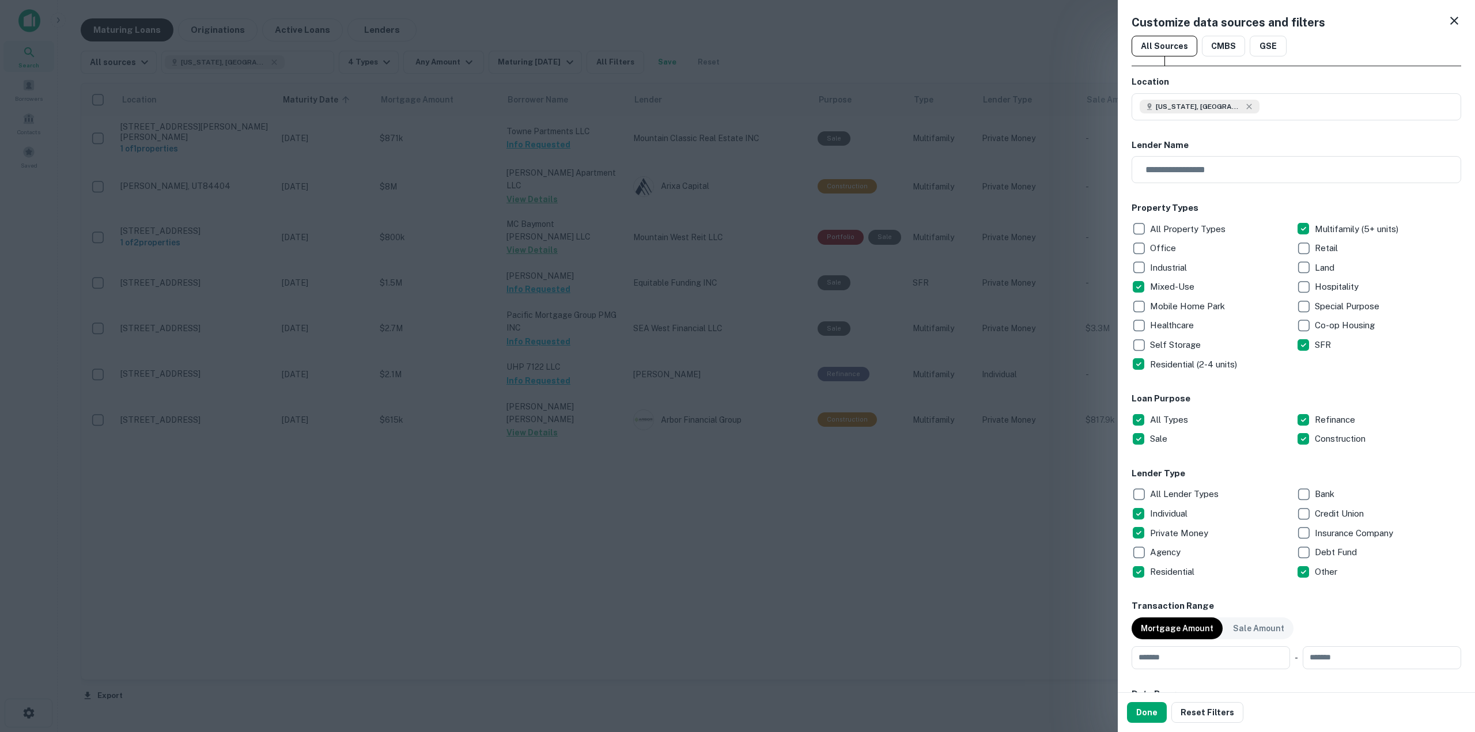
click at [866, 497] on div at bounding box center [737, 366] width 1475 height 732
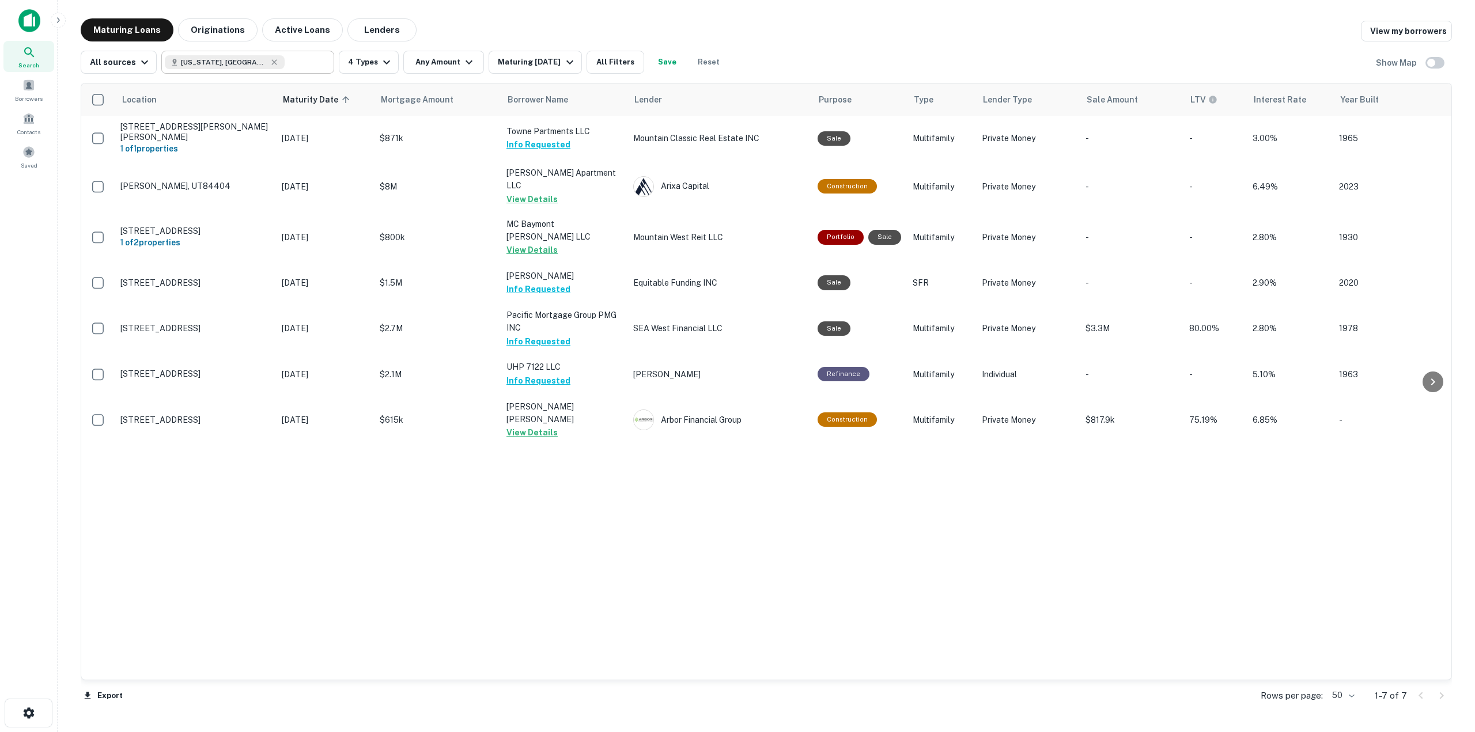
click at [325, 60] on div "[US_STATE], [GEOGRAPHIC_DATA] ​" at bounding box center [247, 62] width 173 height 23
type input "*********"
click at [323, 61] on icon "Clear" at bounding box center [322, 62] width 12 height 12
type input "******"
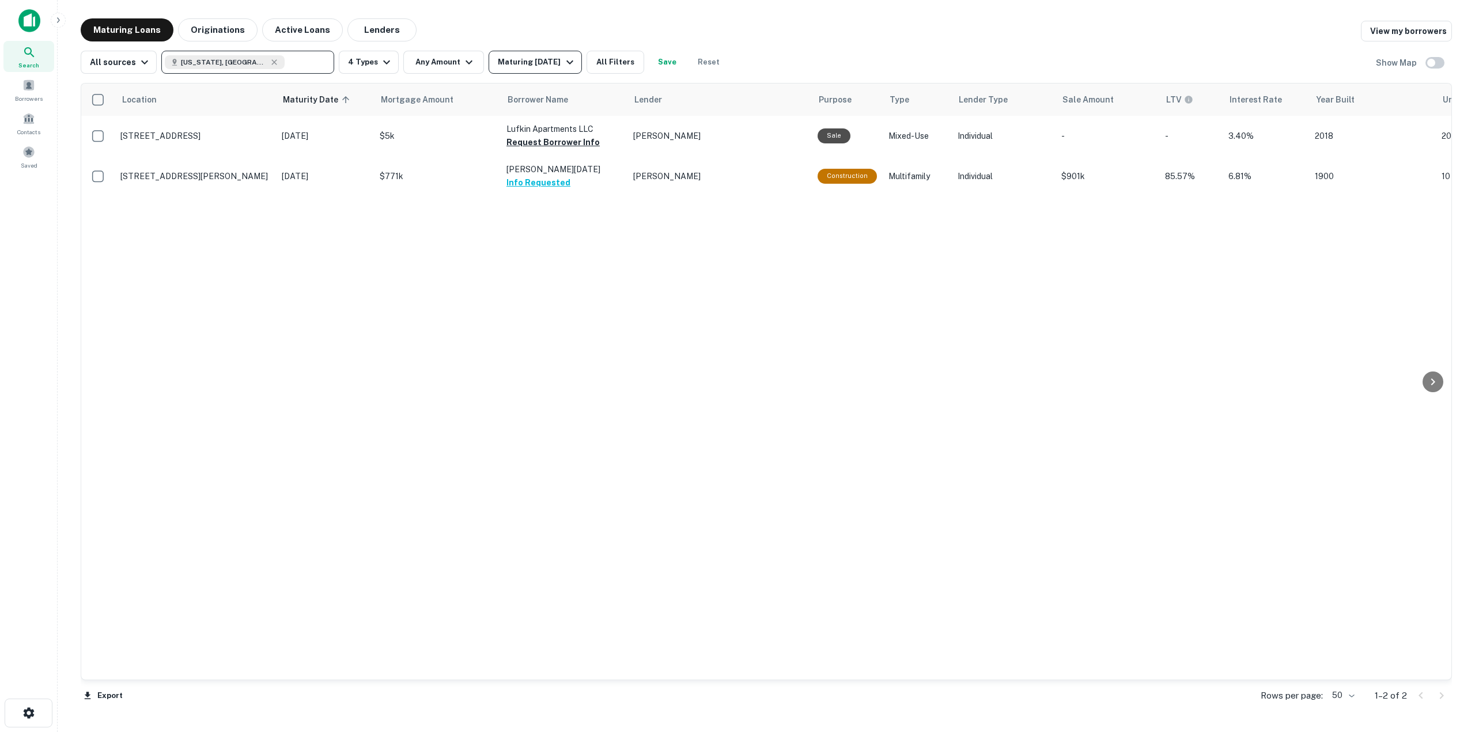
click at [561, 72] on button "Maturing [DATE]" at bounding box center [535, 62] width 93 height 23
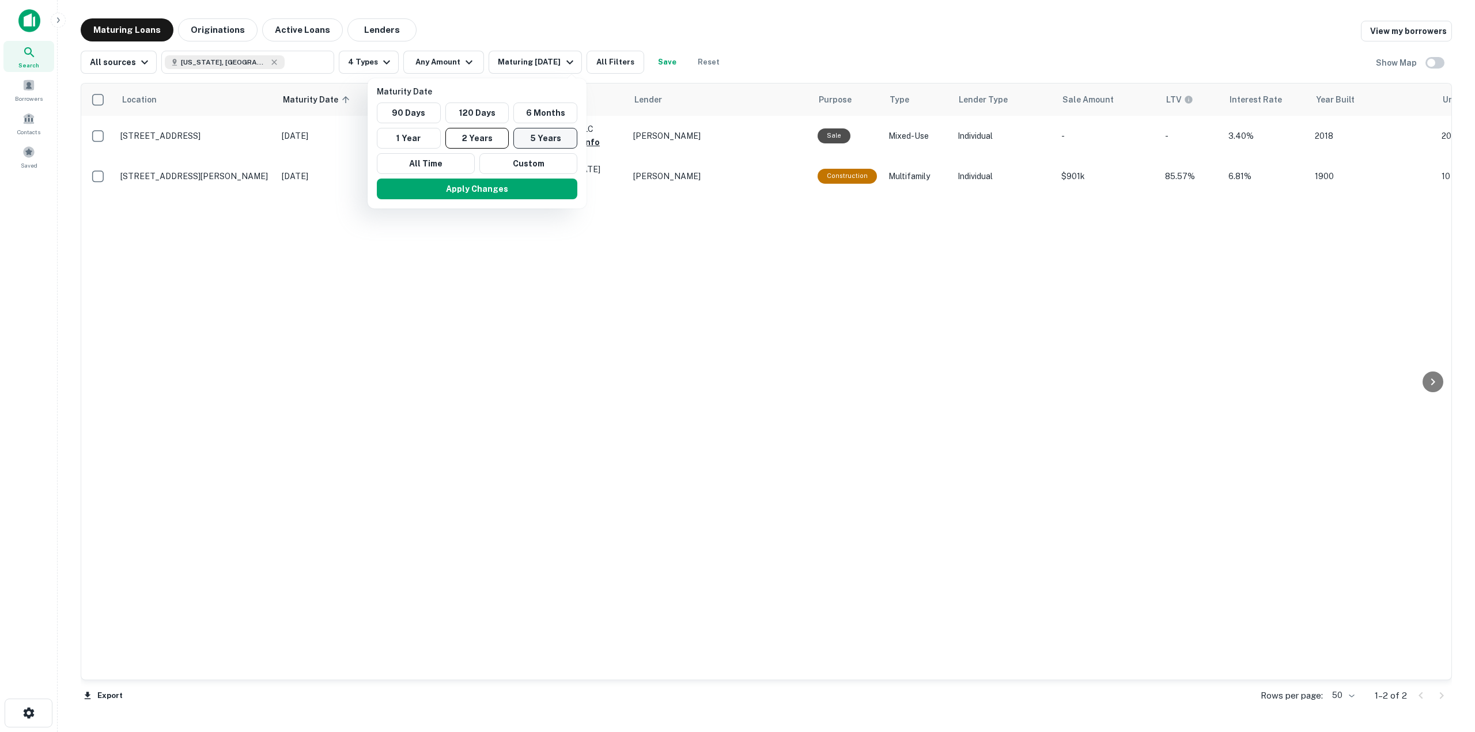
click at [536, 133] on button "5 Years" at bounding box center [545, 138] width 64 height 21
click at [502, 198] on button "Apply Changes" at bounding box center [477, 189] width 201 height 21
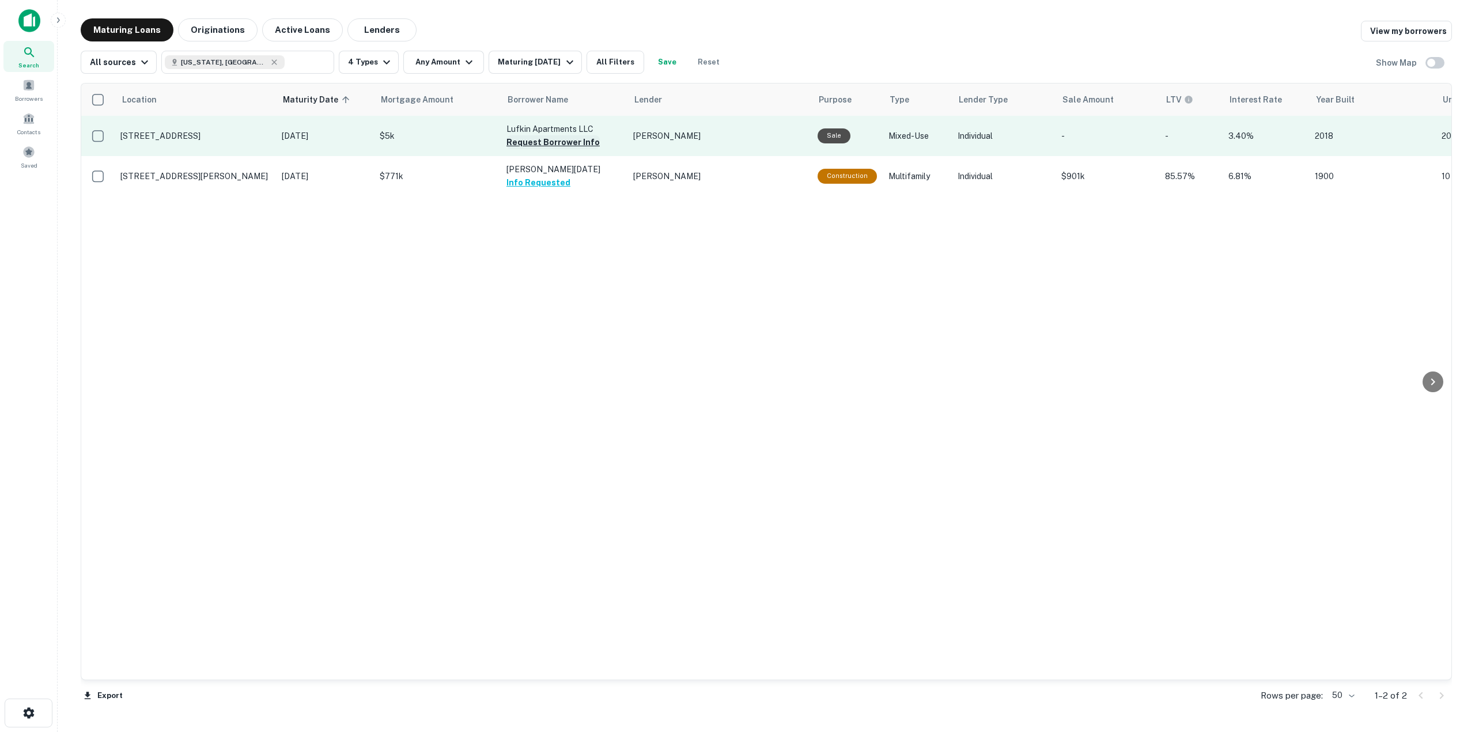
click at [523, 143] on button "Request Borrower Info" at bounding box center [552, 142] width 93 height 14
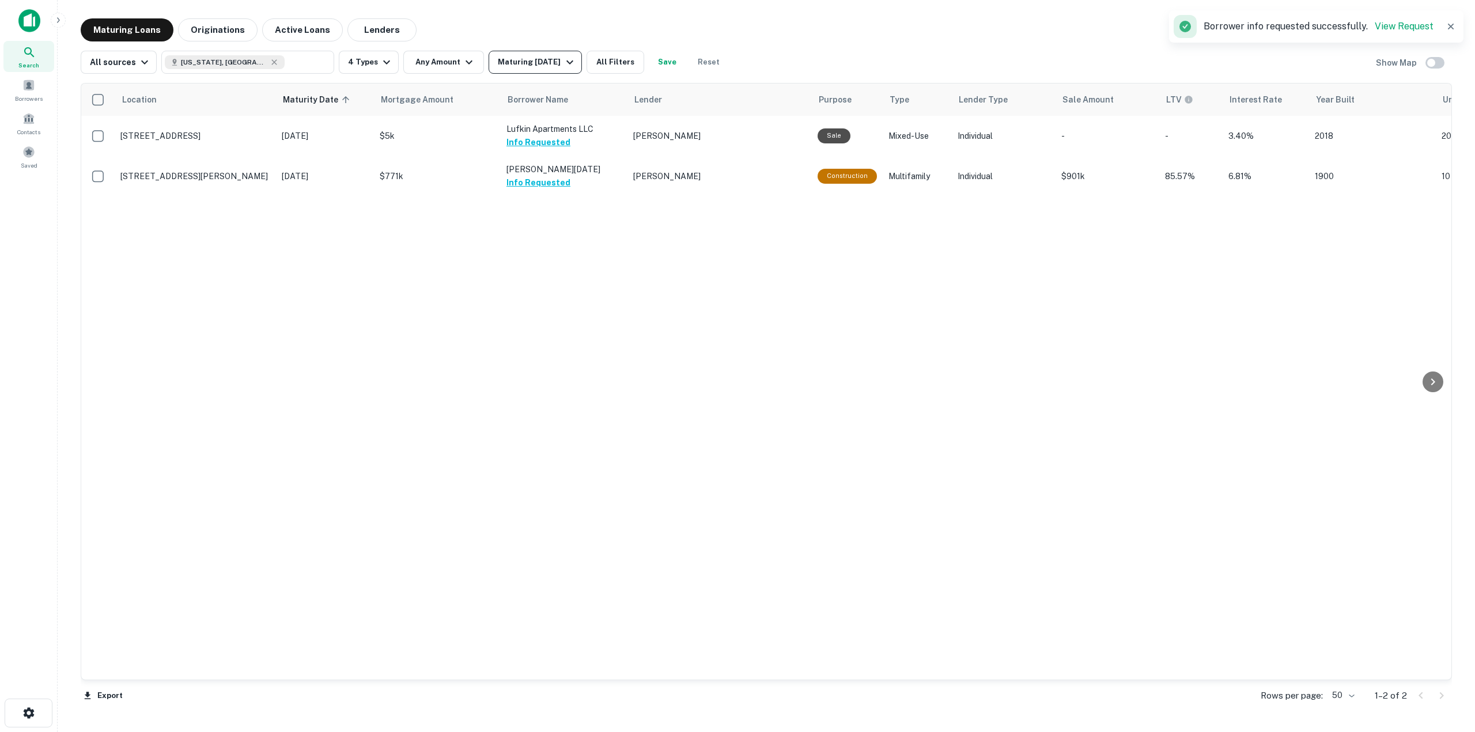
click at [524, 70] on button "Maturing [DATE]" at bounding box center [535, 62] width 93 height 23
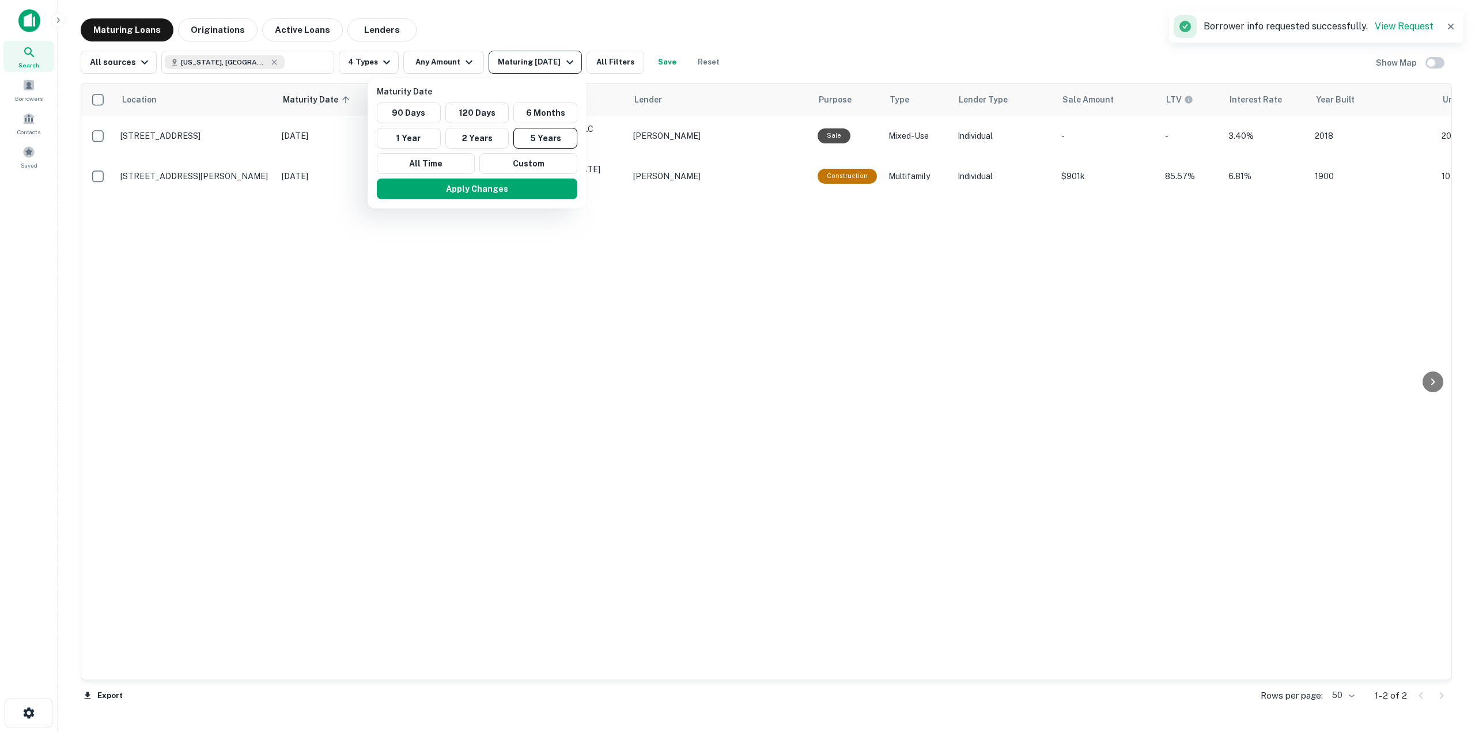
click at [524, 70] on div at bounding box center [737, 366] width 1475 height 732
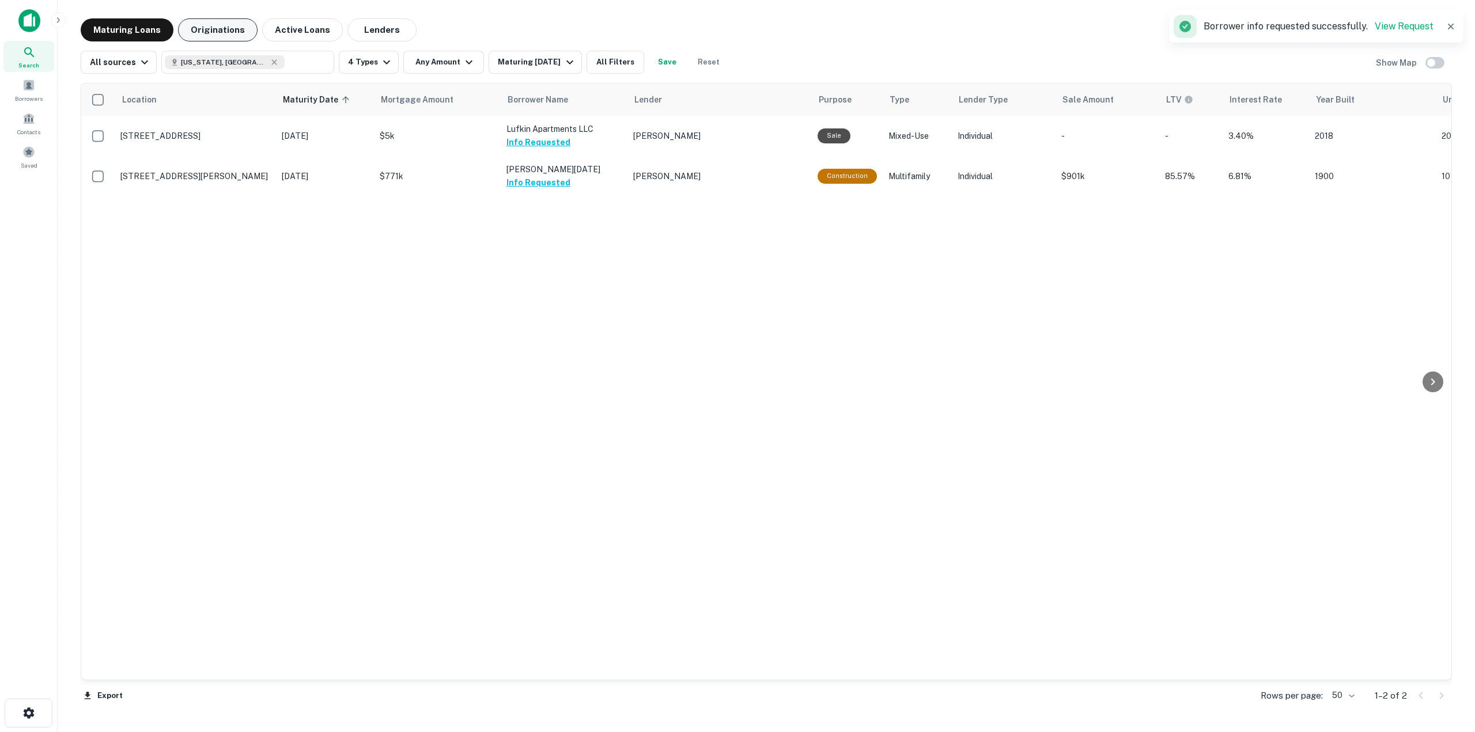
click at [221, 31] on button "Originations" at bounding box center [218, 29] width 80 height 23
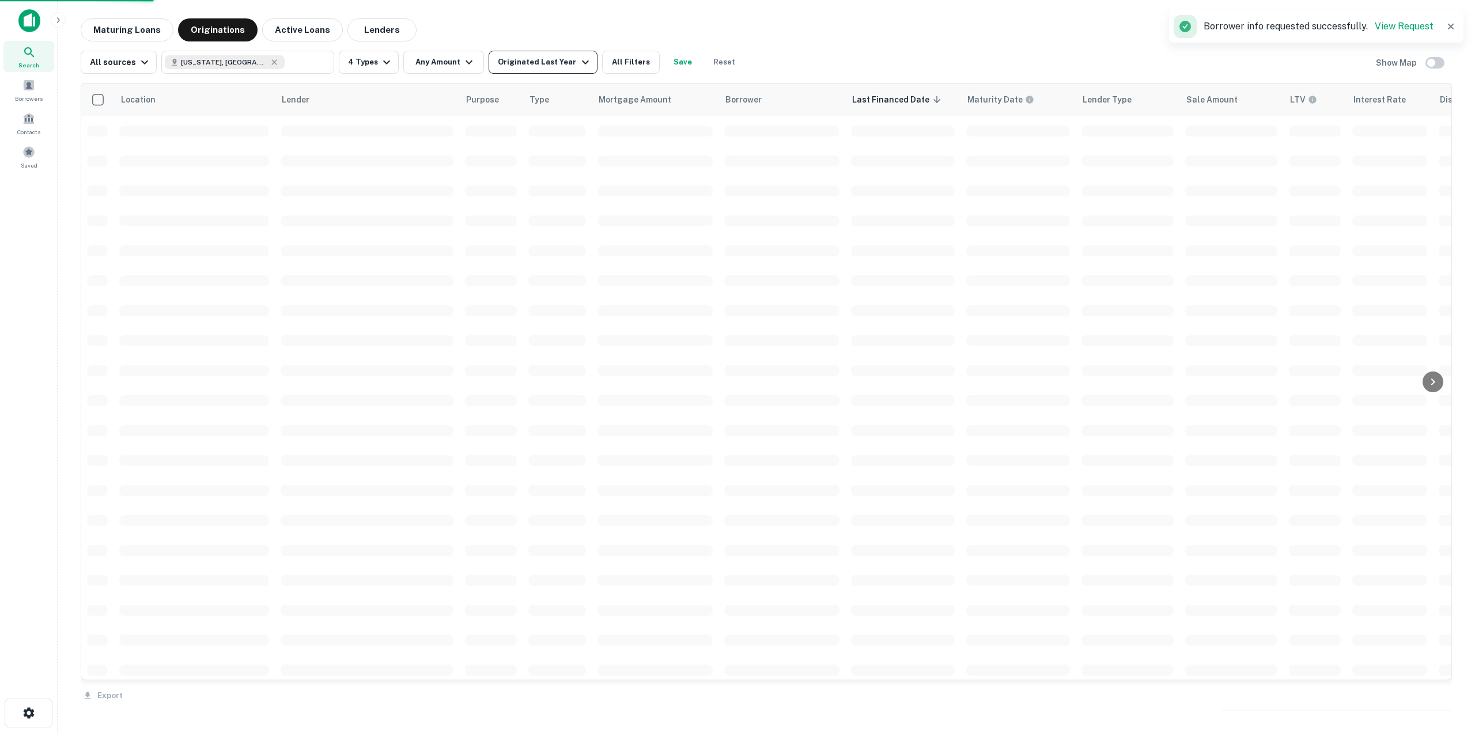
click at [514, 65] on div "Originated Last Year" at bounding box center [545, 62] width 94 height 14
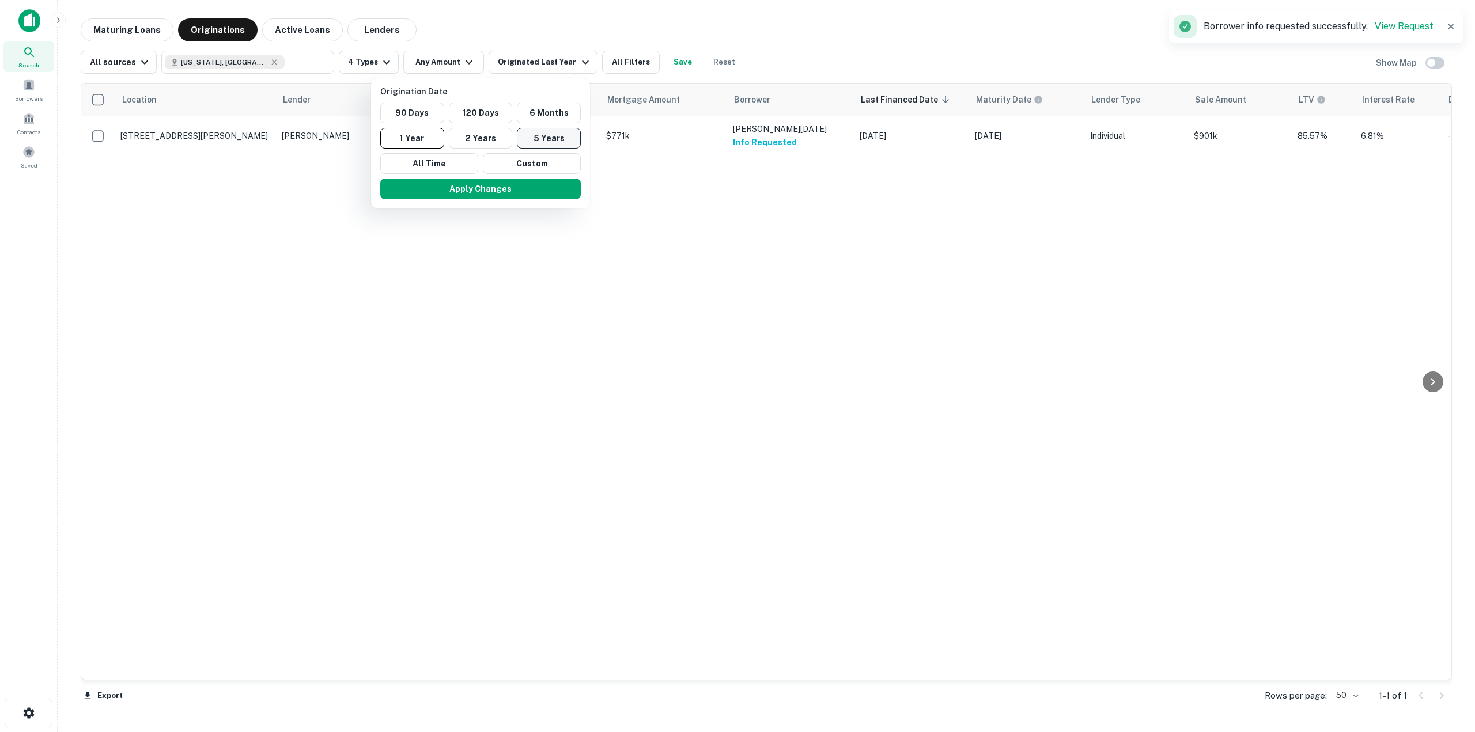
click at [546, 134] on button "5 Years" at bounding box center [549, 138] width 64 height 21
click at [528, 188] on button "Apply Changes" at bounding box center [491, 189] width 201 height 21
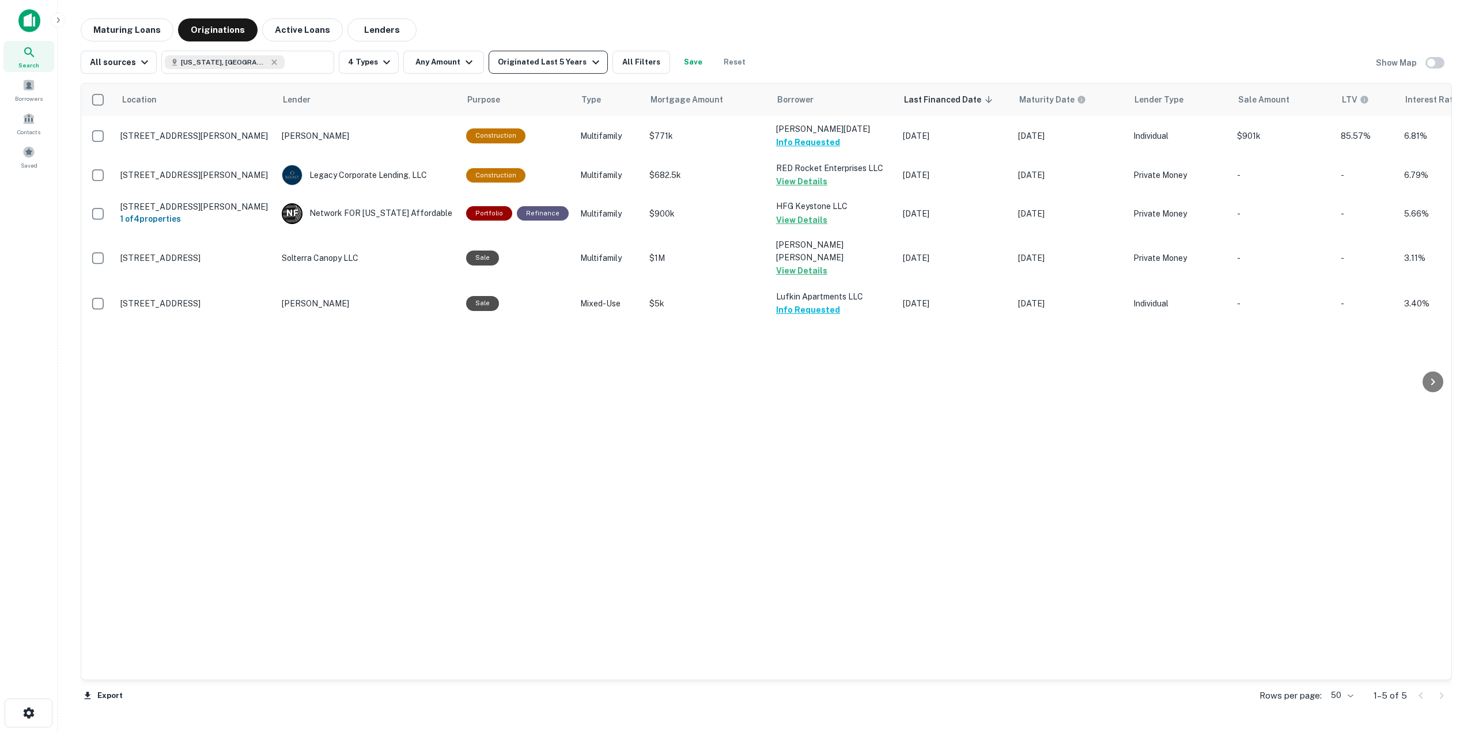
click at [576, 66] on div "Originated Last 5 Years" at bounding box center [550, 62] width 104 height 14
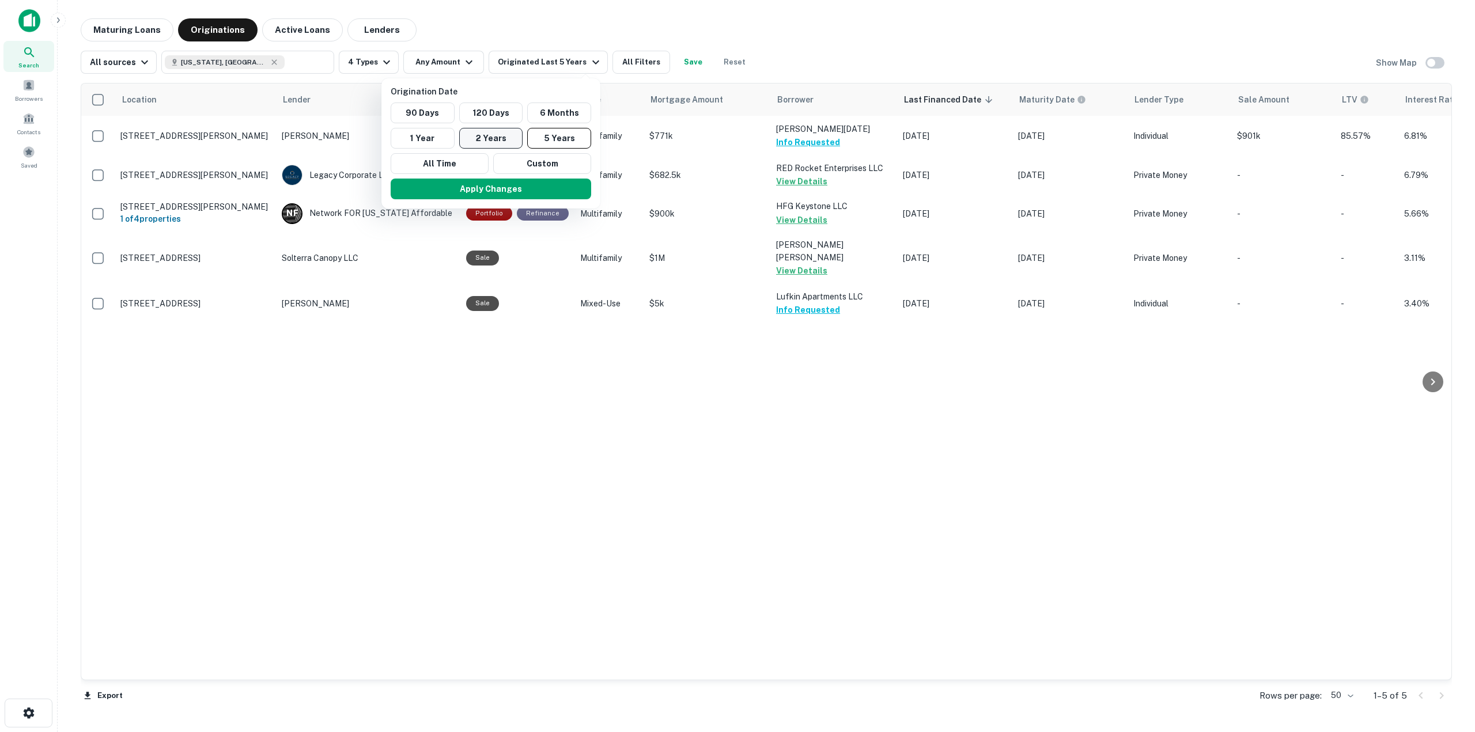
click at [512, 131] on button "2 Years" at bounding box center [491, 138] width 64 height 21
drag, startPoint x: 145, startPoint y: 29, endPoint x: 122, endPoint y: 17, distance: 26.0
click at [145, 29] on div at bounding box center [737, 366] width 1475 height 732
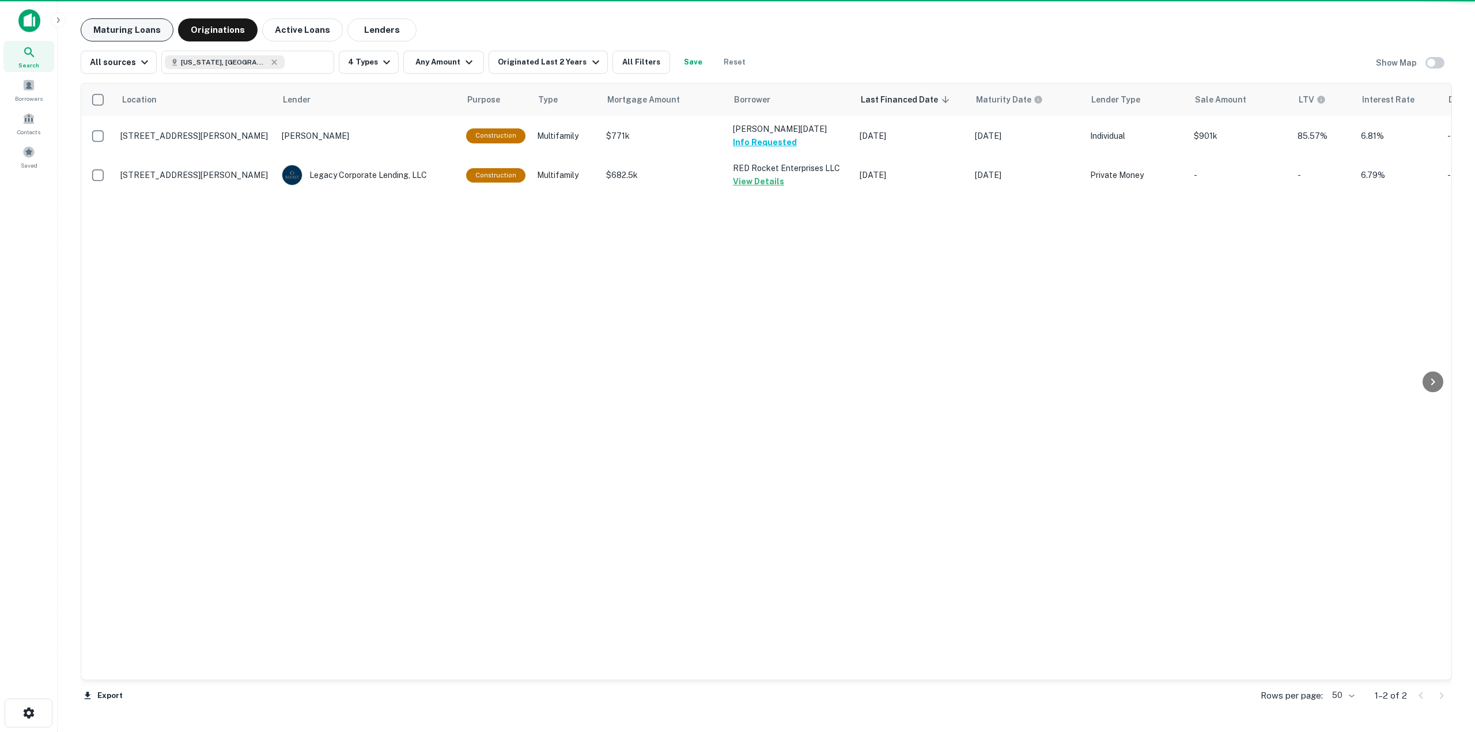
click at [116, 33] on button "Maturing Loans" at bounding box center [127, 29] width 93 height 23
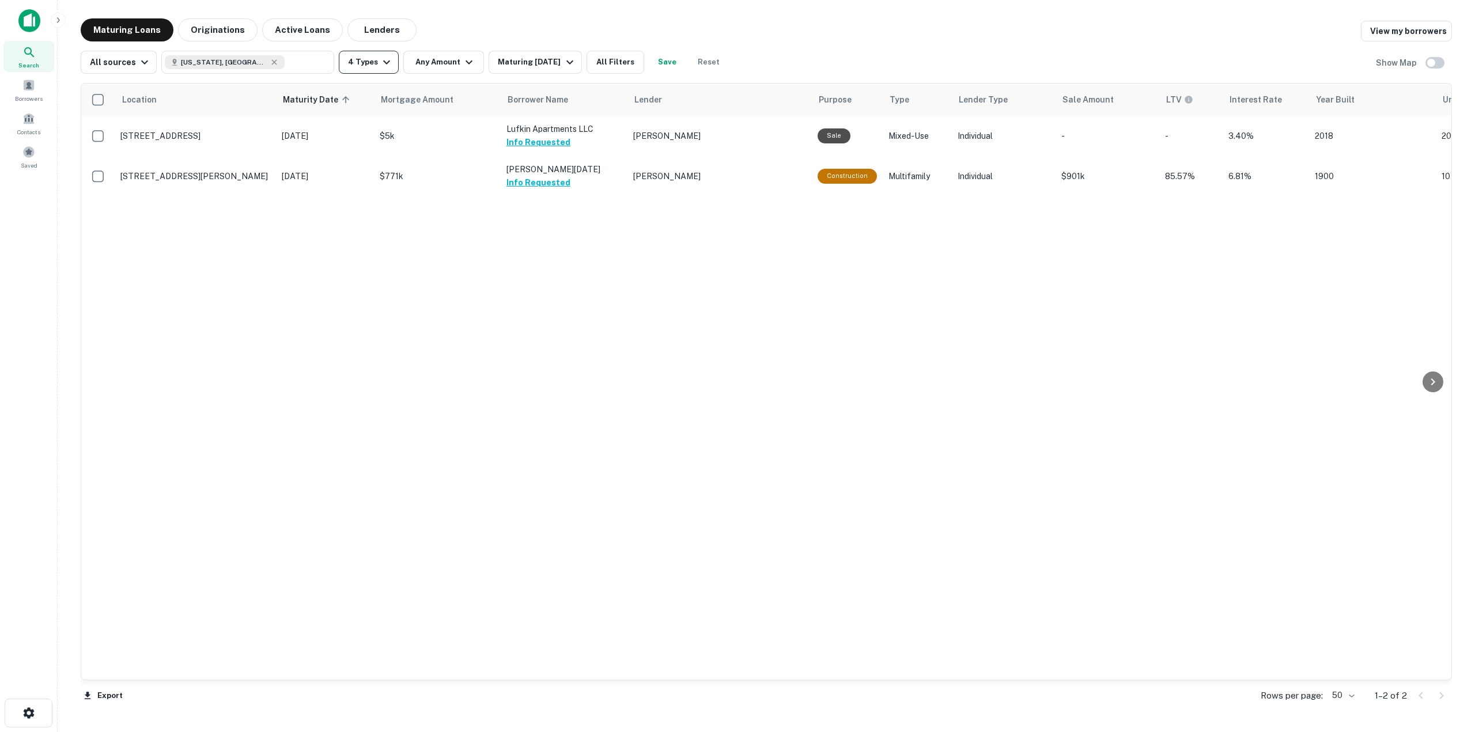
click at [376, 69] on button "4 Types" at bounding box center [369, 62] width 60 height 23
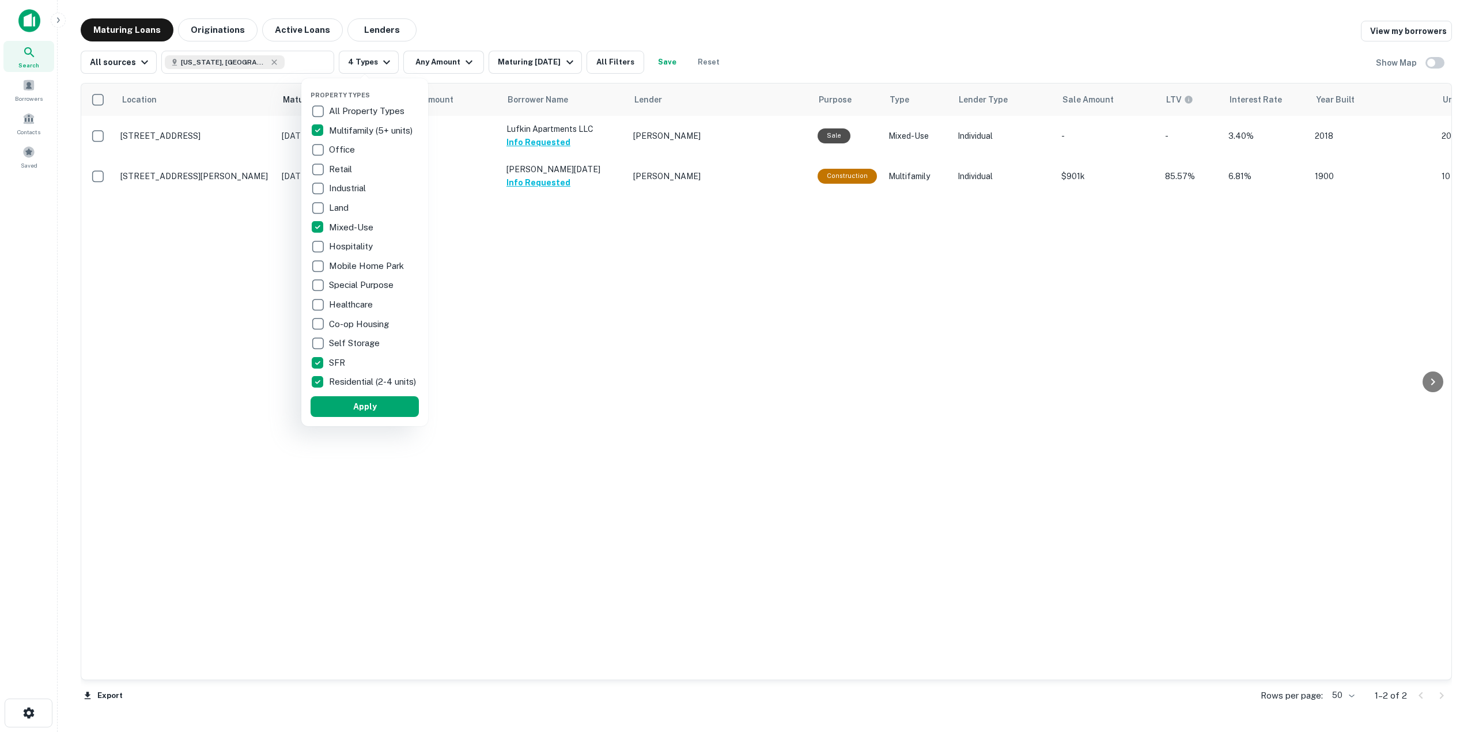
click at [379, 61] on div at bounding box center [737, 366] width 1475 height 732
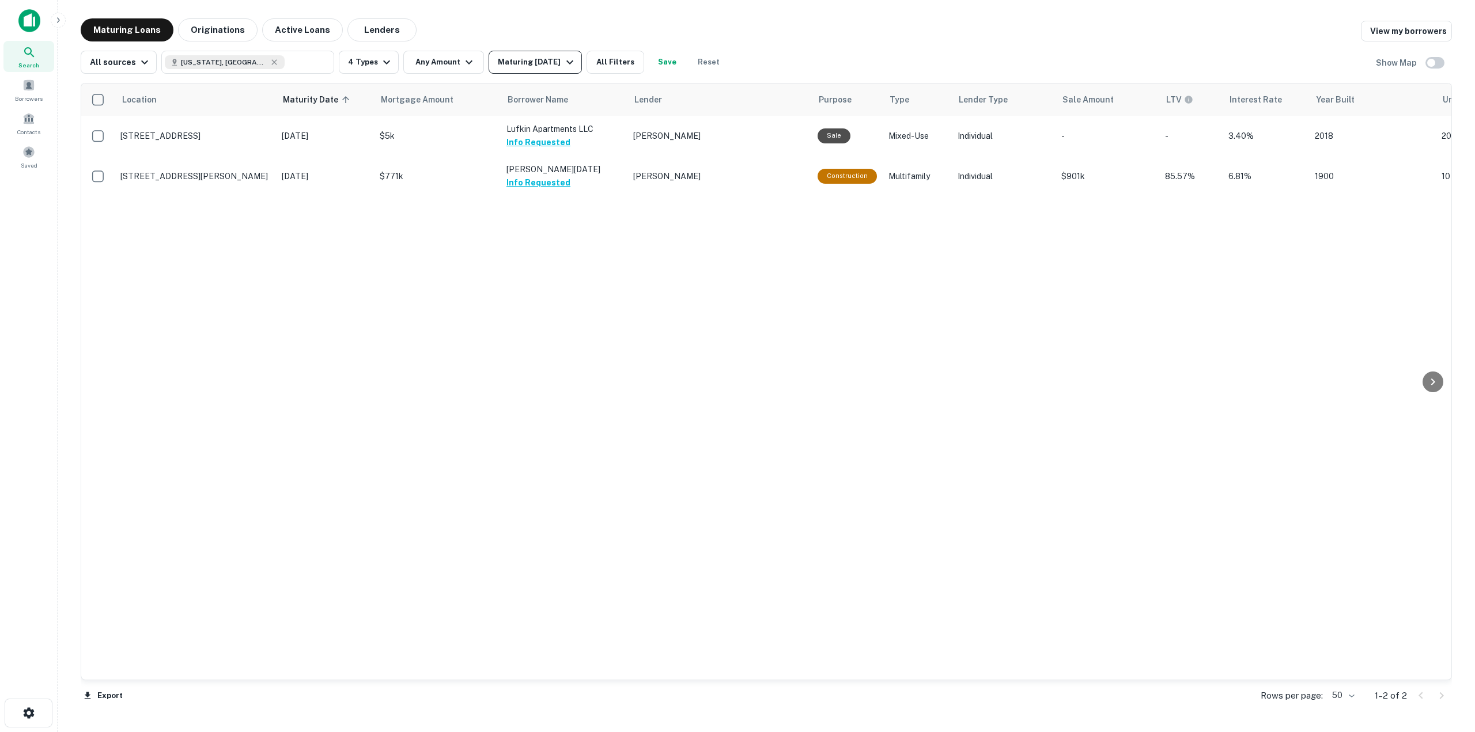
click at [513, 64] on div "Maturing [DATE]" at bounding box center [537, 62] width 78 height 14
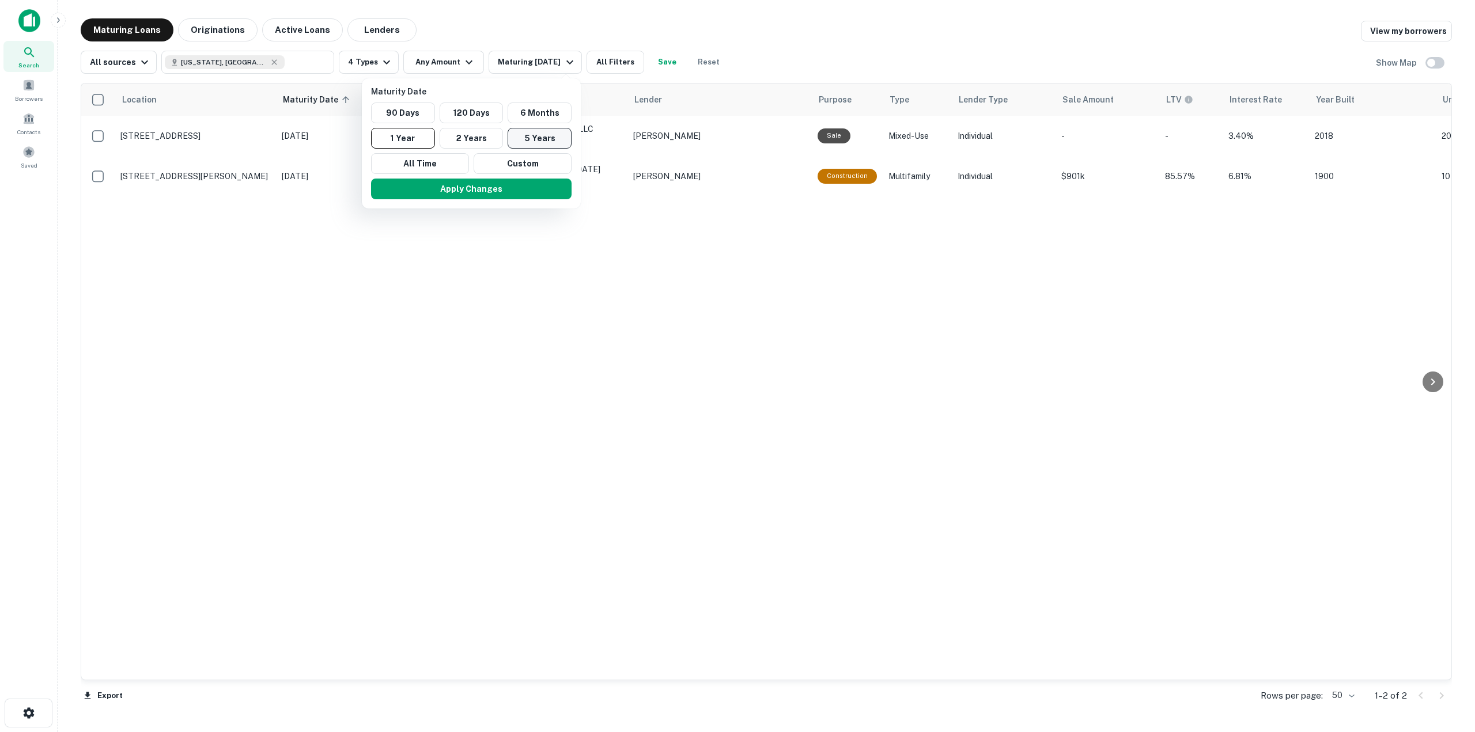
click at [523, 136] on button "5 Years" at bounding box center [540, 138] width 64 height 21
click at [475, 194] on button "Apply Changes" at bounding box center [477, 189] width 201 height 21
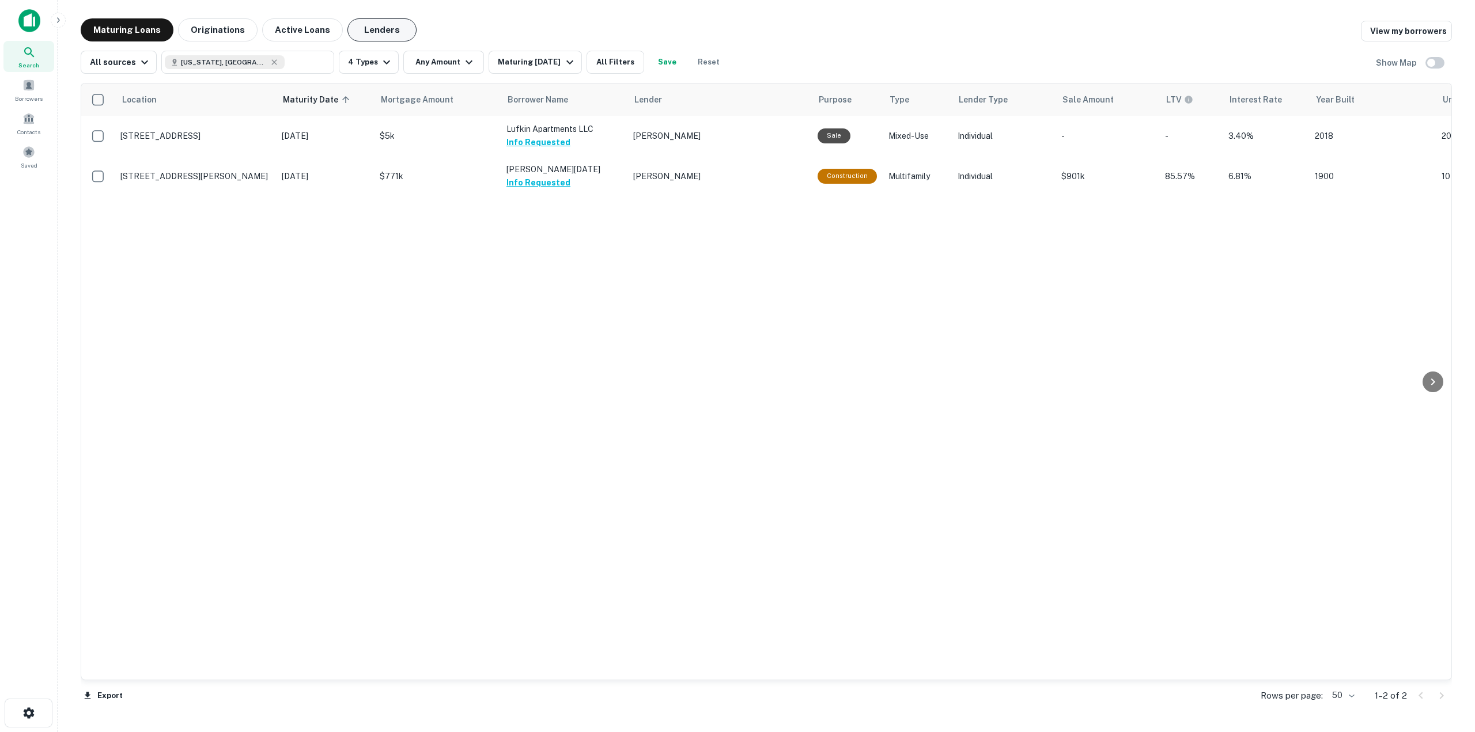
click at [380, 30] on button "Lenders" at bounding box center [381, 29] width 69 height 23
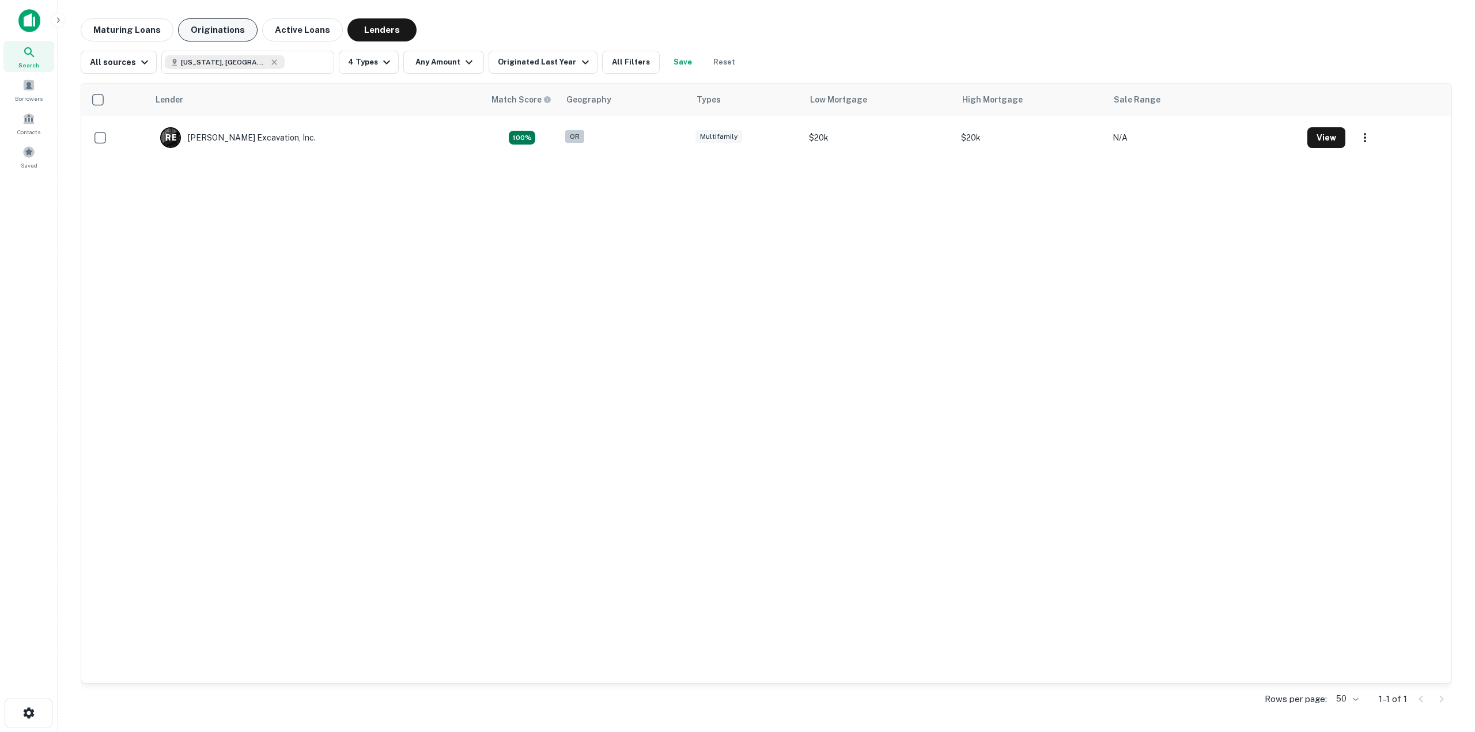
click at [196, 28] on button "Originations" at bounding box center [218, 29] width 80 height 23
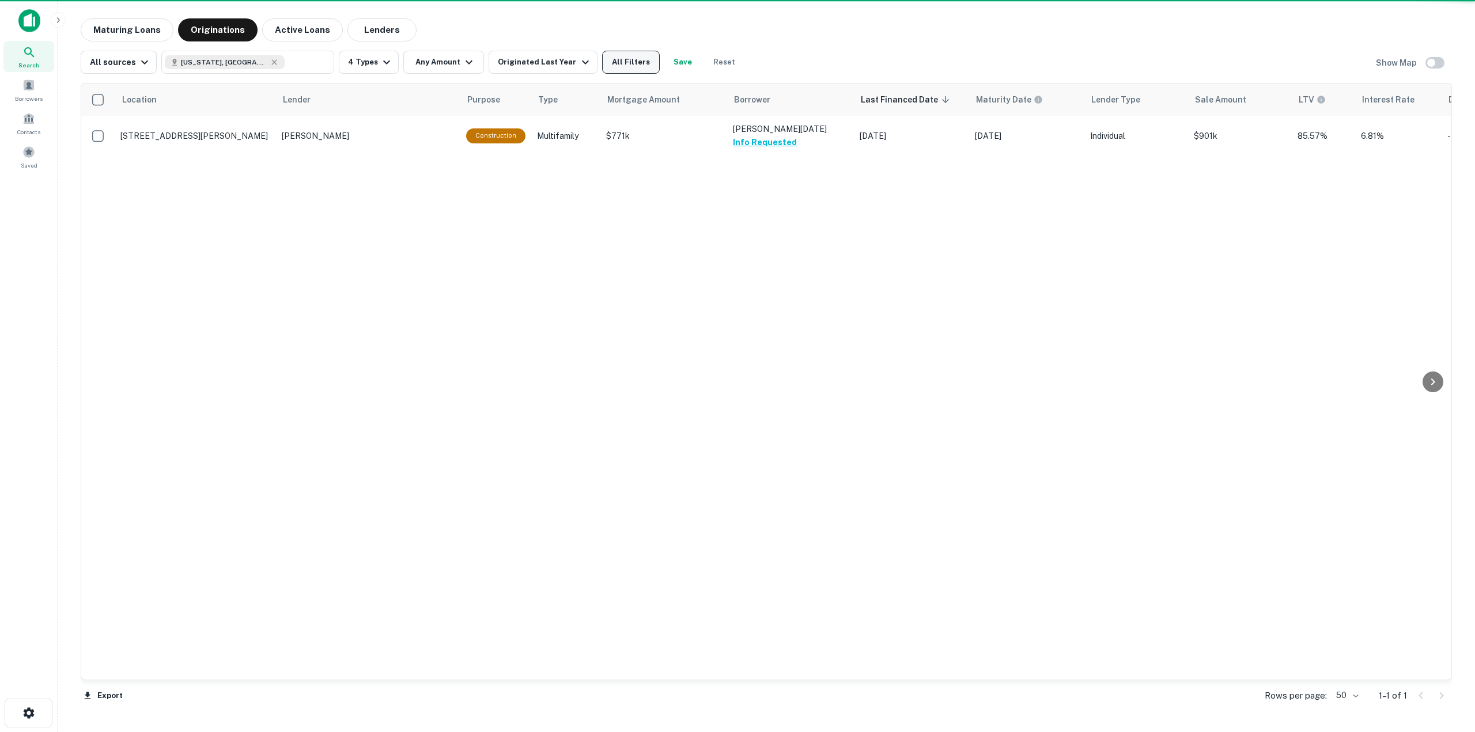
click at [629, 62] on button "All Filters" at bounding box center [631, 62] width 58 height 23
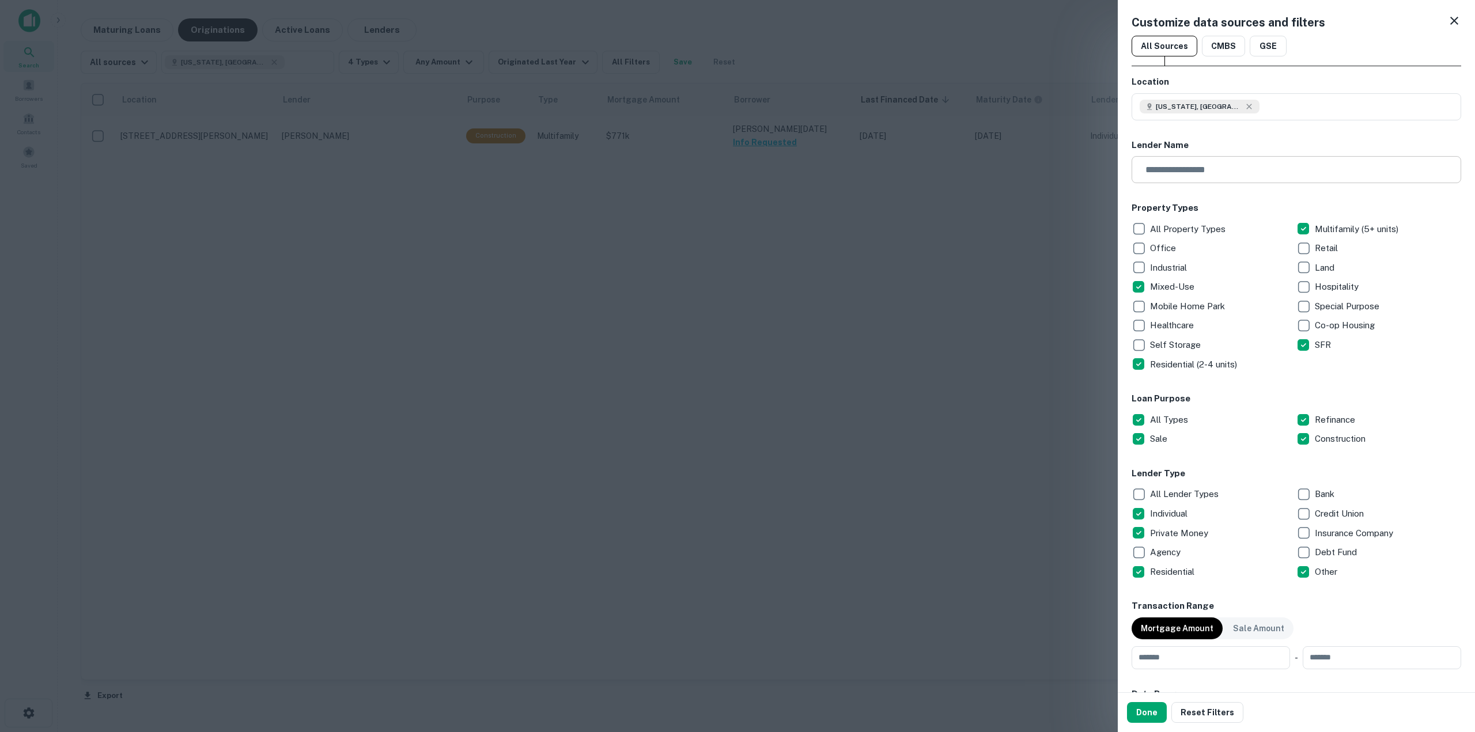
click at [1212, 175] on input "text" at bounding box center [1293, 169] width 322 height 27
type input "*"
click at [1245, 105] on icon at bounding box center [1249, 106] width 9 height 9
click at [1205, 105] on input "text" at bounding box center [1301, 106] width 322 height 27
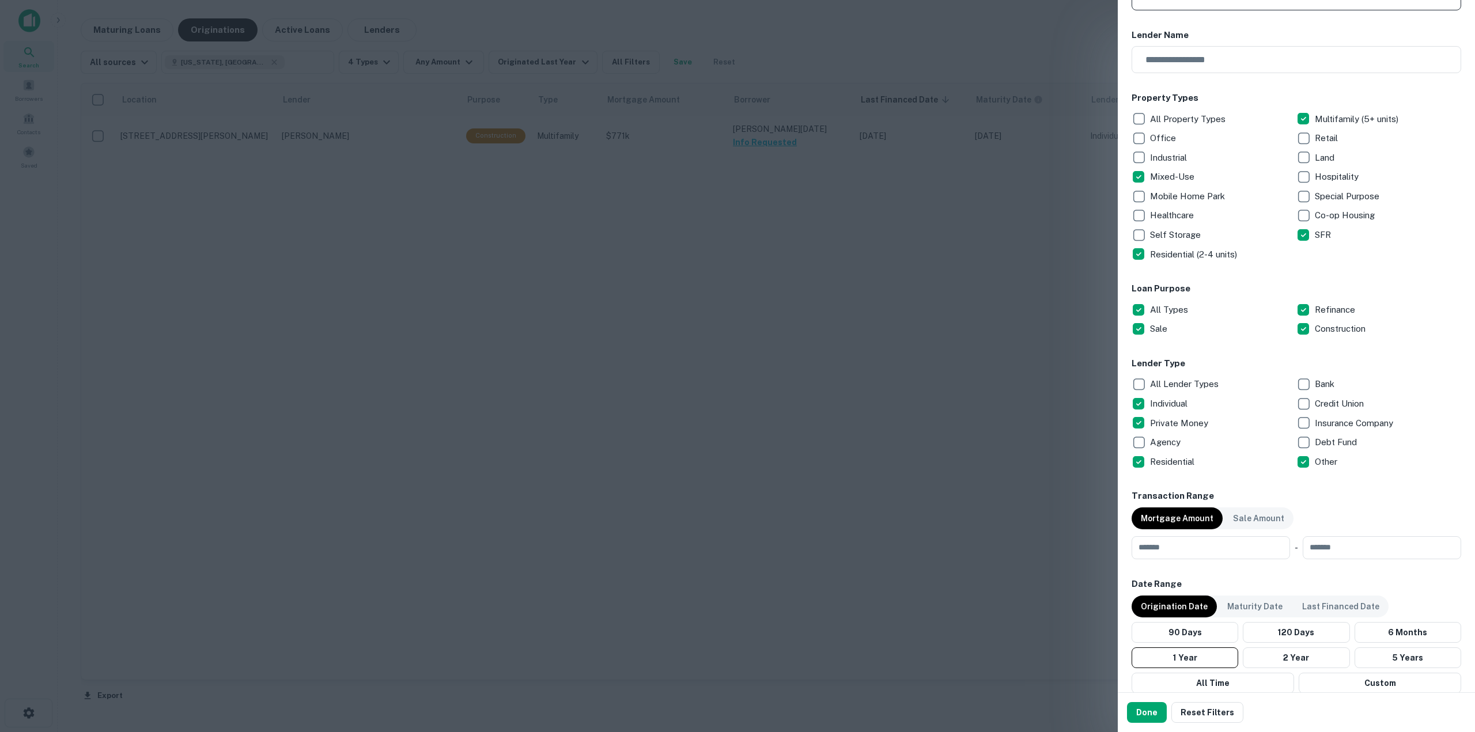
scroll to position [115, 0]
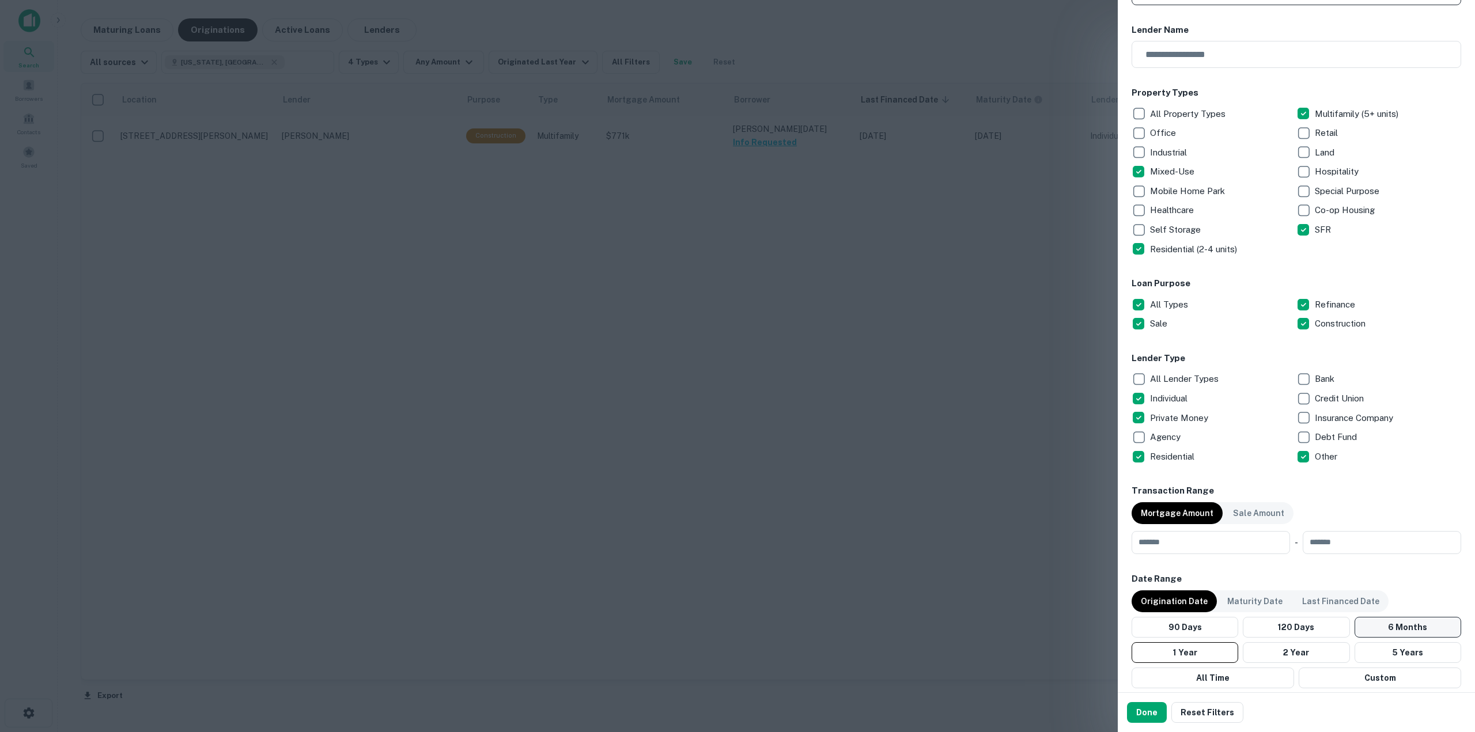
type input "**********"
click at [1375, 647] on button "5 Years" at bounding box center [1408, 652] width 107 height 21
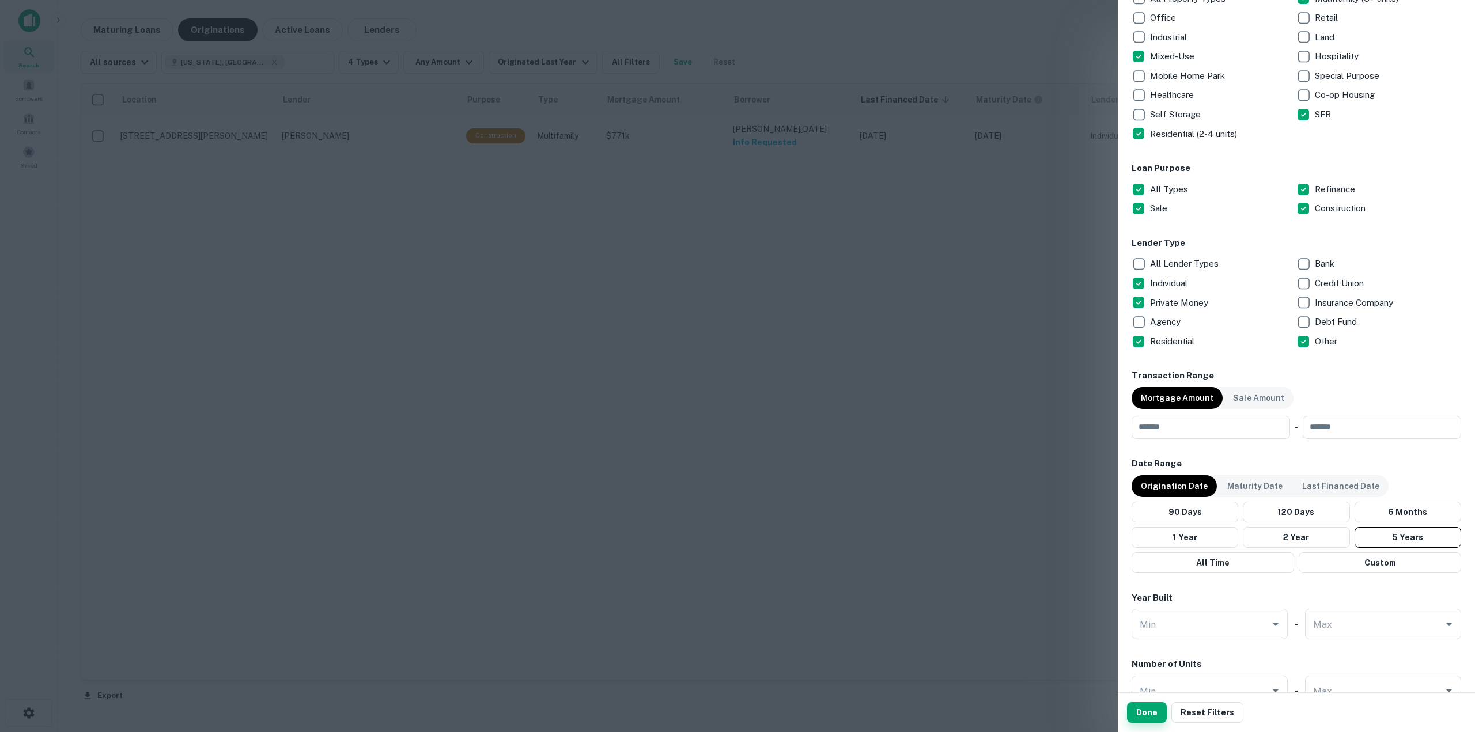
click at [1147, 708] on button "Done" at bounding box center [1147, 712] width 40 height 21
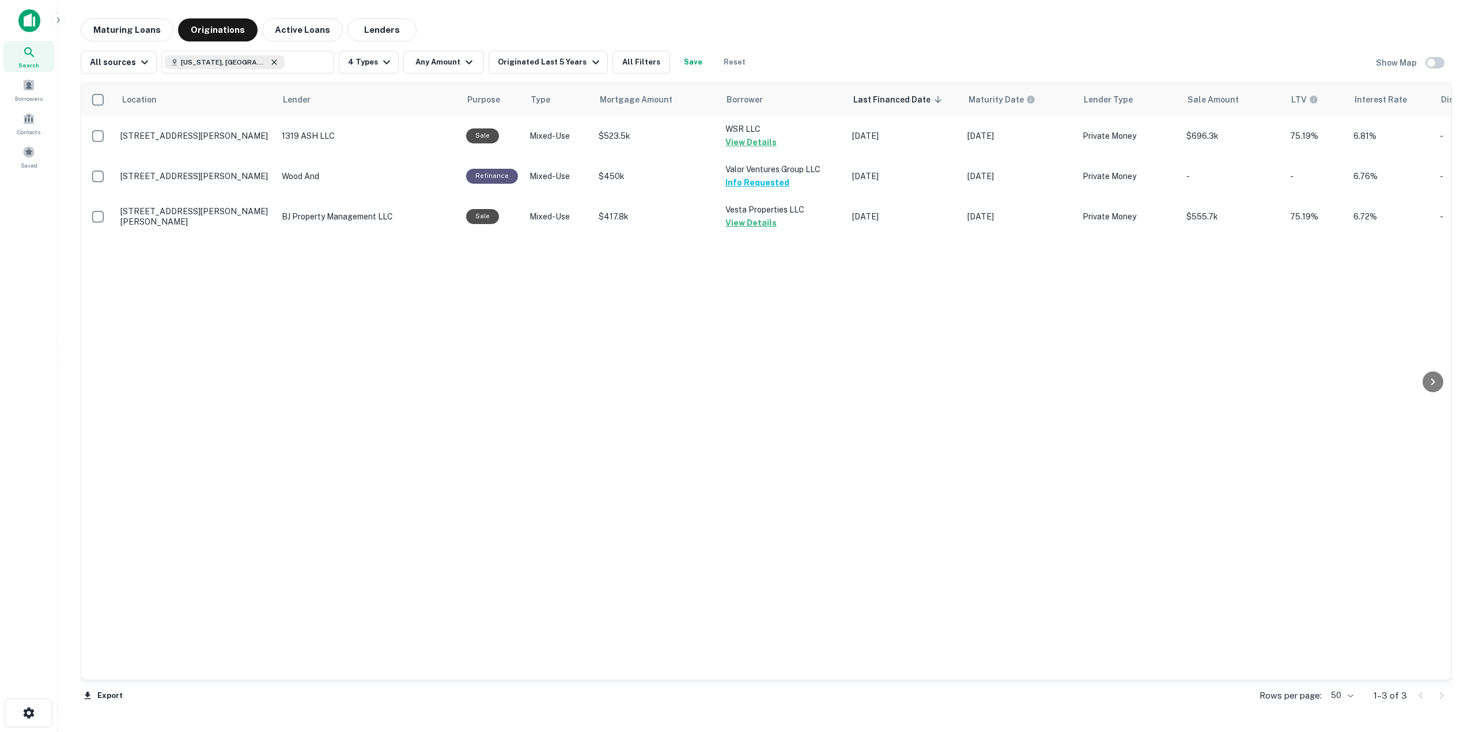
click at [270, 60] on icon at bounding box center [274, 62] width 9 height 9
type input "**********"
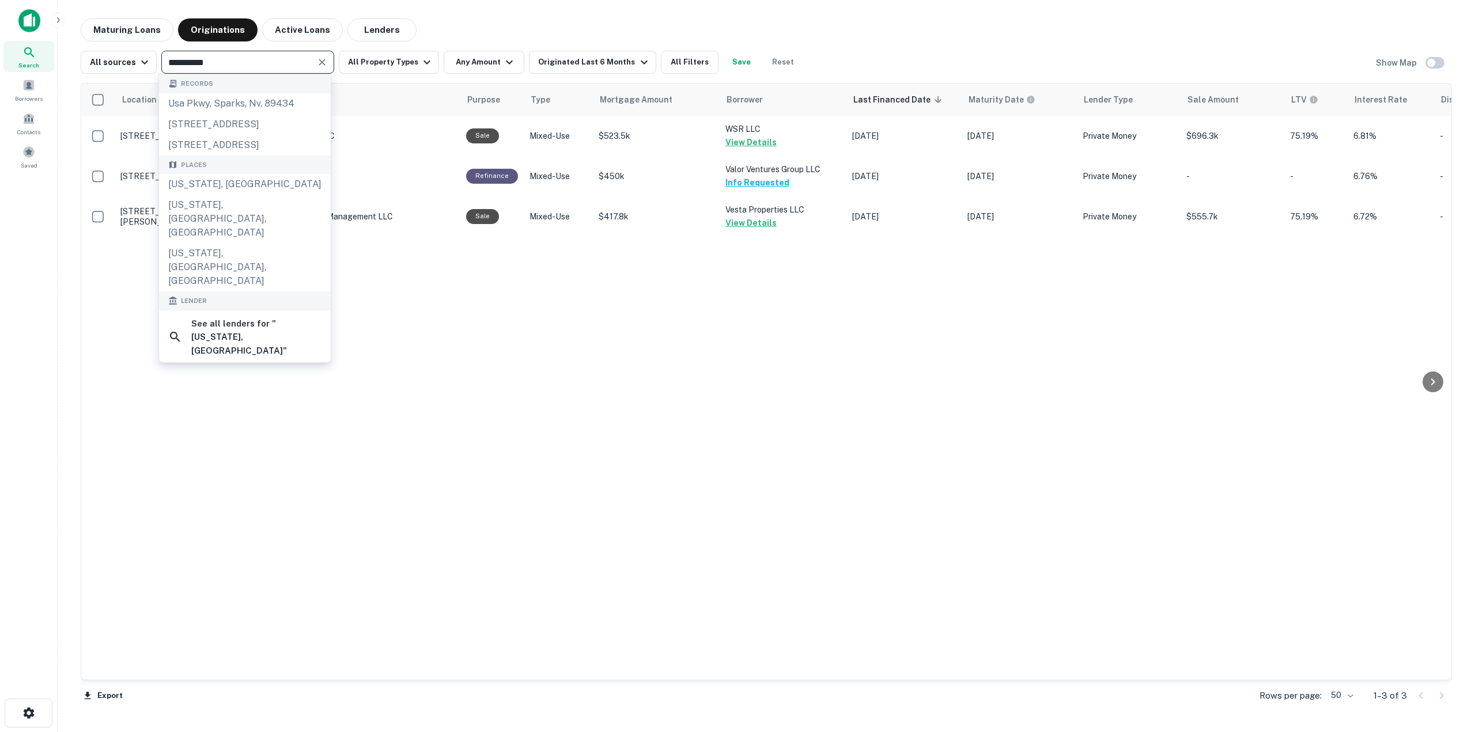
click at [218, 64] on input "**********" at bounding box center [238, 62] width 147 height 16
click at [320, 58] on icon "Clear" at bounding box center [322, 62] width 12 height 12
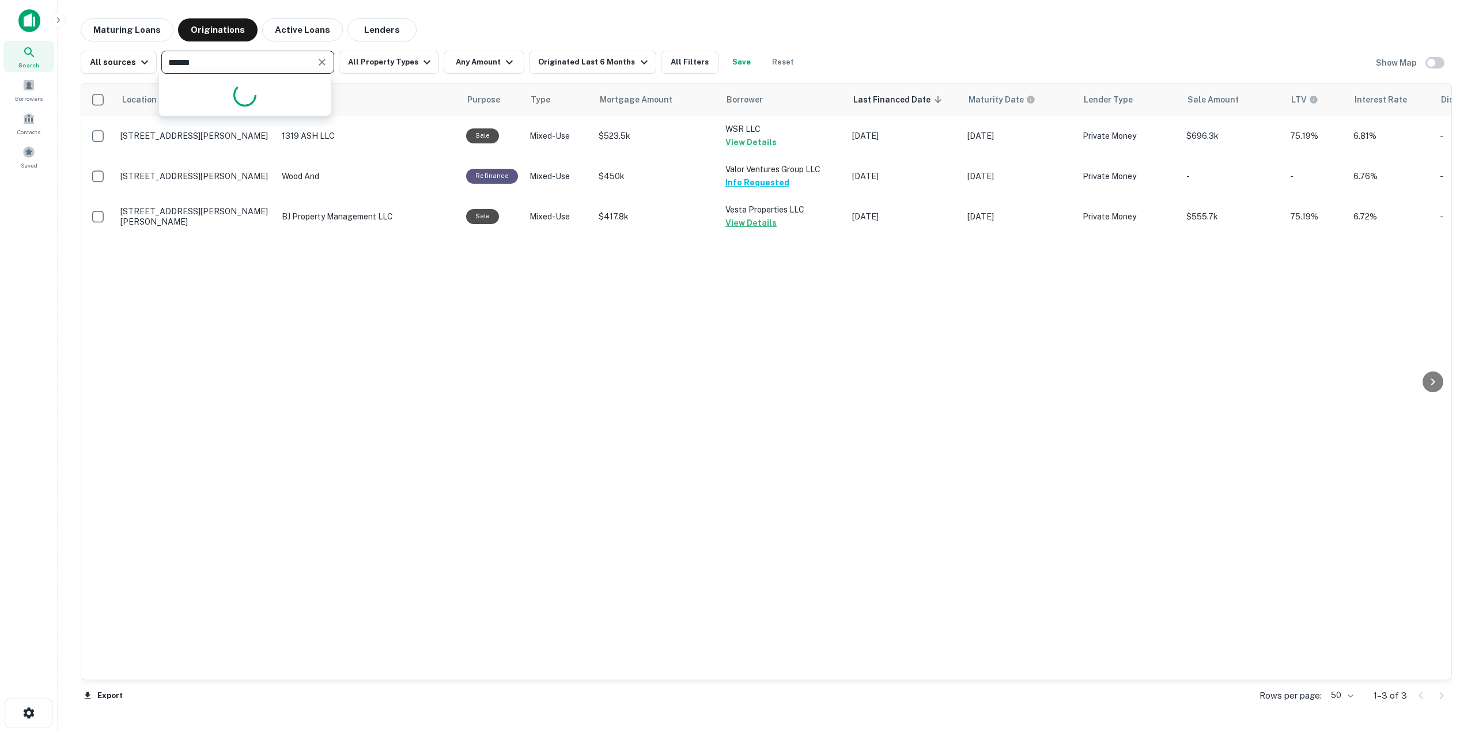
type input "*******"
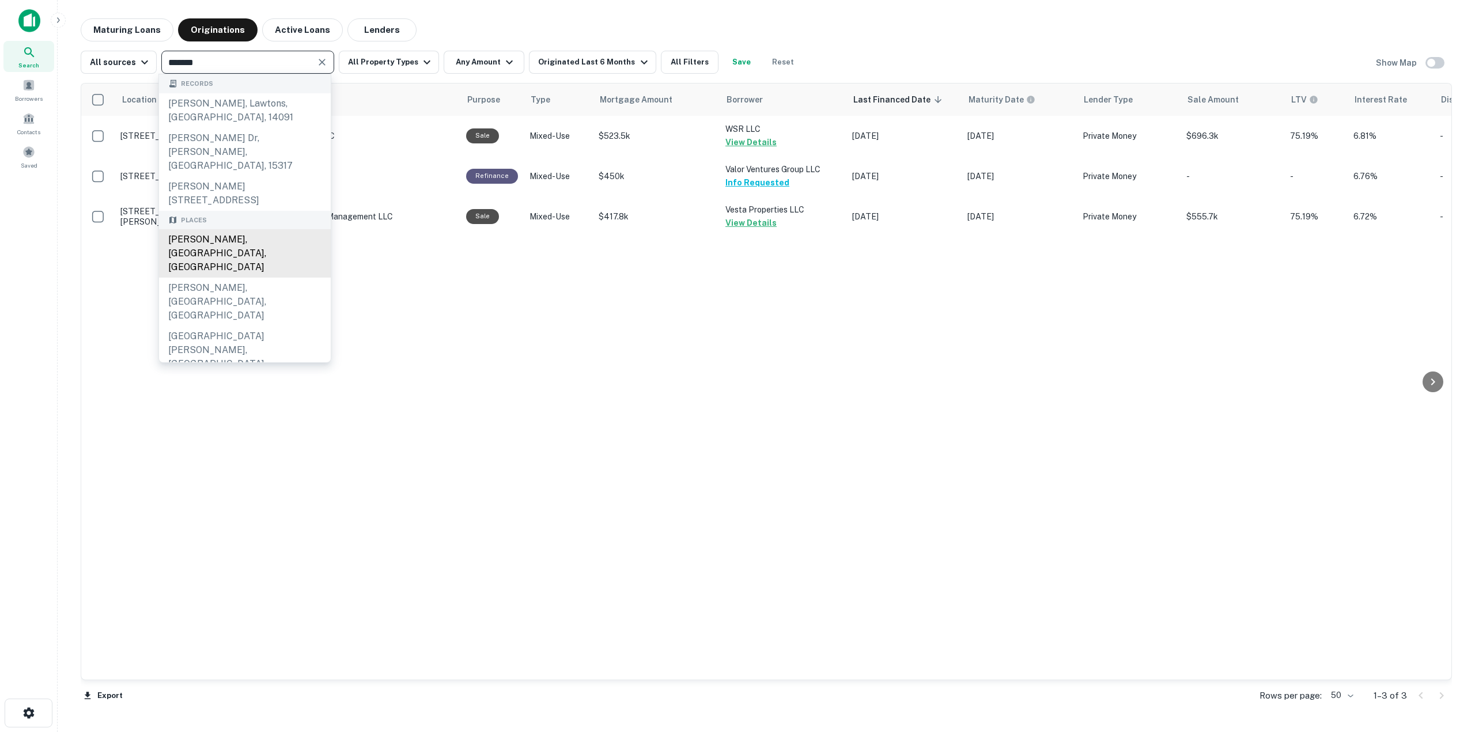
click at [245, 229] on div "[PERSON_NAME], [GEOGRAPHIC_DATA], [GEOGRAPHIC_DATA]" at bounding box center [245, 253] width 172 height 48
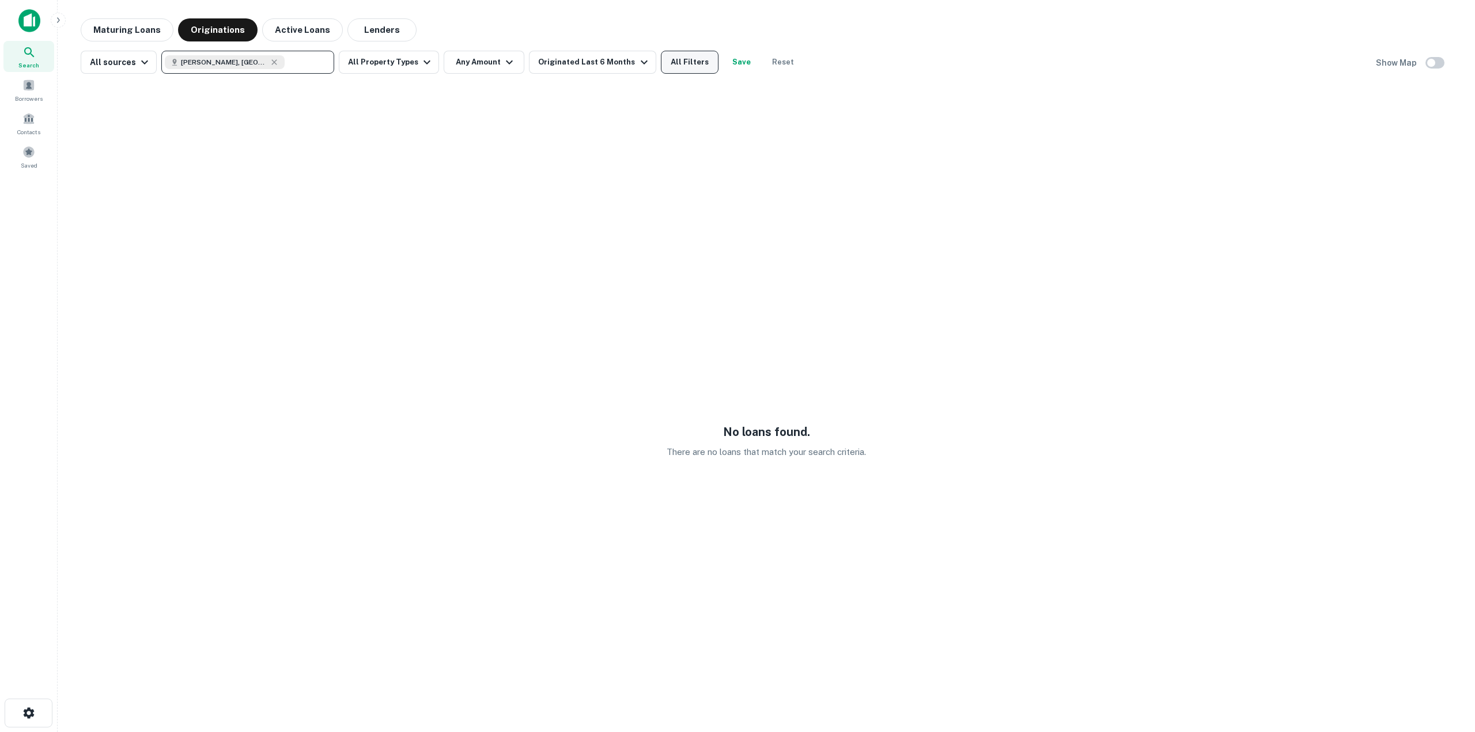
click at [700, 61] on button "All Filters" at bounding box center [690, 62] width 58 height 23
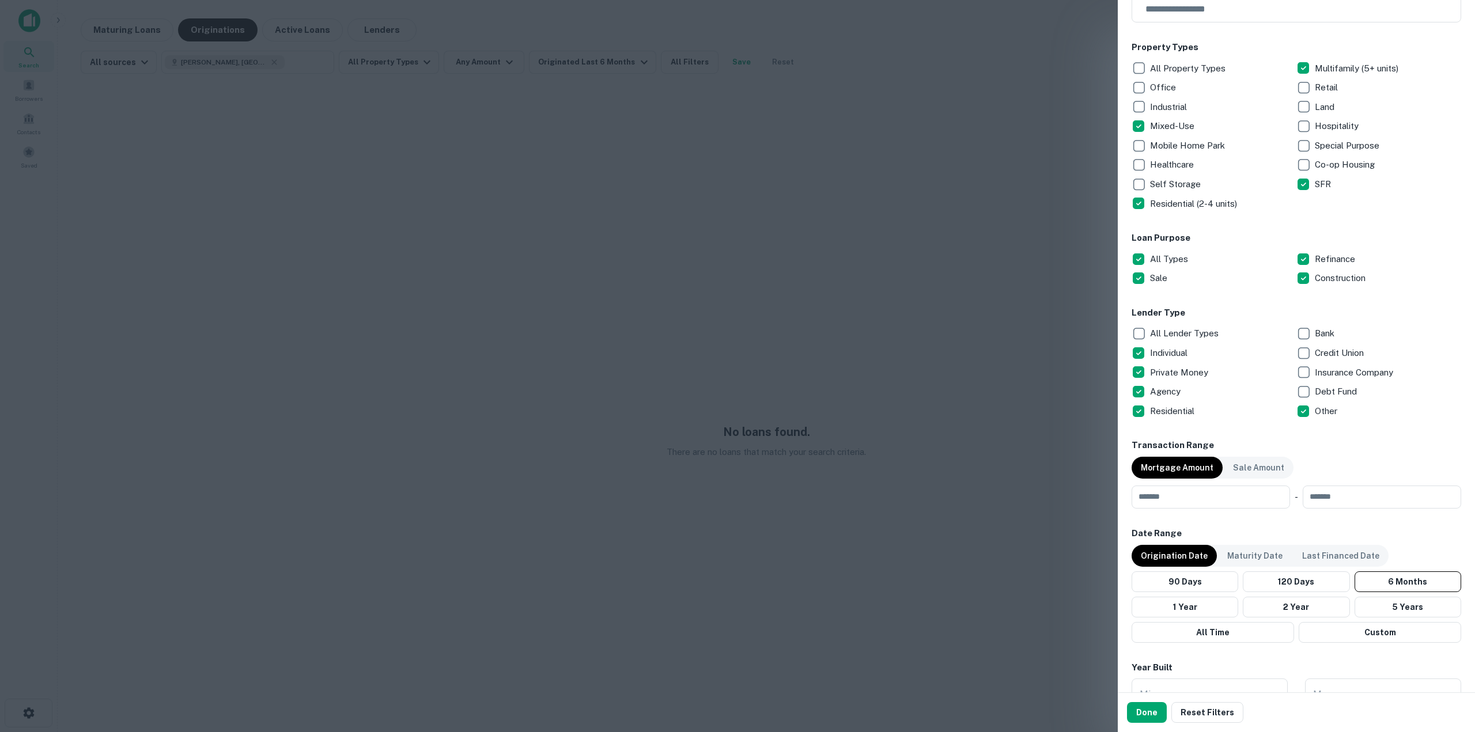
scroll to position [230, 0]
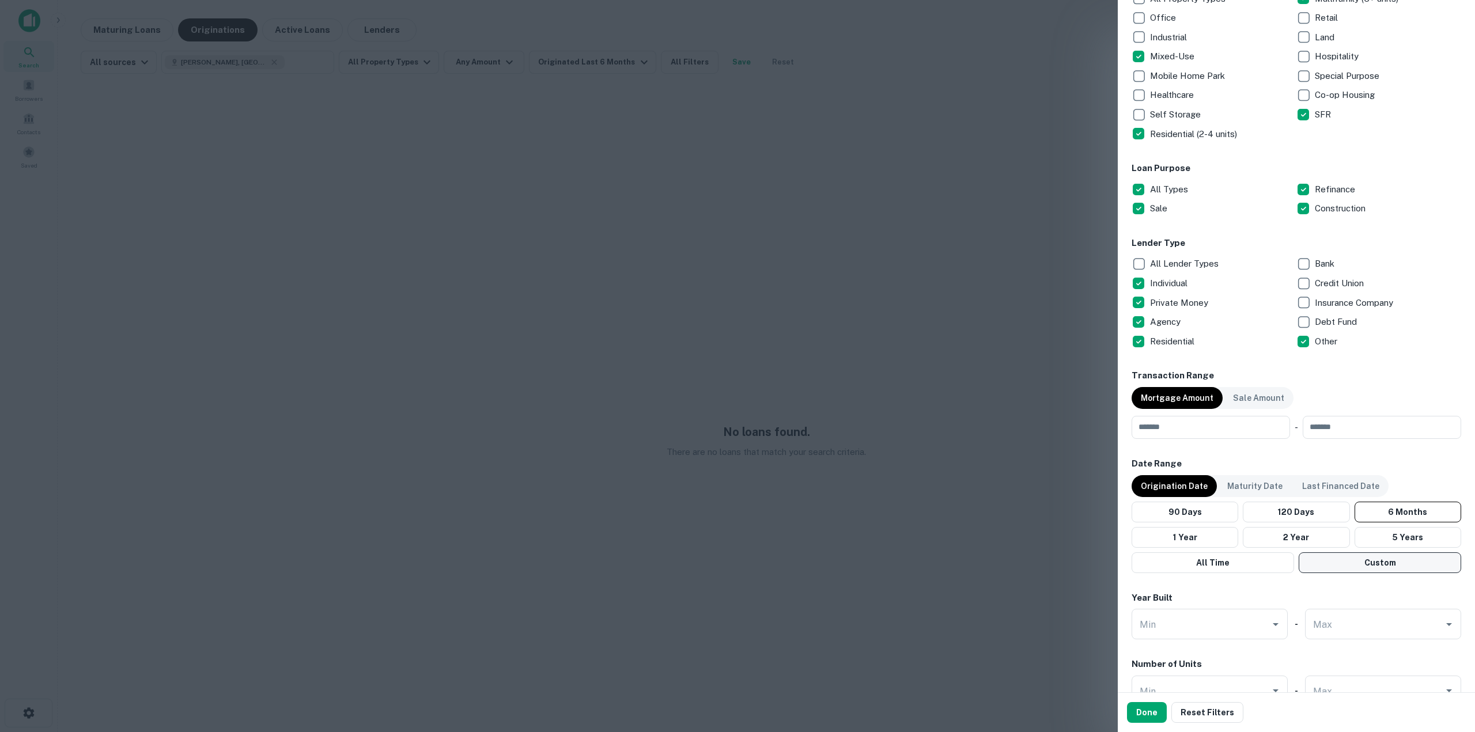
drag, startPoint x: 1380, startPoint y: 534, endPoint x: 1338, endPoint y: 560, distance: 49.1
click at [1381, 534] on button "5 Years" at bounding box center [1408, 537] width 107 height 21
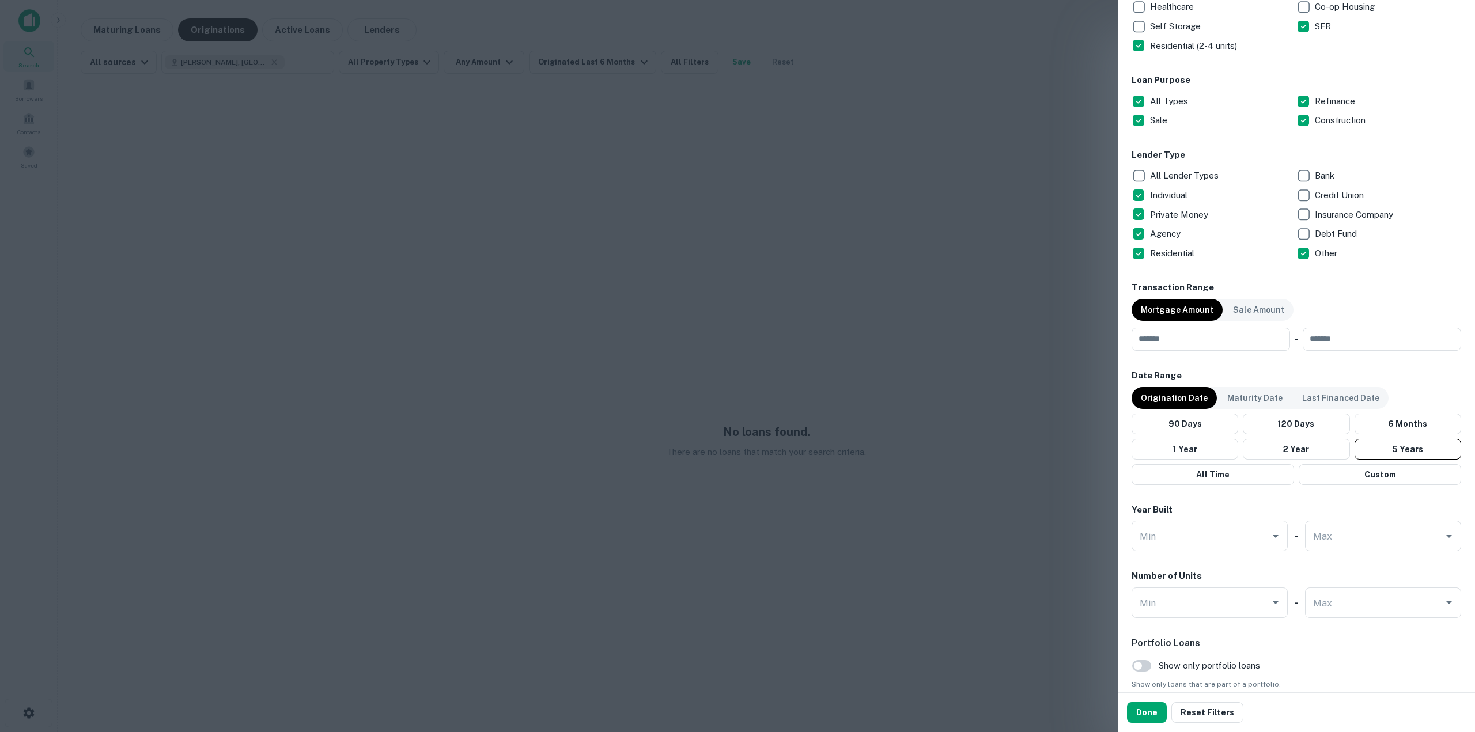
scroll to position [346, 0]
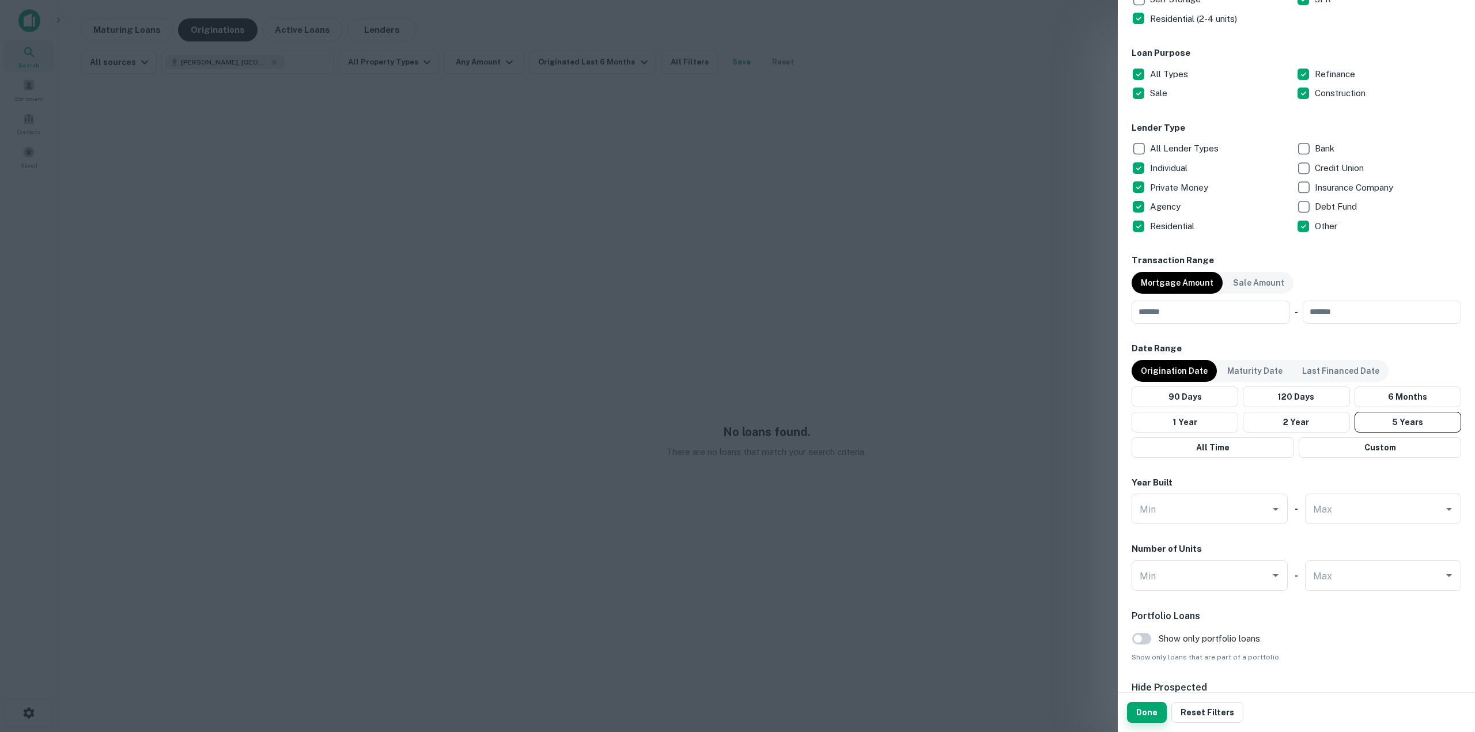
click at [1157, 708] on button "Done" at bounding box center [1147, 712] width 40 height 21
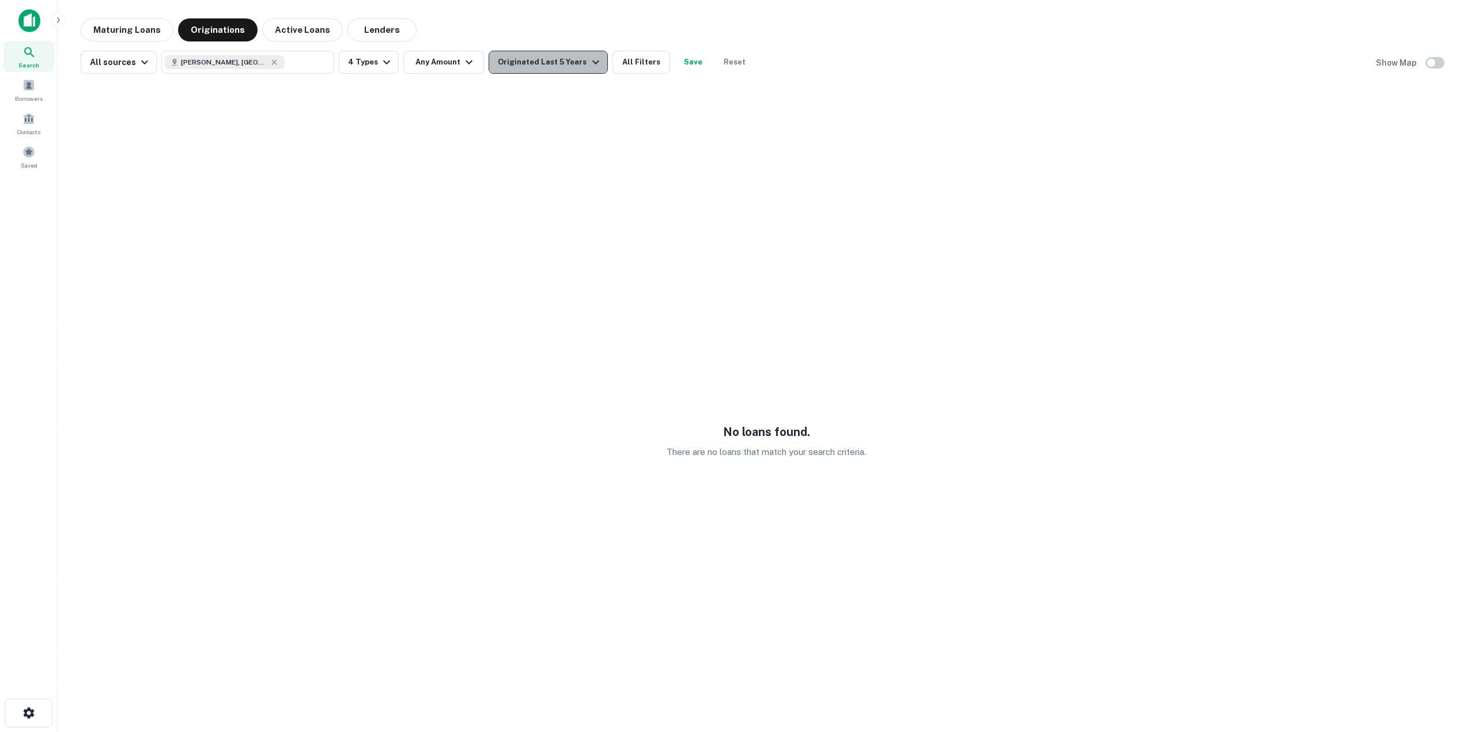
click at [551, 63] on div "Originated Last 5 Years" at bounding box center [550, 62] width 104 height 14
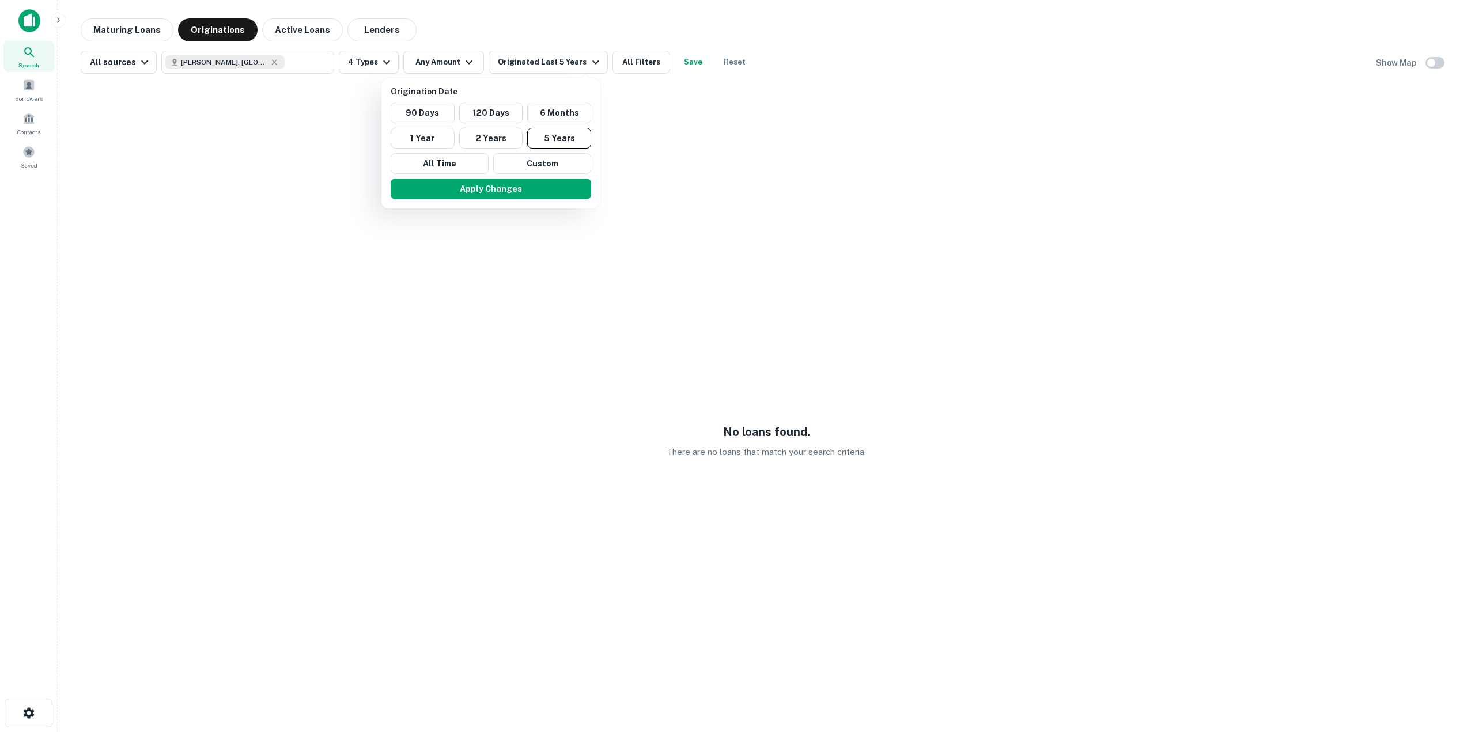
click at [116, 24] on div at bounding box center [737, 366] width 1475 height 732
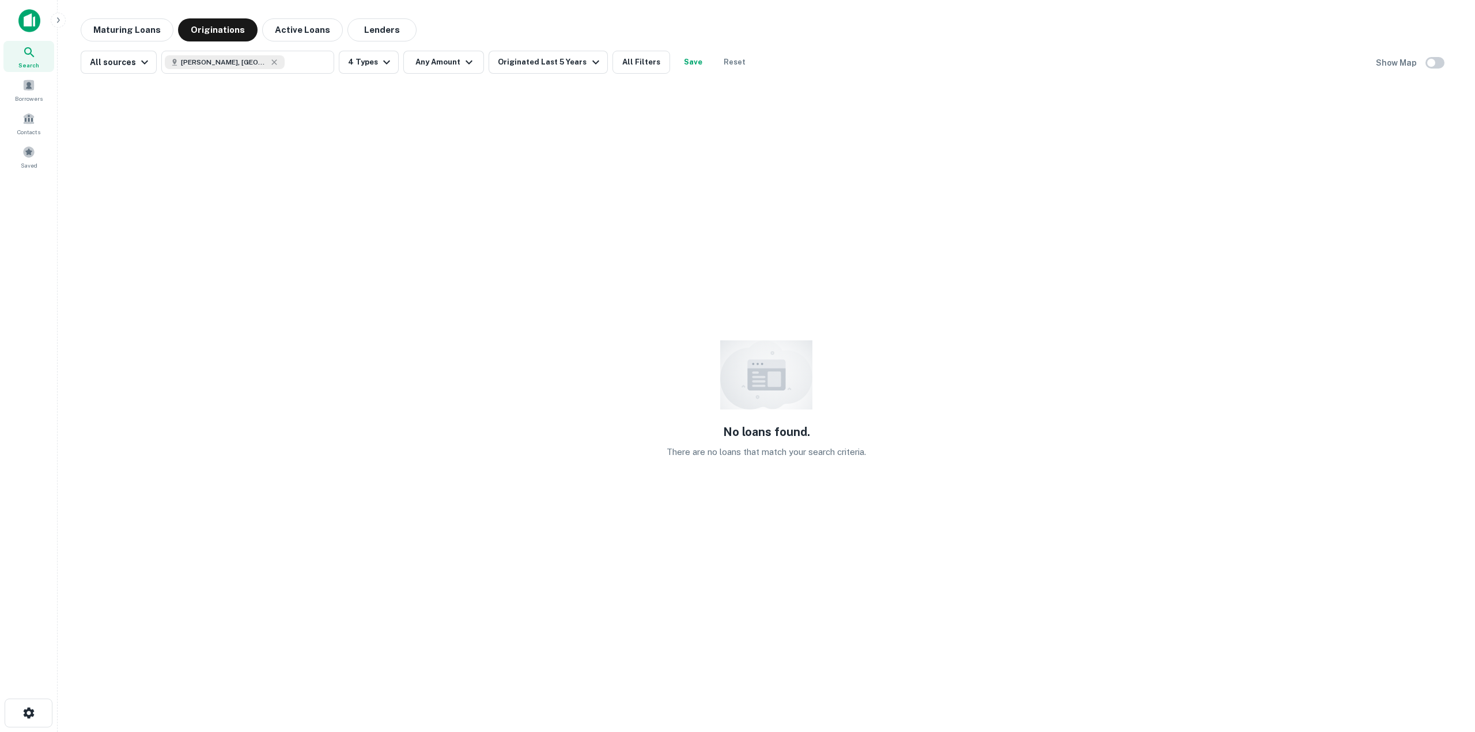
click at [115, 27] on button "Maturing Loans" at bounding box center [127, 29] width 93 height 23
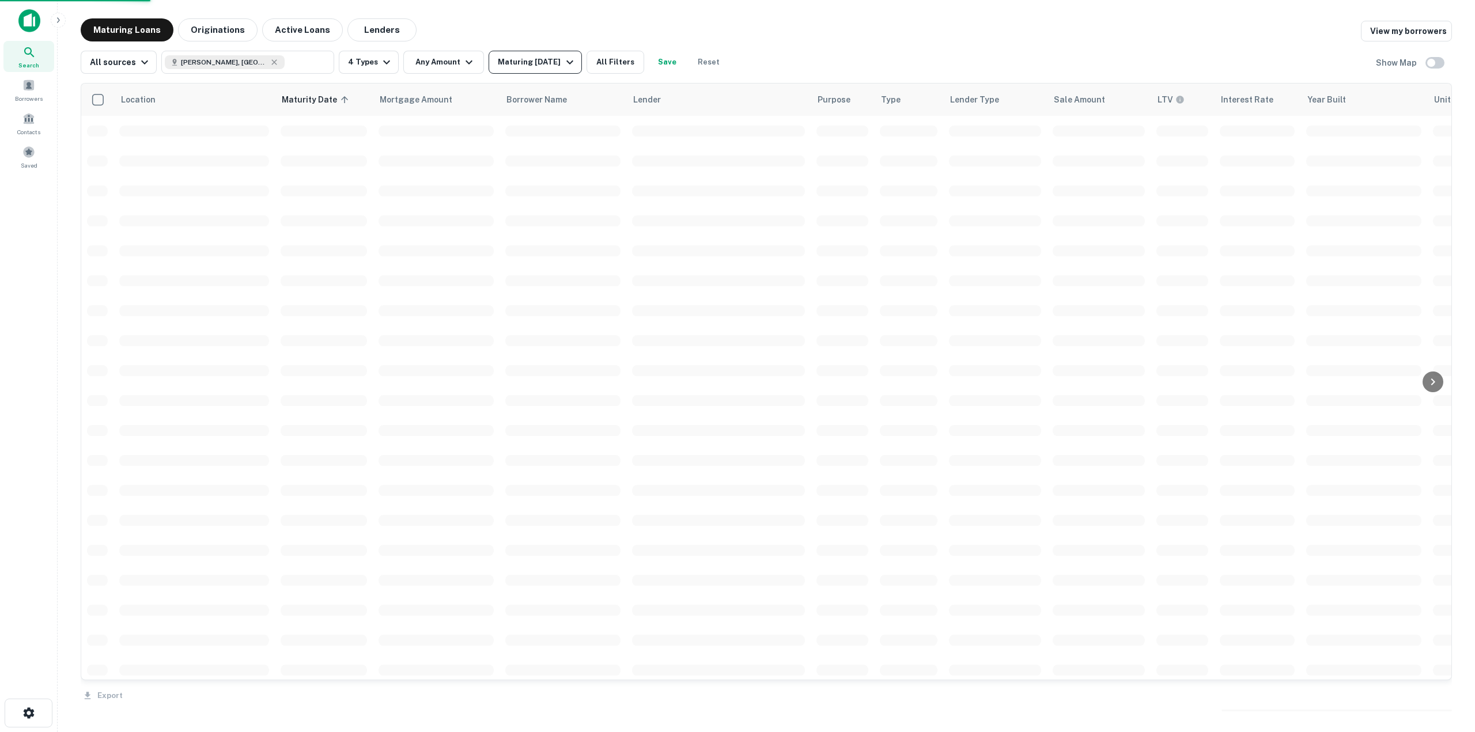
click at [551, 67] on div "Maturing [DATE]" at bounding box center [537, 62] width 78 height 14
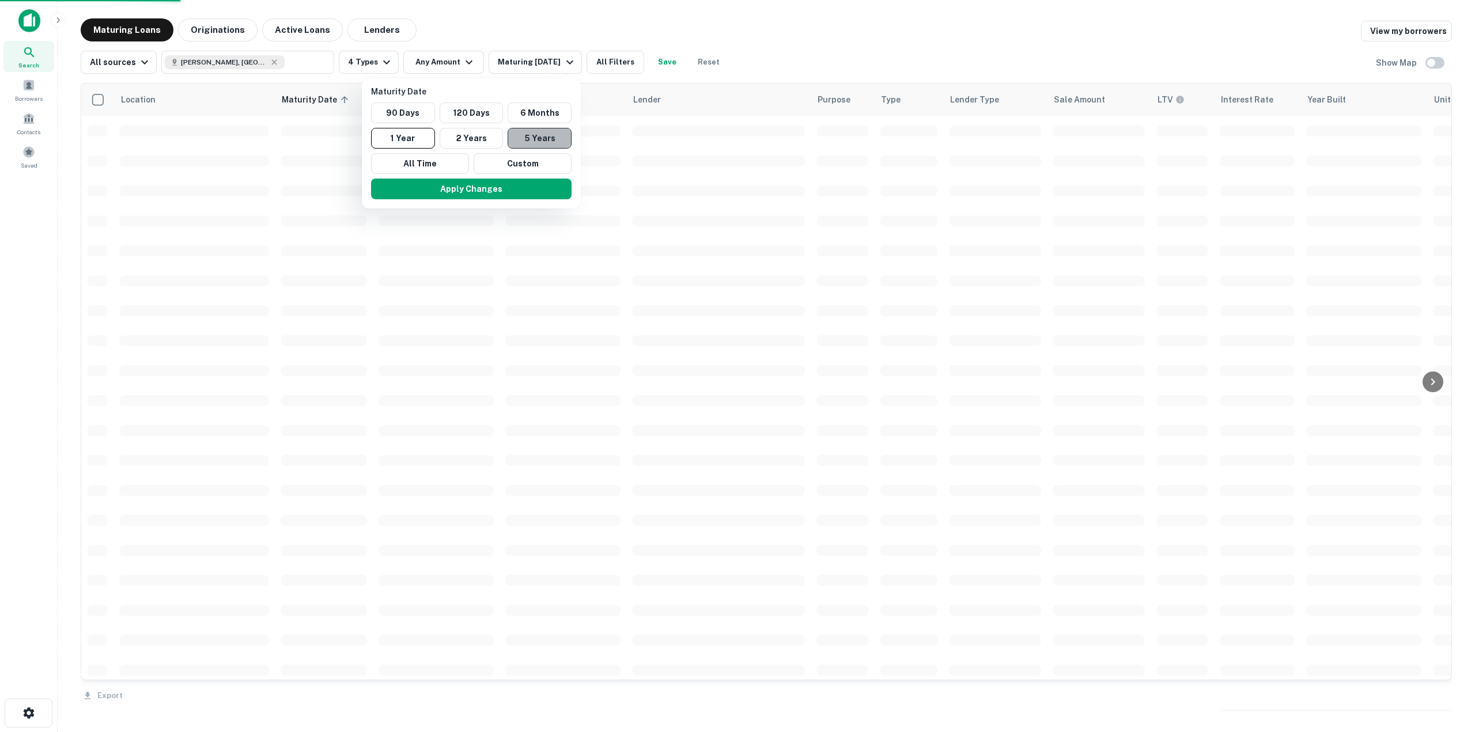
click at [554, 138] on button "5 Years" at bounding box center [540, 138] width 64 height 21
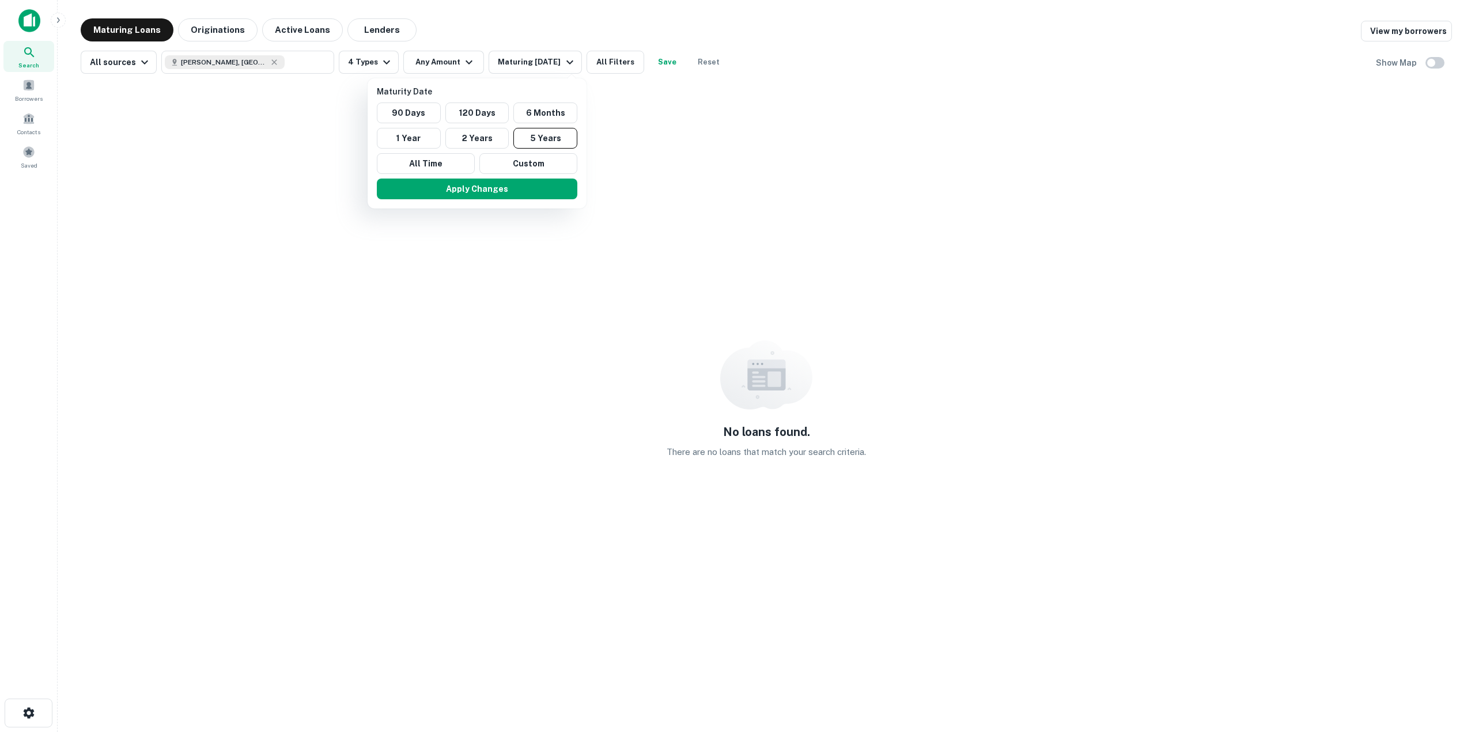
click at [316, 66] on div at bounding box center [737, 366] width 1475 height 732
click at [243, 60] on div at bounding box center [737, 366] width 1475 height 732
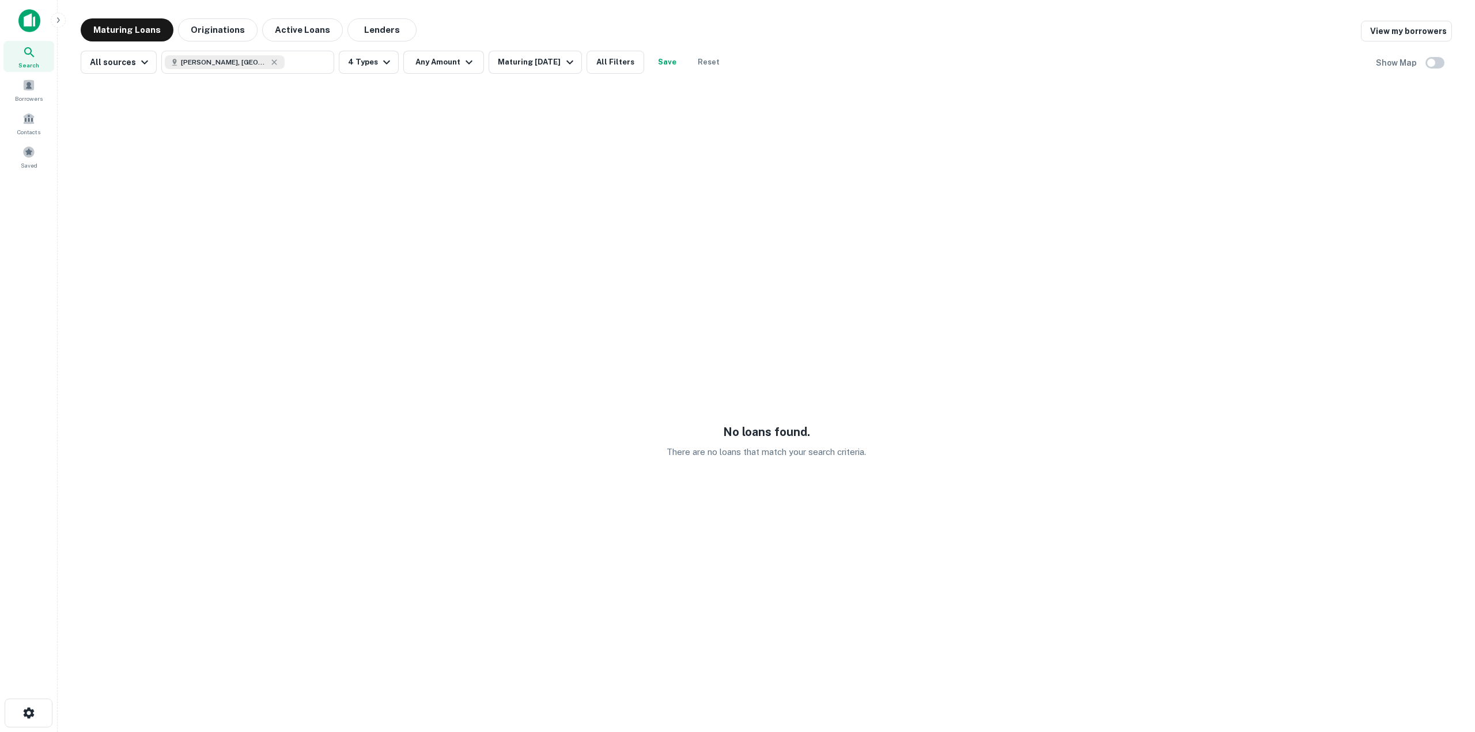
click at [247, 59] on div "[PERSON_NAME], [GEOGRAPHIC_DATA], [GEOGRAPHIC_DATA]" at bounding box center [225, 62] width 120 height 14
type input "**********"
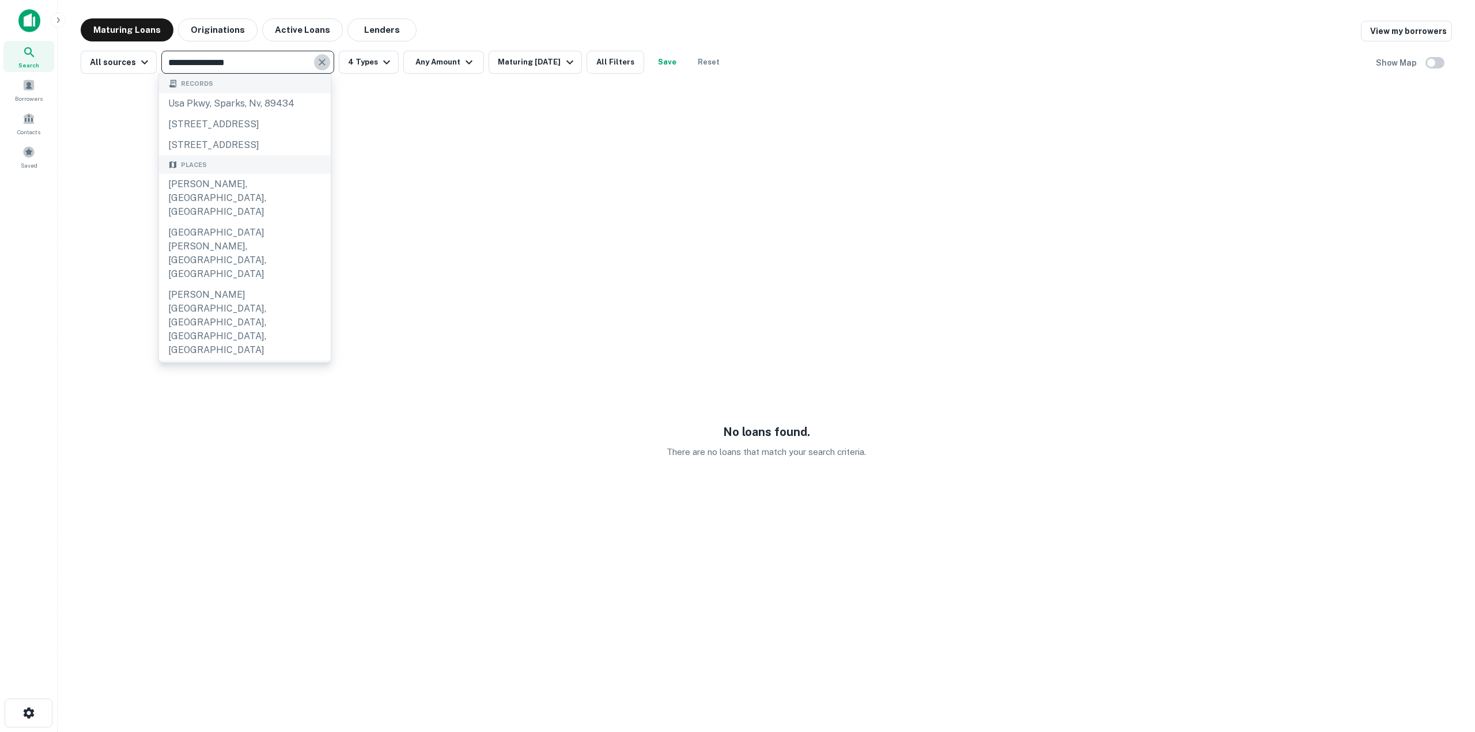
click at [319, 58] on icon "Clear" at bounding box center [322, 62] width 12 height 12
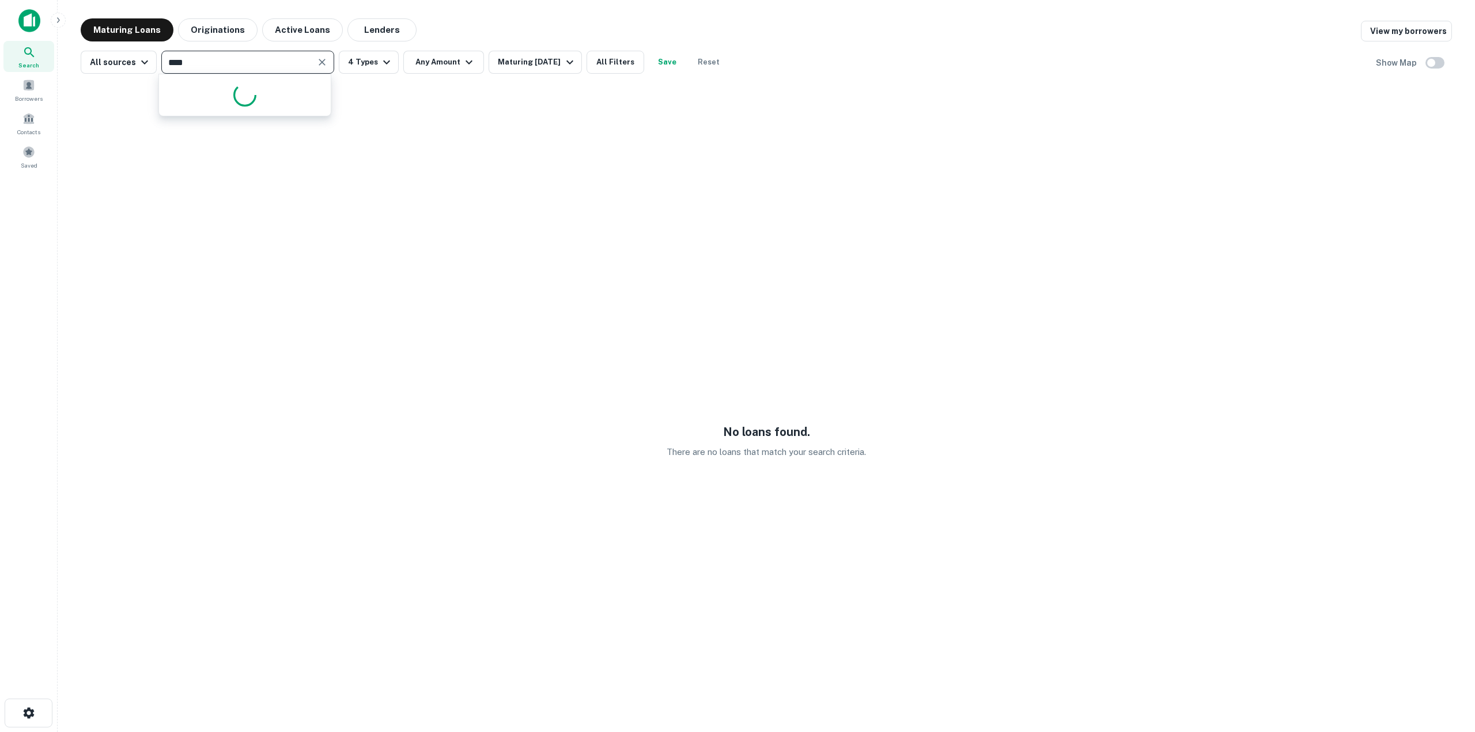
type input "*****"
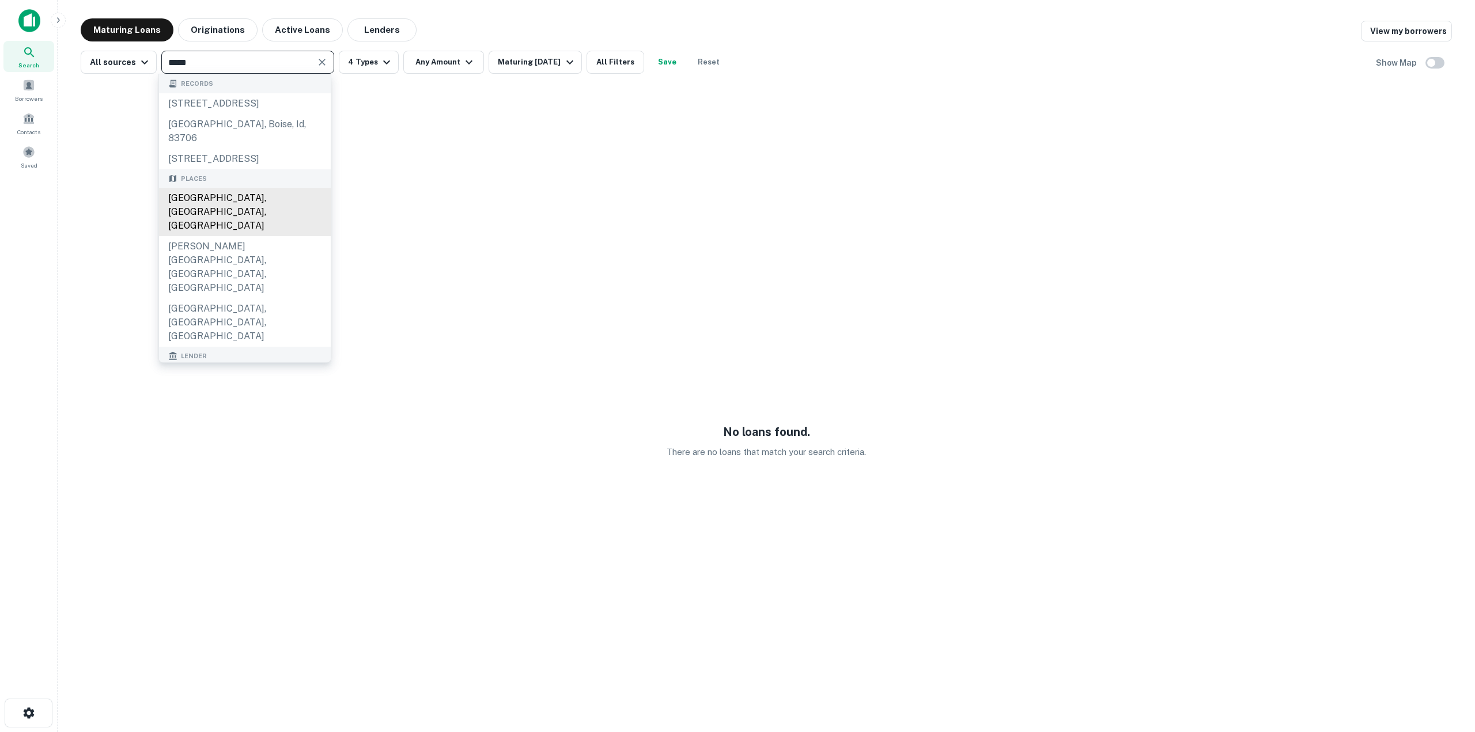
click at [284, 210] on div "[GEOGRAPHIC_DATA], [GEOGRAPHIC_DATA], [GEOGRAPHIC_DATA]" at bounding box center [245, 212] width 172 height 48
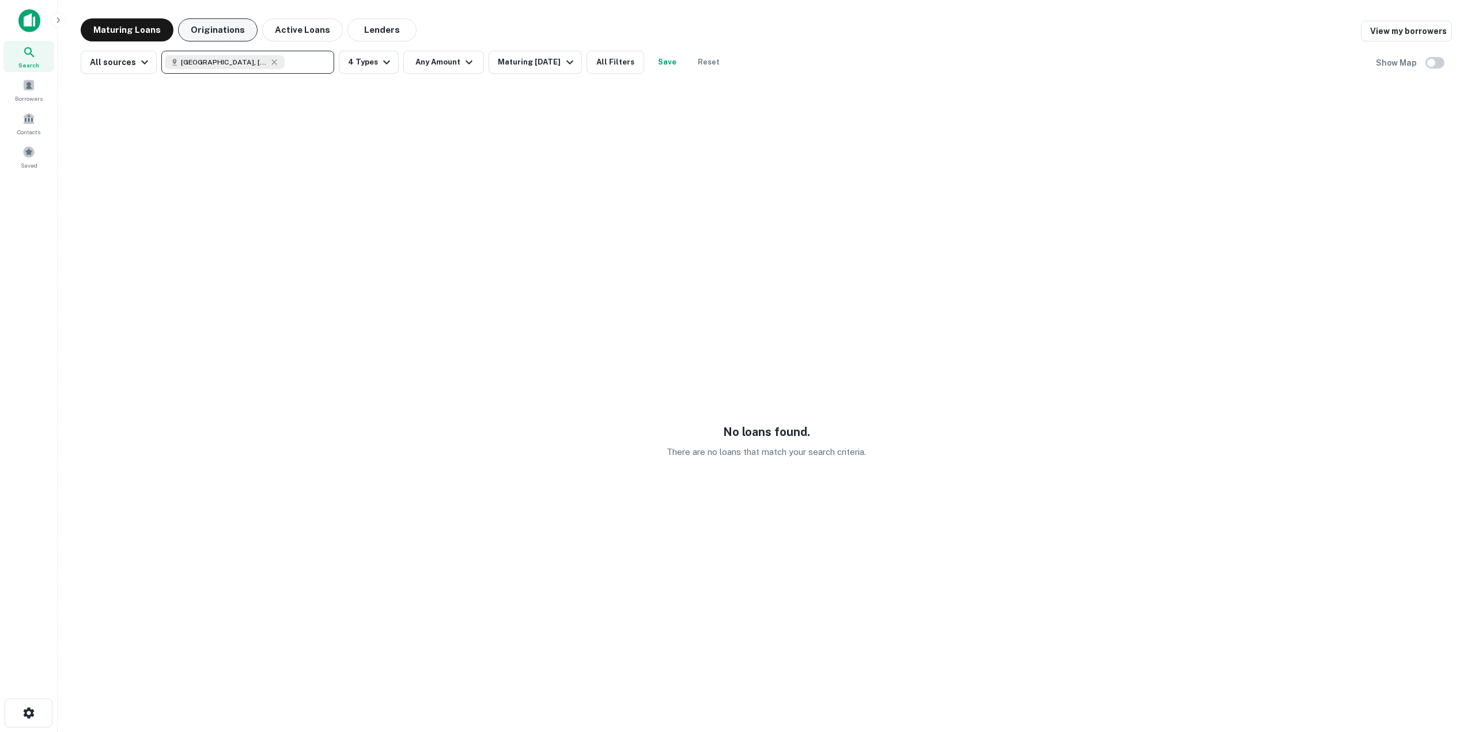
click at [238, 27] on button "Originations" at bounding box center [218, 29] width 80 height 23
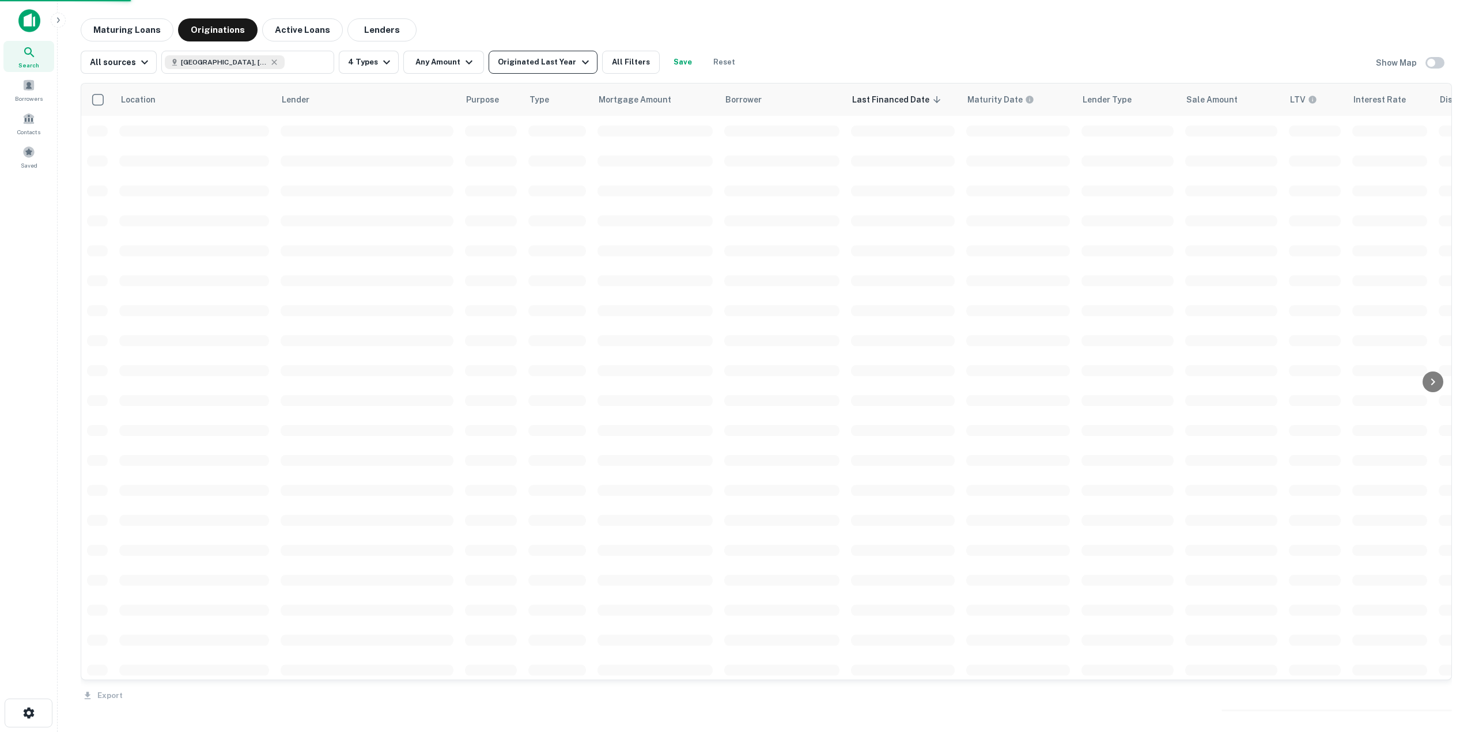
click at [579, 69] on icon "button" at bounding box center [586, 62] width 14 height 14
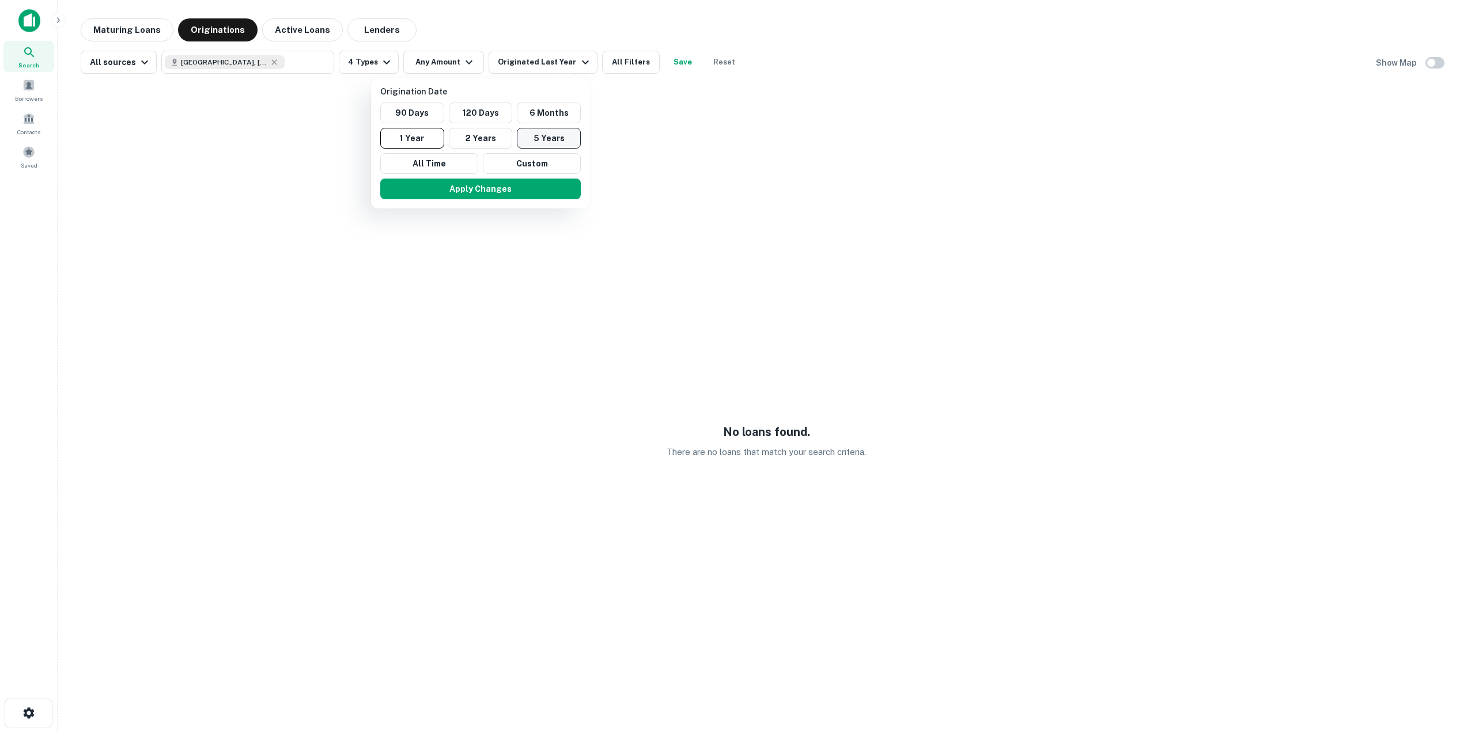
click at [568, 133] on button "5 Years" at bounding box center [549, 138] width 64 height 21
click at [555, 136] on button "5 Years" at bounding box center [559, 138] width 64 height 21
drag, startPoint x: 554, startPoint y: 141, endPoint x: 545, endPoint y: 164, distance: 25.2
click at [554, 140] on button "5 Years" at bounding box center [559, 138] width 64 height 21
click at [520, 199] on div "Apply Changes" at bounding box center [491, 189] width 210 height 30
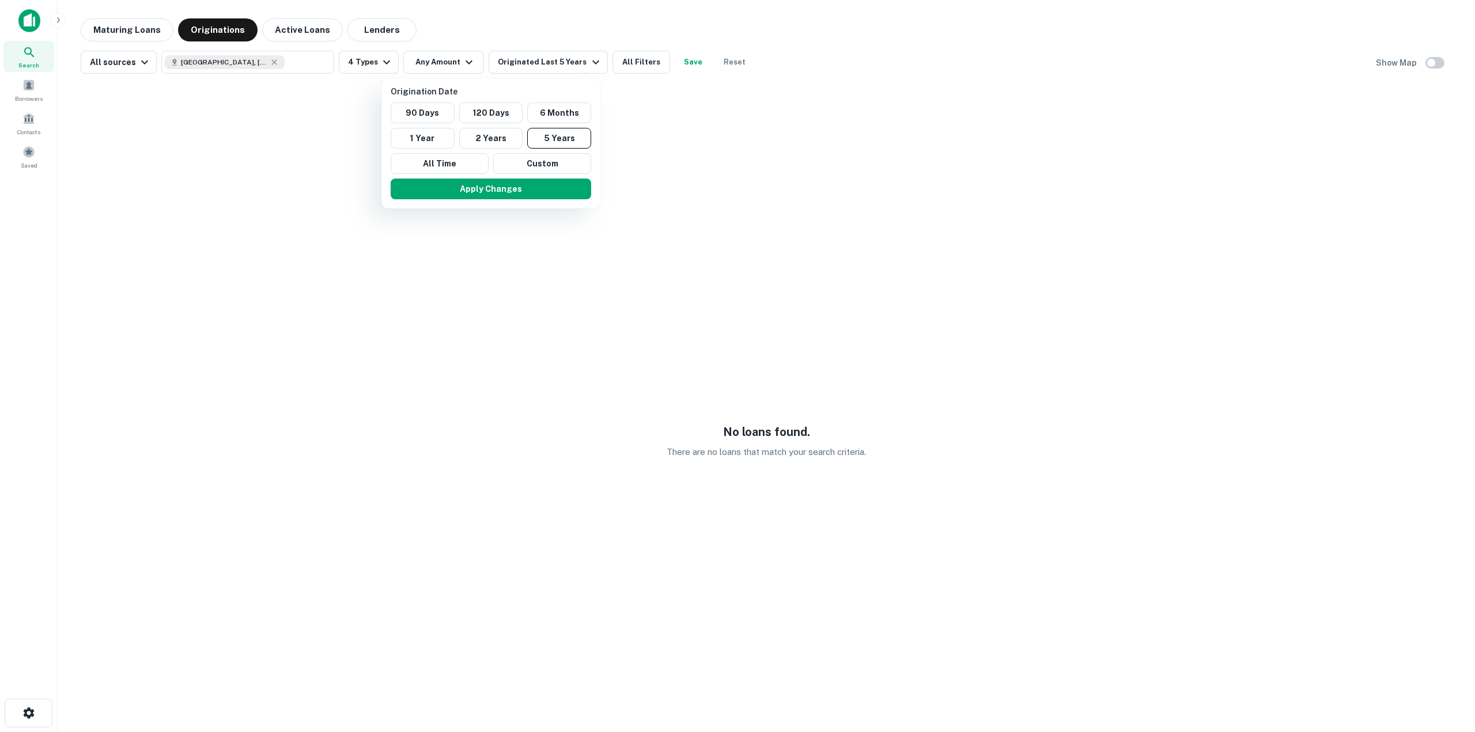
click at [515, 186] on button "Apply Changes" at bounding box center [491, 189] width 201 height 21
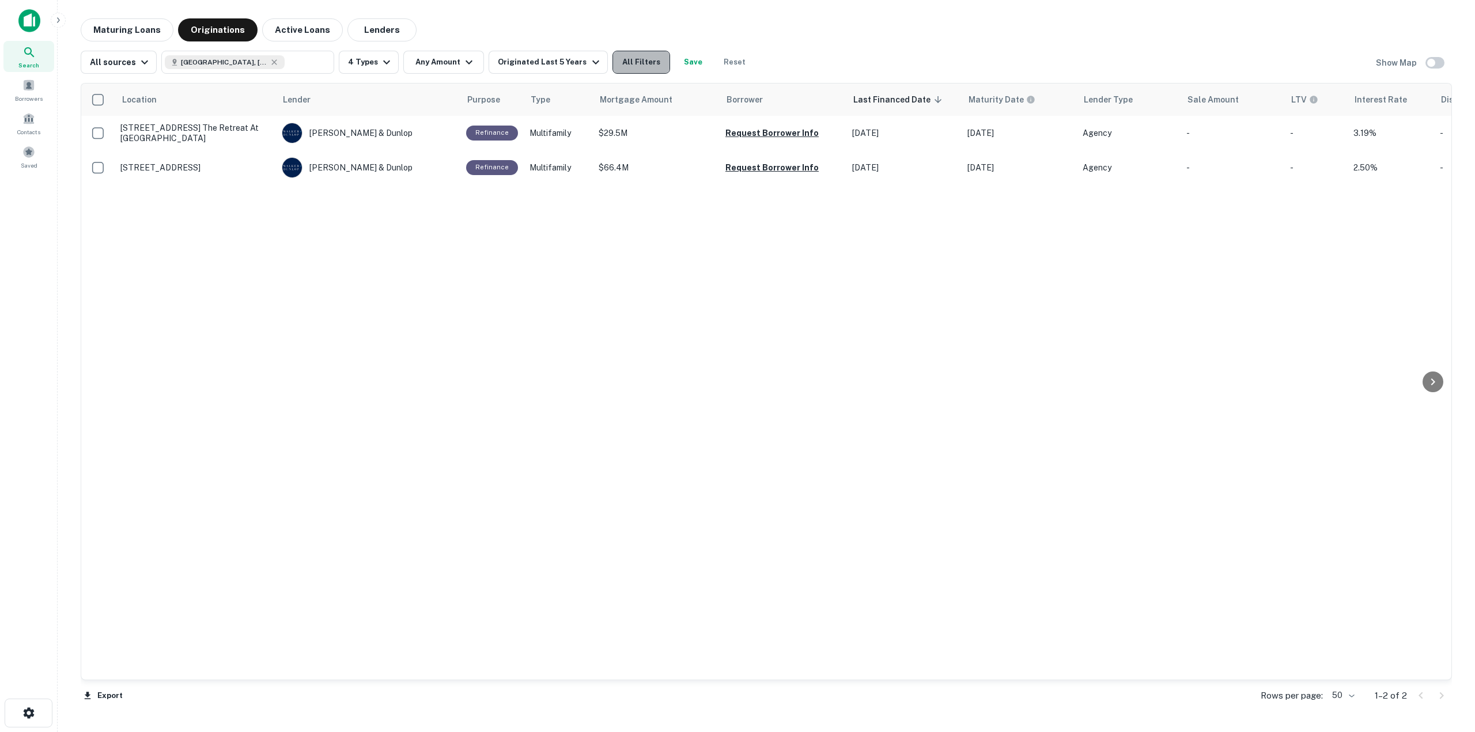
click at [650, 69] on button "All Filters" at bounding box center [642, 62] width 58 height 23
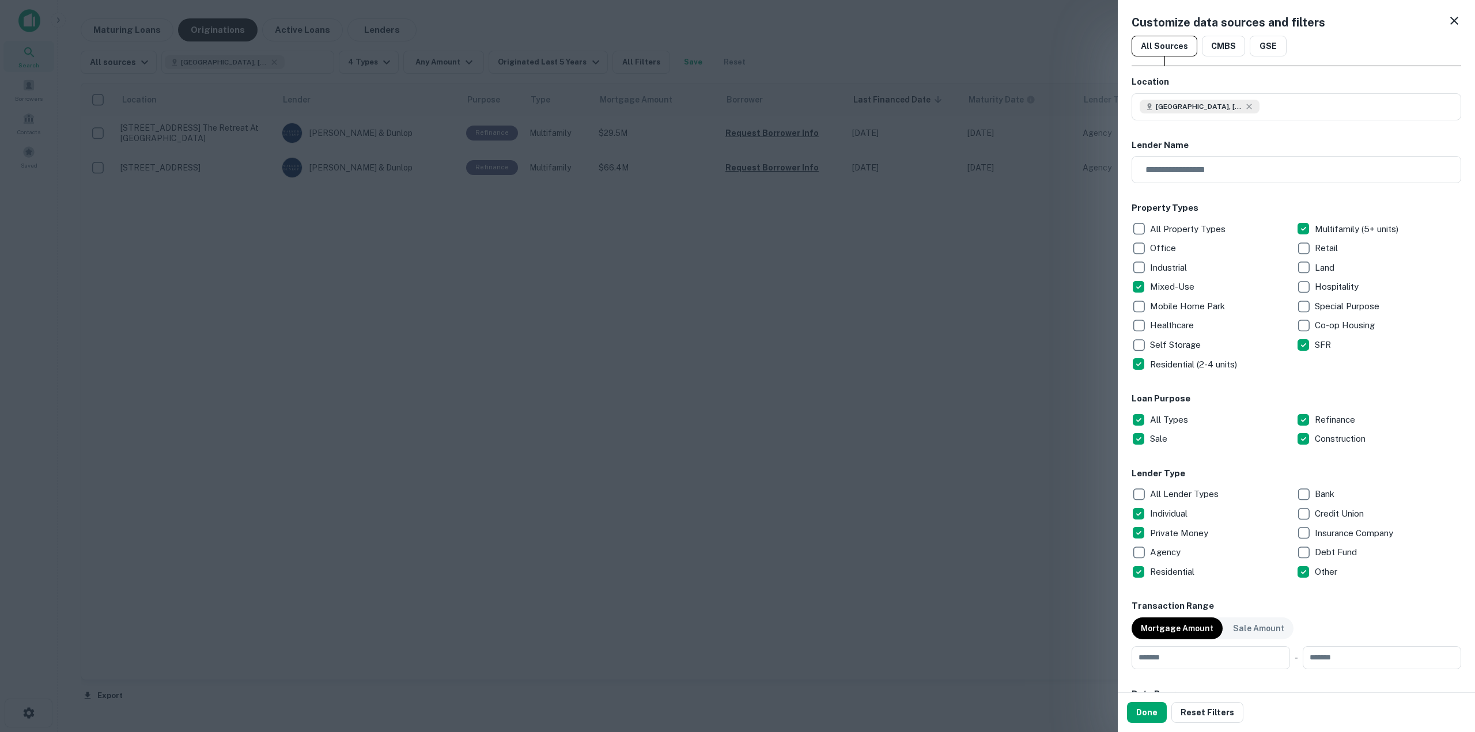
click at [596, 182] on div at bounding box center [737, 366] width 1475 height 732
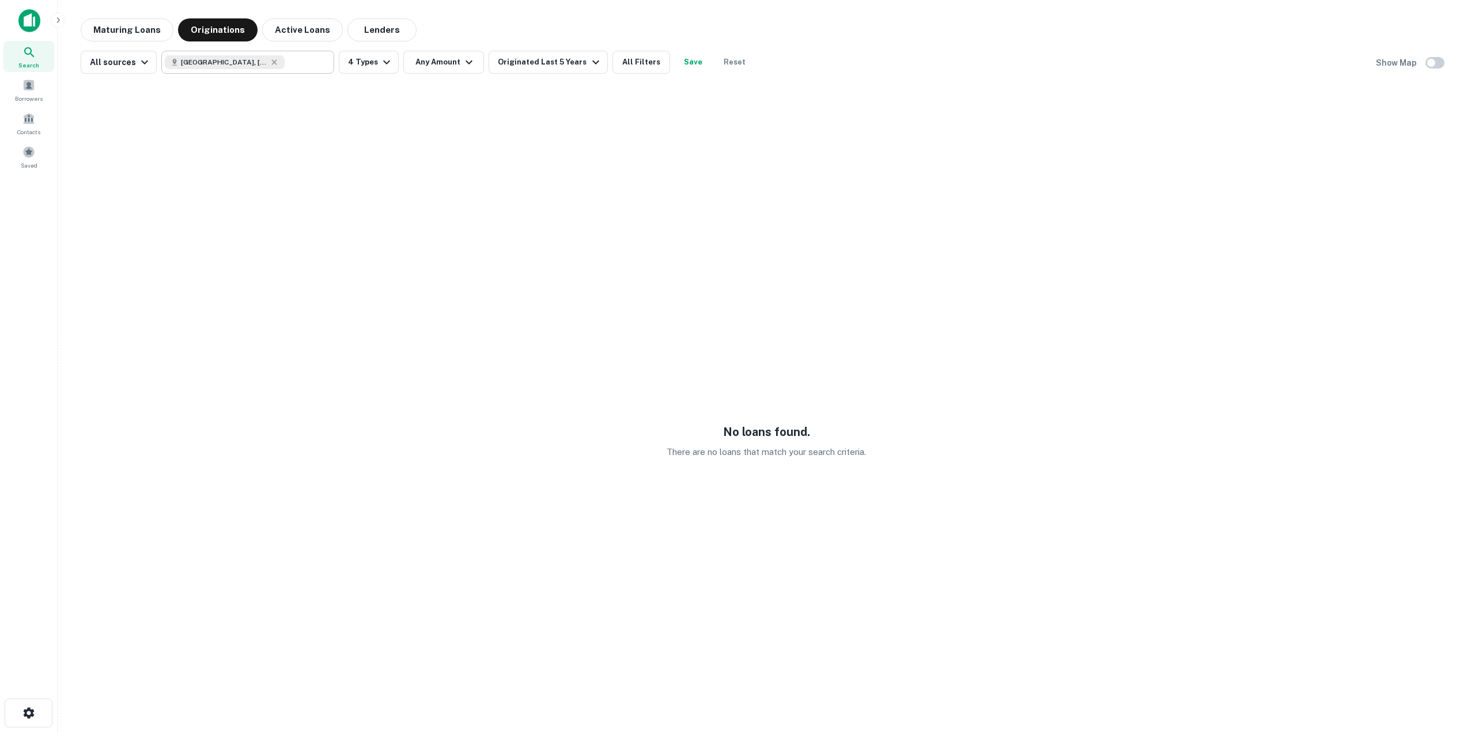
click at [301, 63] on input "text" at bounding box center [307, 62] width 44 height 16
type input "**********"
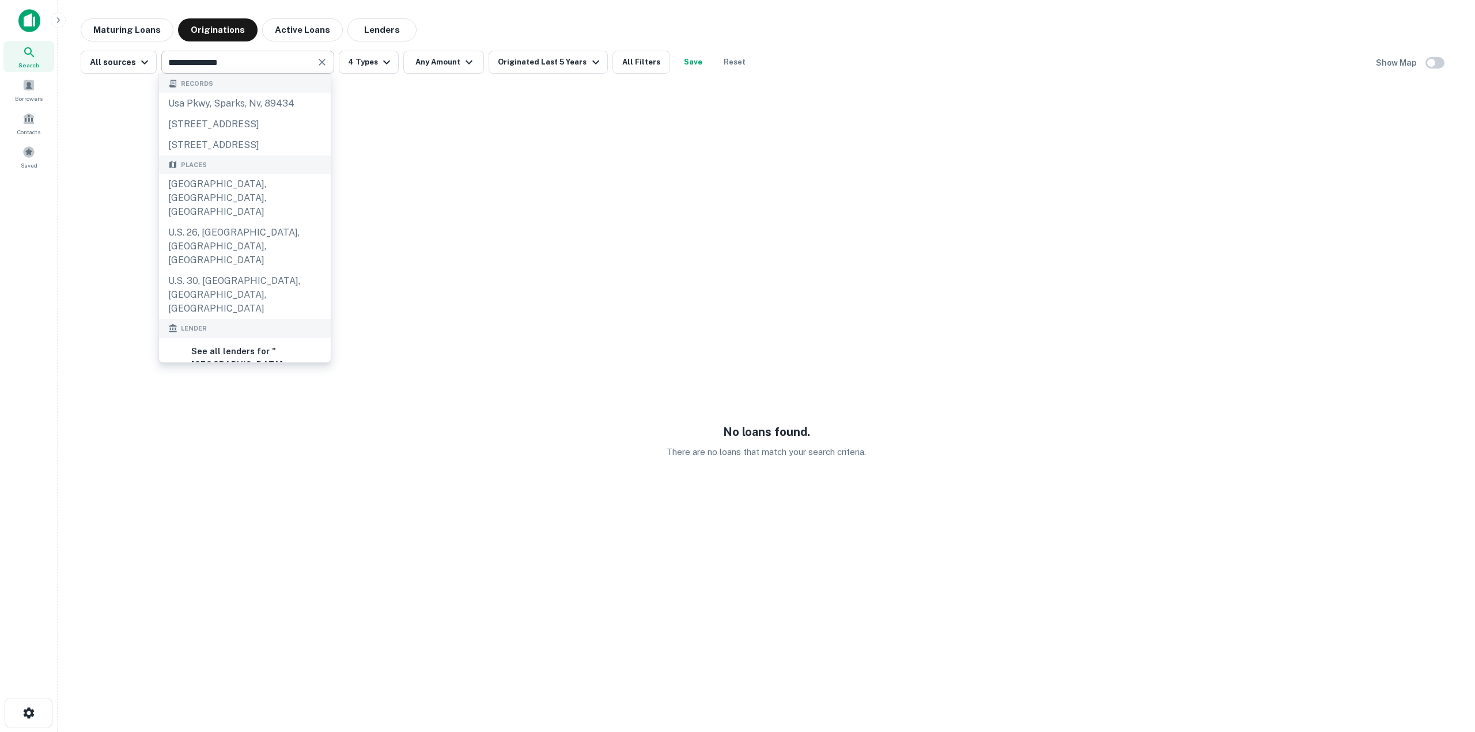
click at [287, 67] on input "**********" at bounding box center [238, 62] width 147 height 16
click at [133, 30] on button "Maturing Loans" at bounding box center [127, 29] width 93 height 23
click at [134, 27] on button "Maturing Loans" at bounding box center [127, 29] width 93 height 23
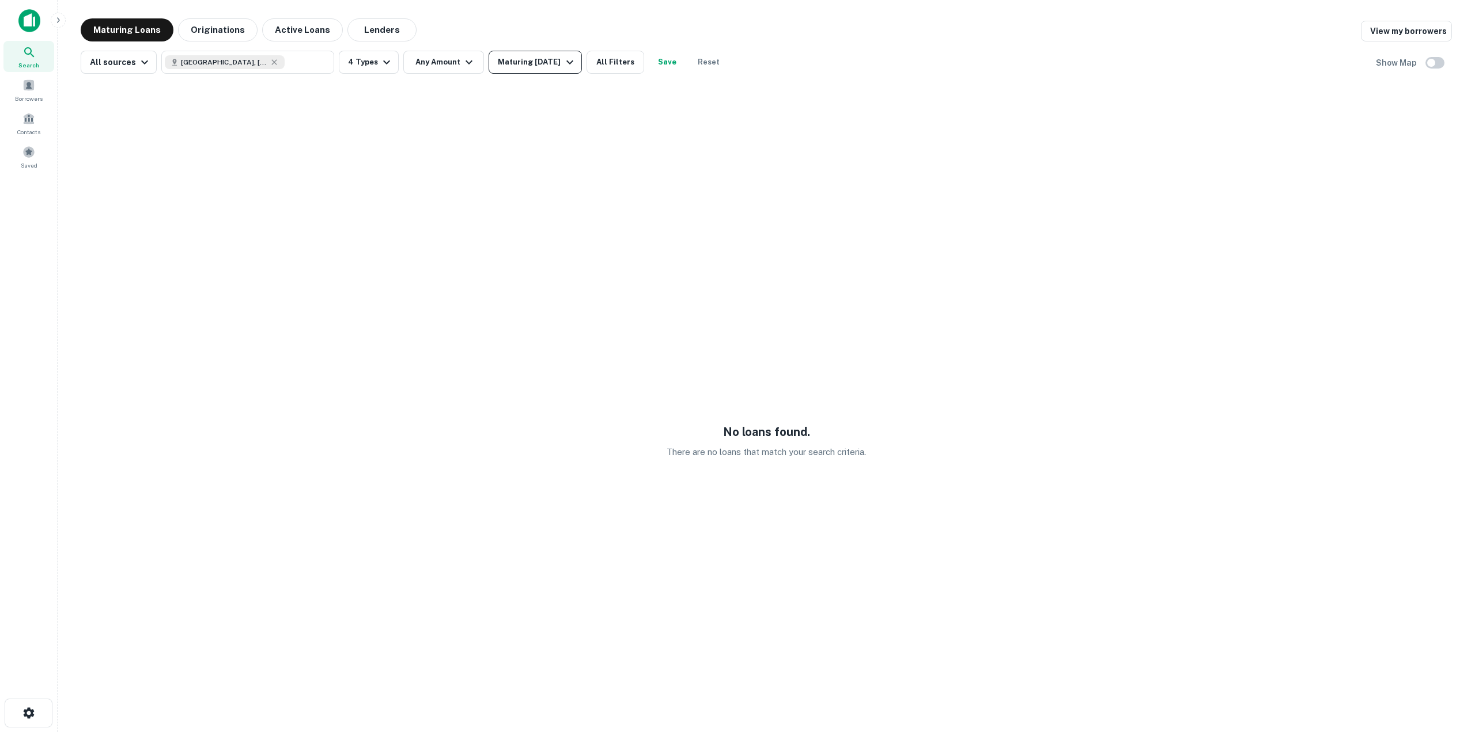
click at [551, 70] on button "Maturing [DATE]" at bounding box center [535, 62] width 93 height 23
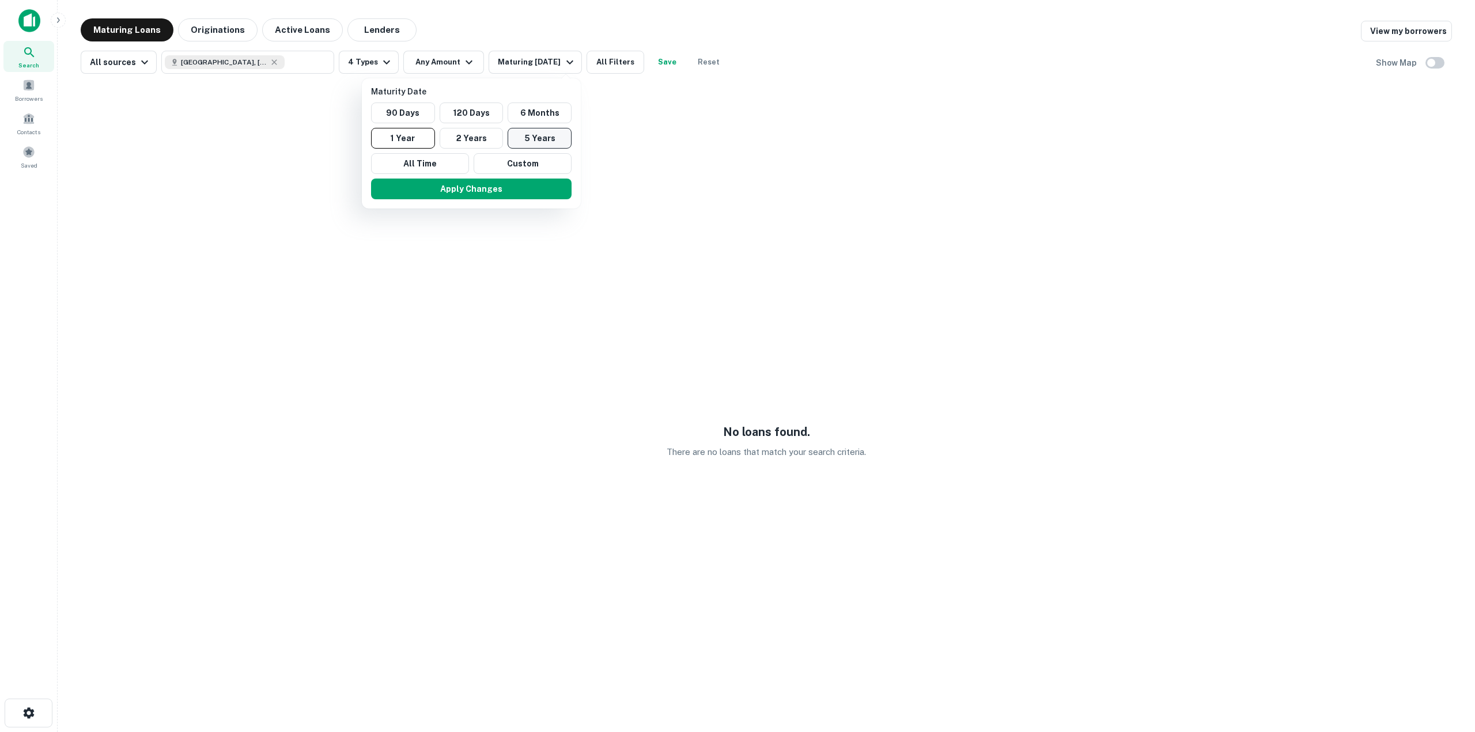
click at [546, 133] on button "5 Years" at bounding box center [540, 138] width 64 height 21
click at [541, 191] on button "Apply Changes" at bounding box center [477, 189] width 201 height 21
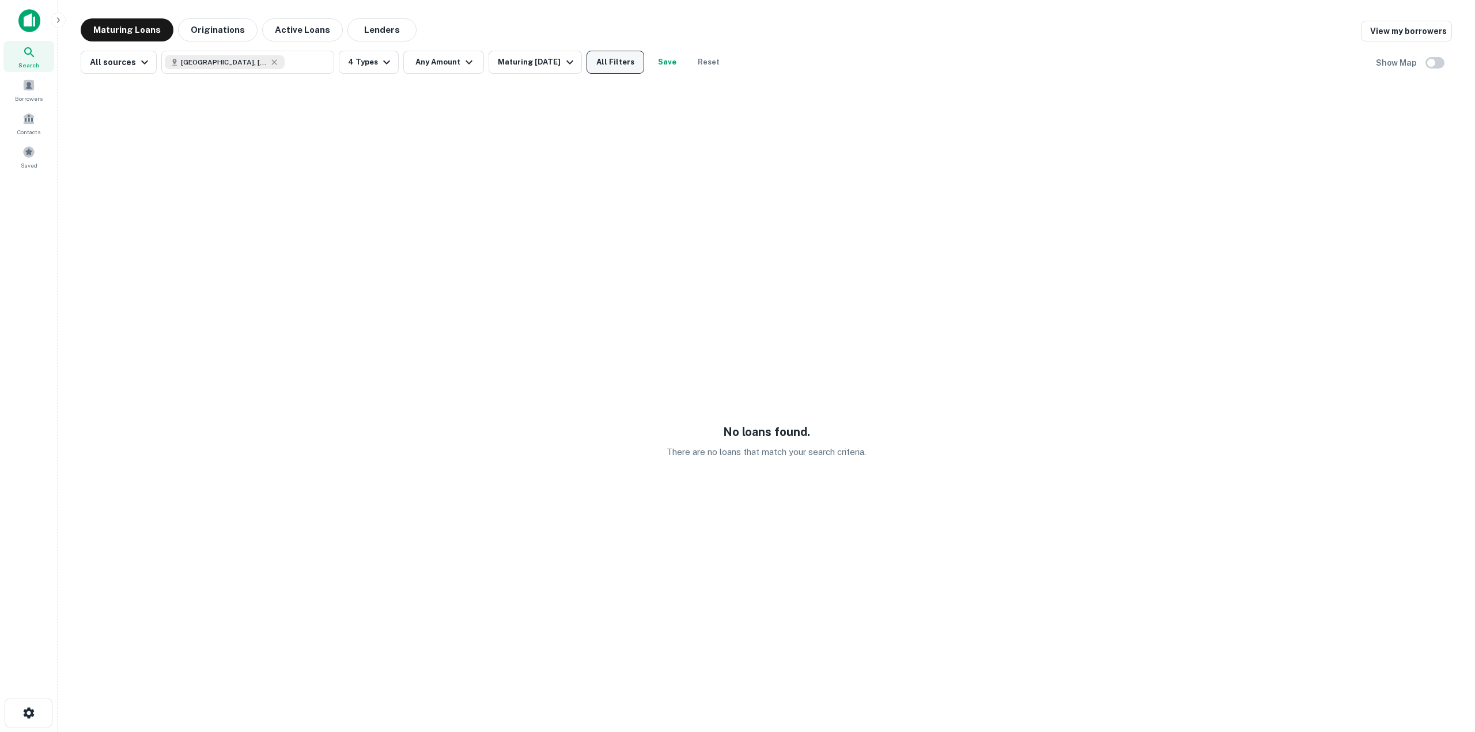
click at [617, 67] on button "All Filters" at bounding box center [616, 62] width 58 height 23
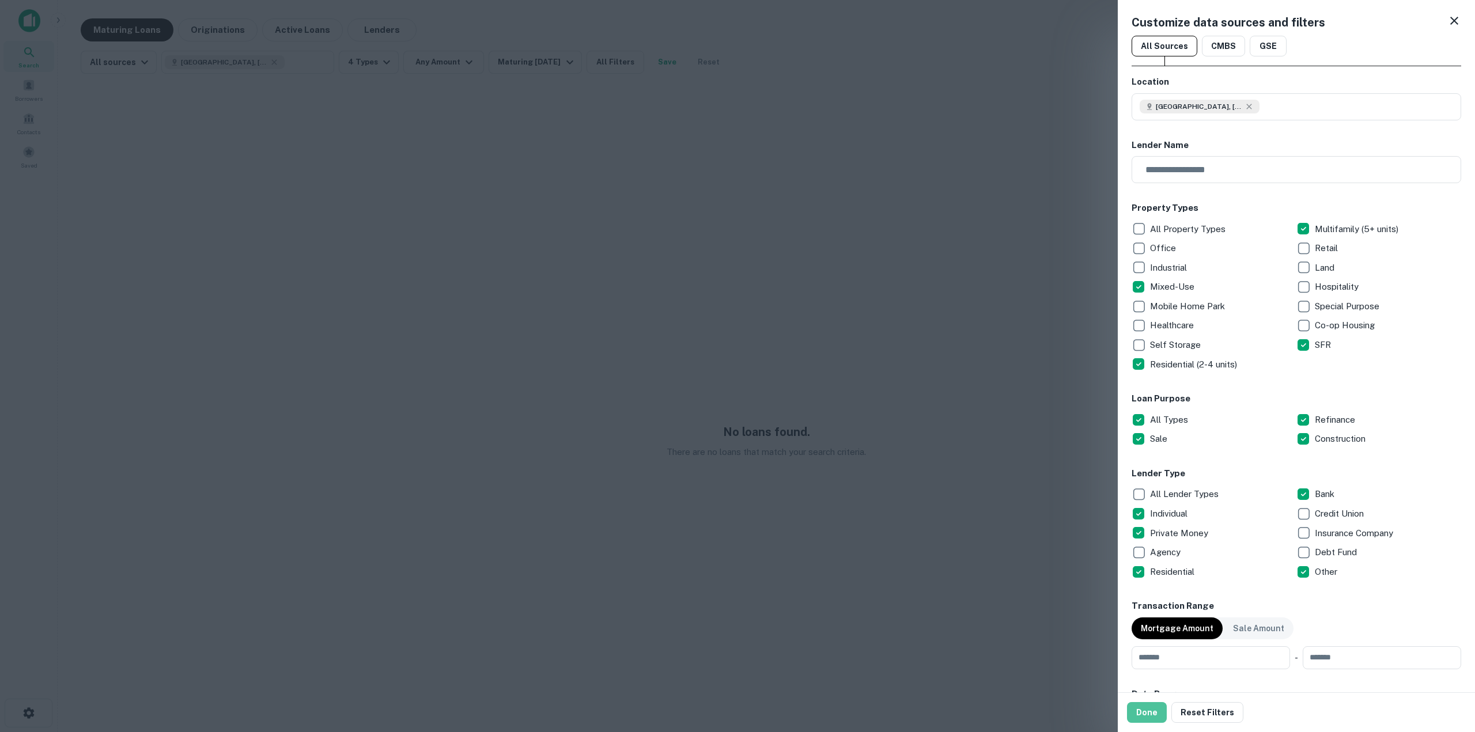
drag, startPoint x: 1150, startPoint y: 709, endPoint x: 535, endPoint y: 213, distance: 790.0
click at [1151, 708] on button "Done" at bounding box center [1147, 712] width 40 height 21
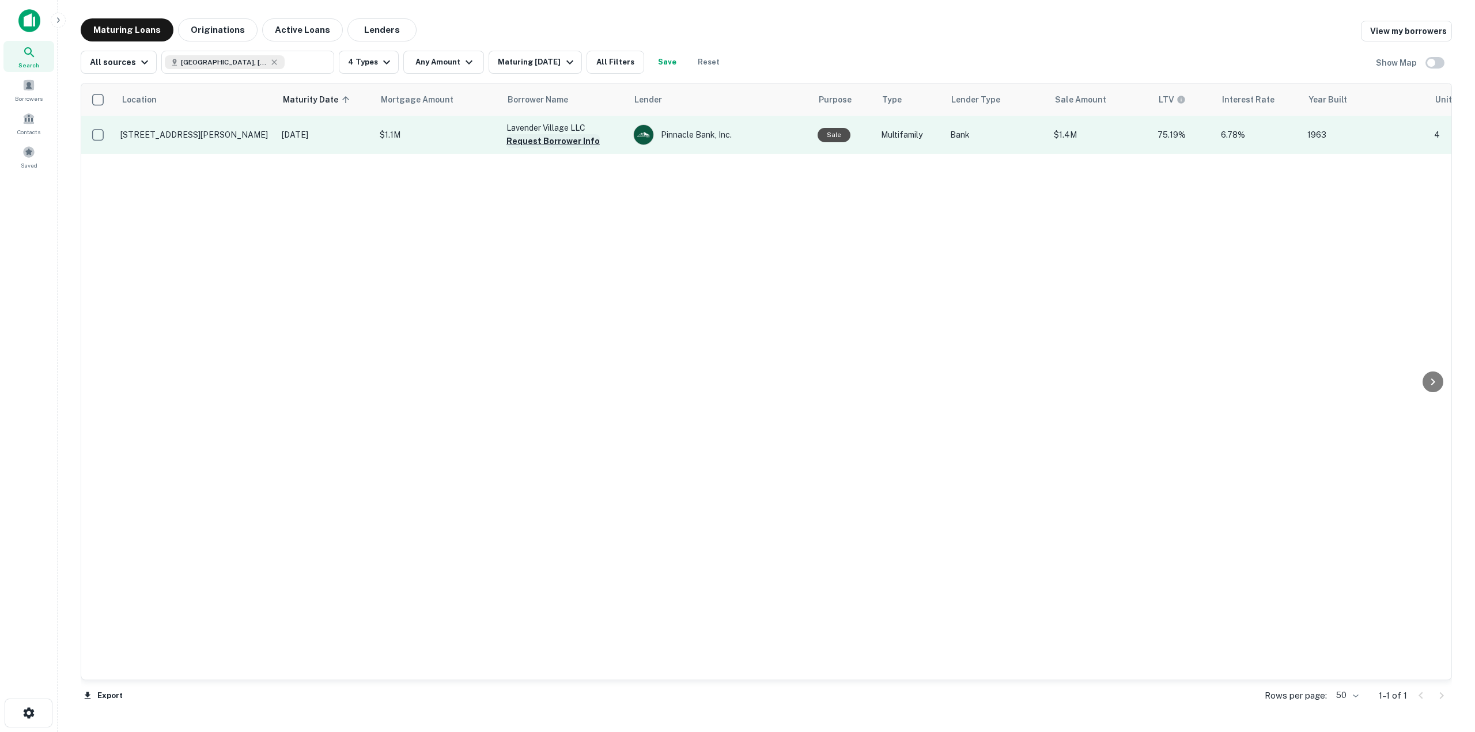
click at [547, 142] on button "Request Borrower Info" at bounding box center [552, 141] width 93 height 14
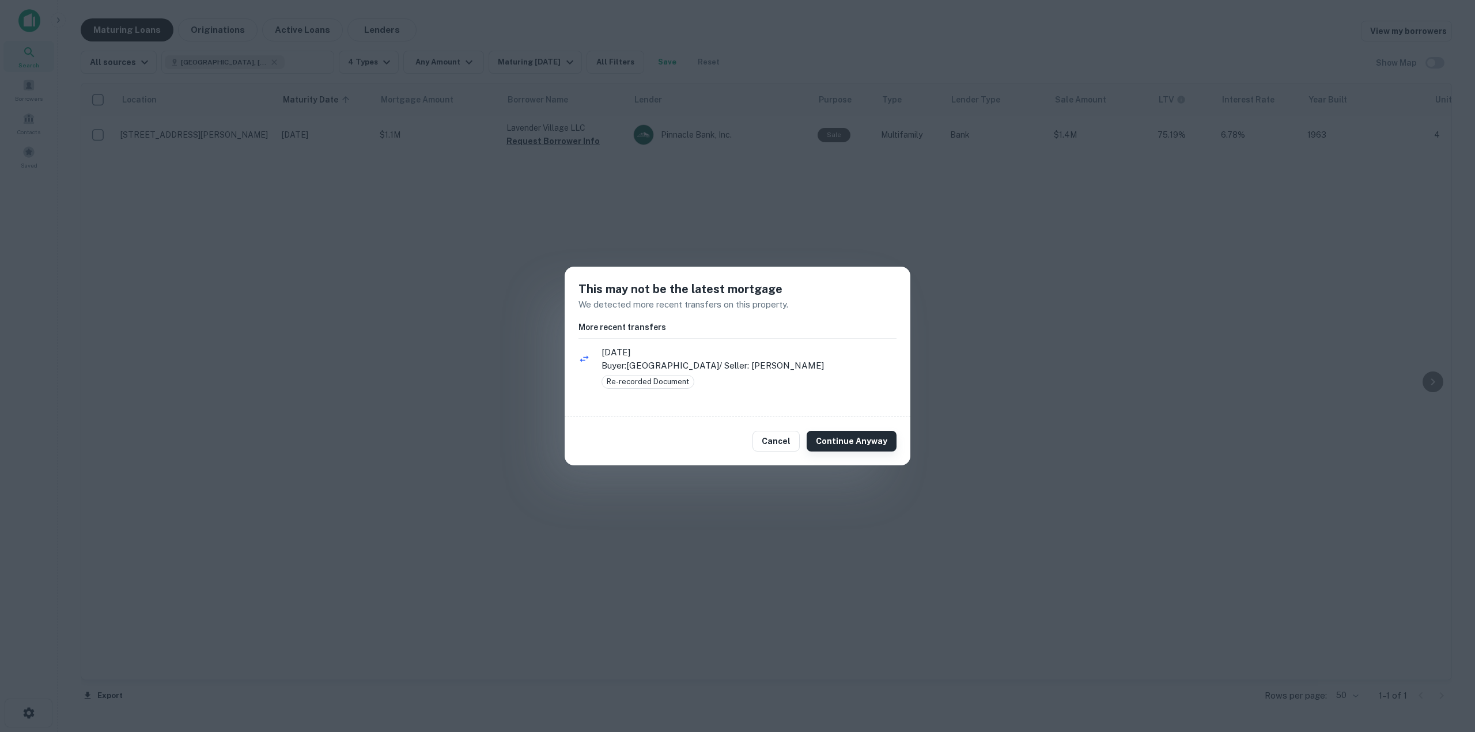
click at [860, 444] on button "Continue Anyway" at bounding box center [852, 441] width 90 height 21
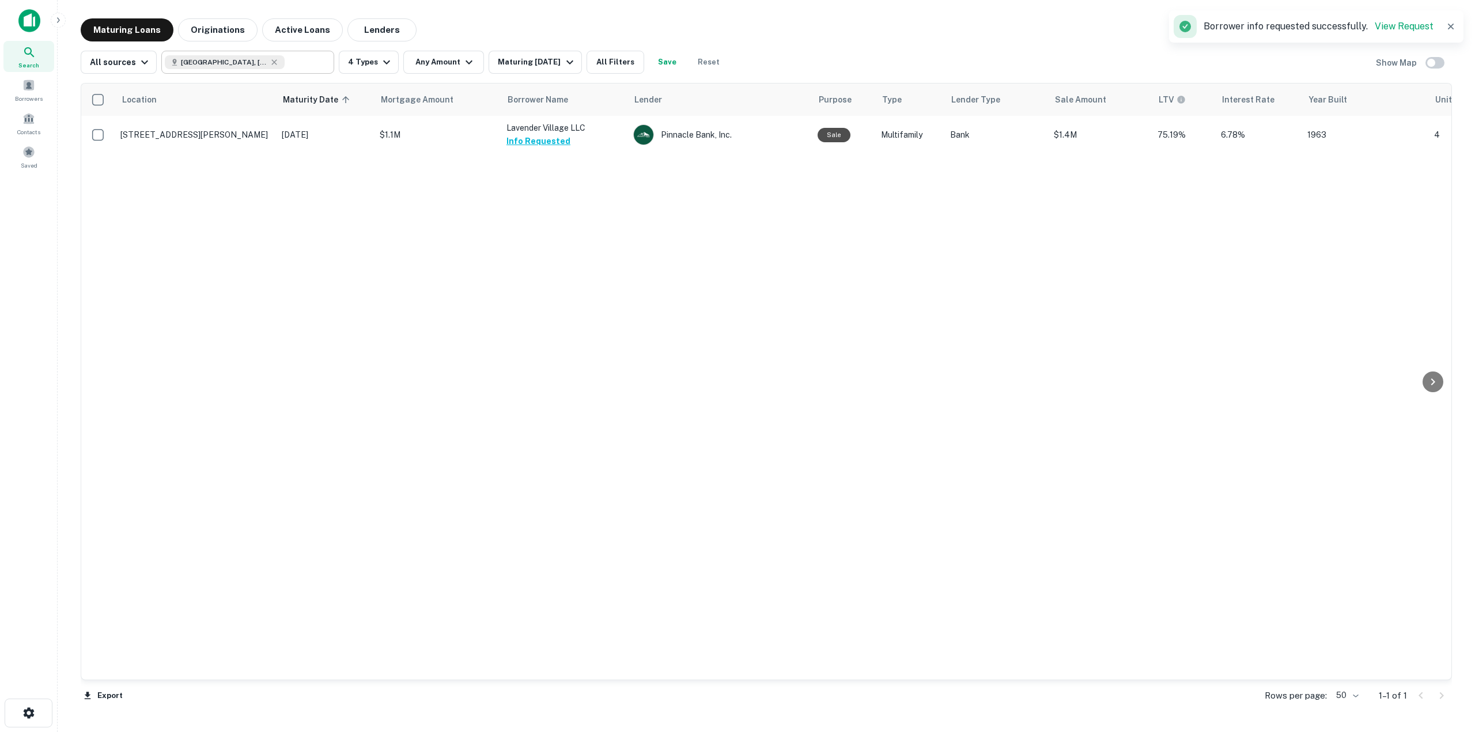
click at [305, 62] on input "text" at bounding box center [307, 62] width 44 height 16
type input "**********"
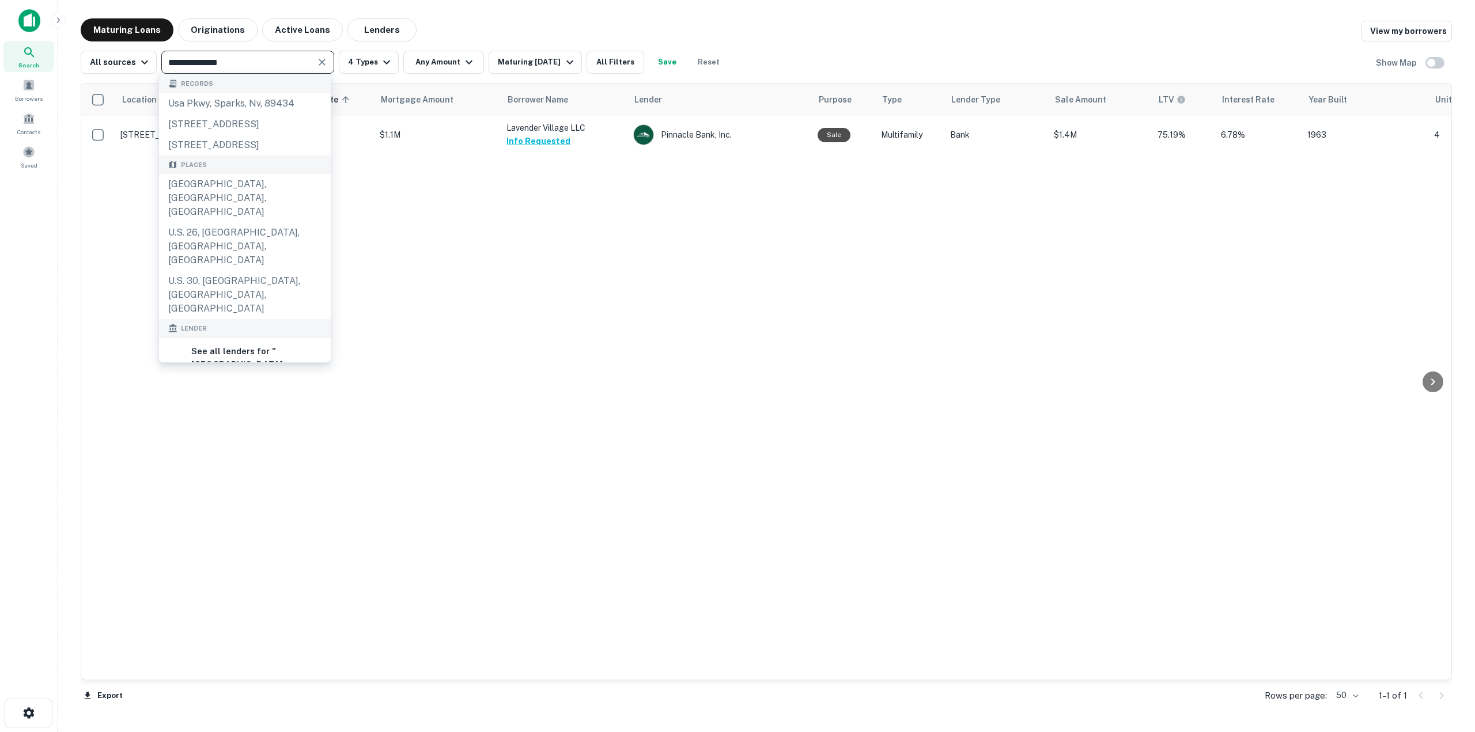
click at [322, 63] on icon "Clear" at bounding box center [322, 62] width 12 height 12
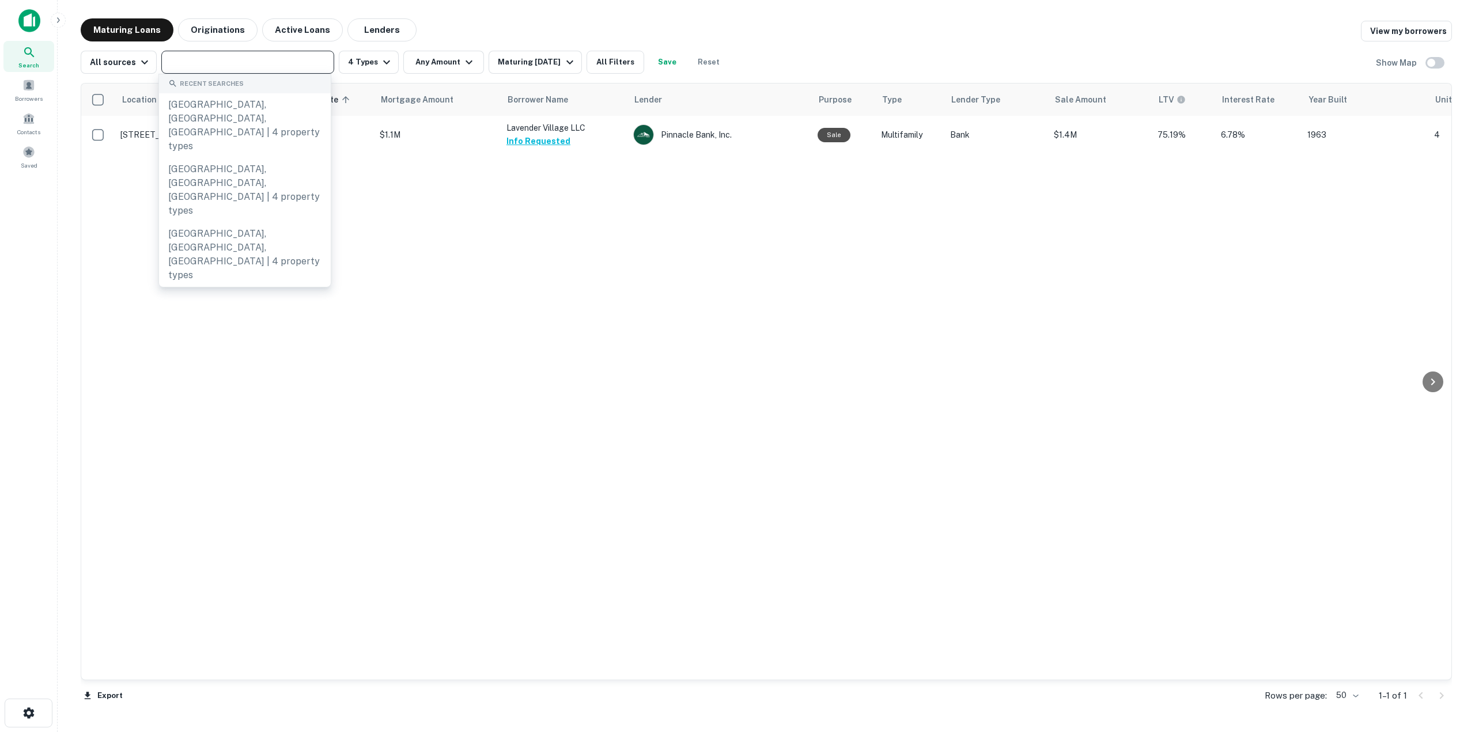
click at [265, 59] on input "text" at bounding box center [247, 62] width 164 height 16
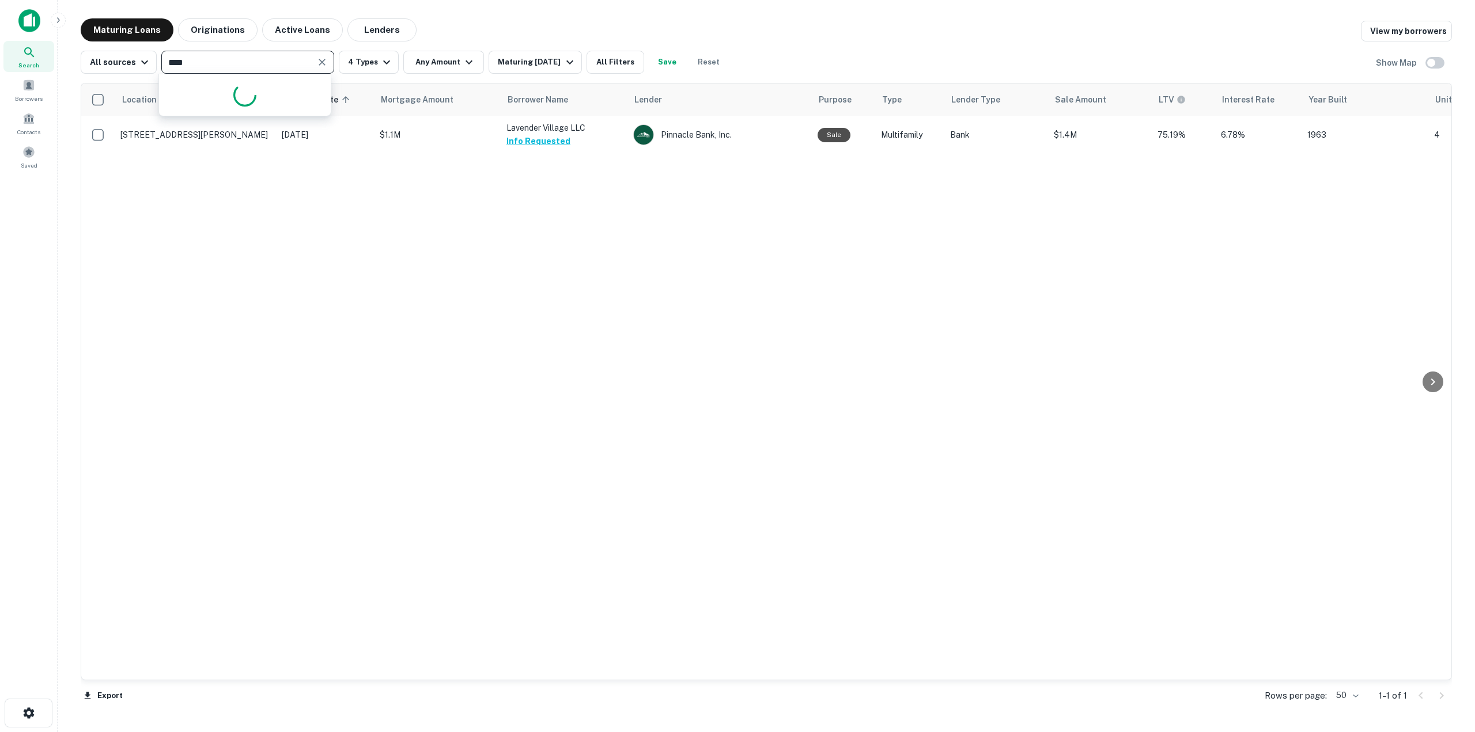
type input "*****"
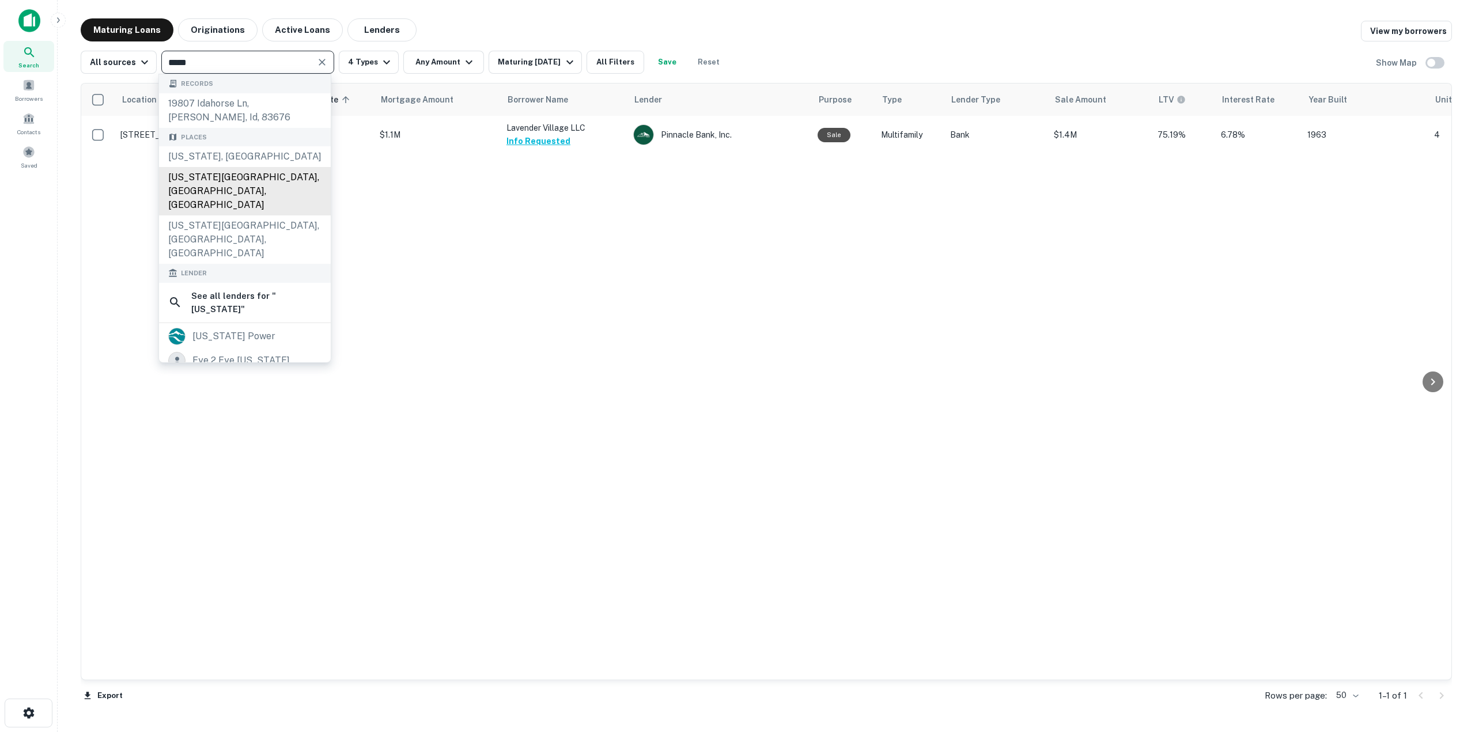
click at [217, 167] on div "[US_STATE][GEOGRAPHIC_DATA], [GEOGRAPHIC_DATA], [GEOGRAPHIC_DATA]" at bounding box center [245, 191] width 172 height 48
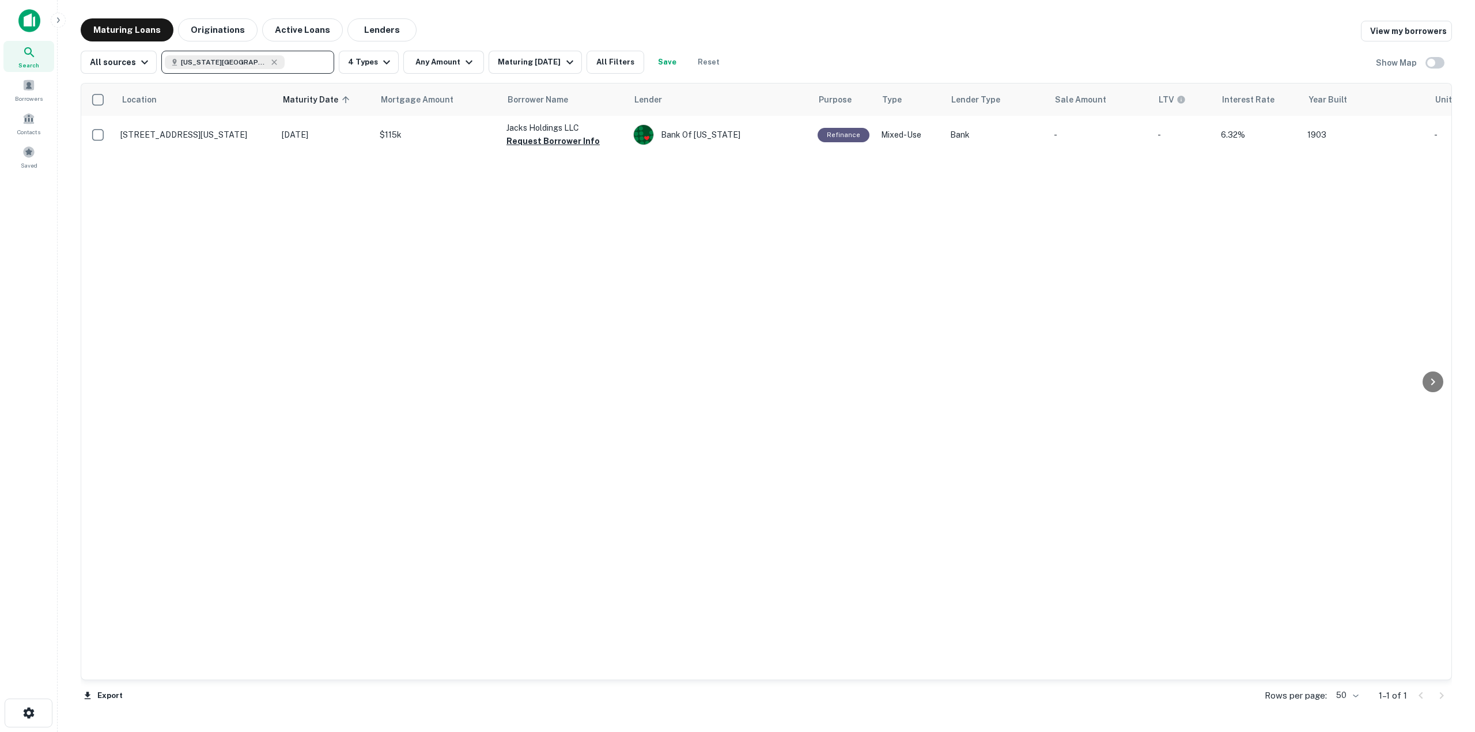
click at [270, 59] on icon at bounding box center [274, 62] width 9 height 9
click at [250, 59] on input "text" at bounding box center [247, 62] width 164 height 16
type input "*****"
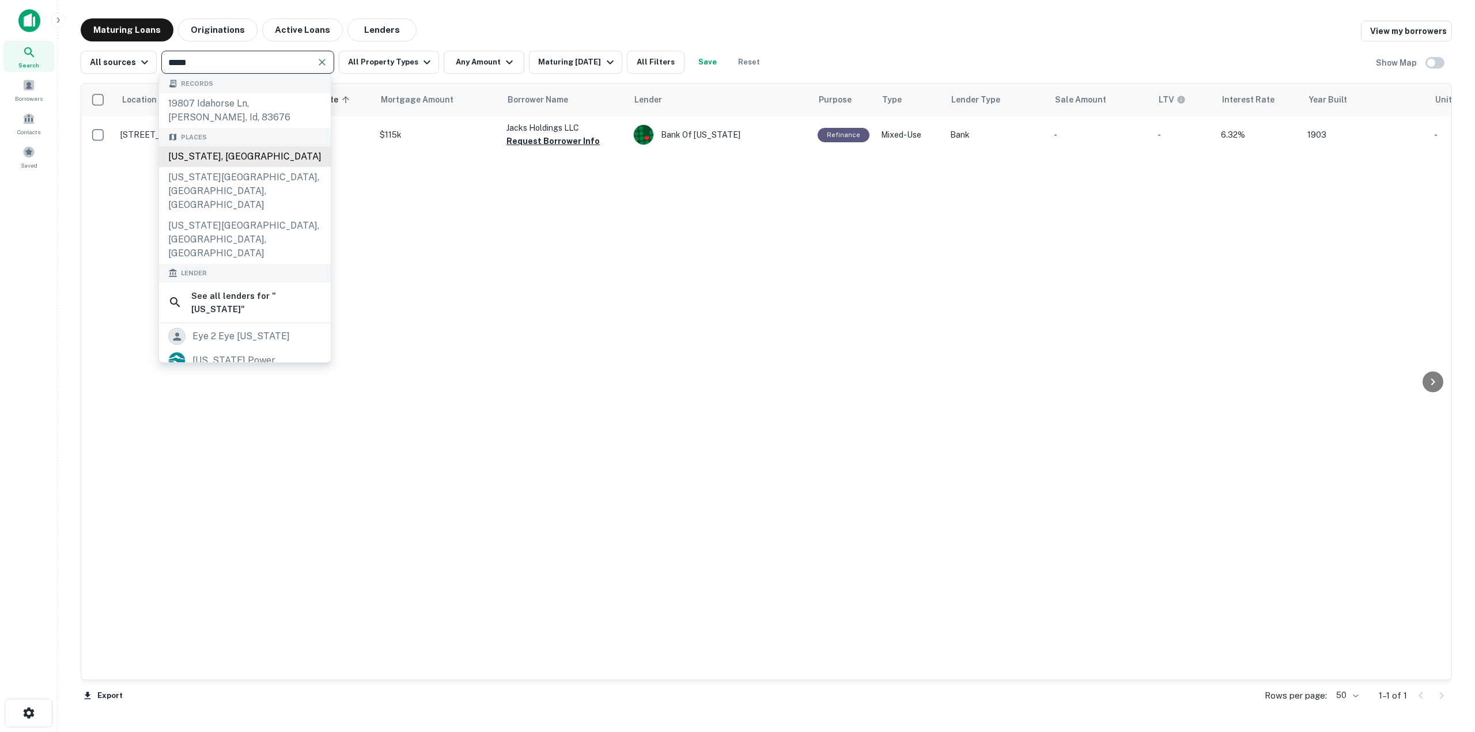
click at [233, 153] on div "[US_STATE], [GEOGRAPHIC_DATA]" at bounding box center [245, 156] width 172 height 21
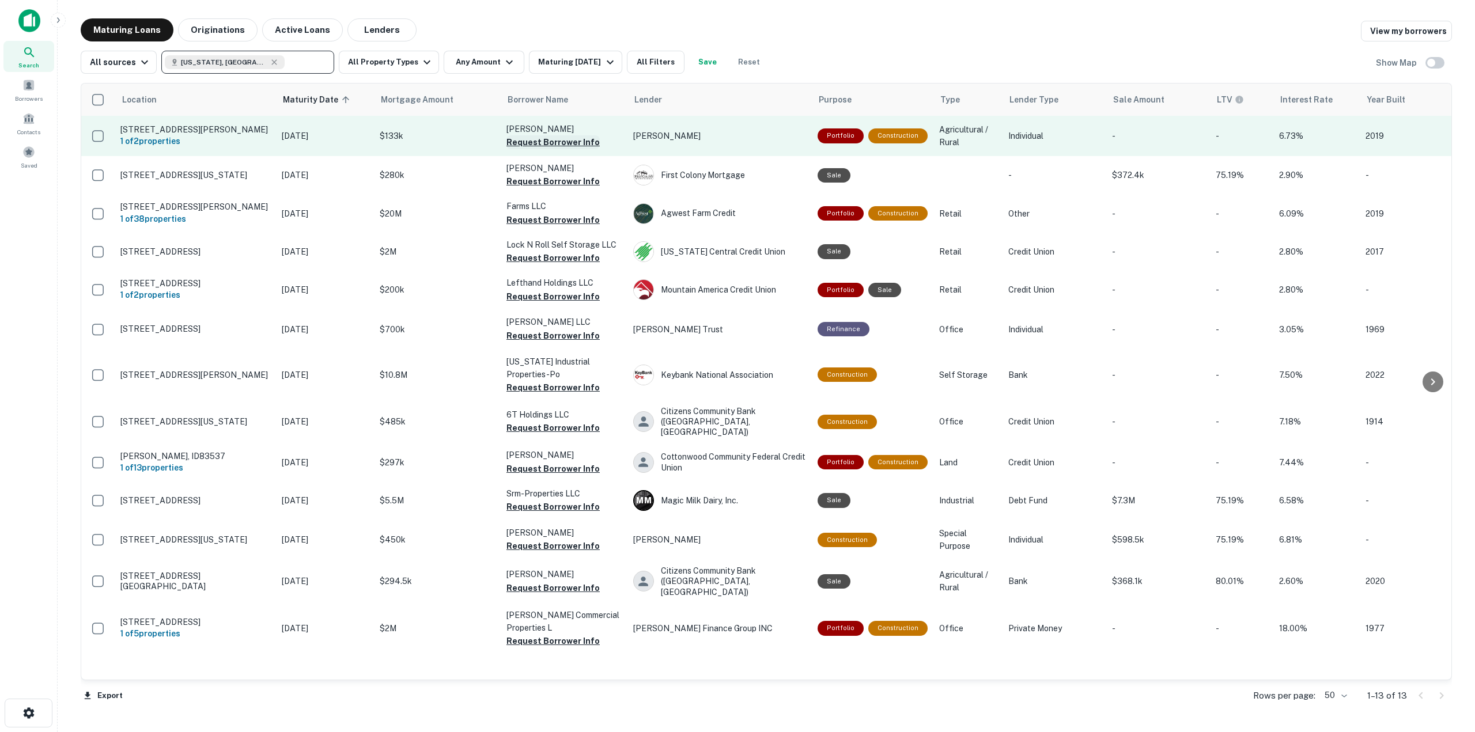
click at [585, 143] on button "Request Borrower Info" at bounding box center [552, 142] width 93 height 14
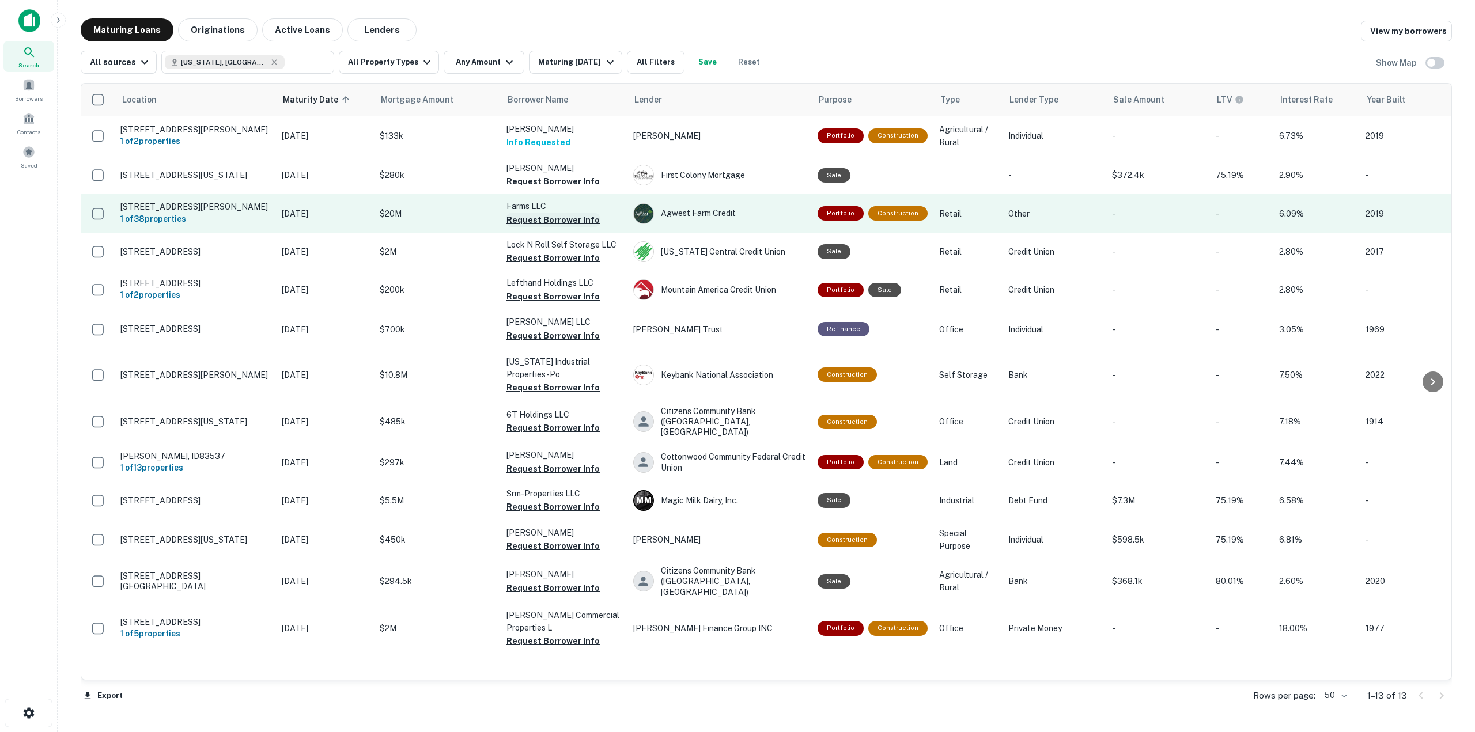
click at [571, 224] on button "Request Borrower Info" at bounding box center [552, 220] width 93 height 14
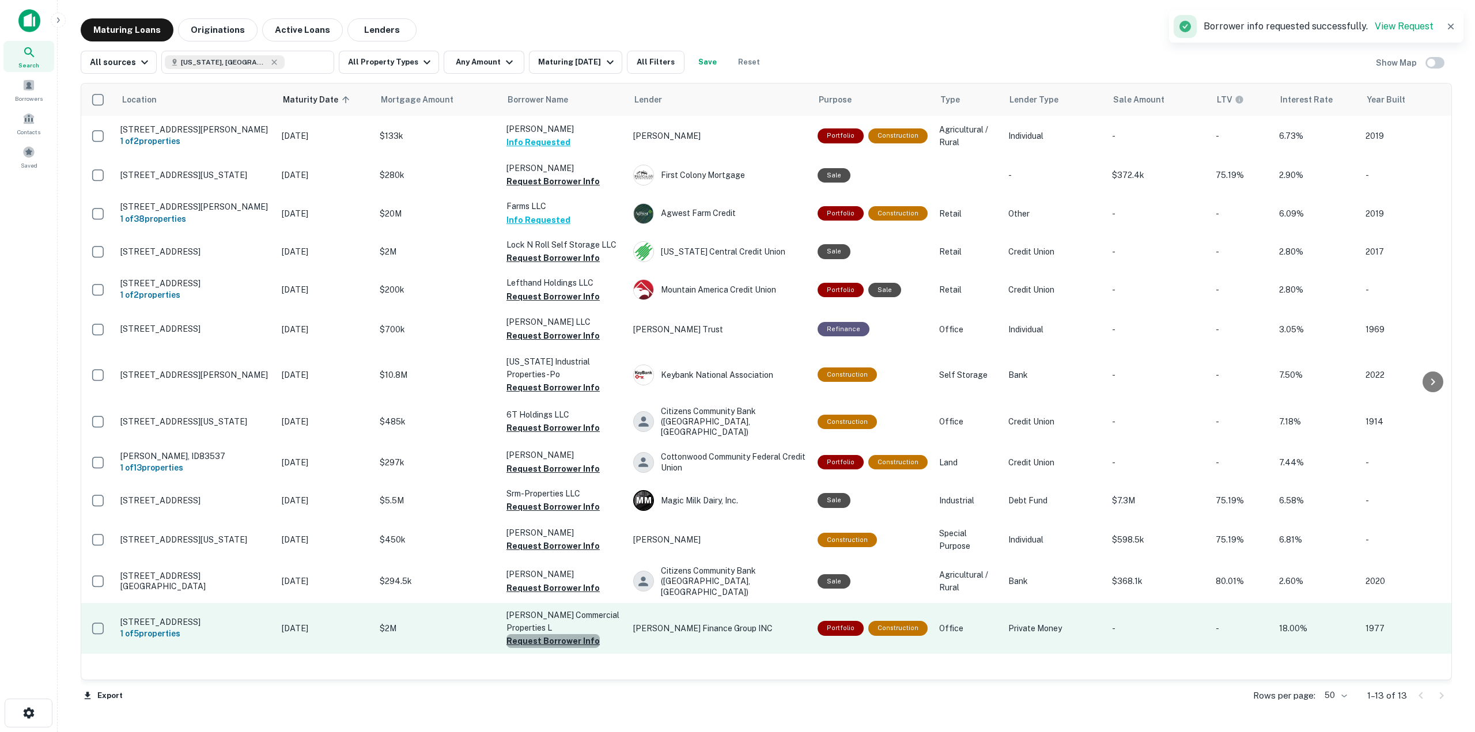
click at [576, 634] on button "Request Borrower Info" at bounding box center [552, 641] width 93 height 14
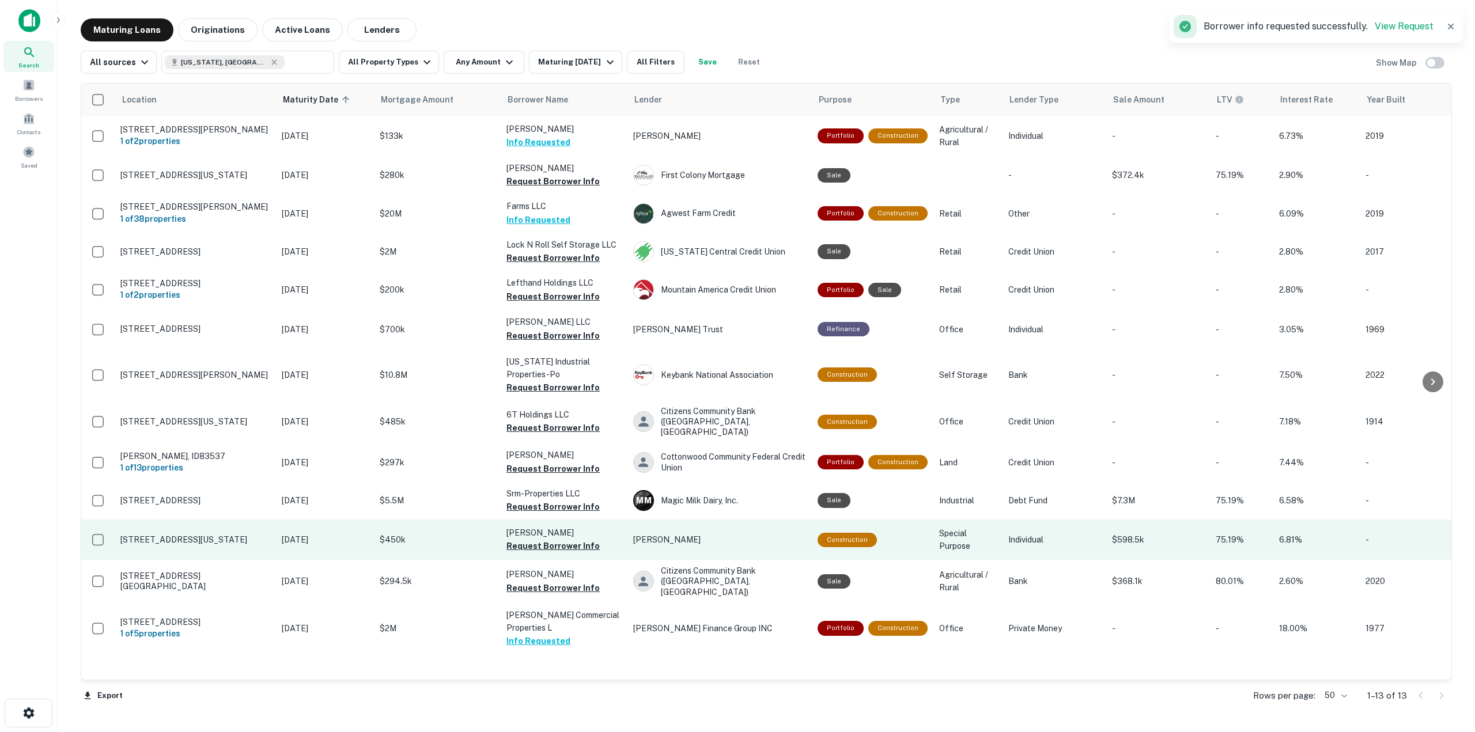
click at [585, 551] on td "[PERSON_NAME] Request Borrower Info" at bounding box center [564, 540] width 127 height 40
click at [579, 544] on button "Request Borrower Info" at bounding box center [552, 546] width 93 height 14
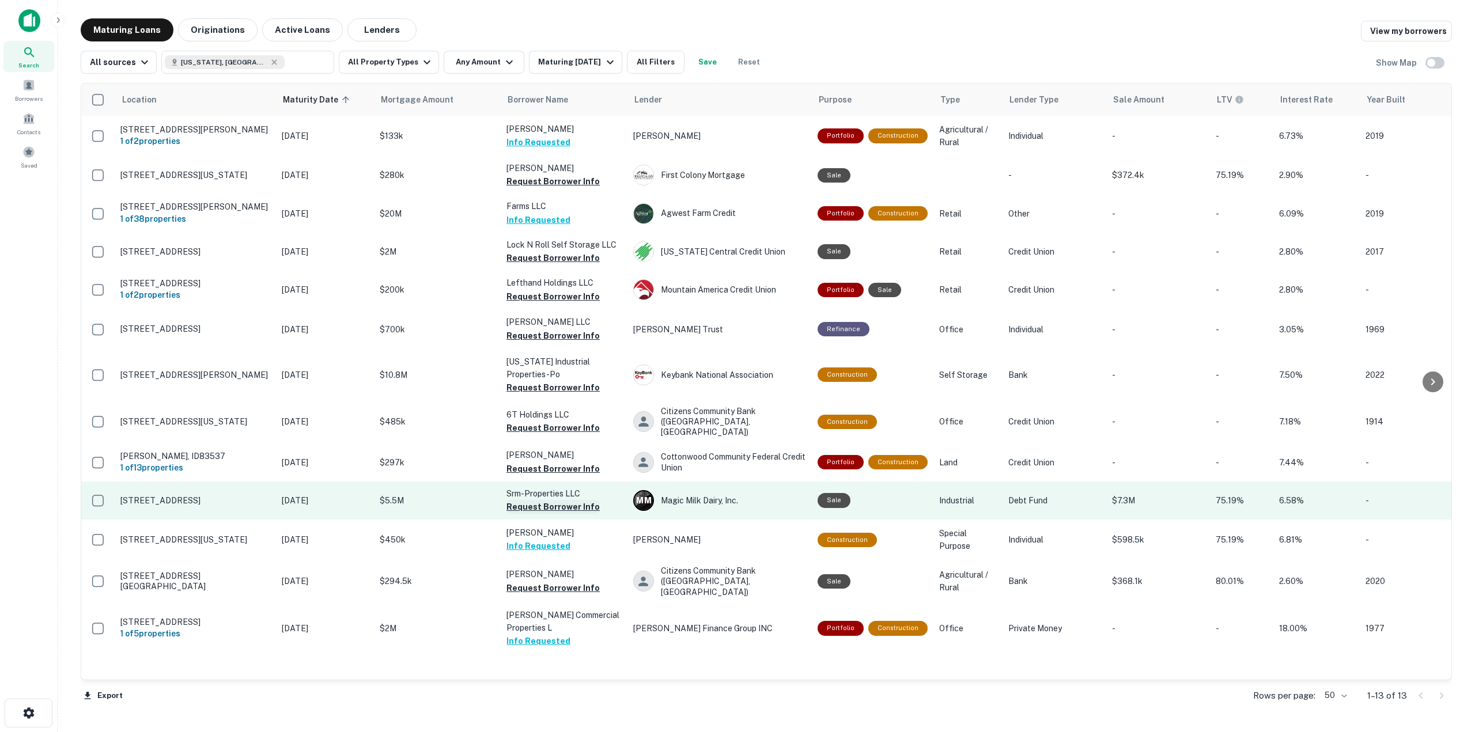
click at [556, 500] on button "Request Borrower Info" at bounding box center [552, 507] width 93 height 14
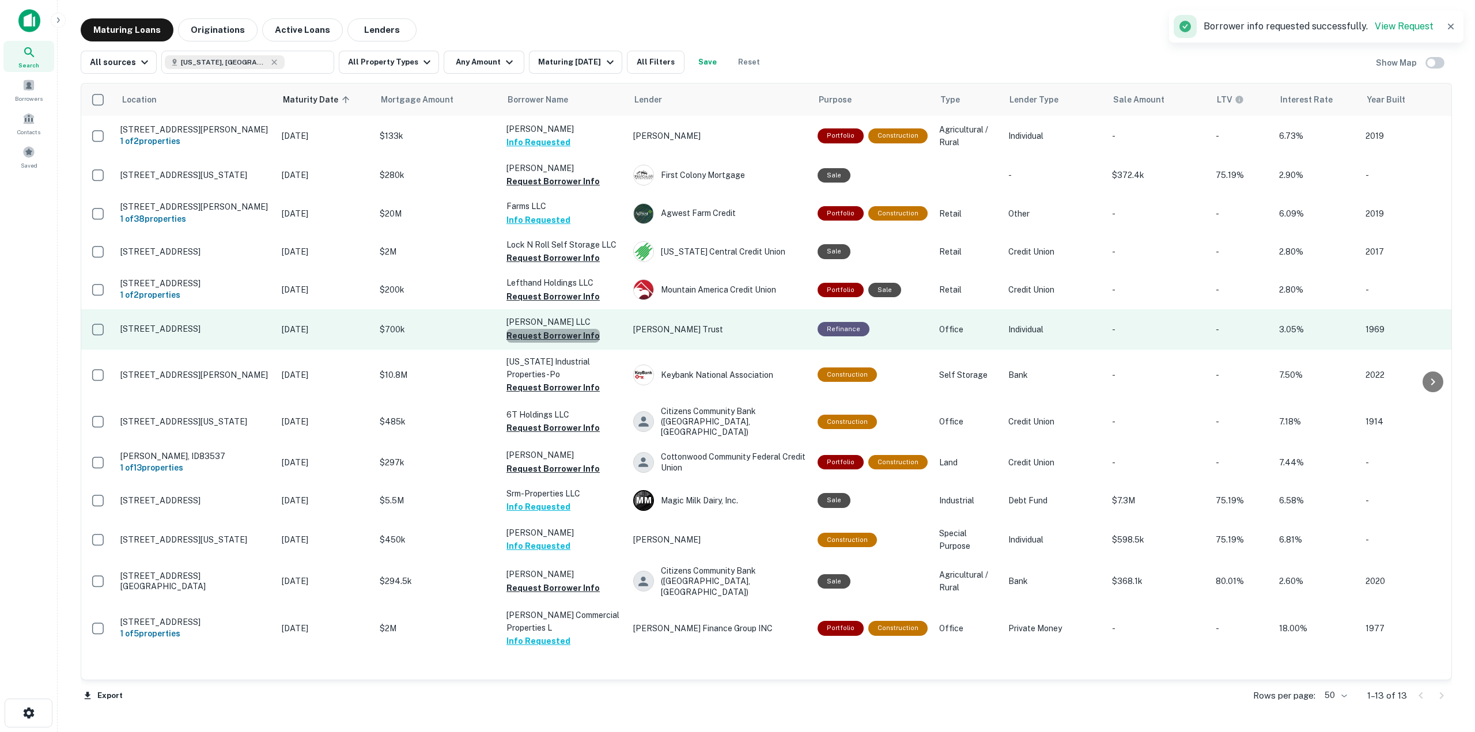
click at [566, 343] on button "Request Borrower Info" at bounding box center [552, 336] width 93 height 14
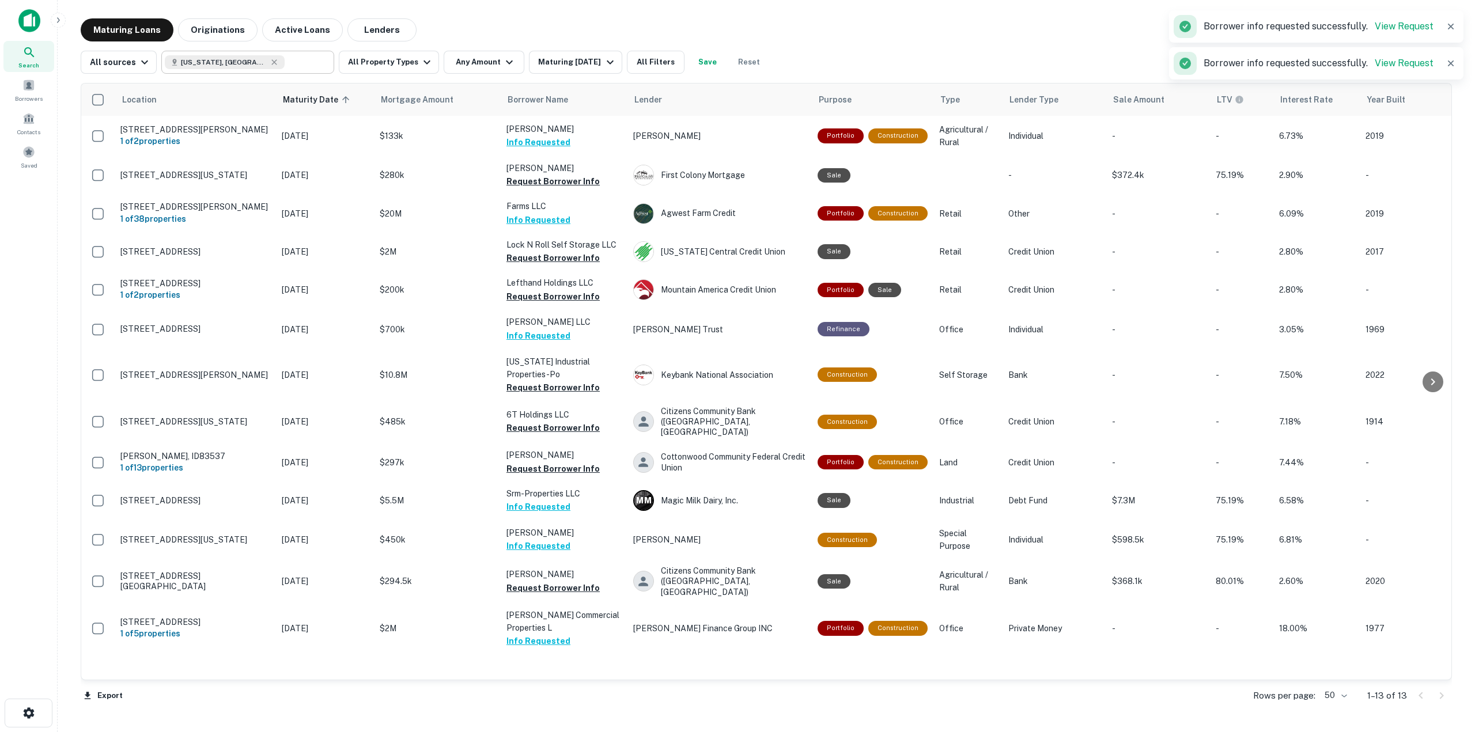
click at [296, 69] on input "text" at bounding box center [307, 62] width 44 height 16
type input "**********"
click at [319, 63] on icon "Clear" at bounding box center [322, 62] width 7 height 7
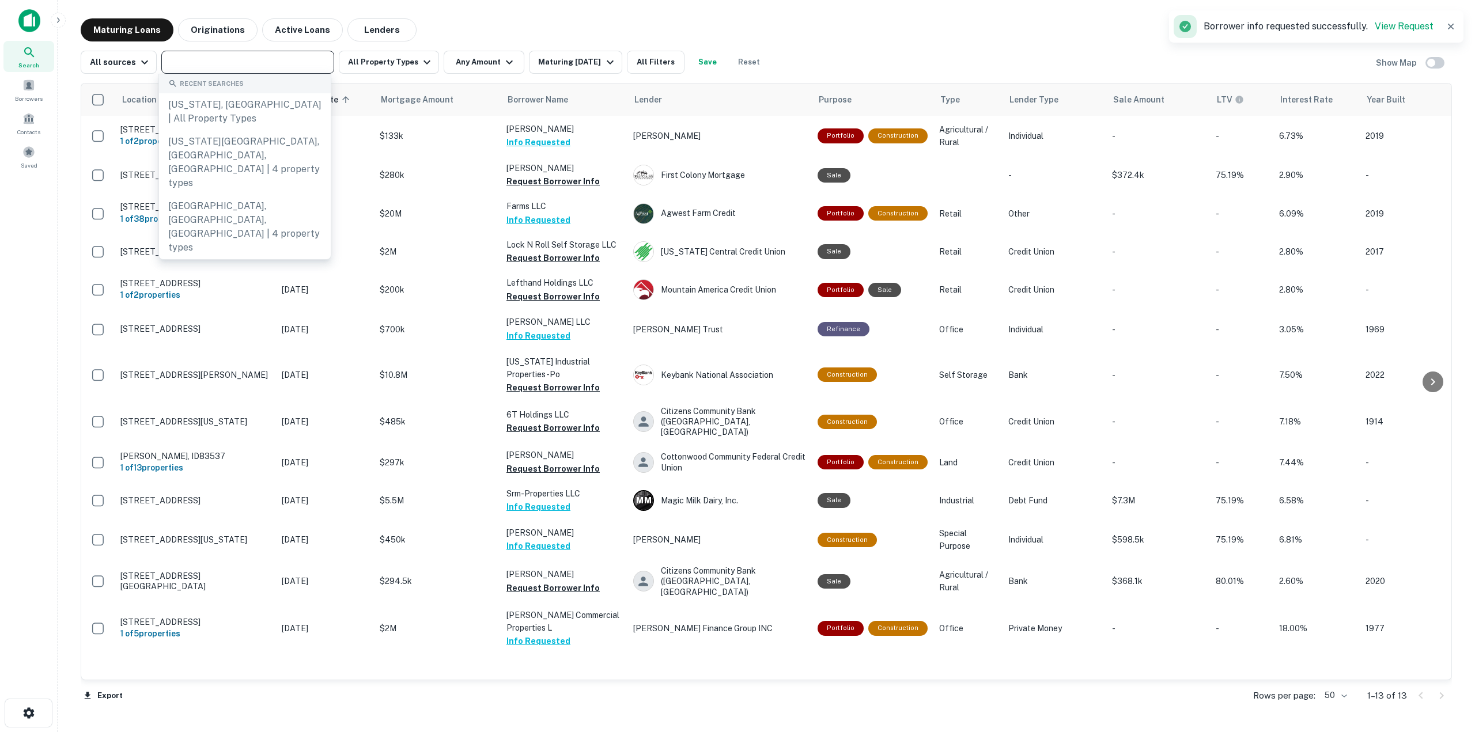
click at [293, 61] on input "text" at bounding box center [247, 62] width 164 height 16
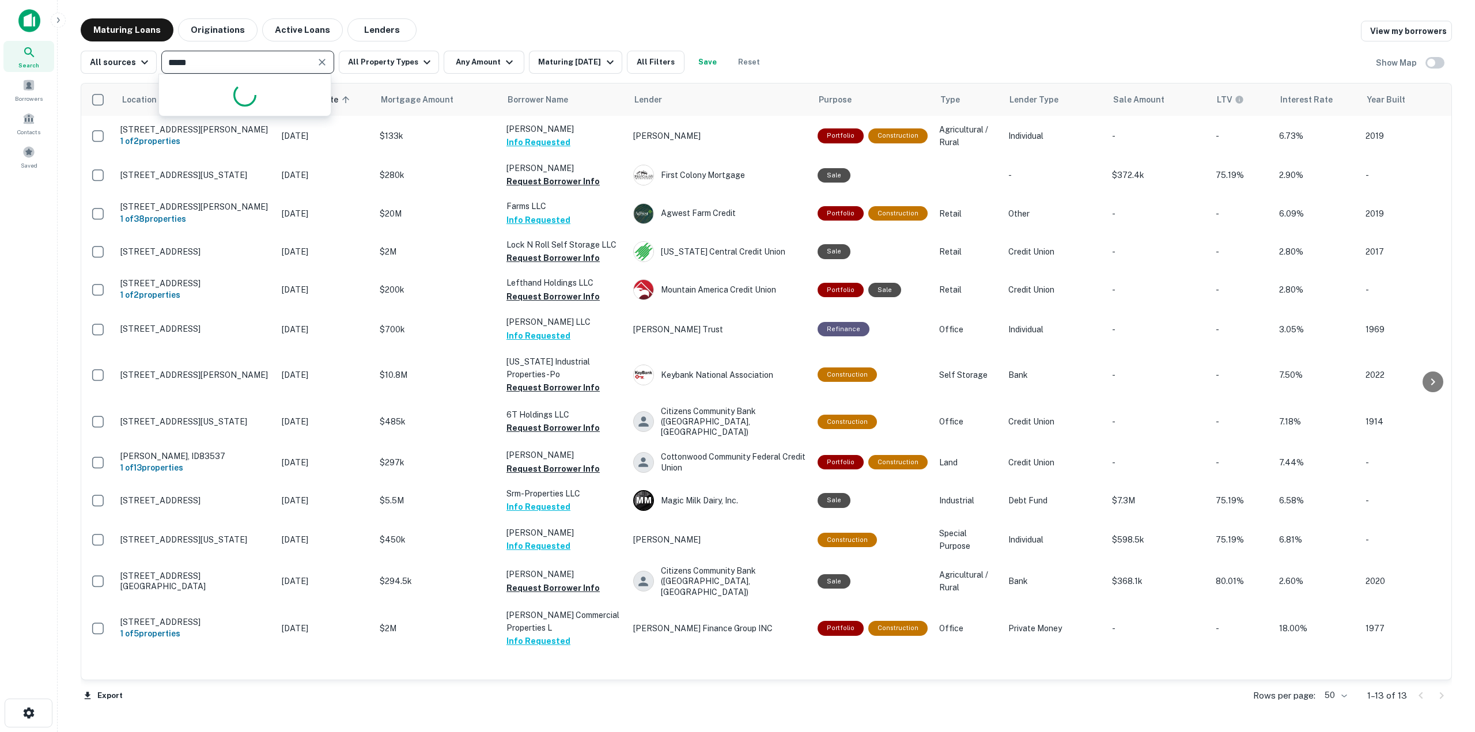
type input "******"
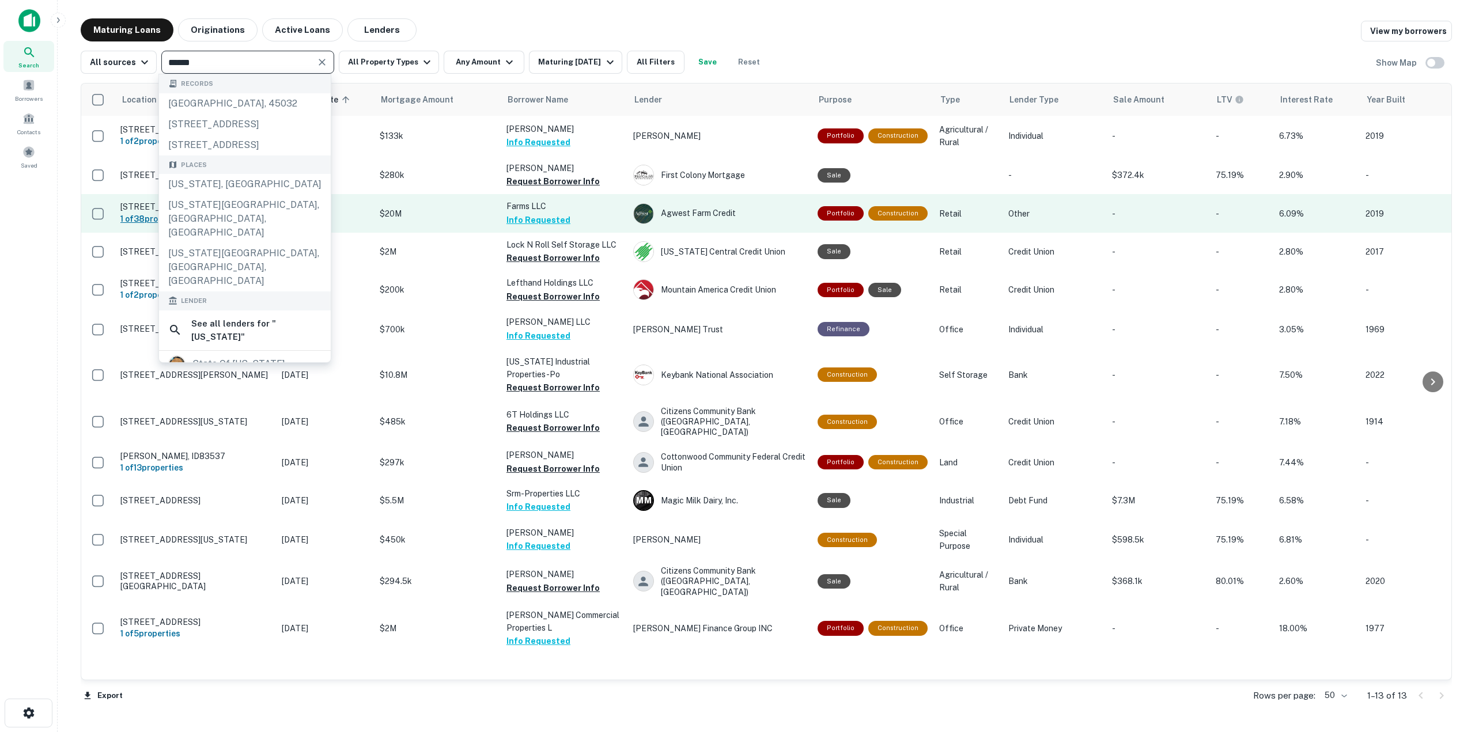
click at [239, 195] on div "[US_STATE], [GEOGRAPHIC_DATA]" at bounding box center [245, 184] width 172 height 21
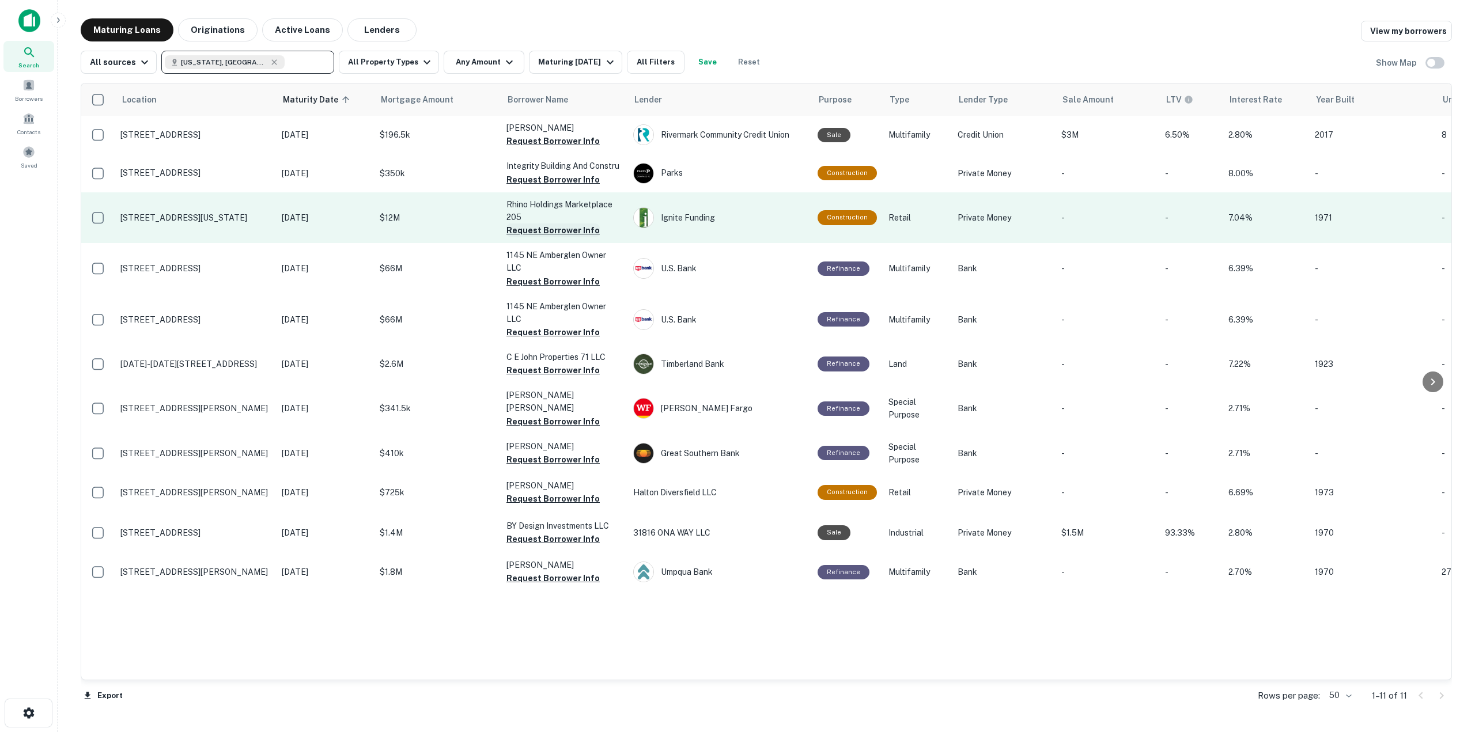
click at [532, 236] on button "Request Borrower Info" at bounding box center [552, 231] width 93 height 14
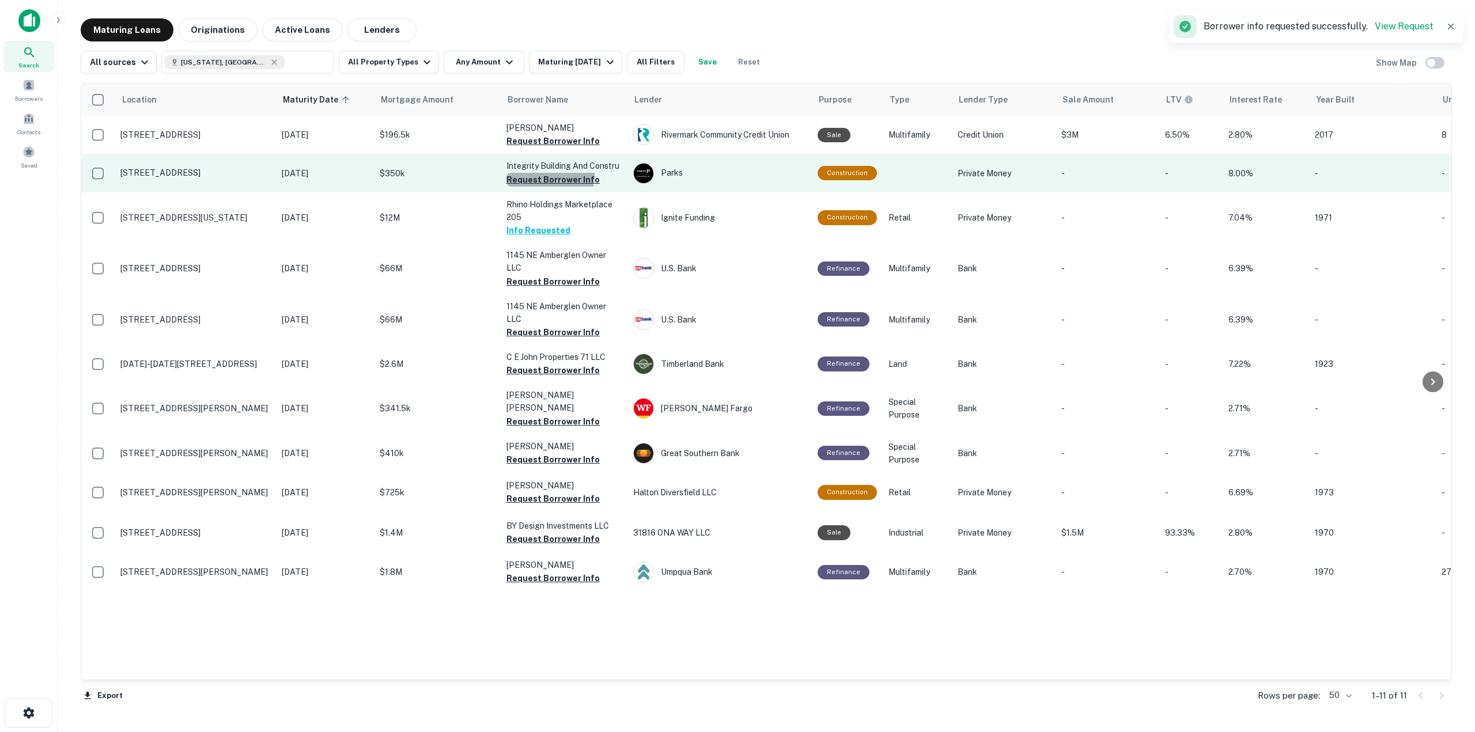
click at [543, 176] on button "Request Borrower Info" at bounding box center [552, 180] width 93 height 14
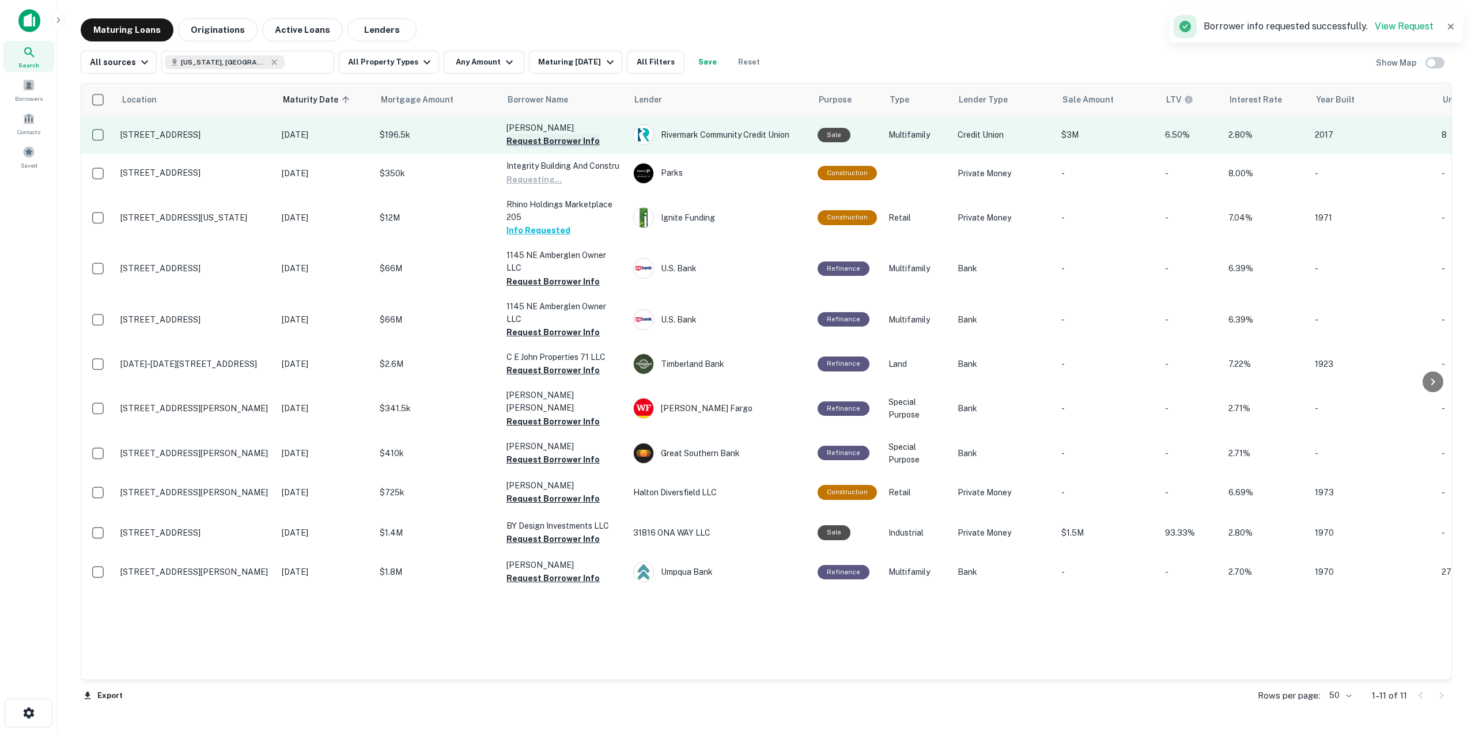
click at [556, 135] on button "Request Borrower Info" at bounding box center [552, 141] width 93 height 14
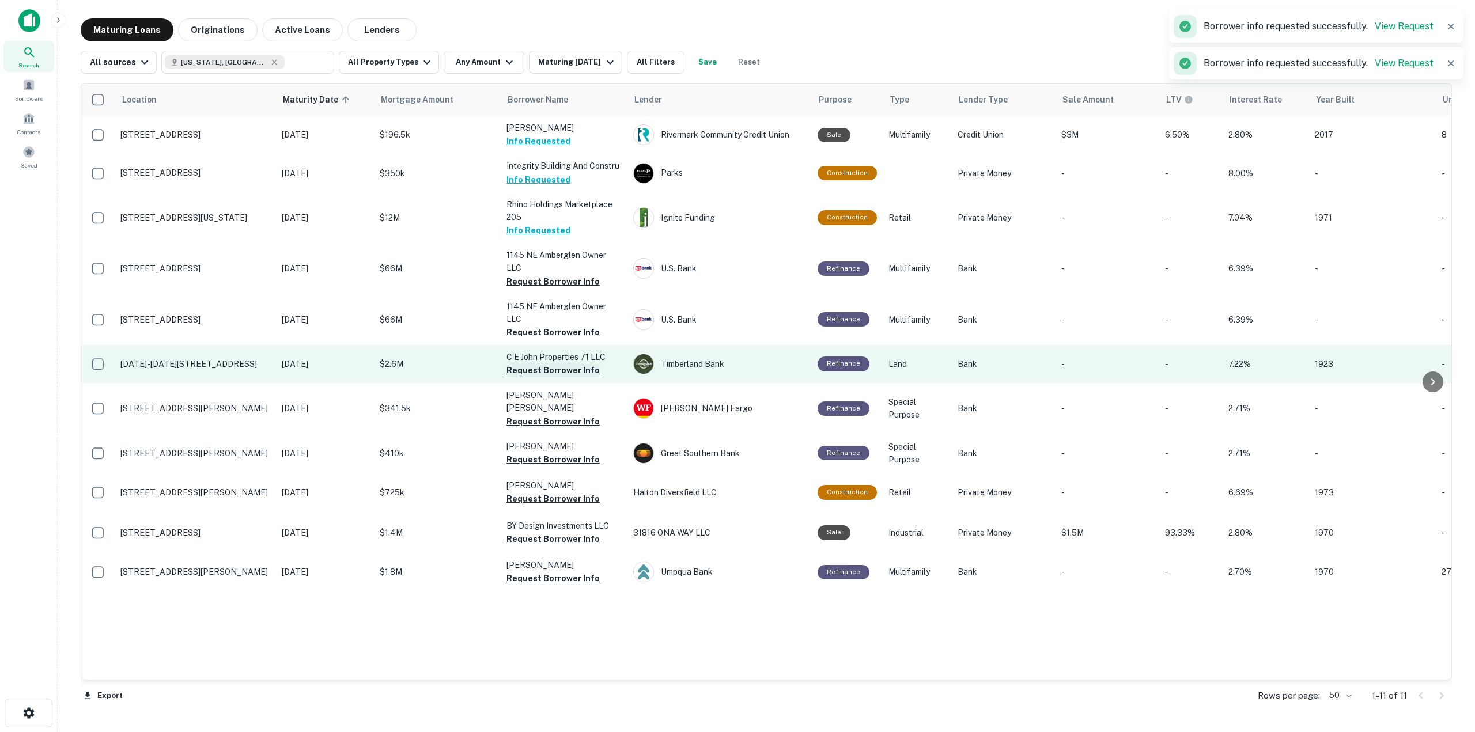
click at [592, 365] on button "Request Borrower Info" at bounding box center [552, 371] width 93 height 14
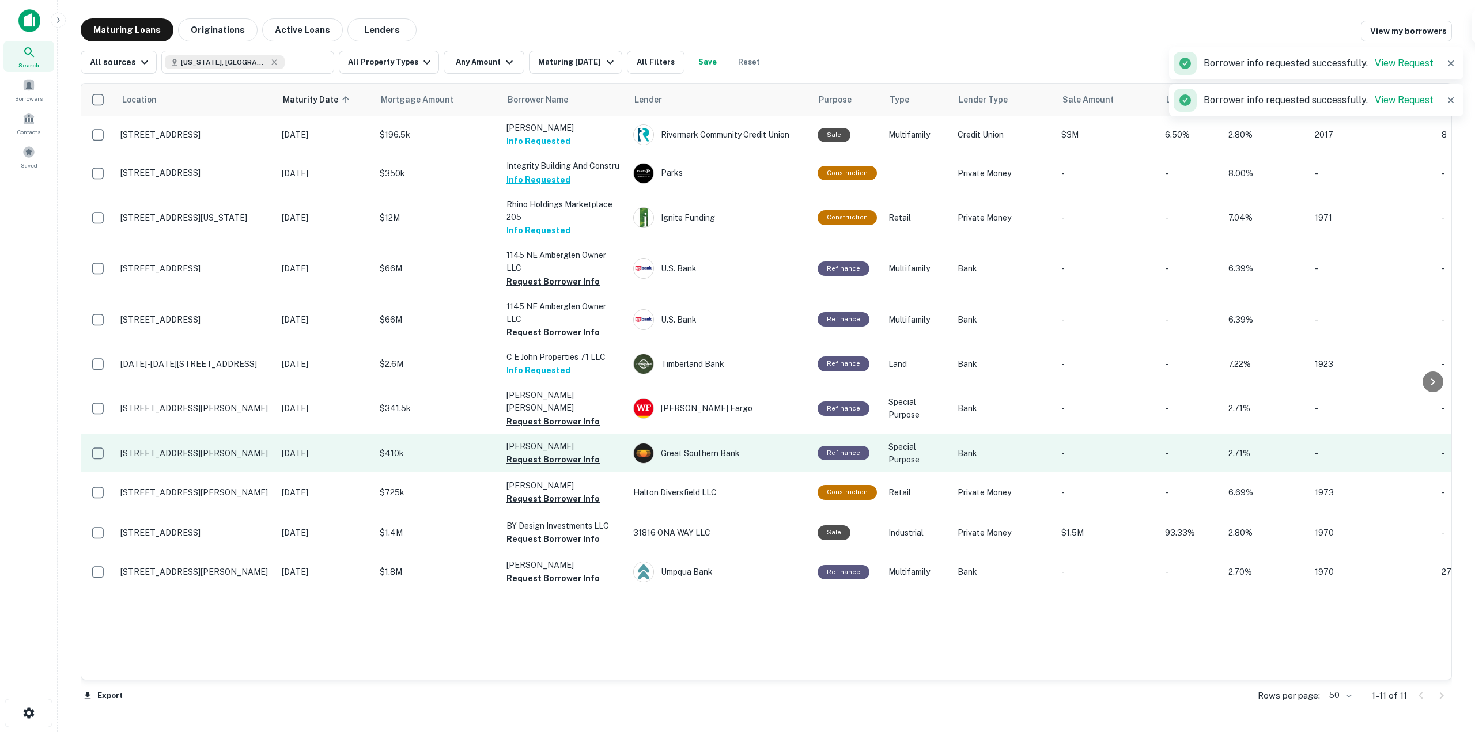
click at [594, 451] on td "[PERSON_NAME] D Request Borrower Info" at bounding box center [564, 453] width 127 height 38
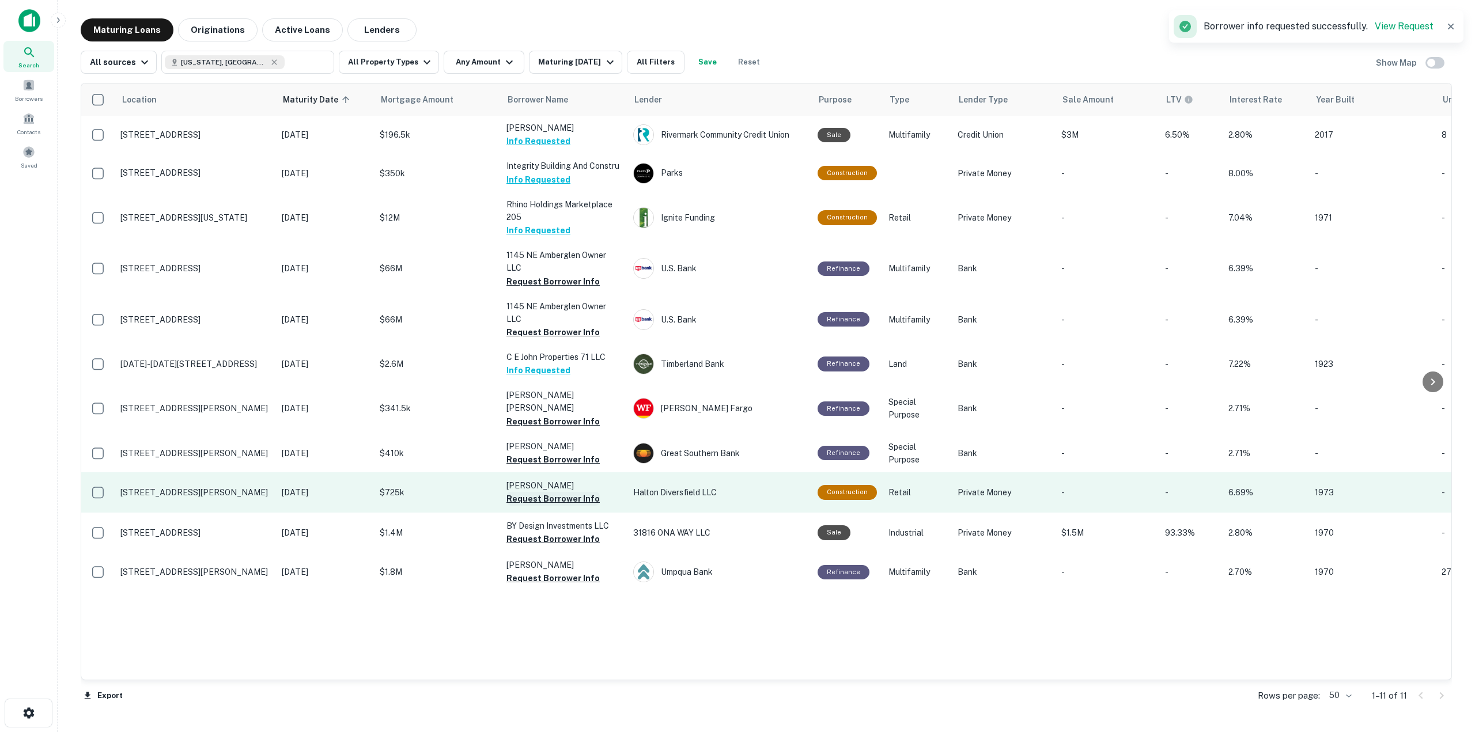
click at [577, 492] on button "Request Borrower Info" at bounding box center [552, 499] width 93 height 14
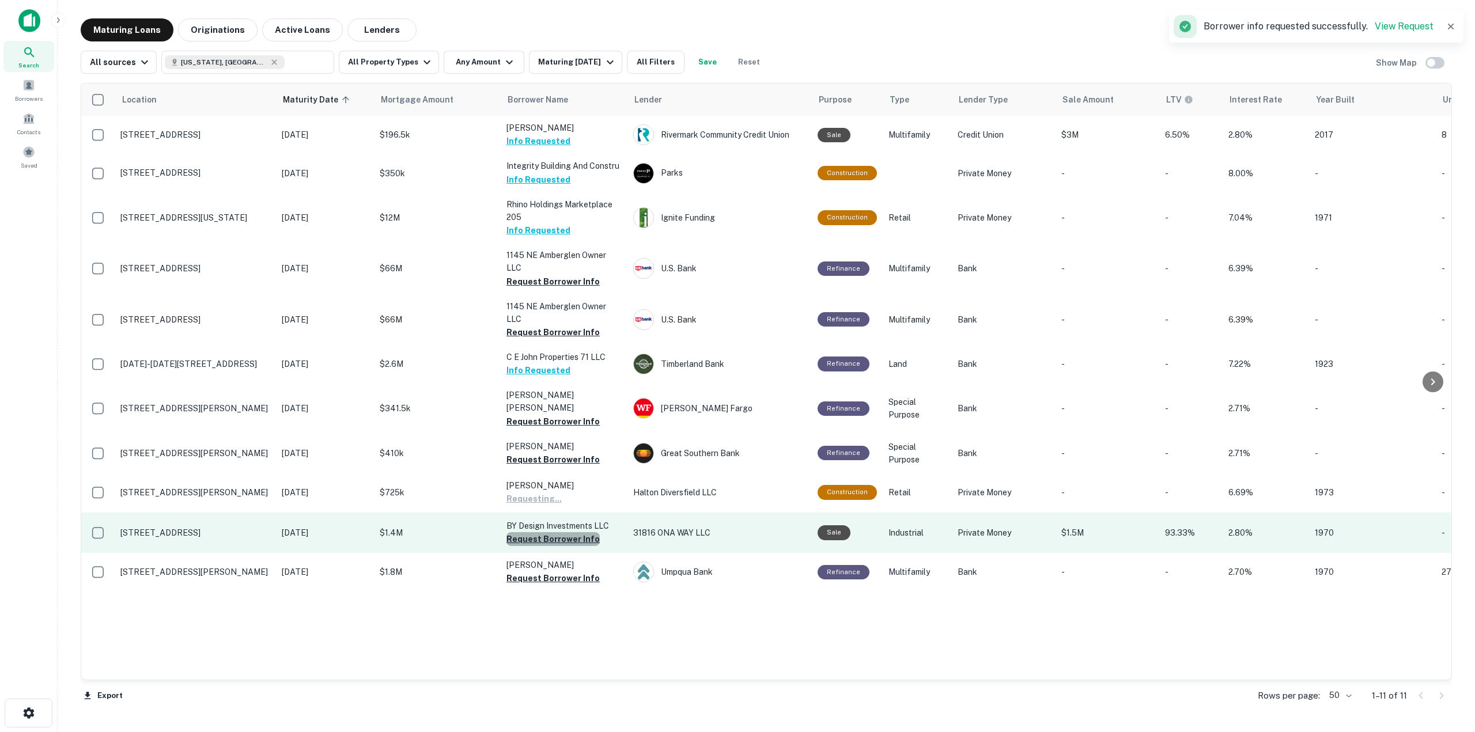
click at [572, 532] on button "Request Borrower Info" at bounding box center [552, 539] width 93 height 14
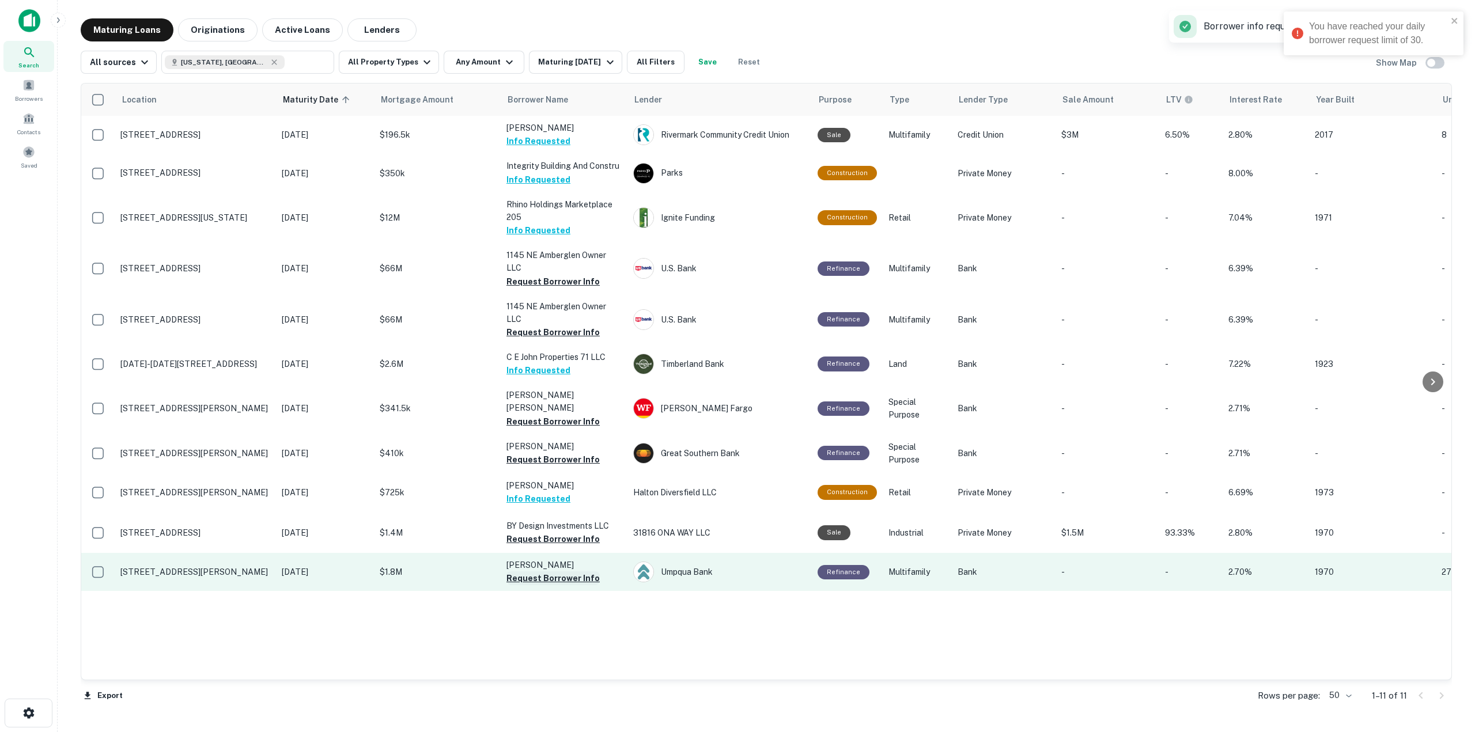
click at [565, 572] on button "Request Borrower Info" at bounding box center [552, 579] width 93 height 14
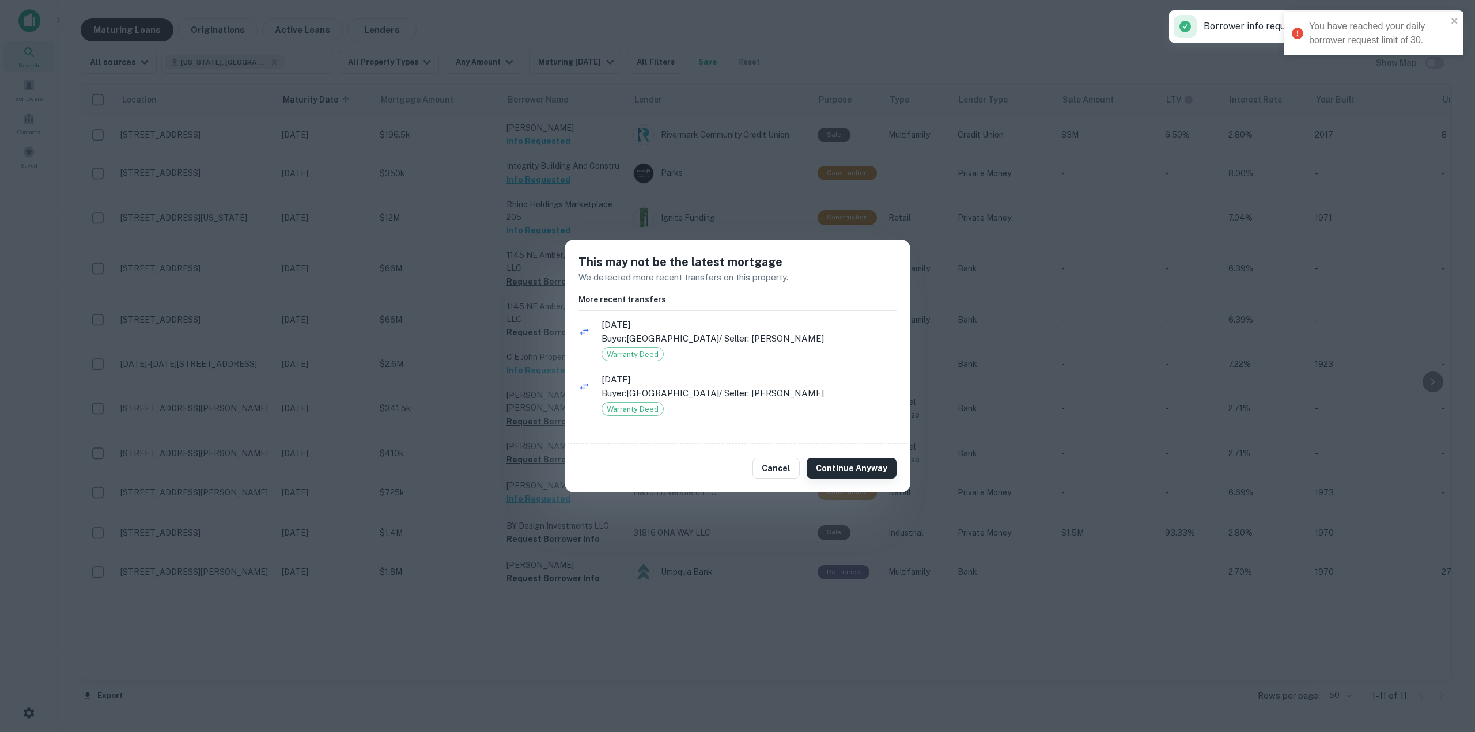
click at [837, 475] on button "Continue Anyway" at bounding box center [852, 468] width 90 height 21
